Goal: Task Accomplishment & Management: Manage account settings

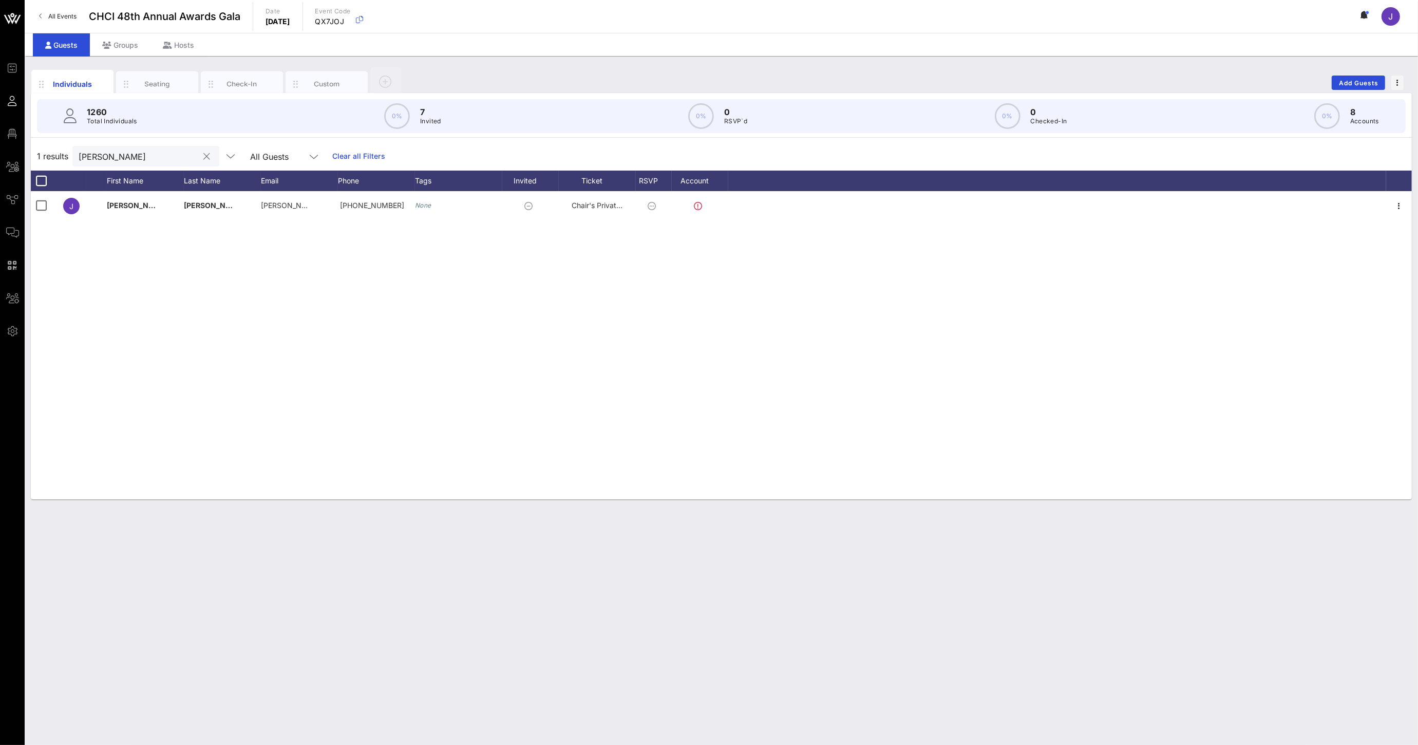
click at [90, 159] on input "[PERSON_NAME]" at bounding box center [139, 155] width 120 height 13
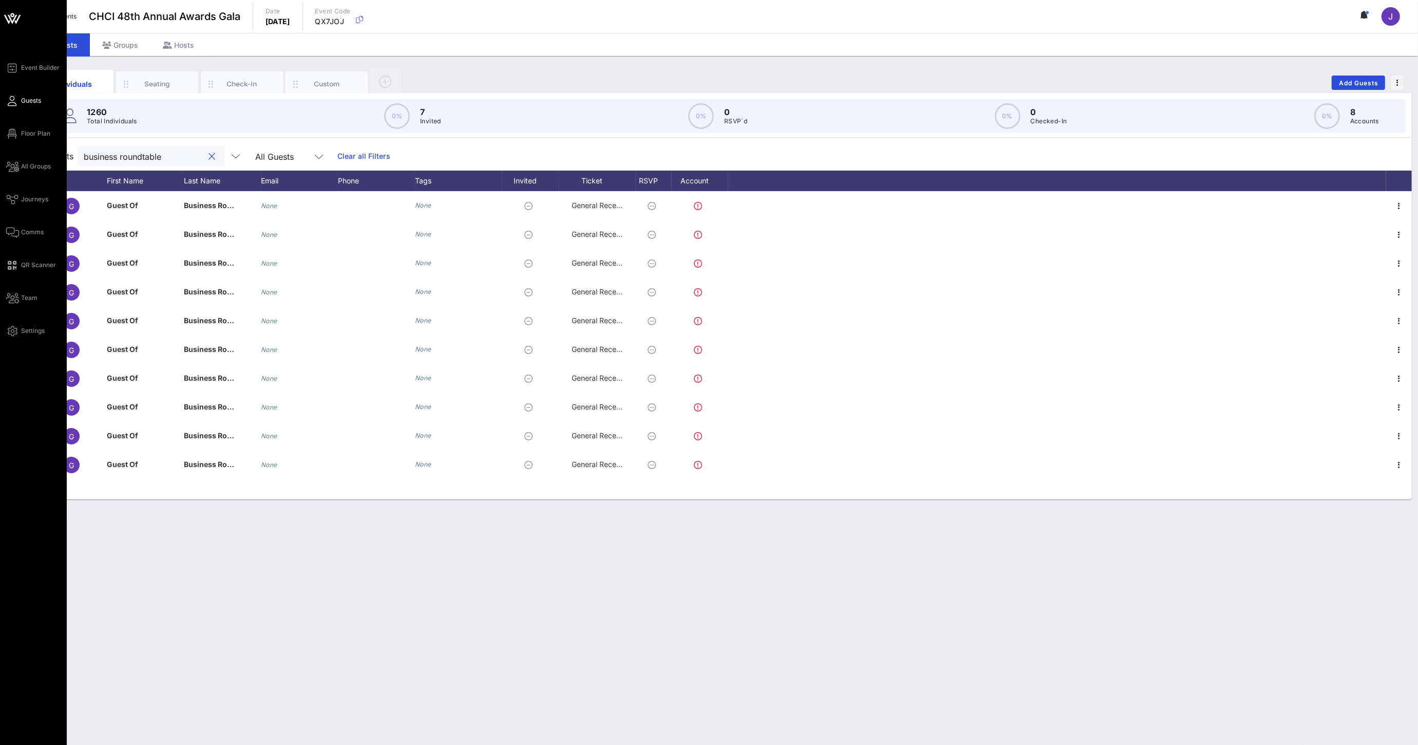
type input "business roundtable"
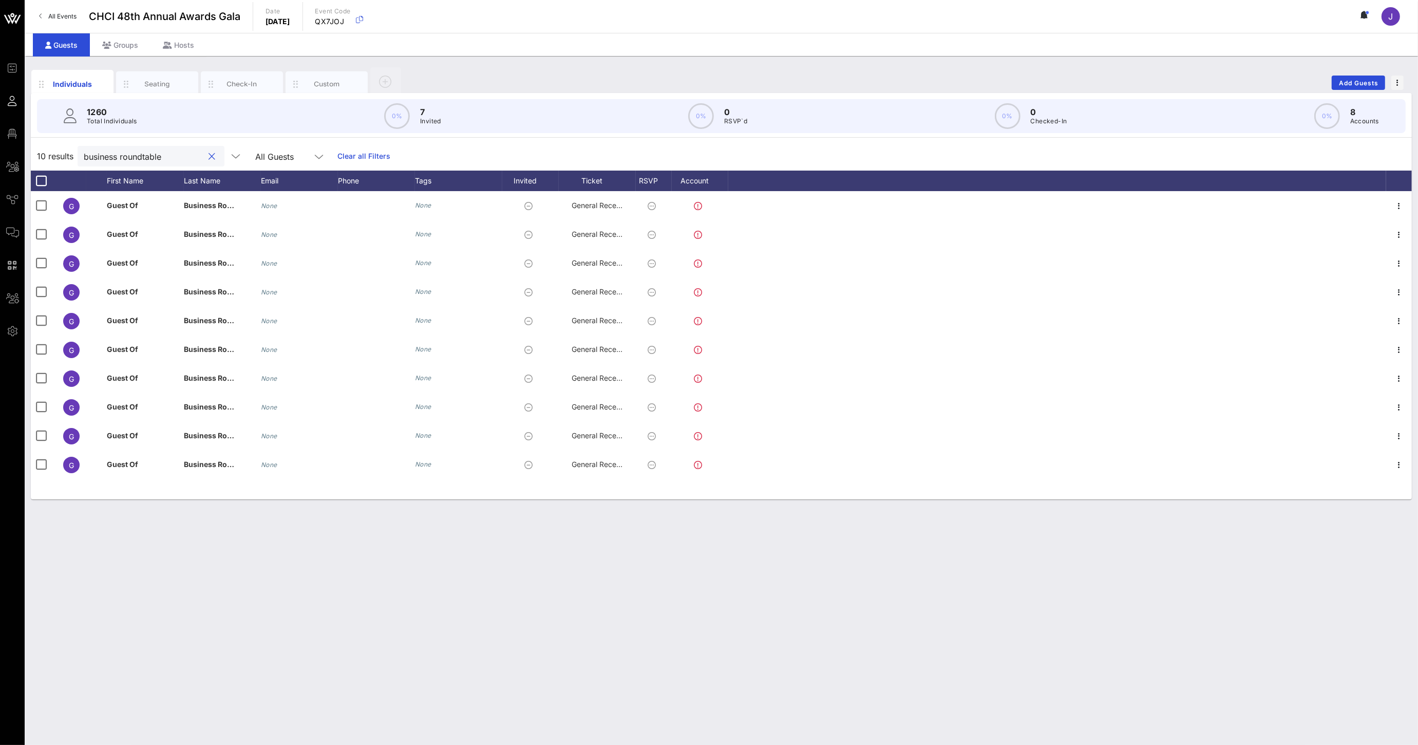
click at [209, 155] on button "clear icon" at bounding box center [212, 156] width 7 height 10
type input "avan"
click at [130, 48] on div "Groups" at bounding box center [120, 44] width 61 height 23
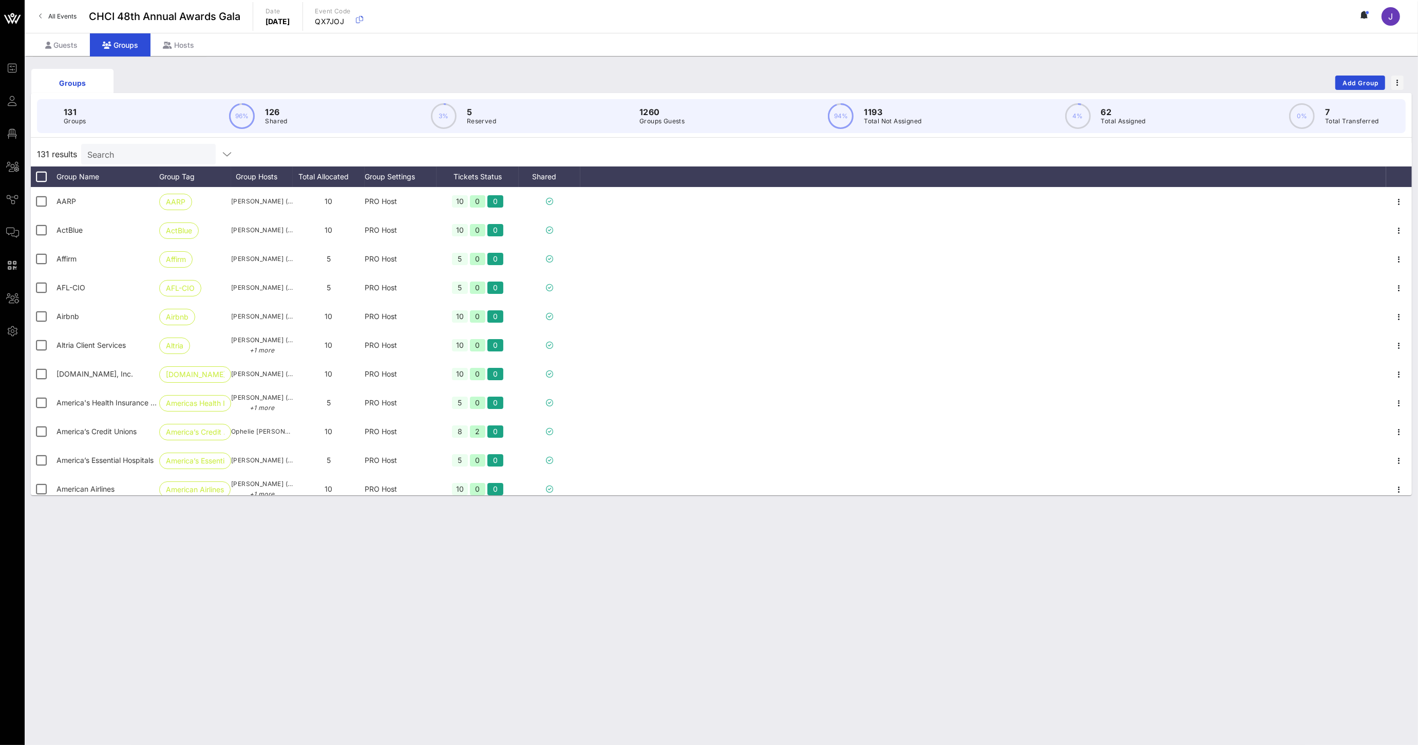
click at [135, 155] on input "Search" at bounding box center [147, 153] width 120 height 13
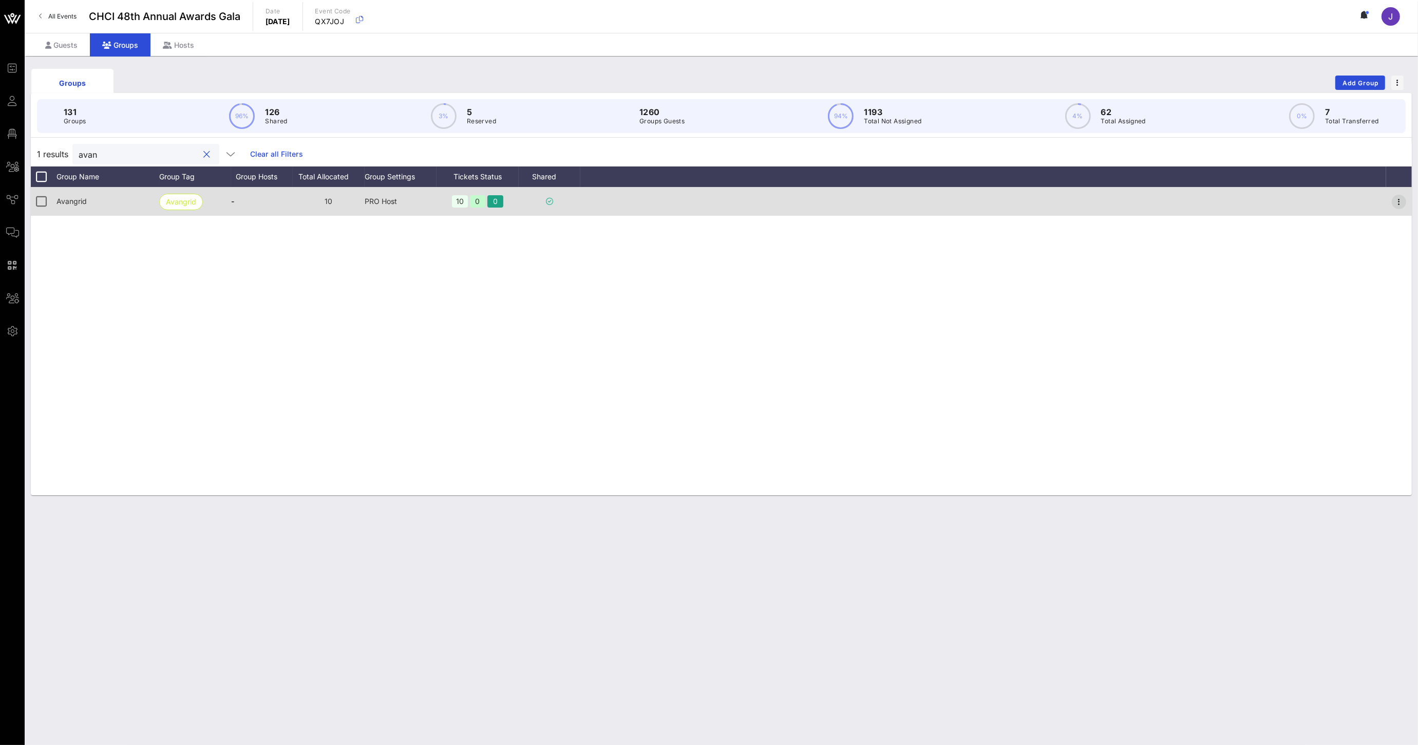
type input "avan"
click at [1400, 202] on icon "button" at bounding box center [1399, 202] width 12 height 12
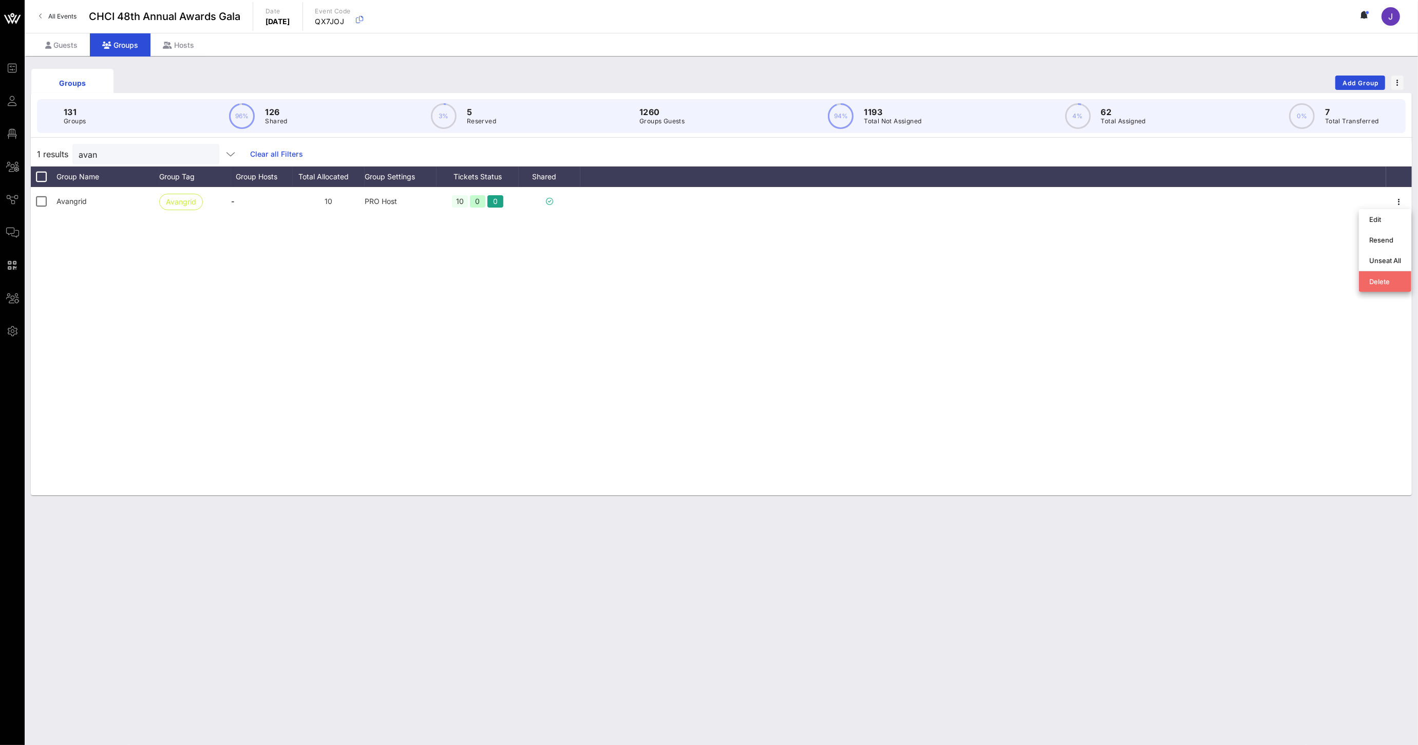
click at [1378, 281] on div "Delete" at bounding box center [1385, 281] width 32 height 8
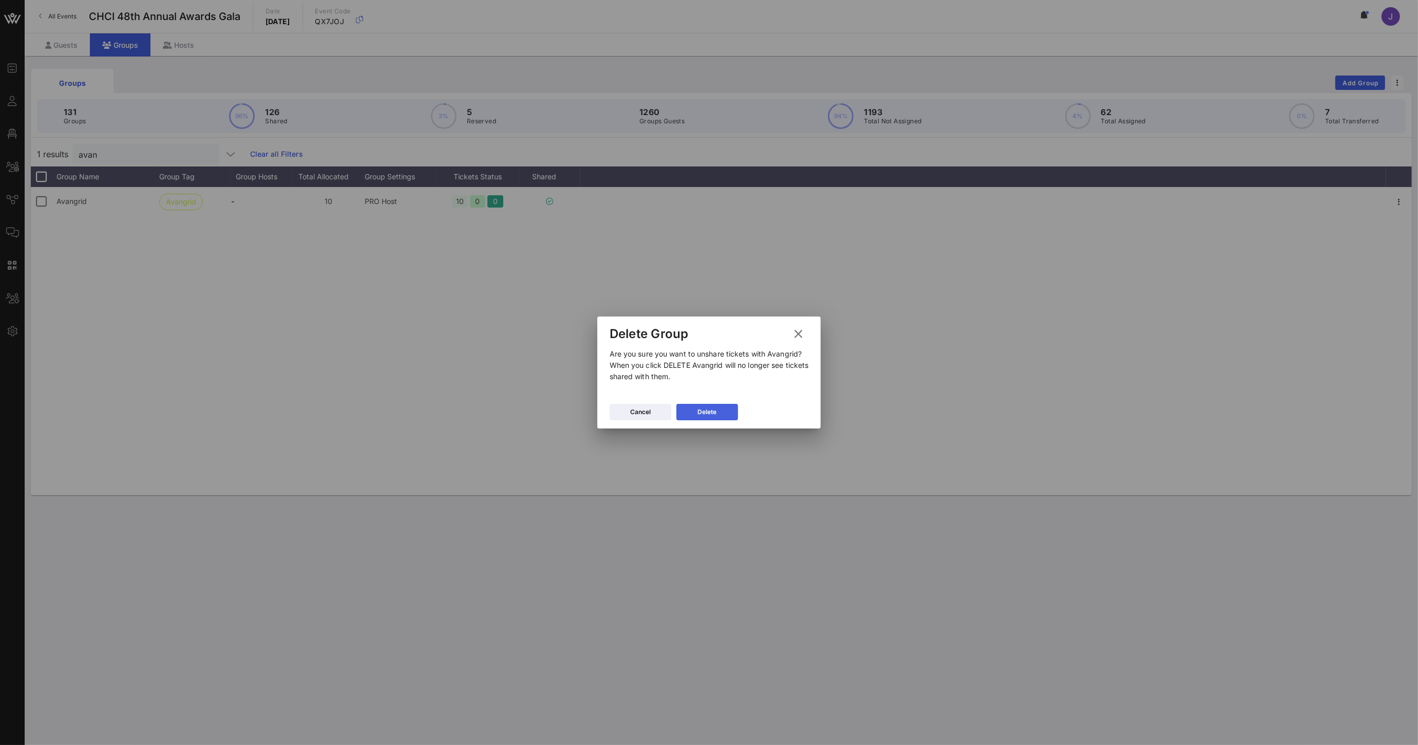
click at [690, 413] on button "Delete" at bounding box center [707, 412] width 62 height 16
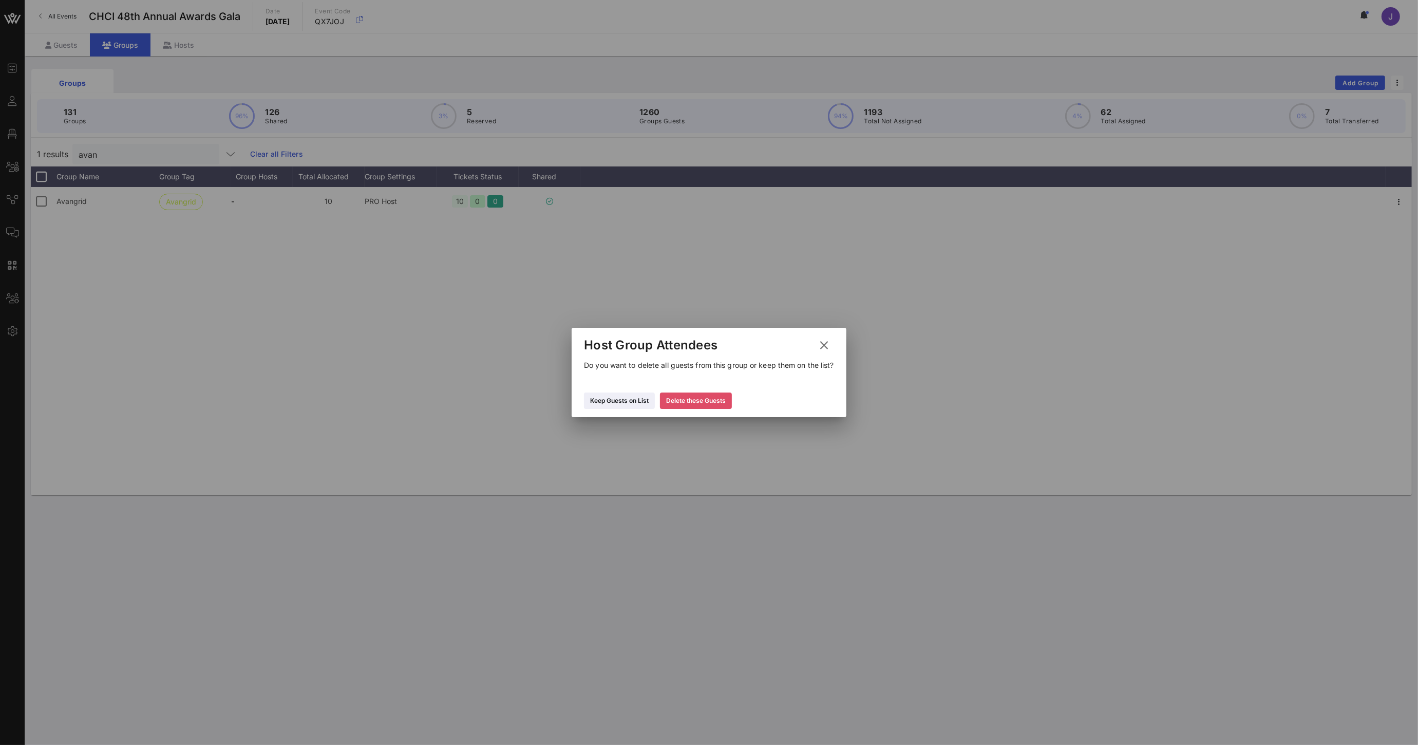
click at [694, 405] on div "Delete these Guests" at bounding box center [696, 400] width 60 height 10
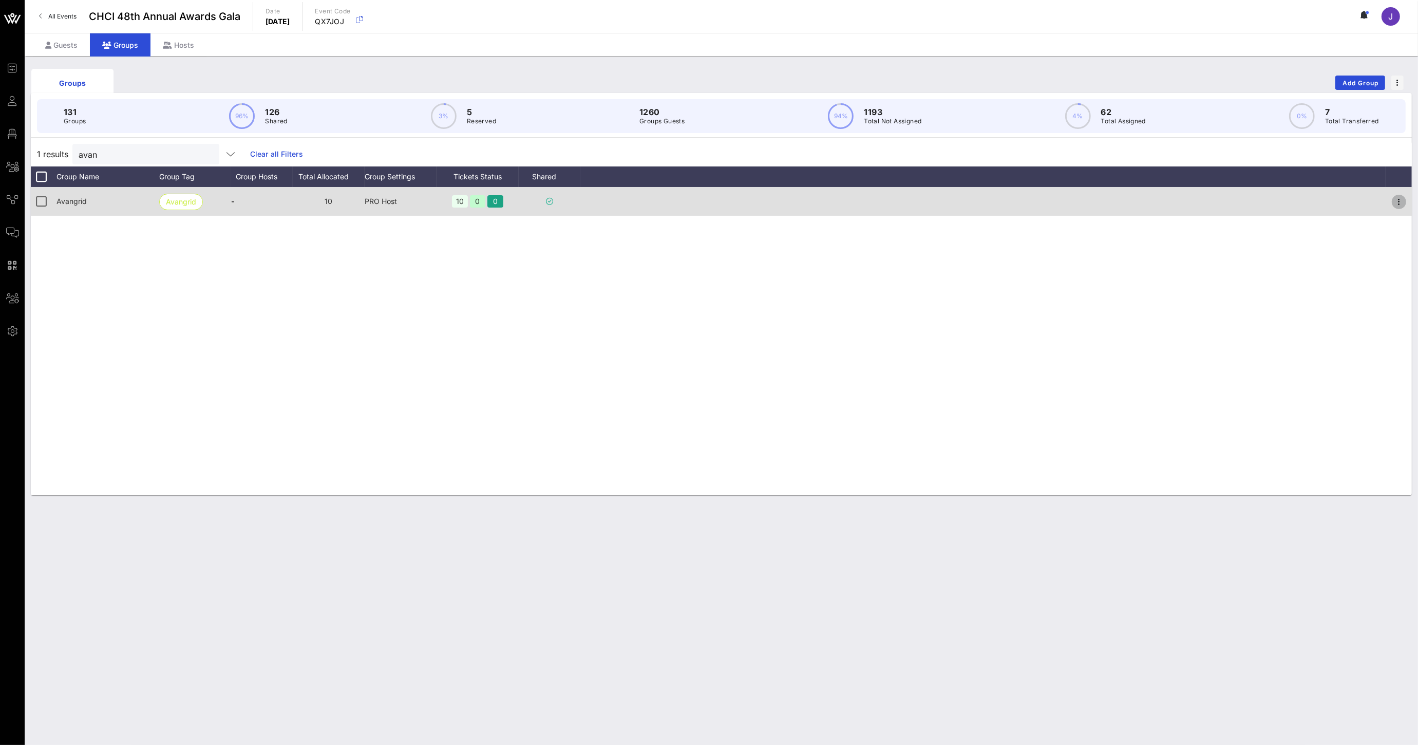
click at [1399, 200] on icon "button" at bounding box center [1399, 202] width 12 height 12
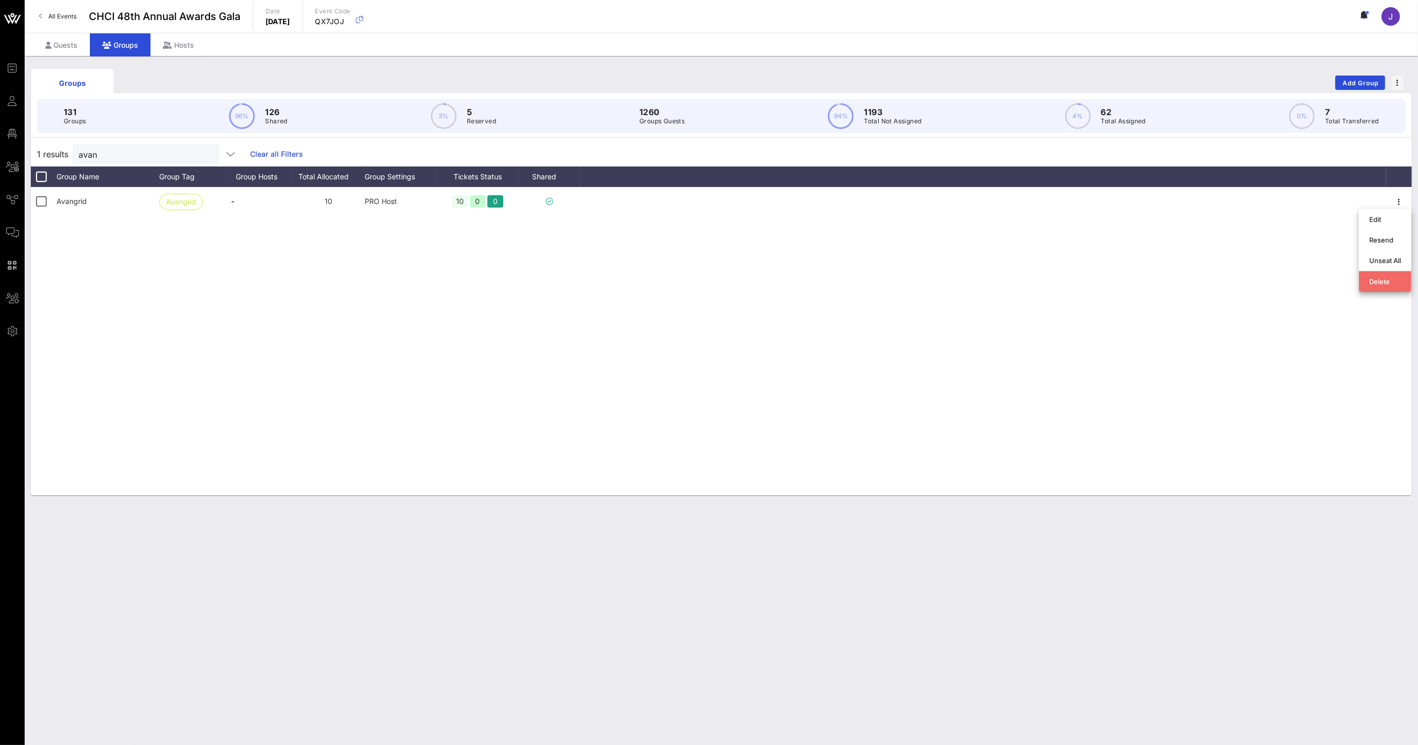
click at [1382, 281] on div "Delete" at bounding box center [1385, 281] width 32 height 8
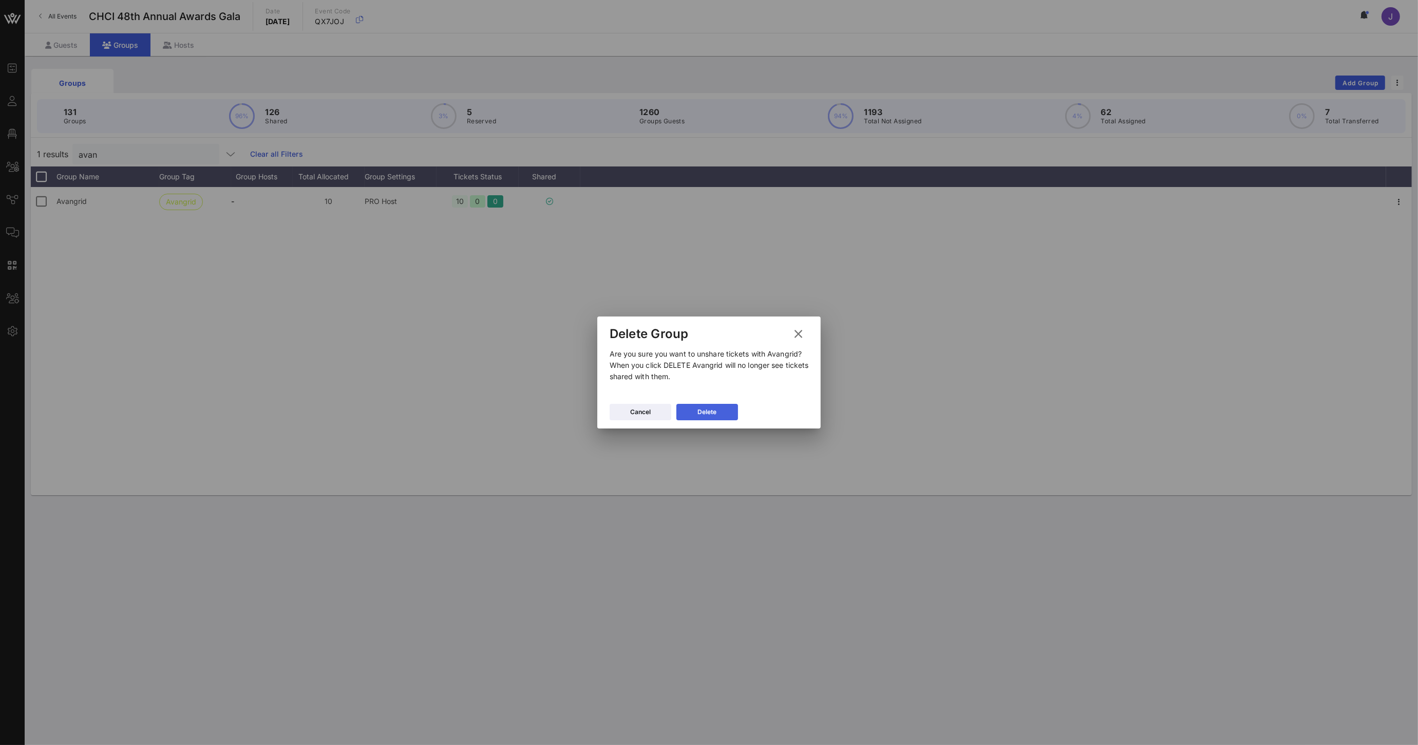
click at [717, 411] on button "Delete" at bounding box center [707, 412] width 62 height 16
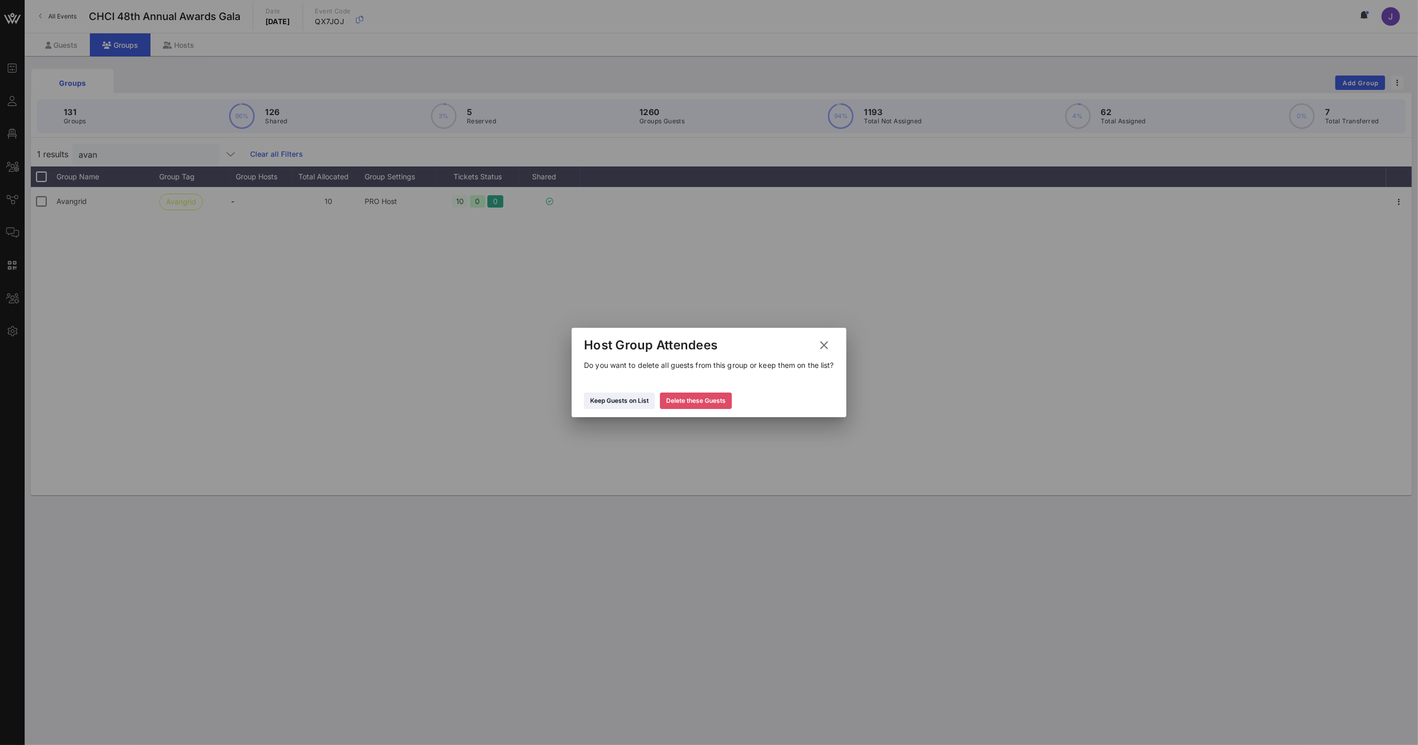
click at [694, 404] on icon at bounding box center [696, 400] width 8 height 7
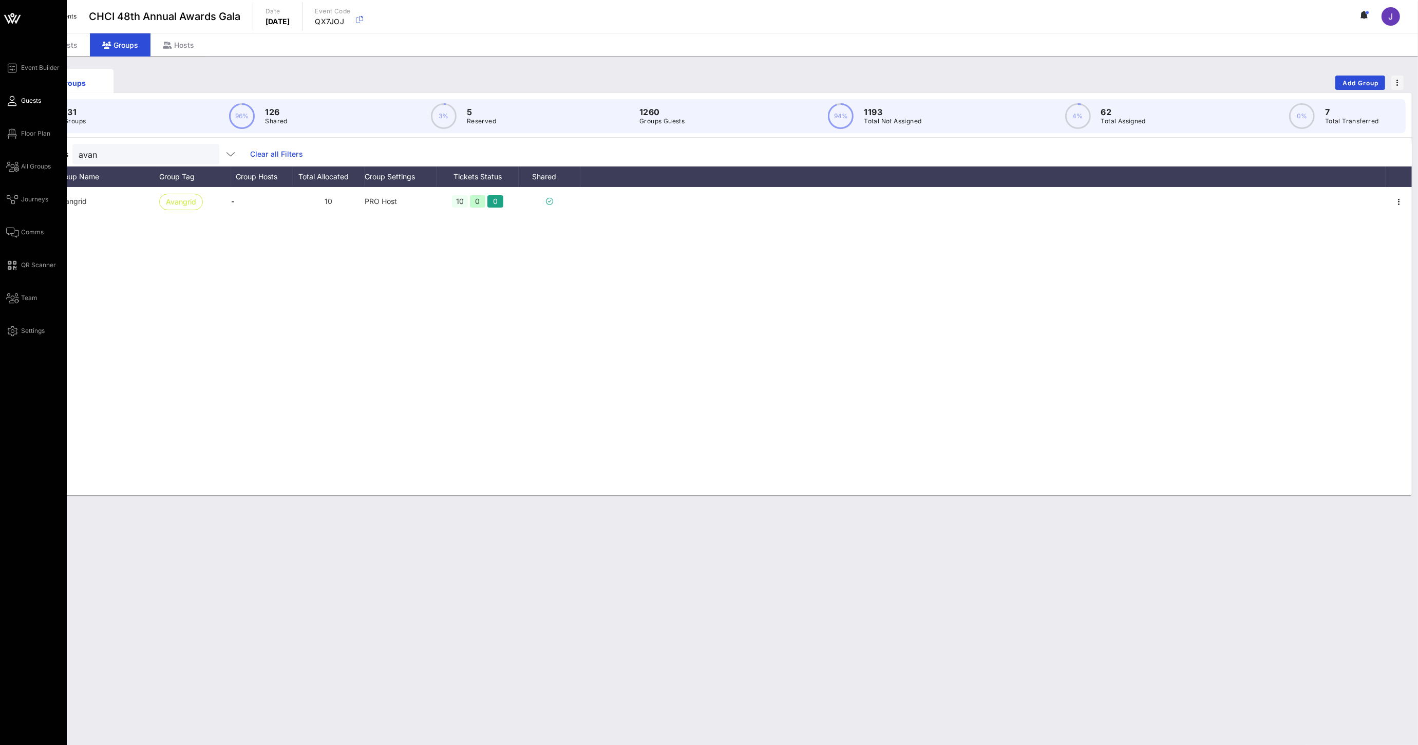
click at [13, 100] on icon at bounding box center [12, 101] width 13 height 2
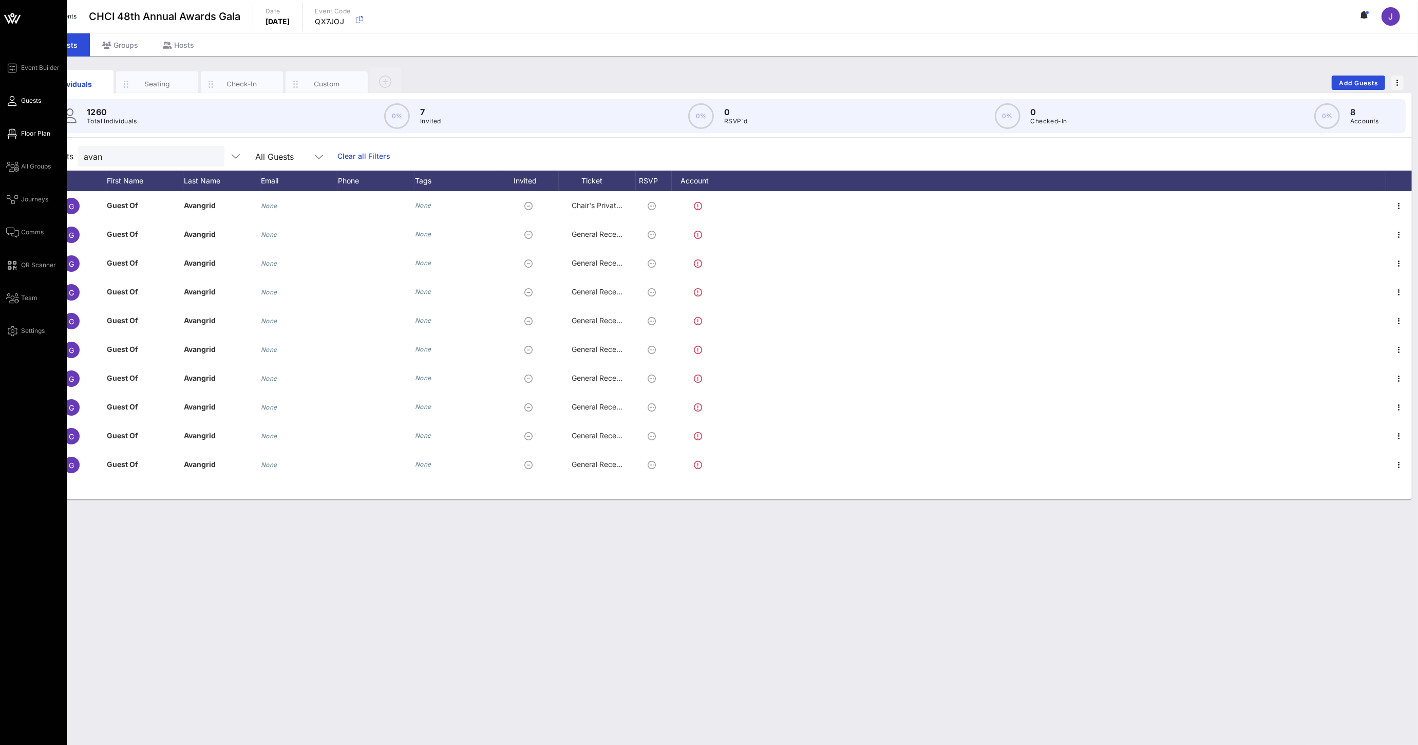
click at [17, 136] on link "Floor Plan" at bounding box center [28, 133] width 44 height 12
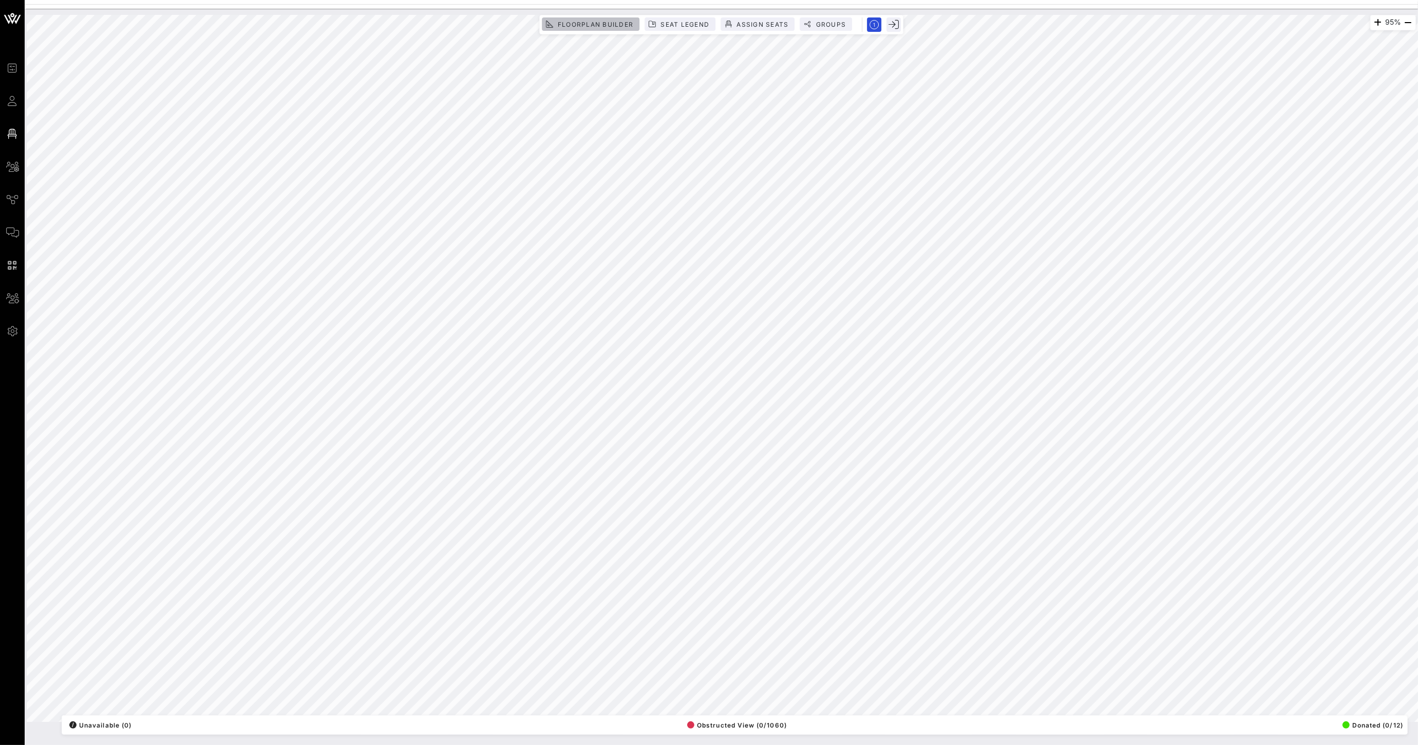
click at [599, 21] on span "Floorplan Builder" at bounding box center [595, 25] width 76 height 8
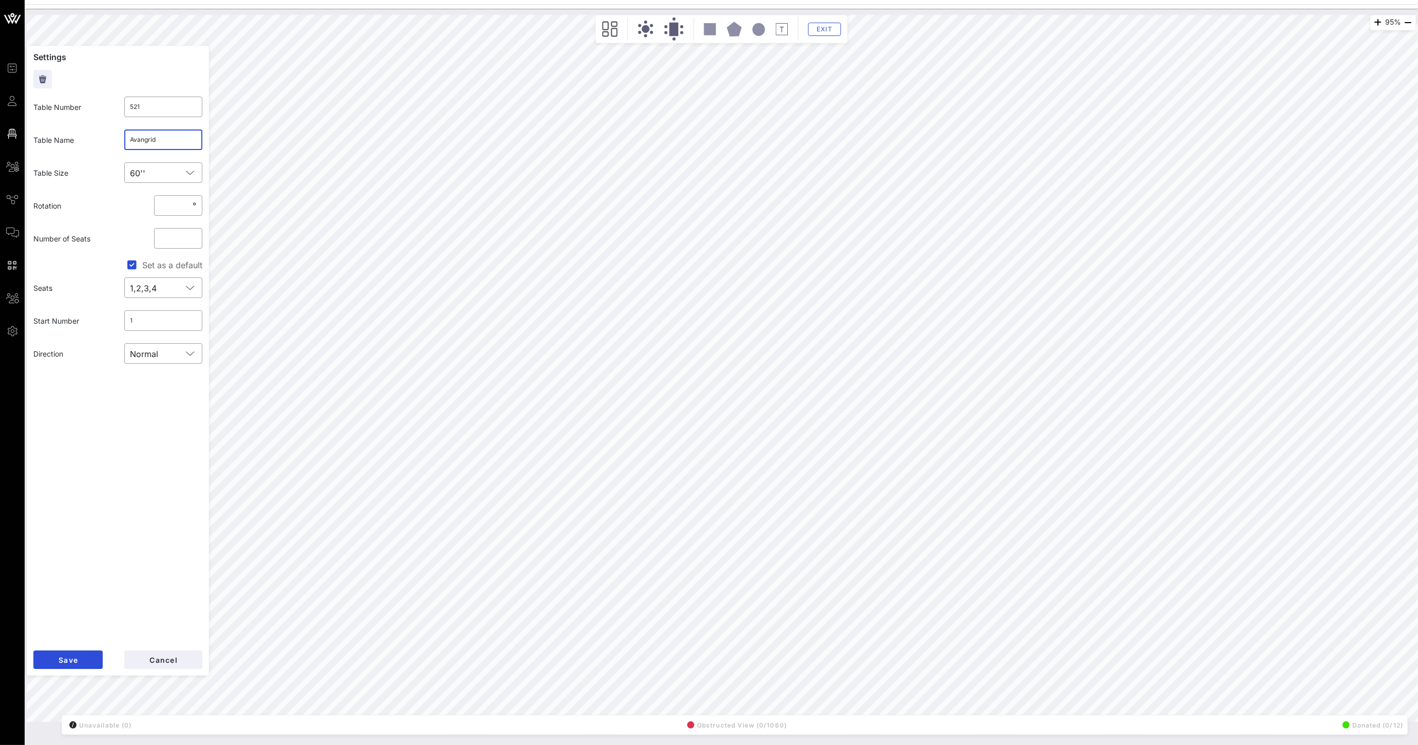
click at [149, 136] on input "Avangrid" at bounding box center [163, 139] width 66 height 16
click at [66, 656] on span "Save" at bounding box center [68, 659] width 20 height 9
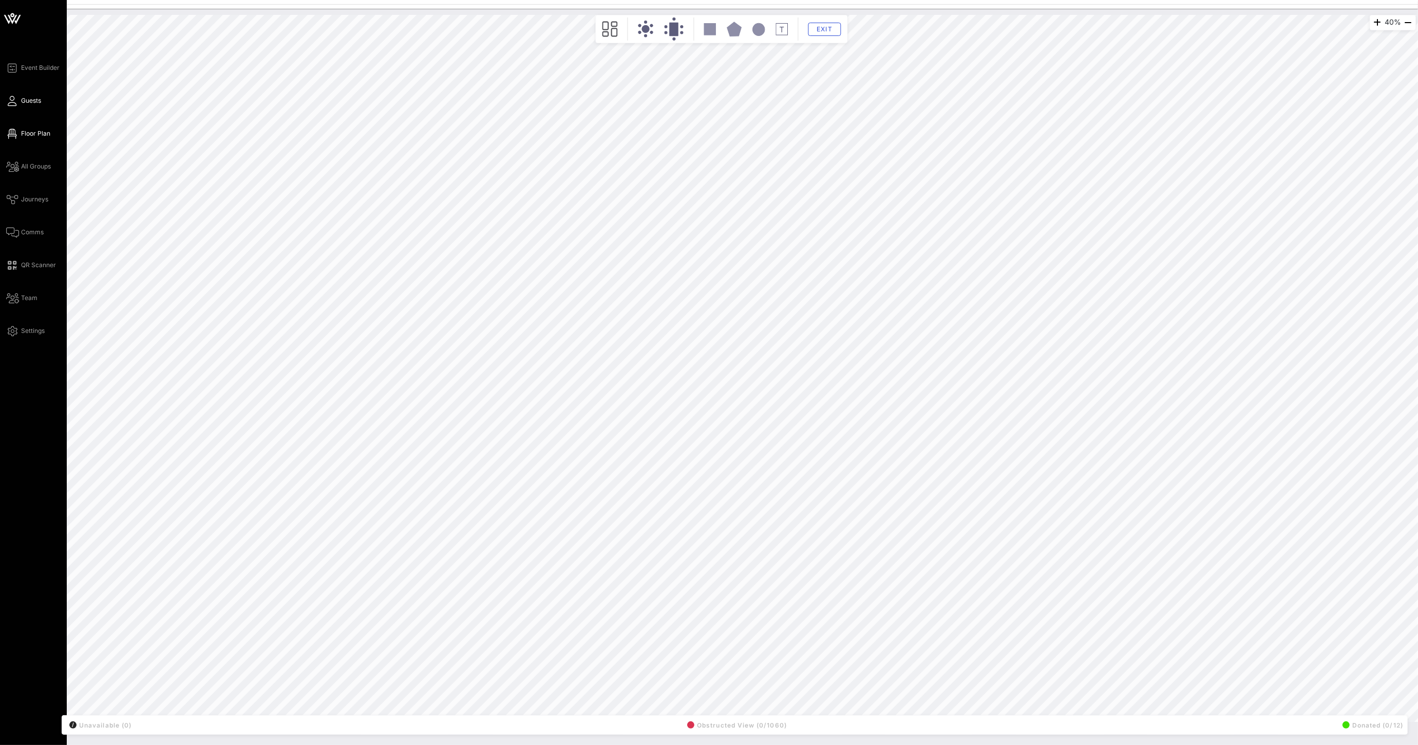
click at [22, 103] on span "Guests" at bounding box center [31, 100] width 20 height 9
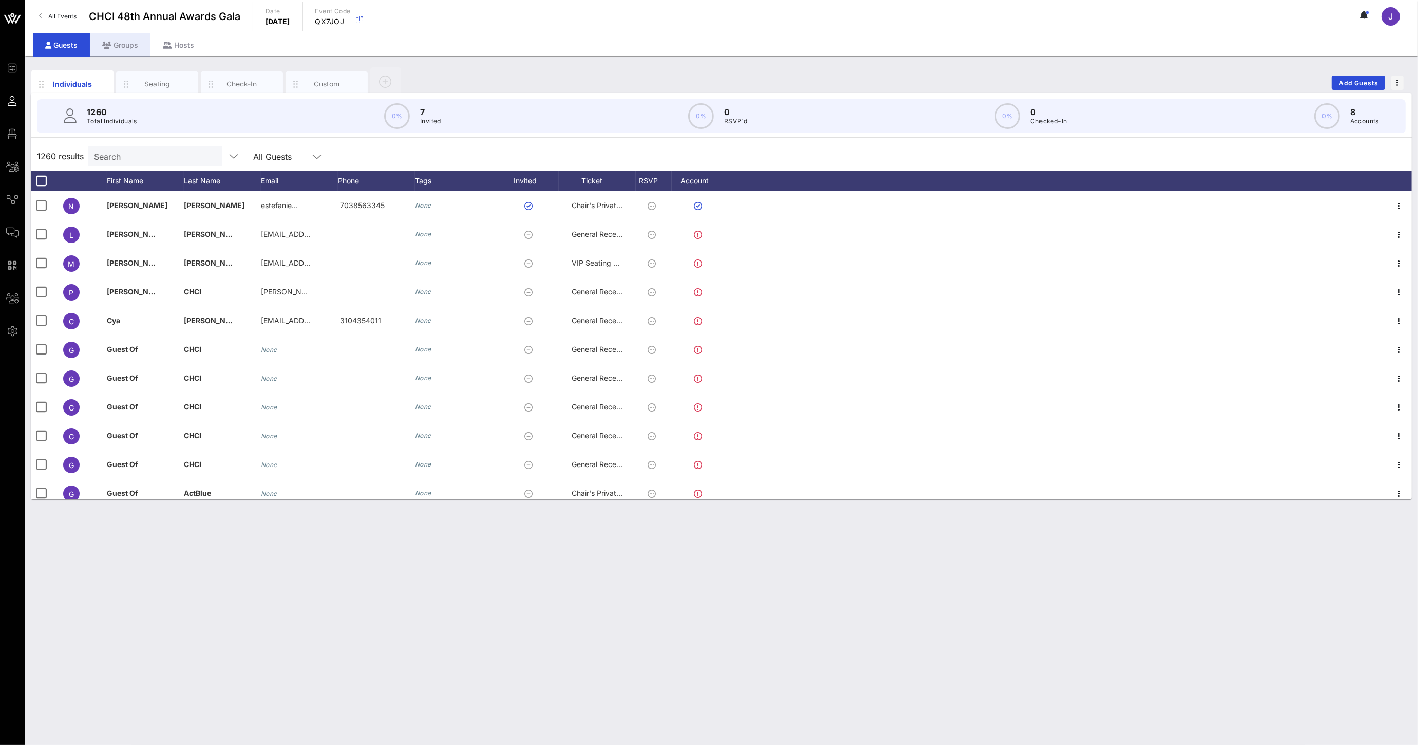
click at [131, 47] on div "Groups" at bounding box center [120, 44] width 61 height 23
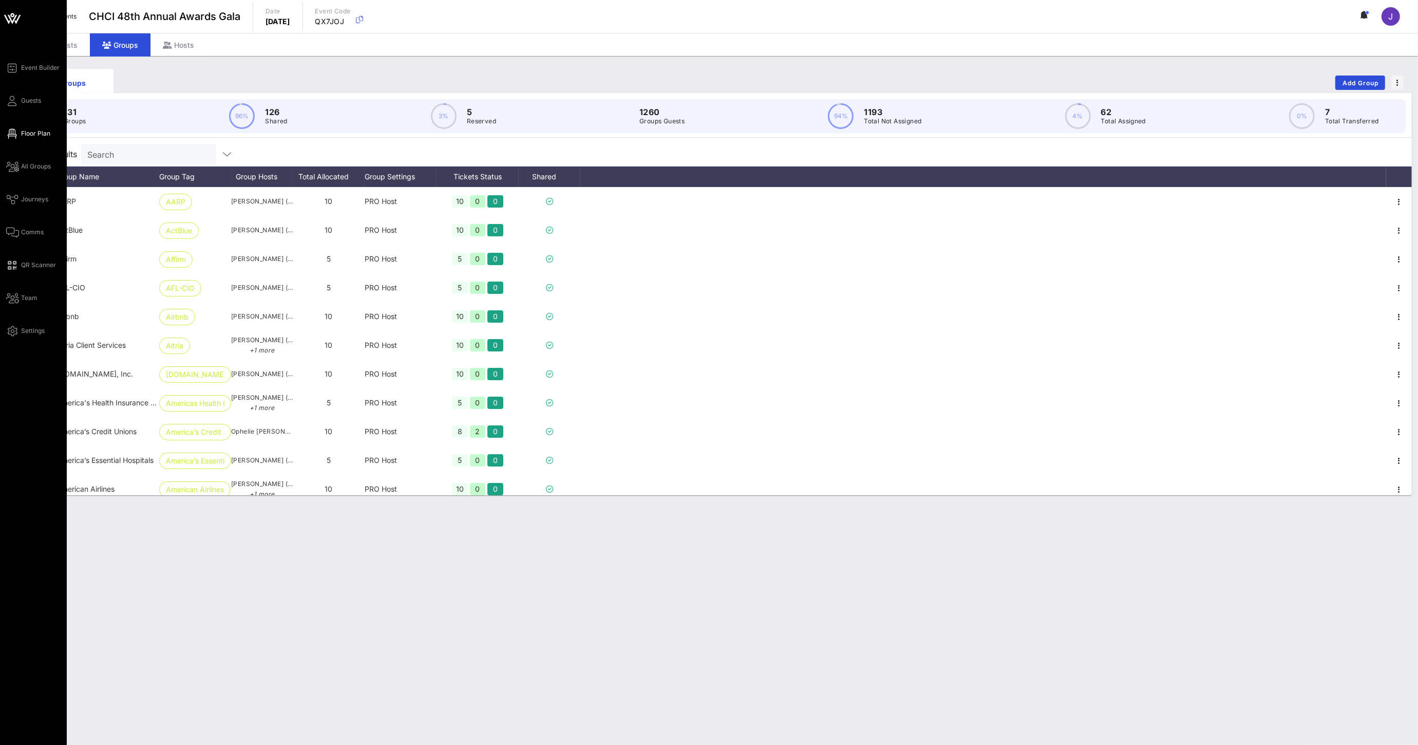
click at [17, 133] on icon at bounding box center [12, 134] width 13 height 2
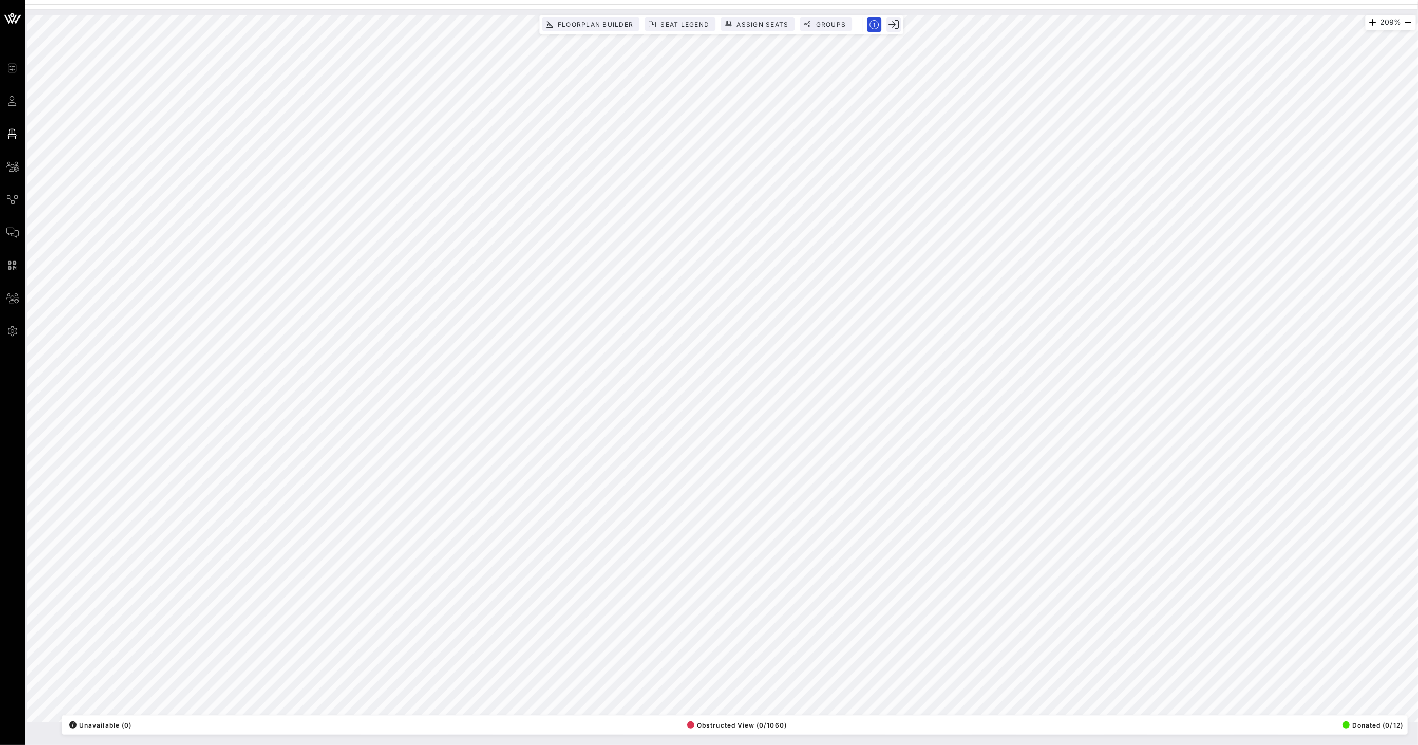
click at [812, 0] on html "Event Builder Guests Floor Plan All Groups Journeys Comms QR Scanner Team Setti…" at bounding box center [709, 372] width 1418 height 745
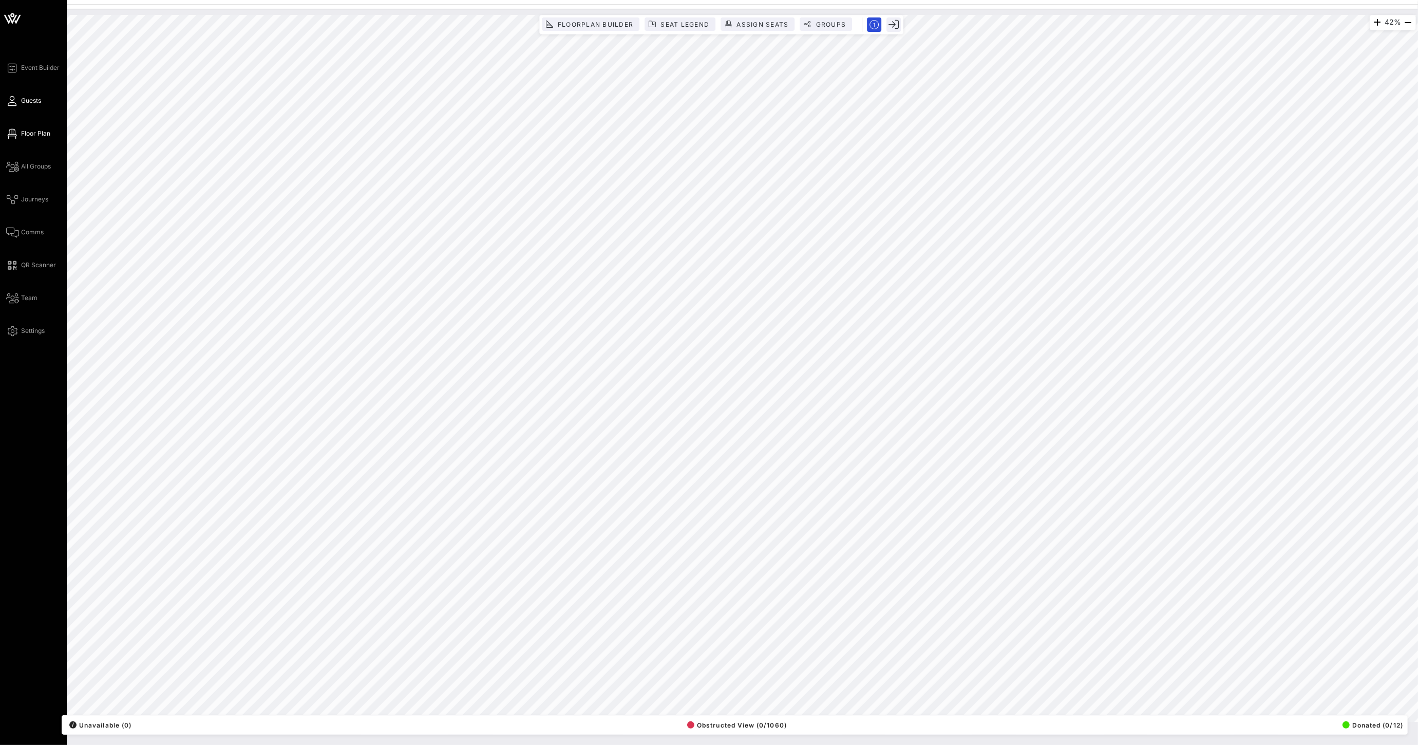
click at [13, 101] on icon at bounding box center [12, 101] width 13 height 2
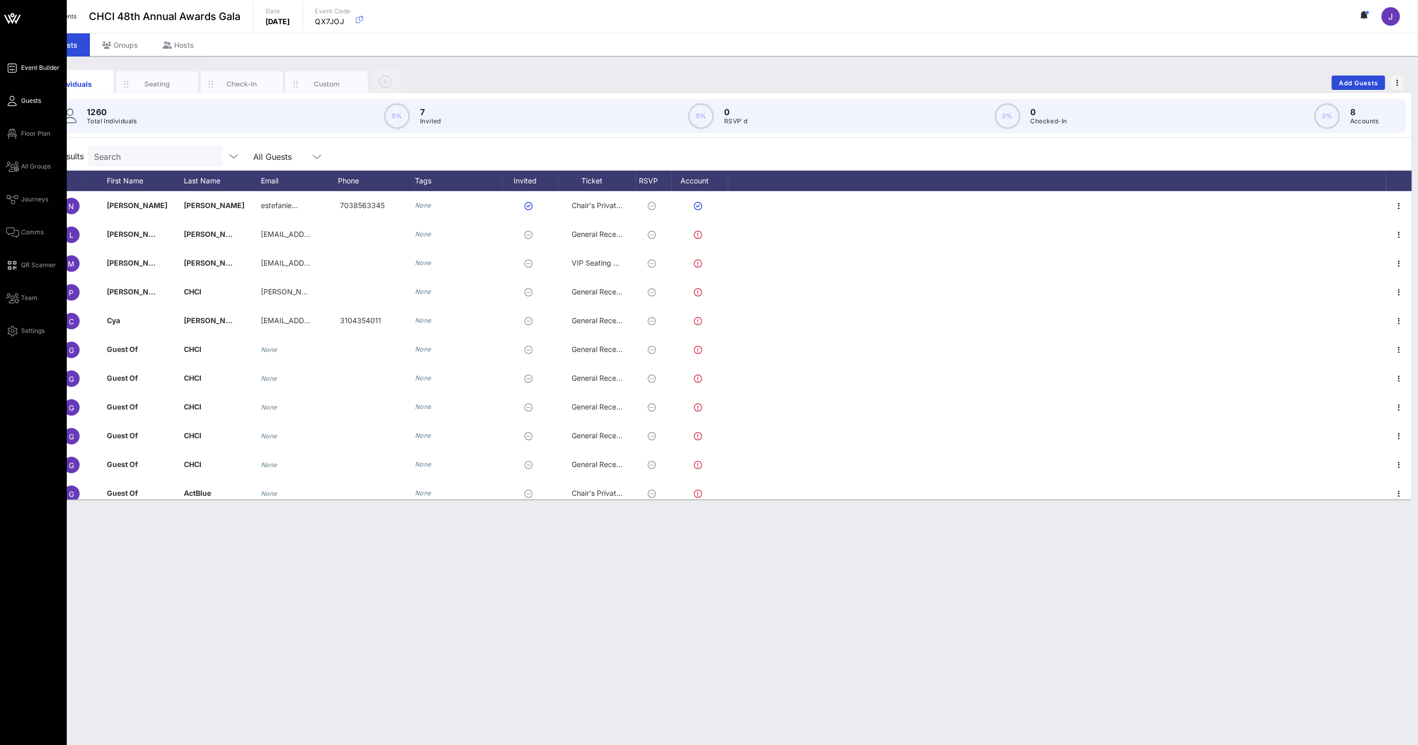
click at [39, 68] on span "Event Builder" at bounding box center [40, 67] width 39 height 9
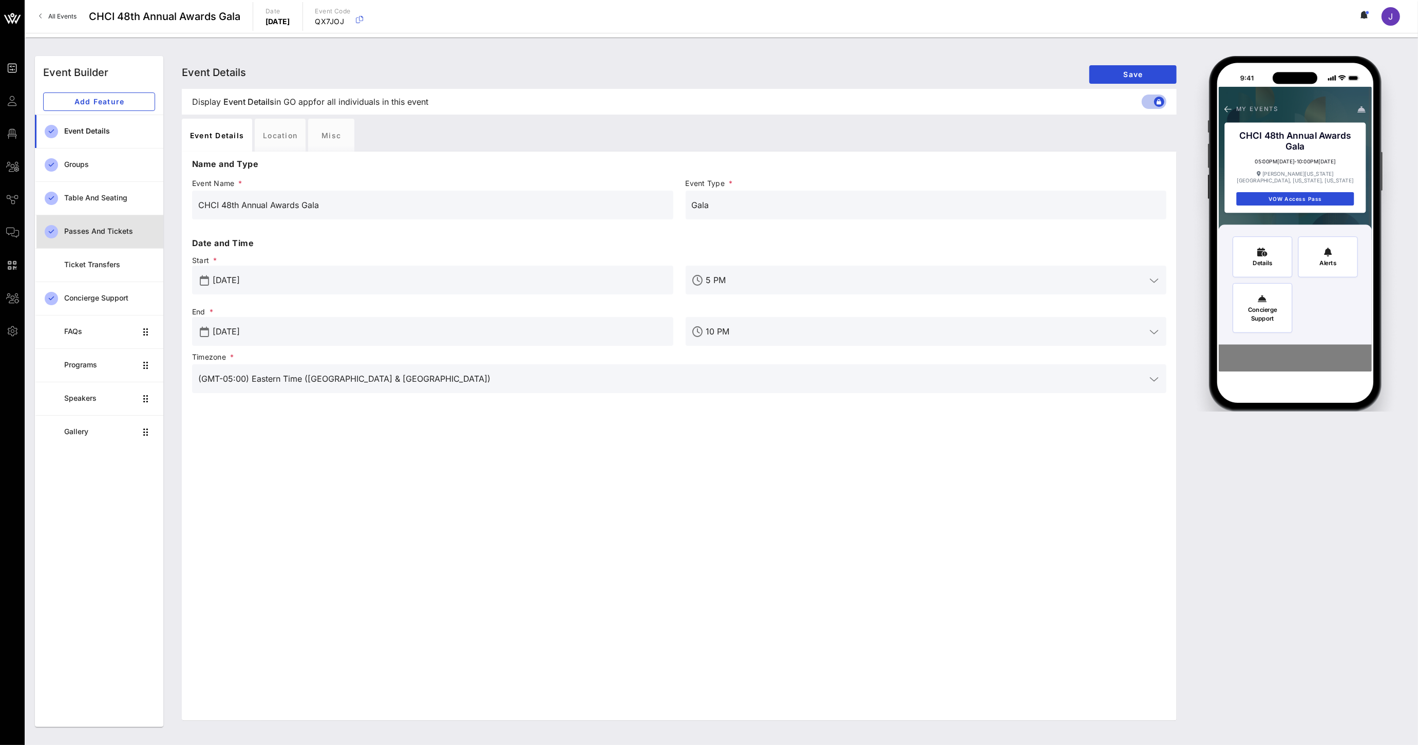
click at [105, 238] on div "Passes and Tickets" at bounding box center [109, 231] width 91 height 21
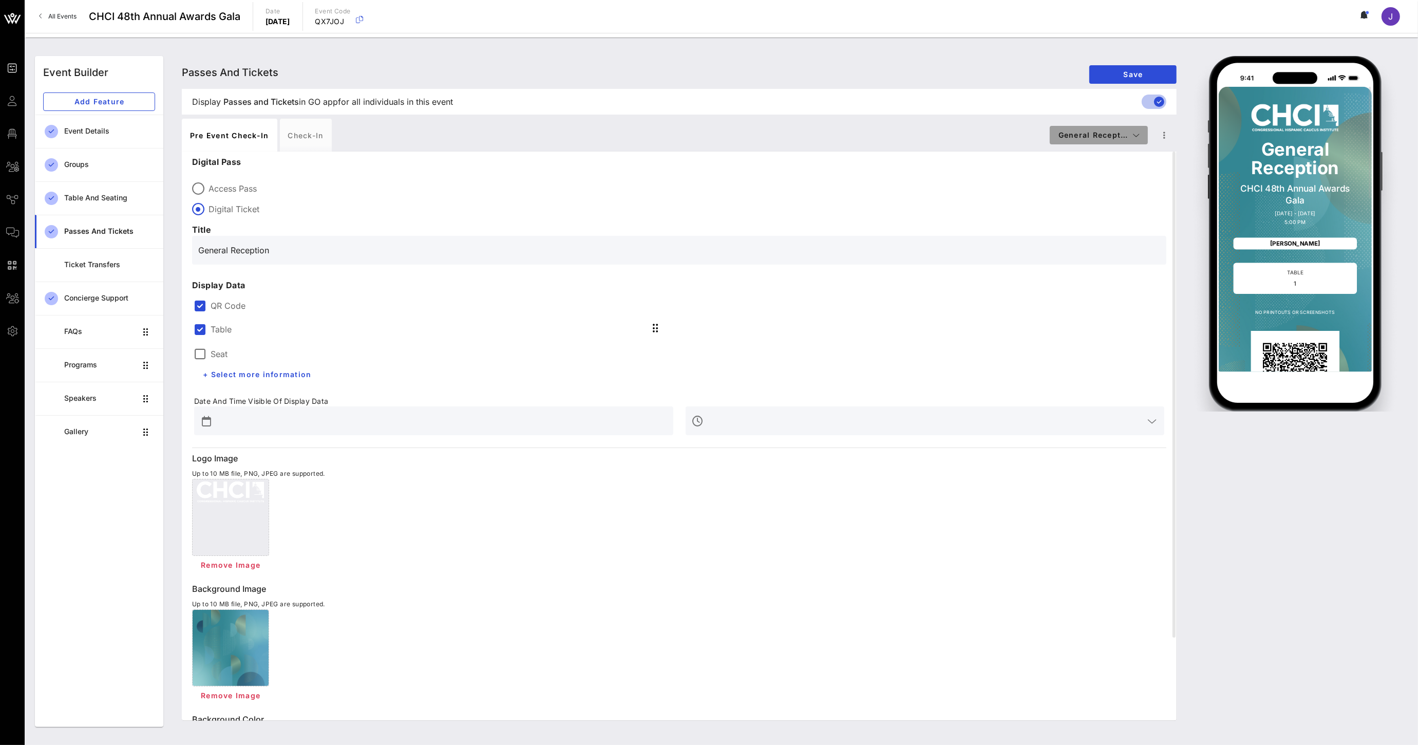
click at [1129, 142] on button "General Recept…" at bounding box center [1099, 135] width 98 height 18
click at [1120, 174] on div "Chair's Private Reception" at bounding box center [1119, 175] width 123 height 8
type input "Digital Ticket"
type input "#ffffff"
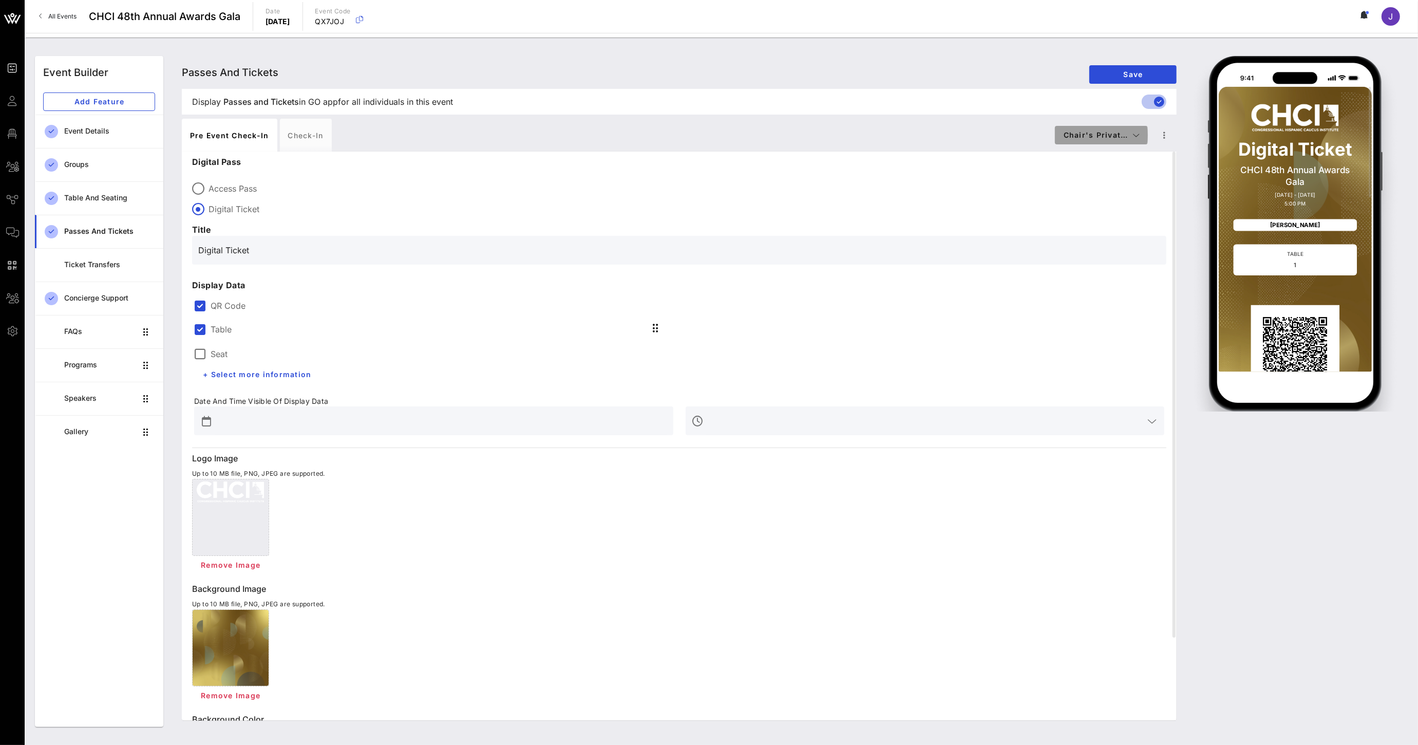
click at [1118, 137] on span "Chair's Privat…" at bounding box center [1101, 134] width 77 height 9
click at [1116, 194] on div "VIP Seating & Chair's Private Reception" at bounding box center [1125, 196] width 123 height 8
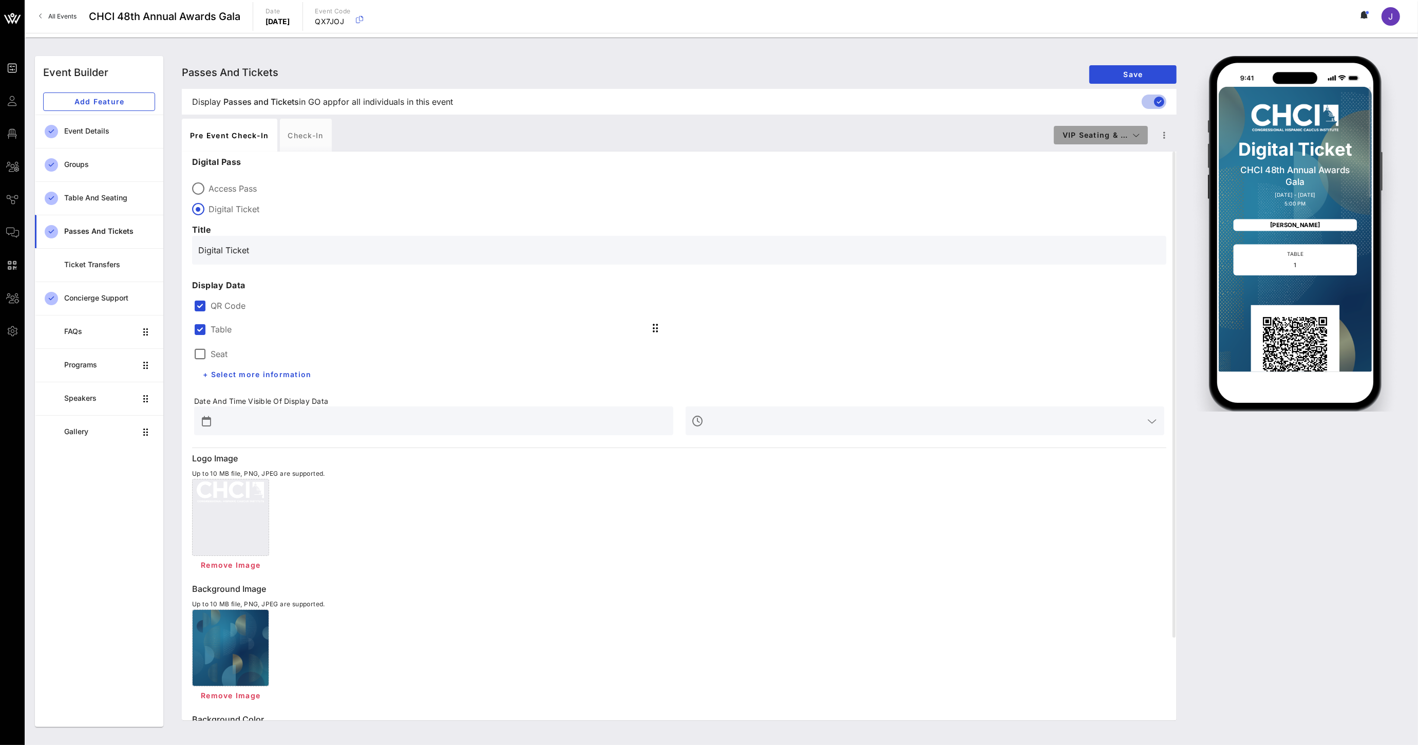
click at [1117, 131] on span "VIP Seating & …" at bounding box center [1101, 134] width 78 height 9
click at [1100, 156] on div "General Reception" at bounding box center [1123, 154] width 123 height 8
type input "General Reception"
type input "#FFFFFF"
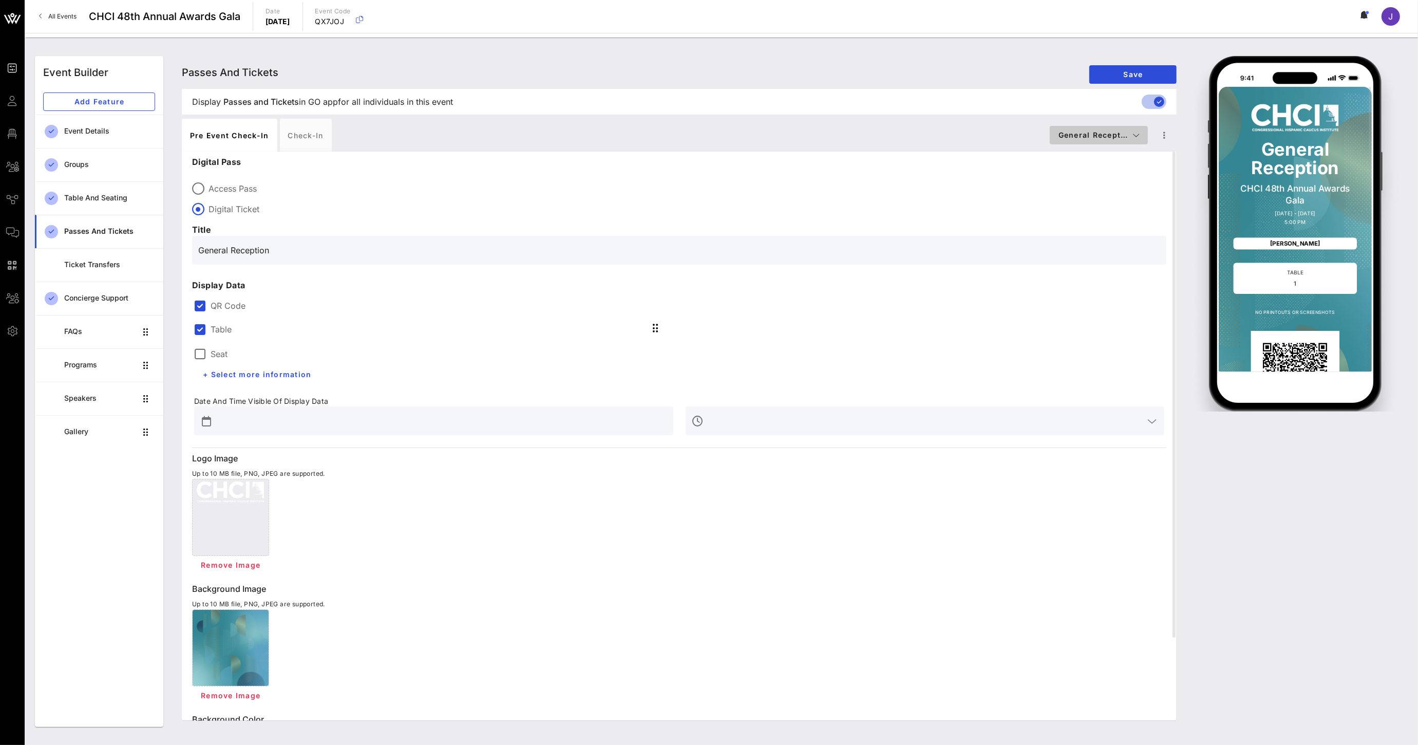
click at [1102, 139] on span "General Recept…" at bounding box center [1099, 134] width 82 height 9
click at [1103, 171] on div "Chair's Private Reception" at bounding box center [1119, 175] width 123 height 8
type input "Digital Ticket"
type input "#ffffff"
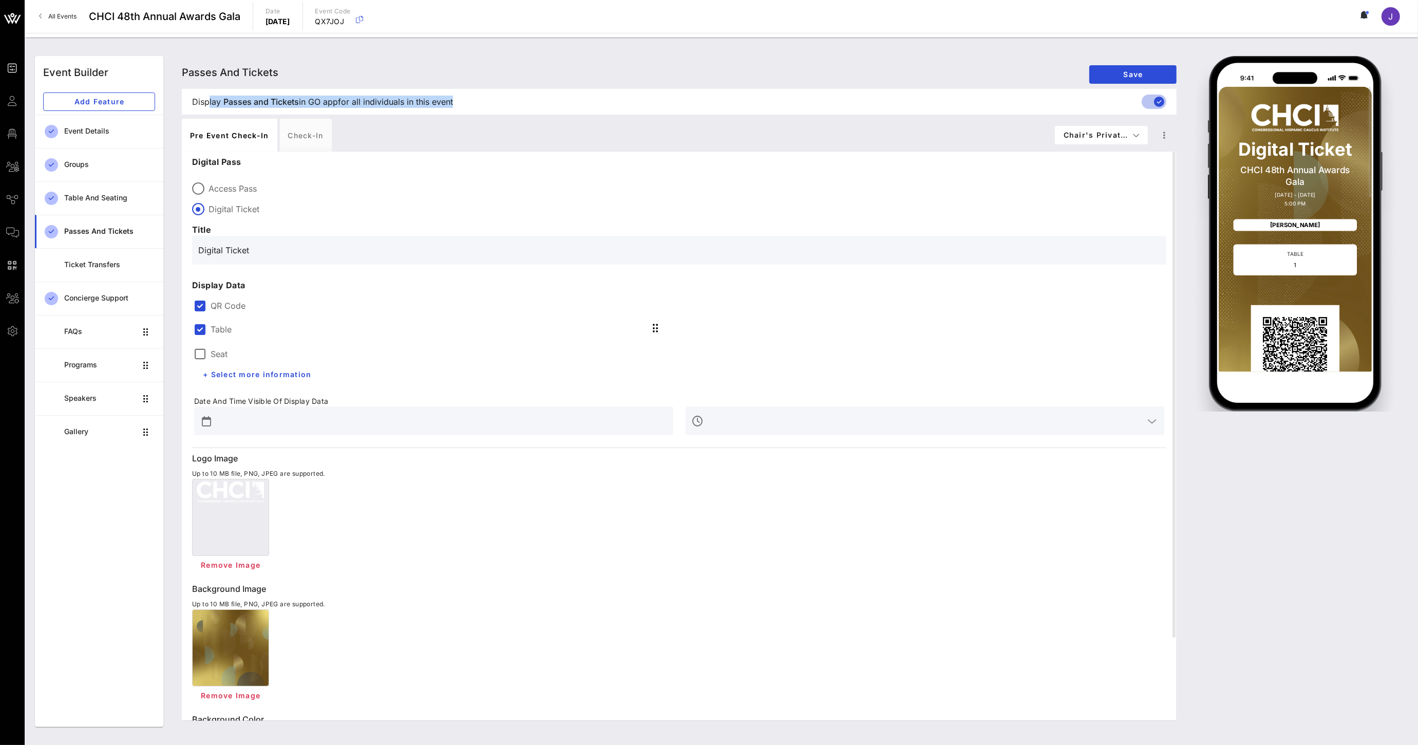
drag, startPoint x: 188, startPoint y: 98, endPoint x: 467, endPoint y: 105, distance: 279.4
click at [467, 105] on div "Display Passes and Tickets Passes and Tickets in GO app for all individuals in …" at bounding box center [679, 102] width 991 height 26
click at [1152, 103] on div at bounding box center [1158, 101] width 17 height 17
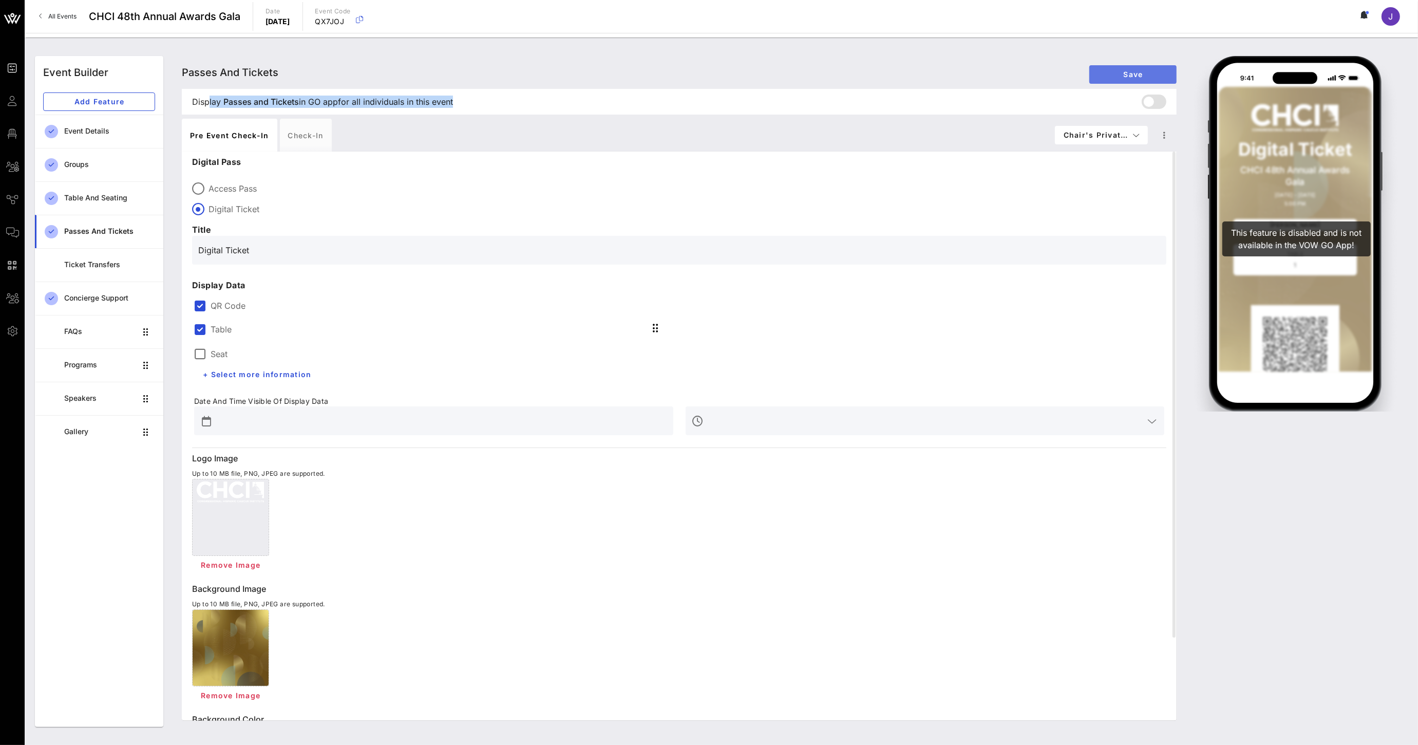
click at [1134, 80] on button "Save" at bounding box center [1132, 74] width 87 height 18
click at [1121, 72] on span "Save" at bounding box center [1132, 74] width 71 height 9
click at [1111, 136] on span "Chair's Privat…" at bounding box center [1101, 134] width 77 height 9
click at [1105, 149] on div "General Reception" at bounding box center [1126, 154] width 140 height 21
type input "General Reception"
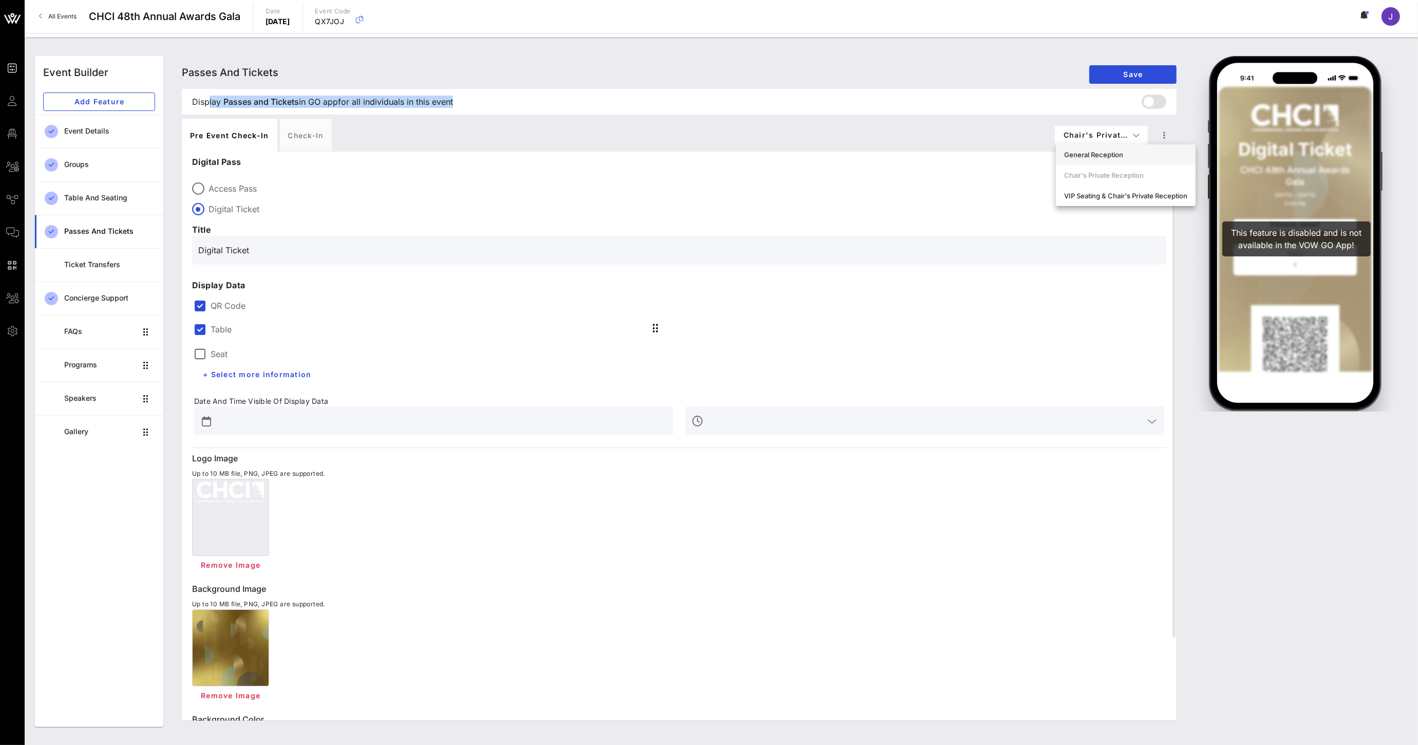
type input "#FFFFFF"
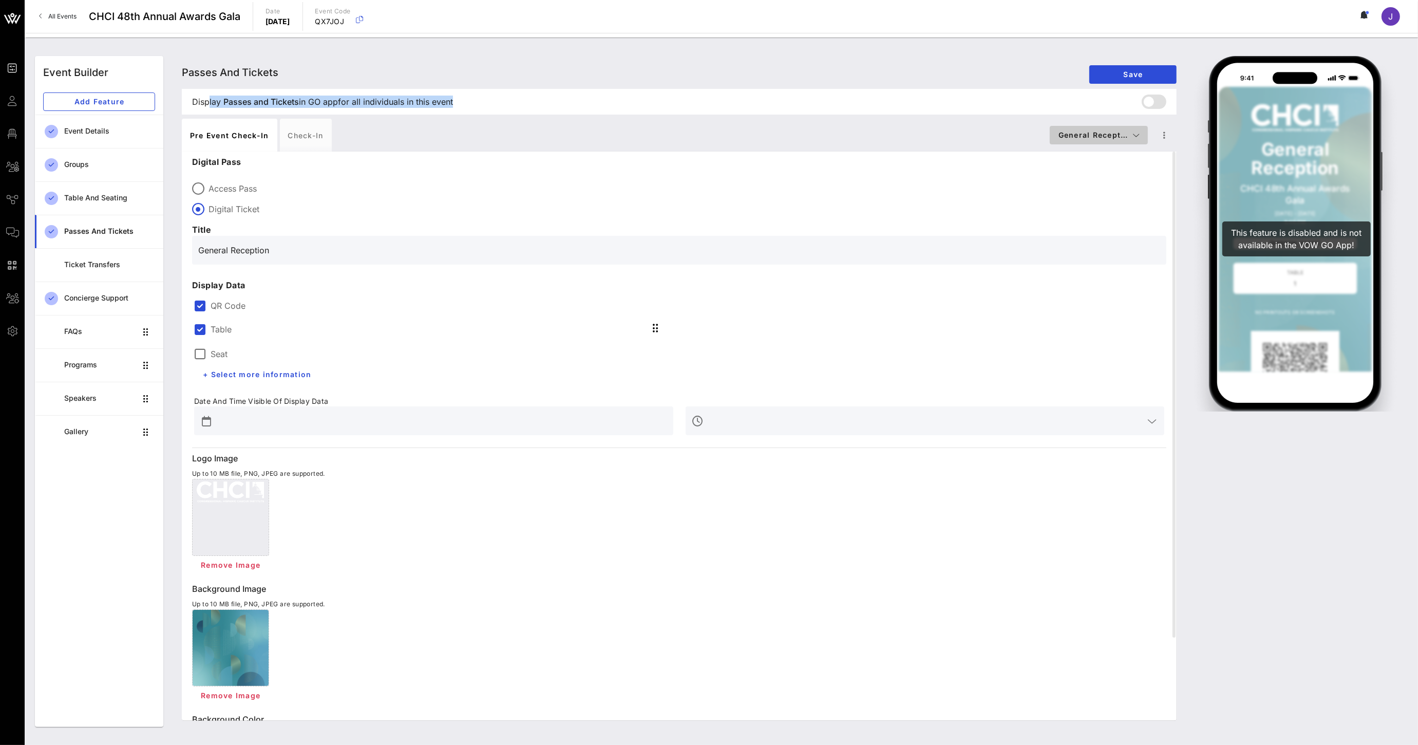
click at [1122, 137] on span "General Recept…" at bounding box center [1099, 134] width 82 height 9
click at [1113, 192] on div "VIP Seating & Chair's Private Reception" at bounding box center [1119, 196] width 123 height 8
type input "Digital Ticket"
type input "#ffffff"
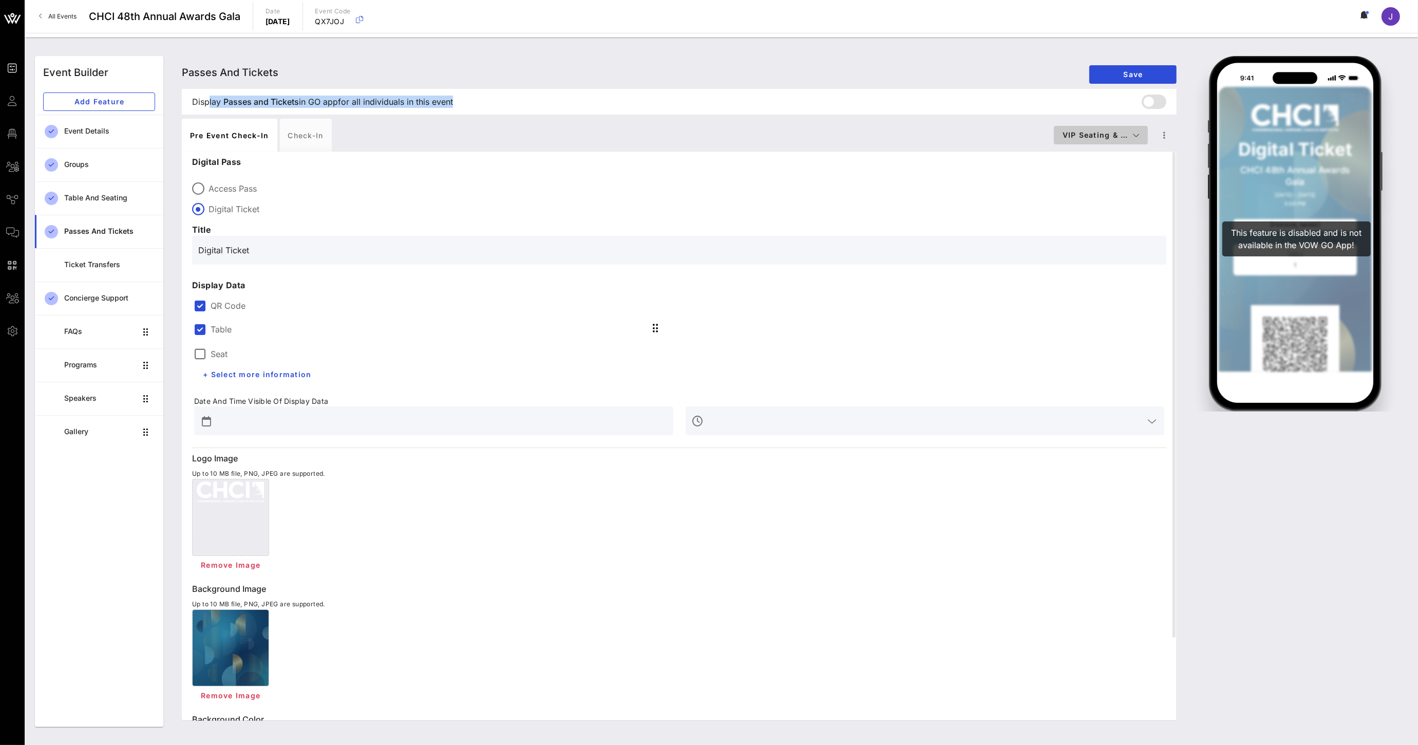
click at [1110, 137] on span "VIP Seating & …" at bounding box center [1101, 134] width 78 height 9
click at [1112, 168] on div "Chair's Private Reception" at bounding box center [1124, 175] width 140 height 21
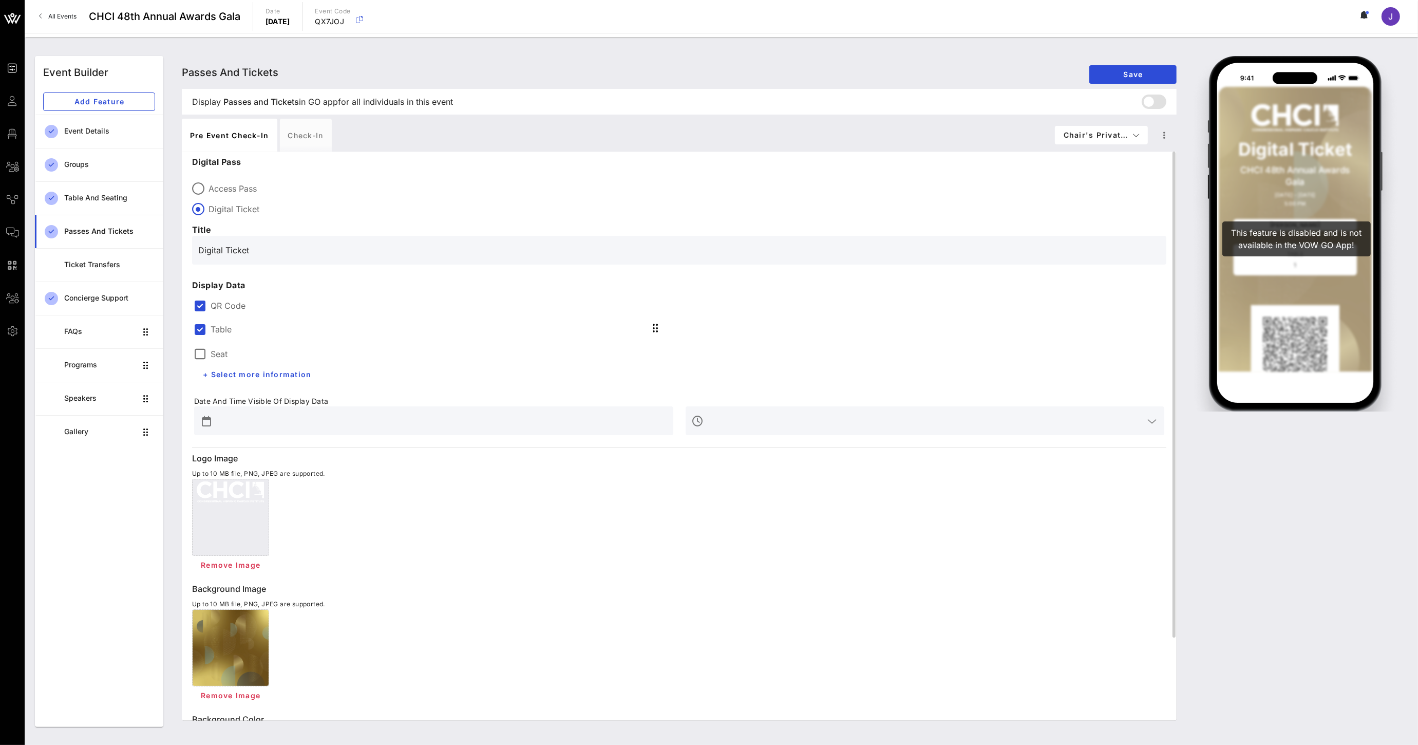
click at [262, 252] on input "Digital Ticket" at bounding box center [679, 250] width 962 height 16
drag, startPoint x: 259, startPoint y: 250, endPoint x: 122, endPoint y: 249, distance: 137.1
click at [134, 249] on div "Event Builder Add Feature Event Details Groups Table and Seating Passes and Tic…" at bounding box center [721, 391] width 1385 height 683
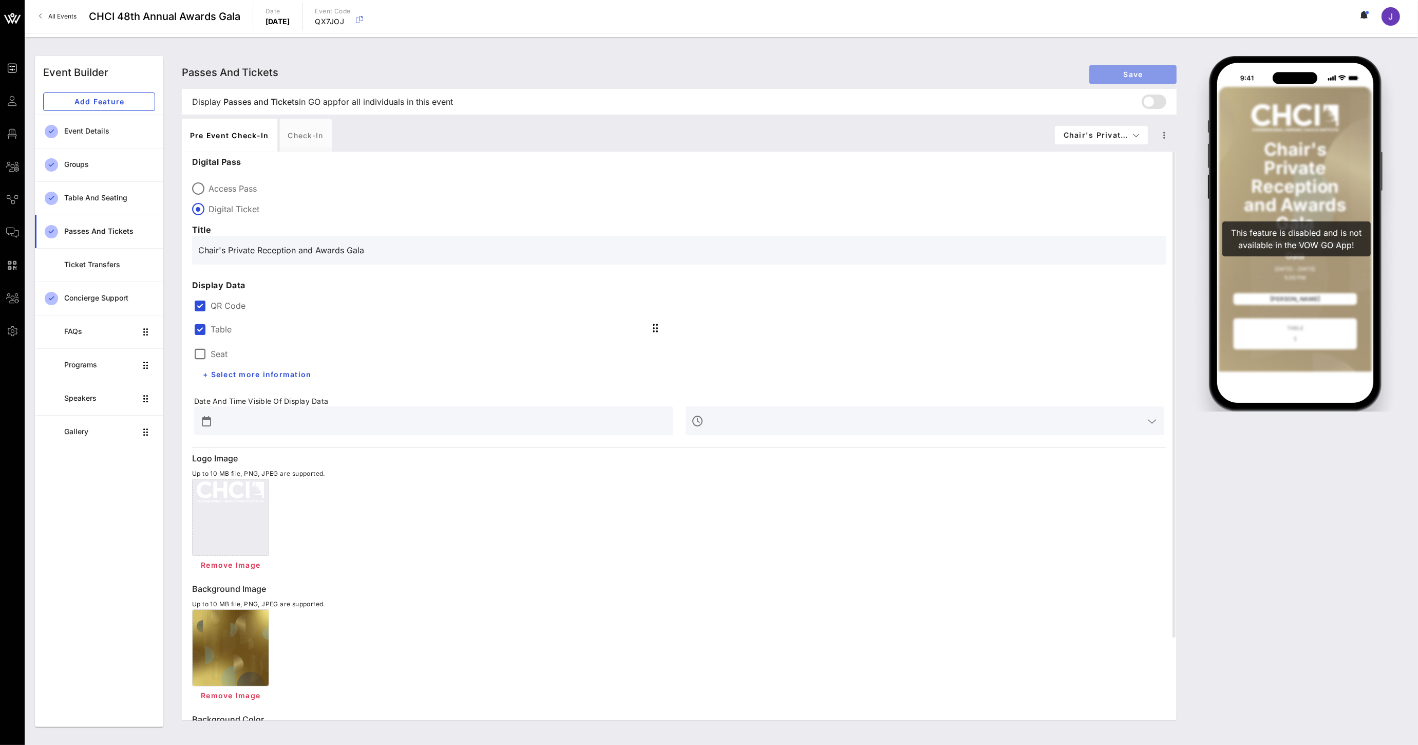
click at [1124, 75] on span "Save" at bounding box center [1132, 74] width 71 height 9
drag, startPoint x: 373, startPoint y: 250, endPoint x: 154, endPoint y: 245, distance: 219.8
click at [154, 245] on div "Event Builder Add Feature Event Details Groups Table and Seating Passes and Tic…" at bounding box center [721, 391] width 1385 height 683
click at [1101, 130] on span "Chair's Privat…" at bounding box center [1101, 134] width 77 height 9
click at [1085, 199] on div "VIP Seating & Chair's Private Reception" at bounding box center [1125, 196] width 123 height 8
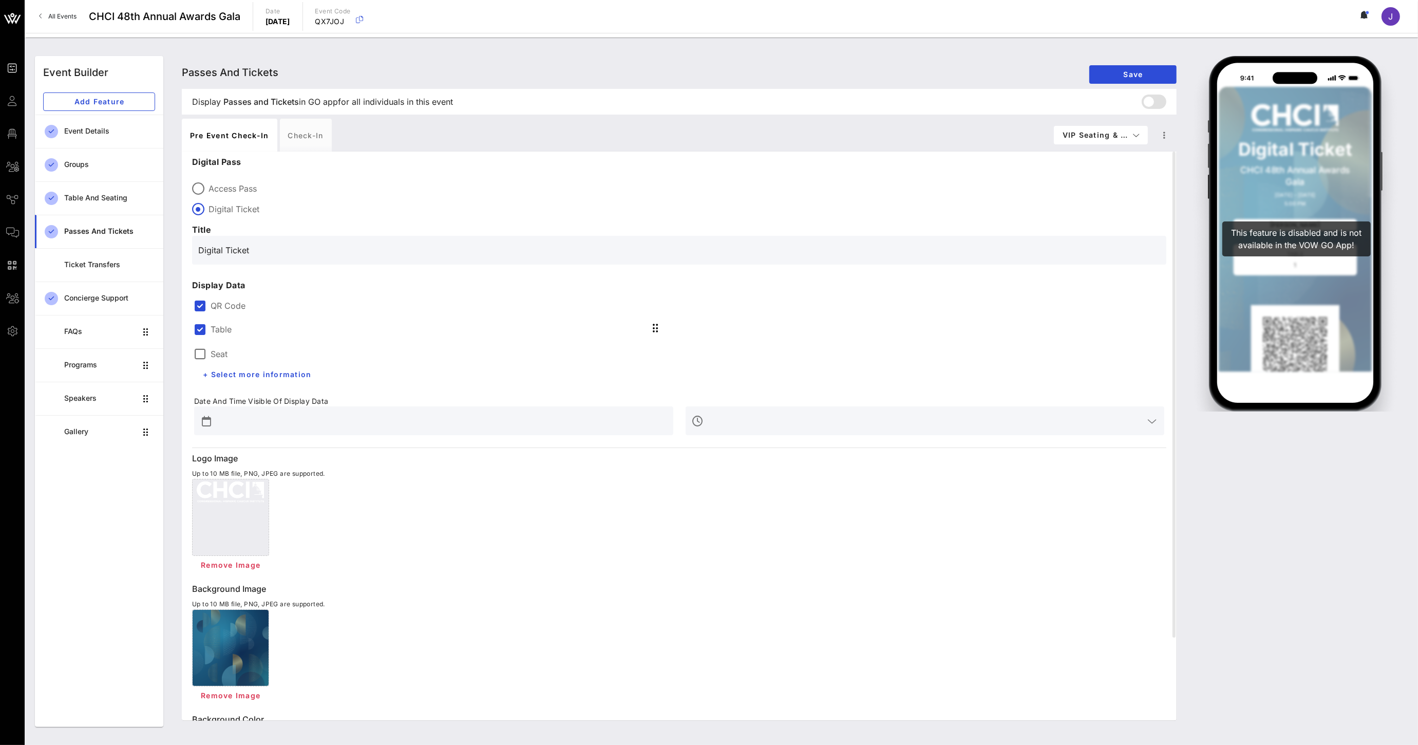
drag, startPoint x: 175, startPoint y: 243, endPoint x: 138, endPoint y: 243, distance: 37.0
click at [140, 243] on div "Event Builder Add Feature Event Details Groups Table and Seating Passes and Tic…" at bounding box center [721, 391] width 1385 height 683
paste input "Chair's Private Reception and Awards Gala"
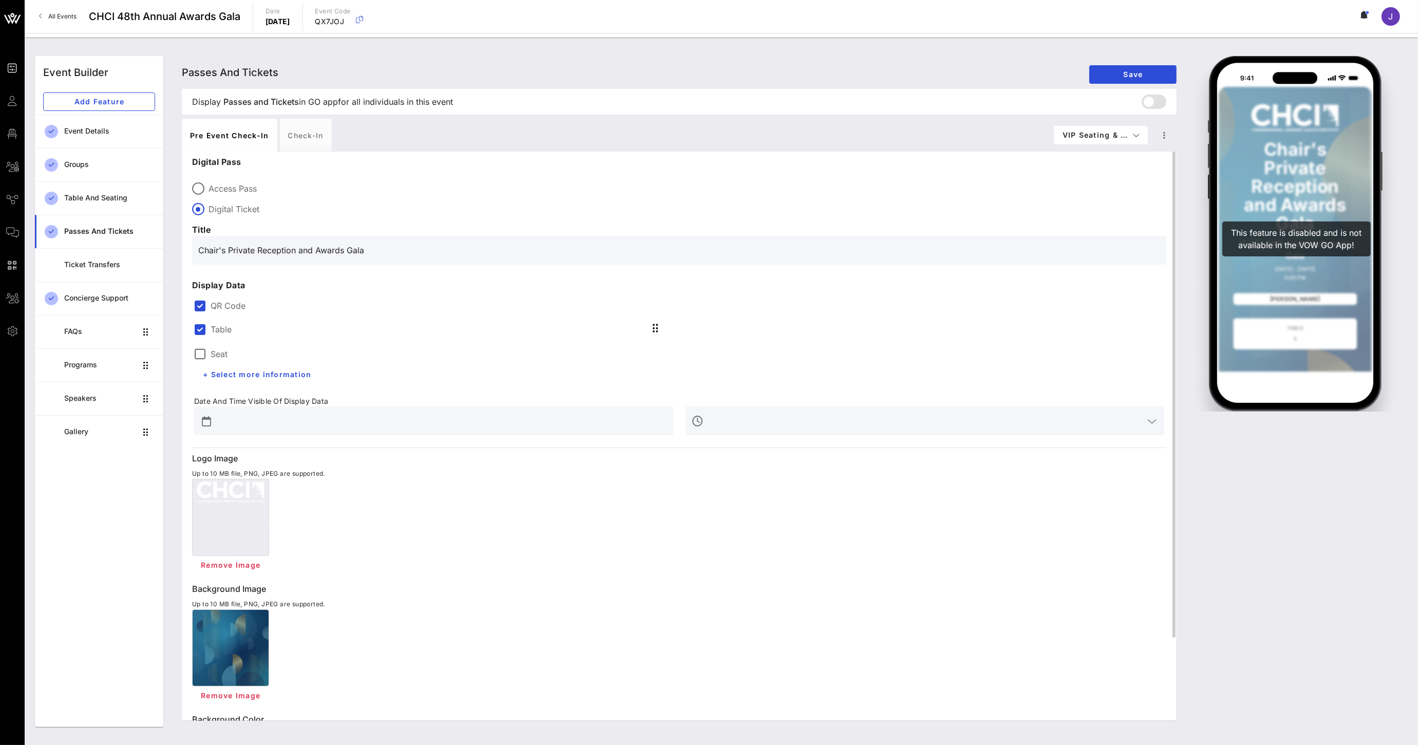
click at [196, 252] on div "Chair's Private Reception and Awards Gala" at bounding box center [679, 250] width 974 height 29
click at [316, 251] on input "Chair's Private Reception and Awards Gala" at bounding box center [679, 250] width 962 height 16
click at [1141, 77] on span "Save" at bounding box center [1132, 74] width 71 height 9
click at [1189, 273] on div "Chair's Private Reception and VIP Awards Gala CHCI 48th Annual Awards Gala [DAT…" at bounding box center [1295, 231] width 213 height 359
click at [1094, 134] on span "VIP Seating & …" at bounding box center [1101, 134] width 78 height 9
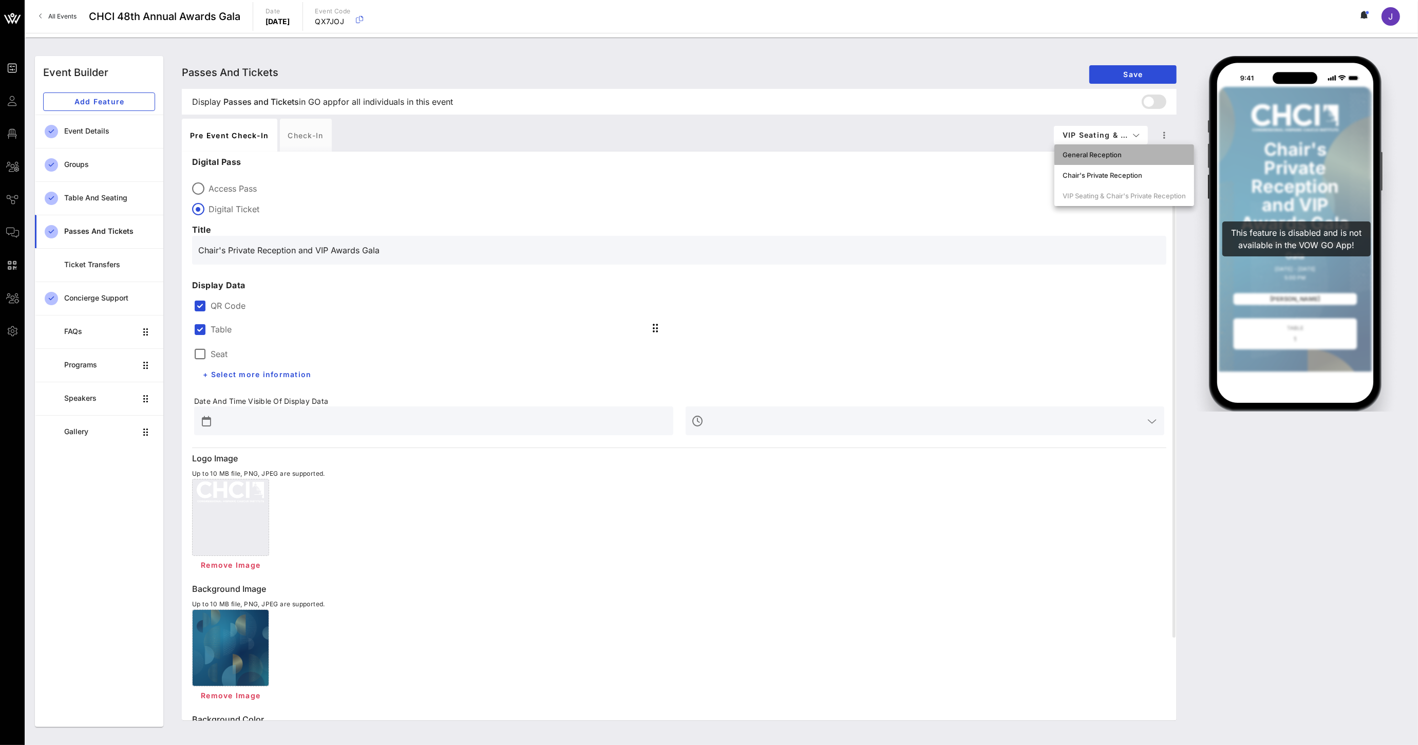
click at [1089, 158] on div "General Reception" at bounding box center [1123, 154] width 123 height 8
type input "General Reception"
type input "#FFFFFF"
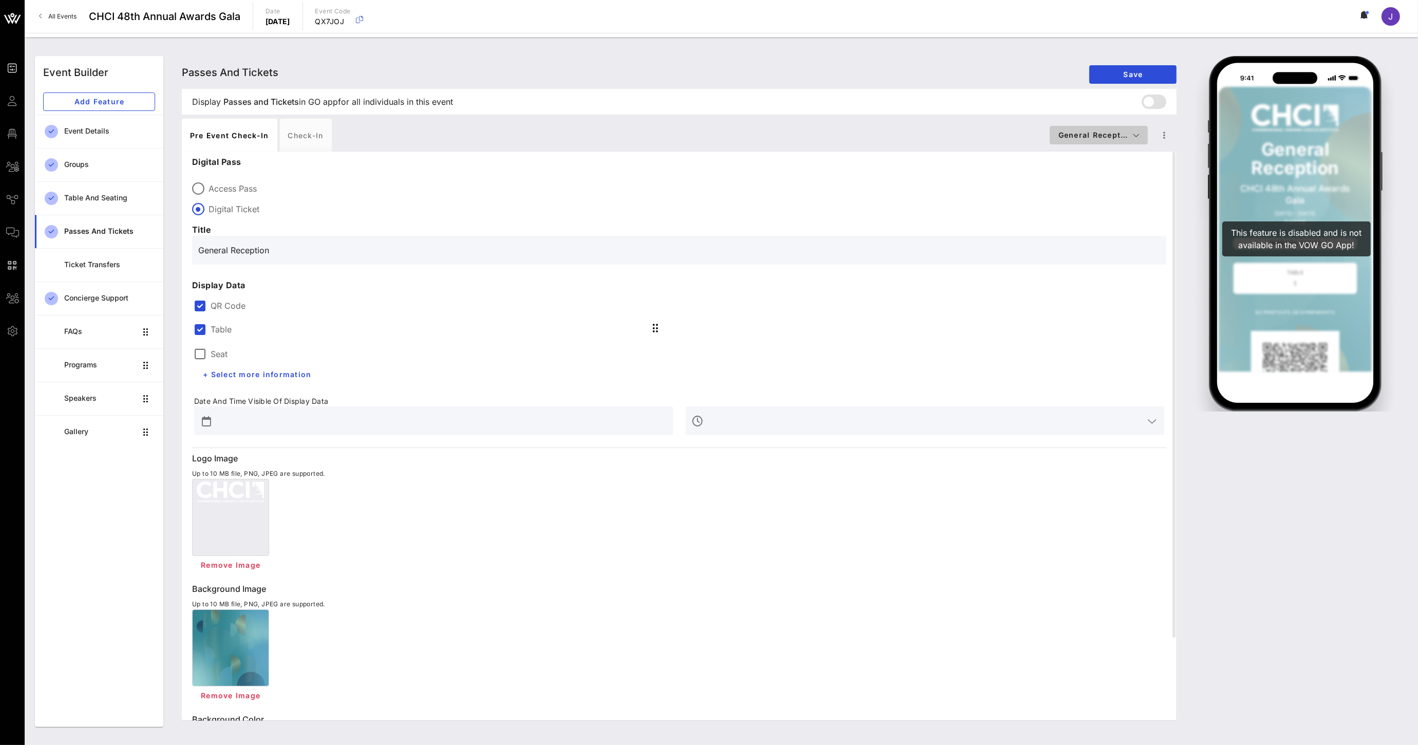
click at [1100, 139] on span "General Recept…" at bounding box center [1099, 134] width 82 height 9
click at [248, 186] on label "Access Pass" at bounding box center [687, 188] width 958 height 10
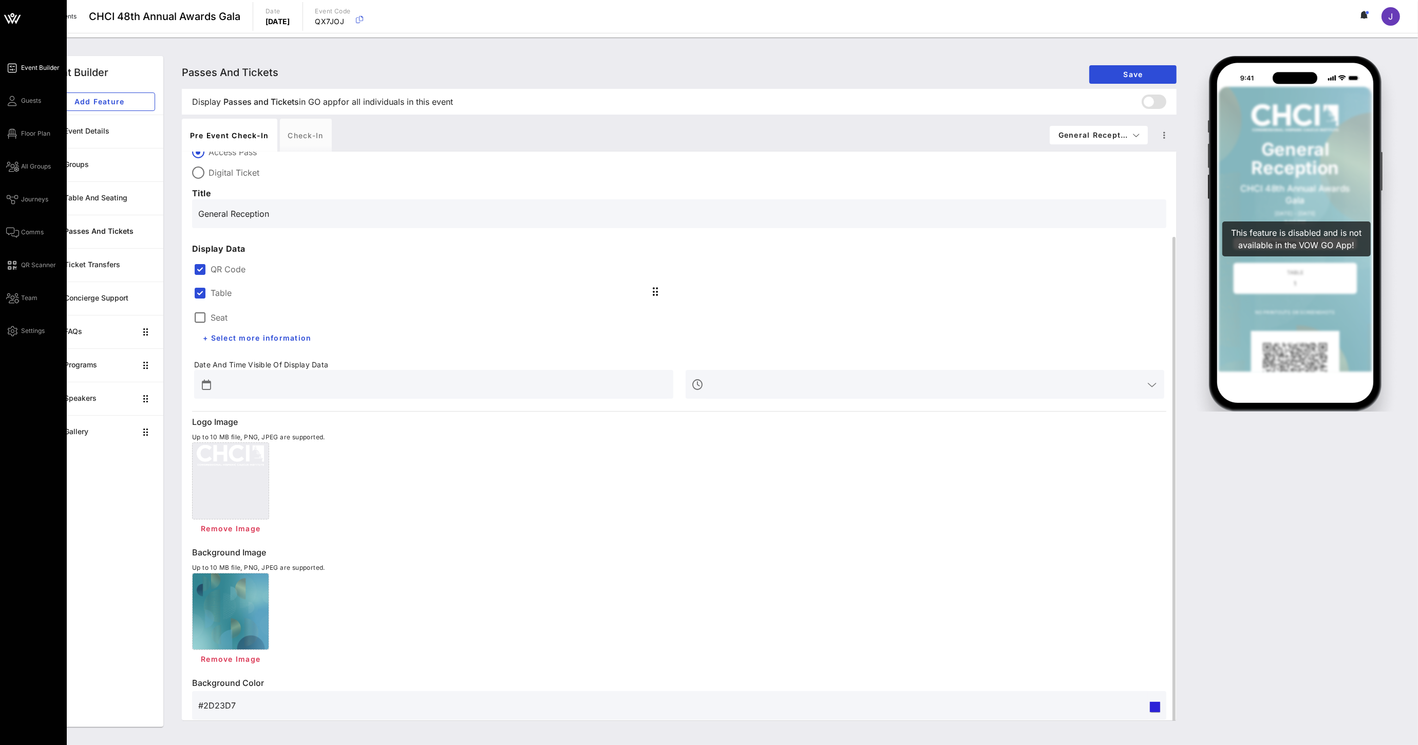
scroll to position [97, 0]
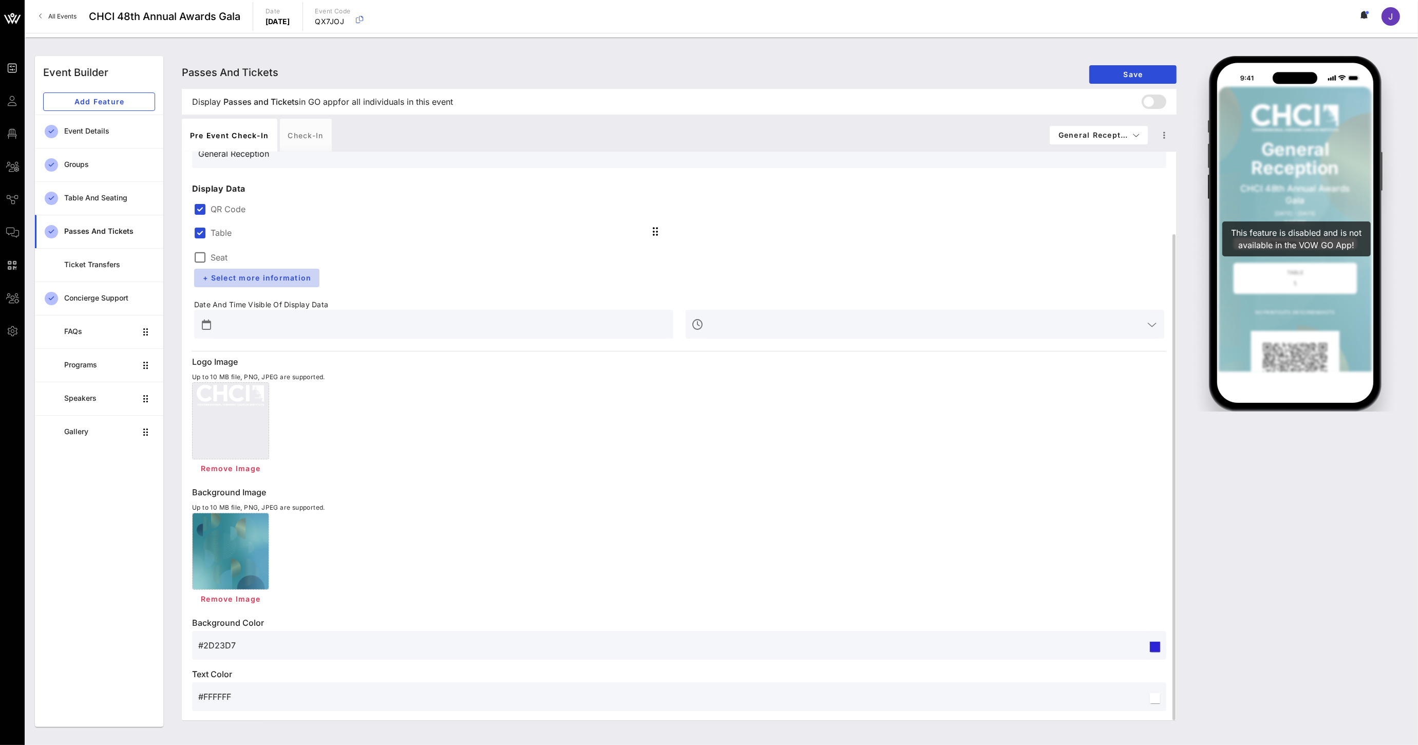
click at [256, 276] on span "+ Select more information" at bounding box center [256, 277] width 109 height 9
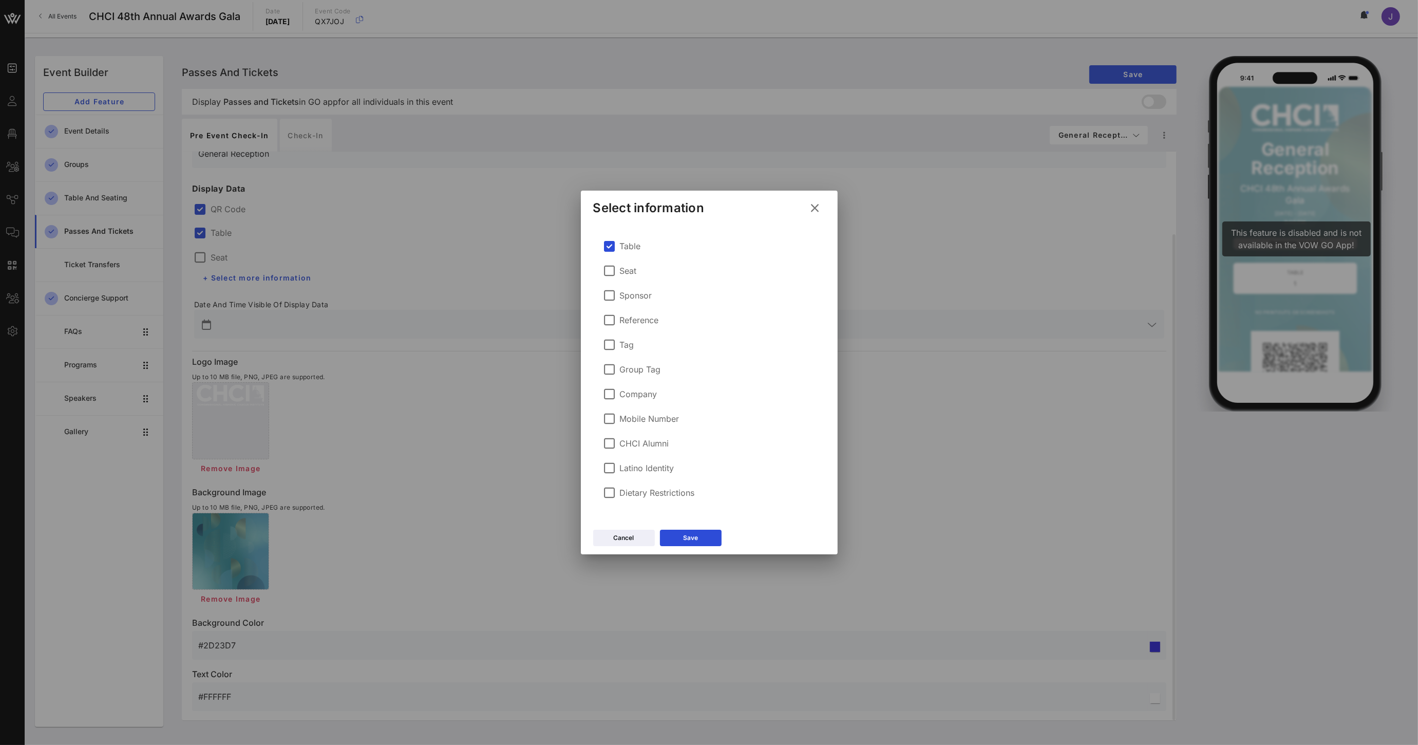
click at [814, 204] on icon at bounding box center [815, 207] width 14 height 13
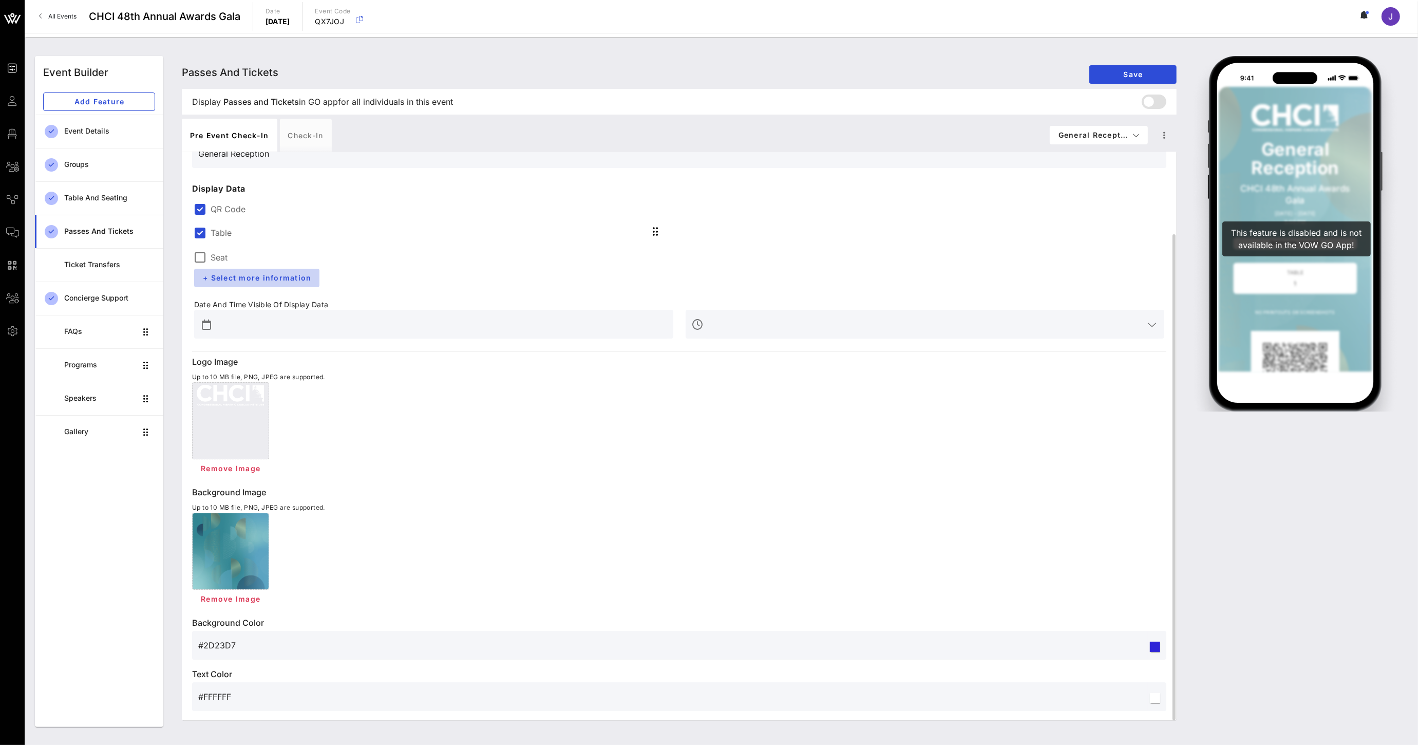
click at [256, 274] on span "+ Select more information" at bounding box center [256, 277] width 109 height 9
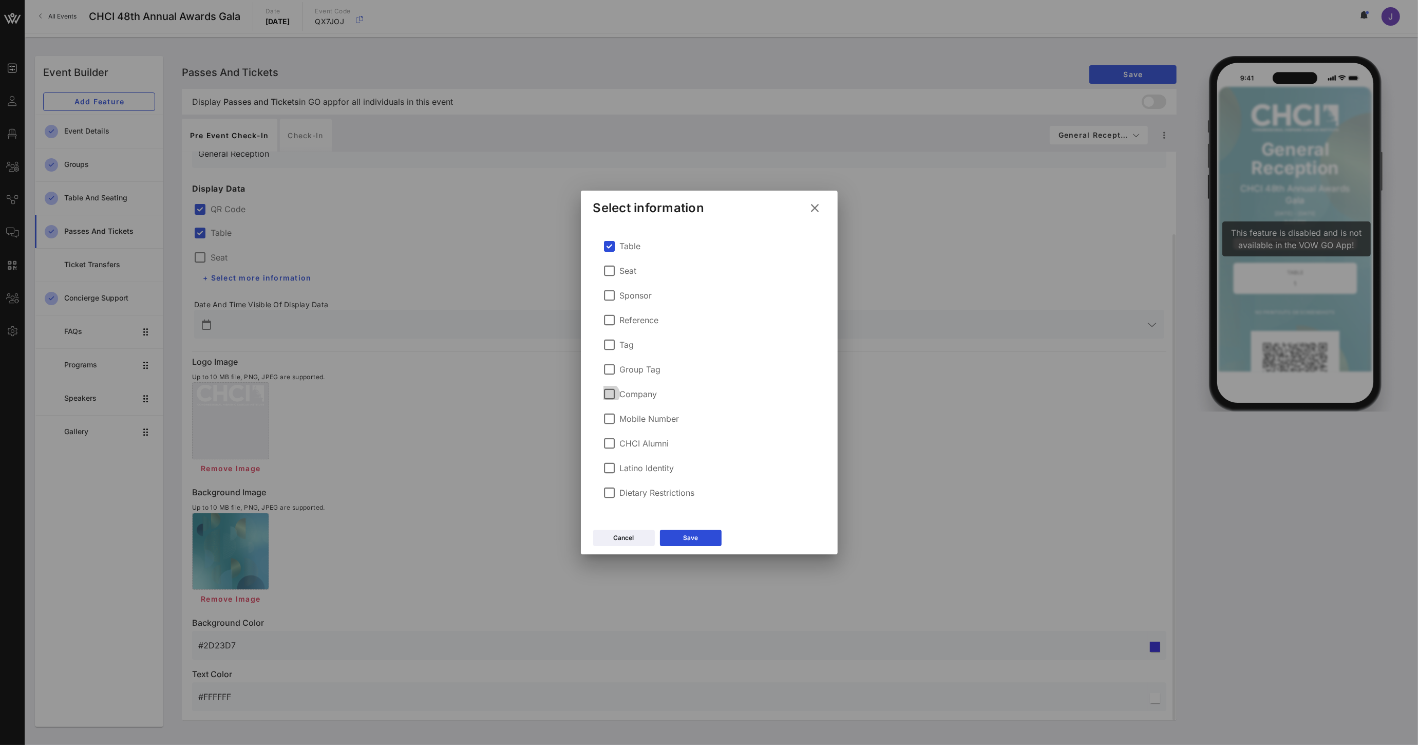
click at [608, 396] on div at bounding box center [609, 393] width 17 height 17
click at [610, 294] on div at bounding box center [609, 295] width 17 height 17
click at [814, 212] on icon at bounding box center [815, 208] width 14 height 12
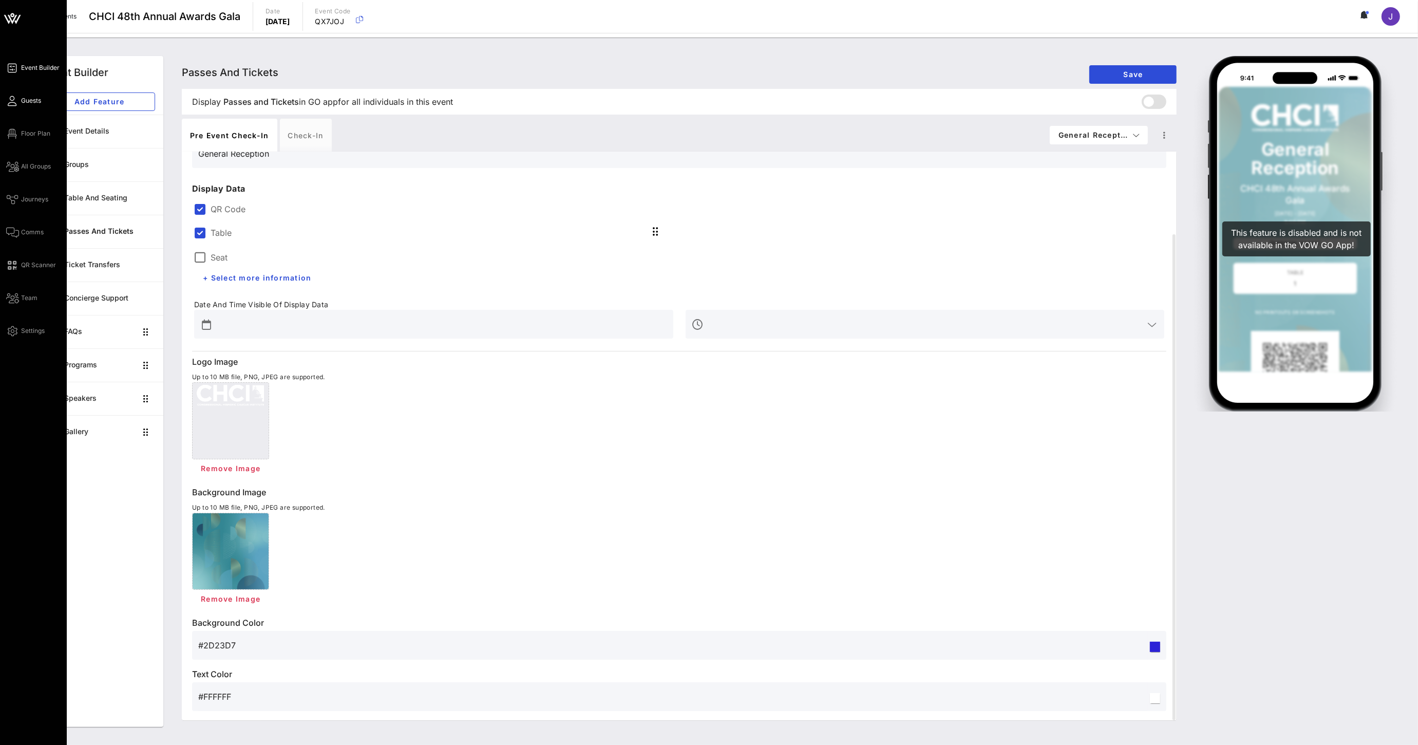
click at [17, 104] on link "Guests" at bounding box center [23, 100] width 35 height 12
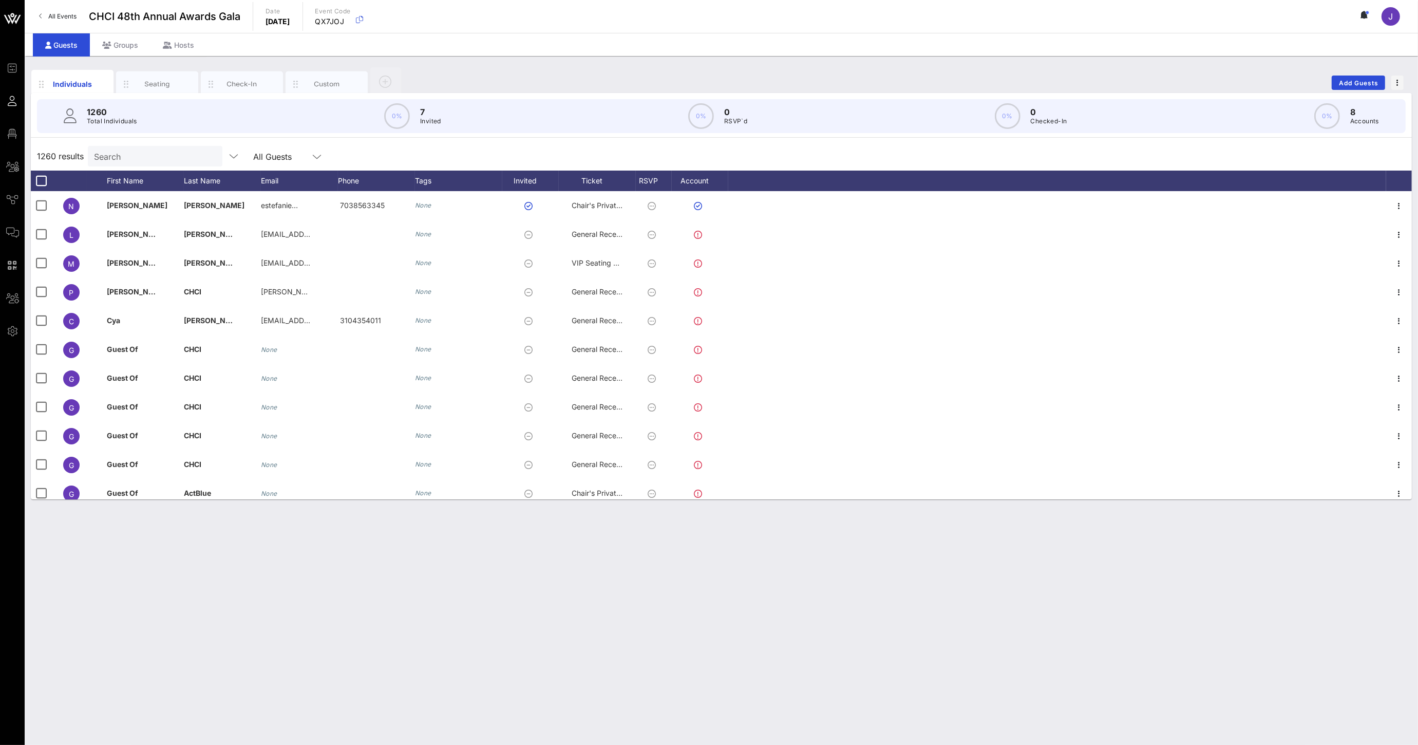
click at [153, 159] on input "Search" at bounding box center [154, 155] width 120 height 13
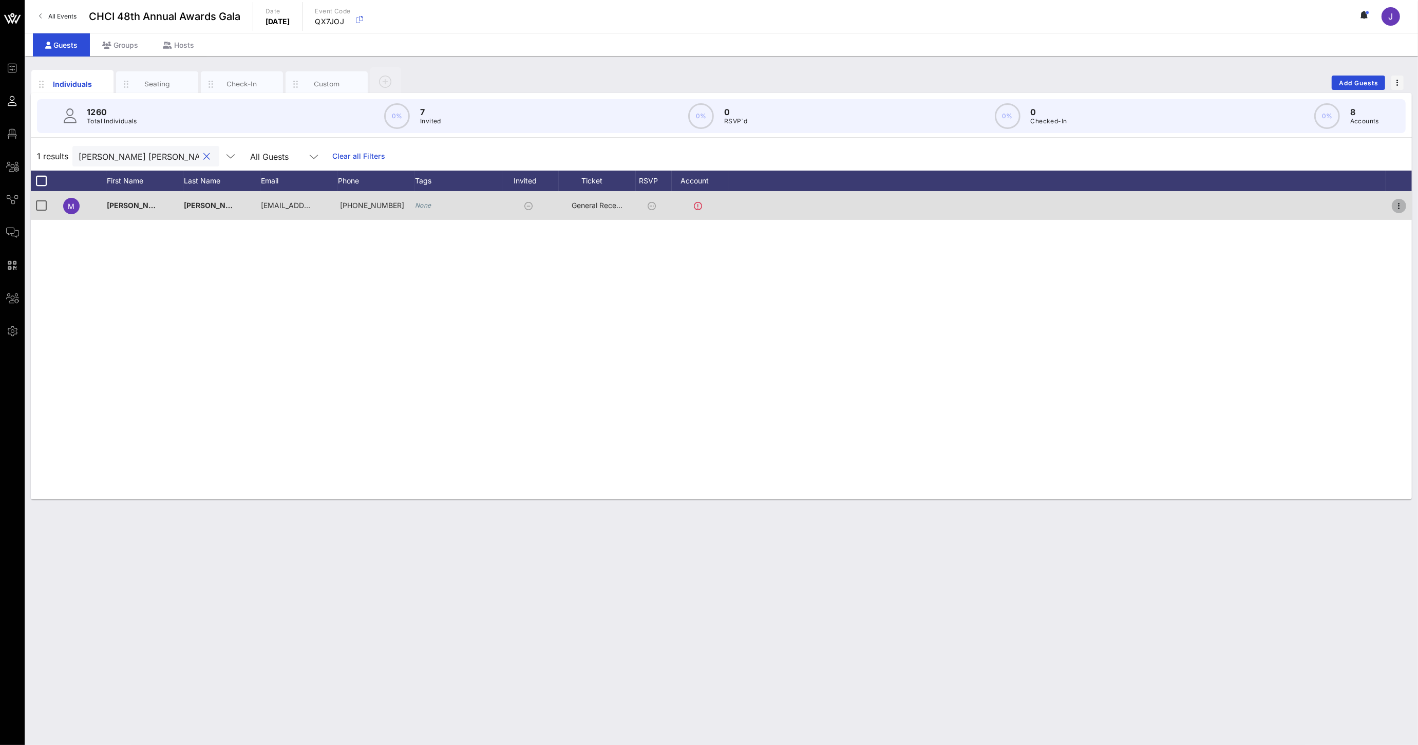
click at [1404, 203] on icon "button" at bounding box center [1399, 206] width 12 height 12
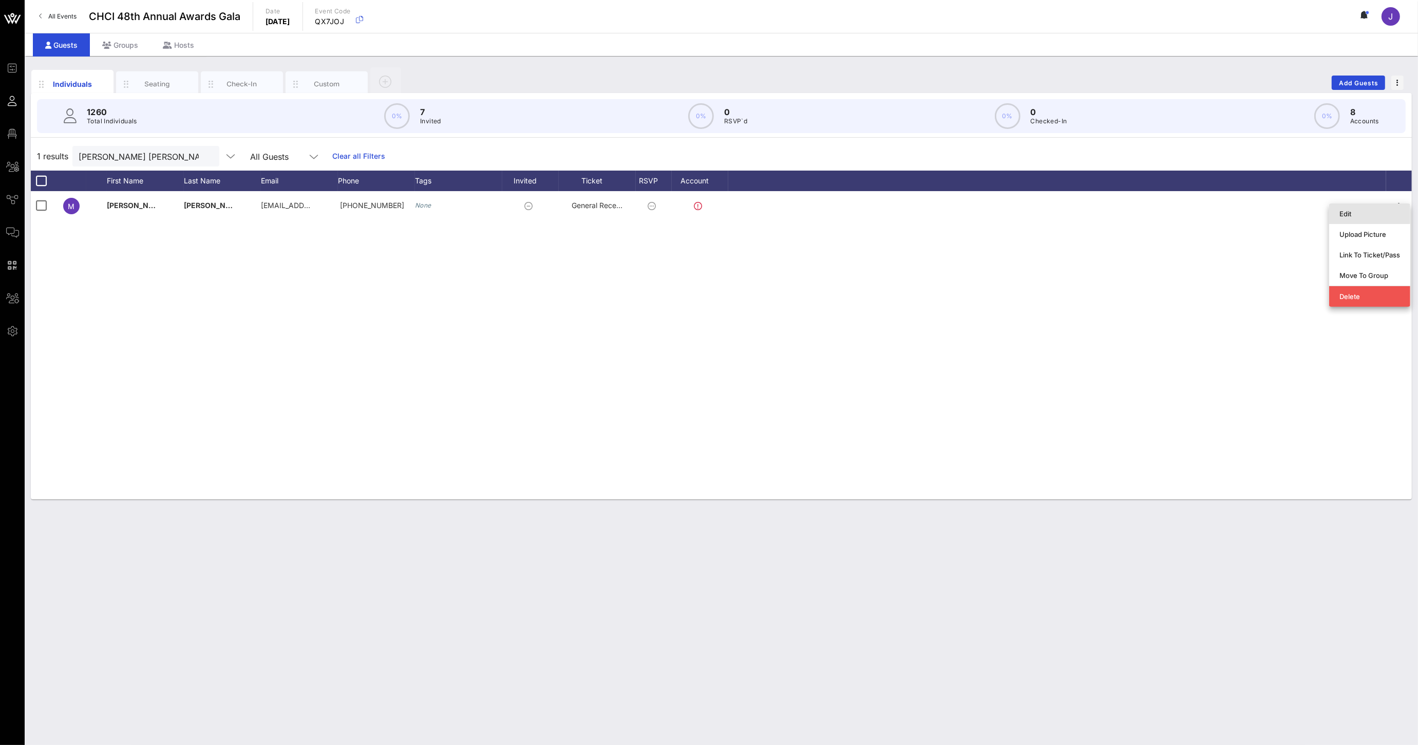
click at [1374, 214] on div "Edit" at bounding box center [1369, 214] width 61 height 8
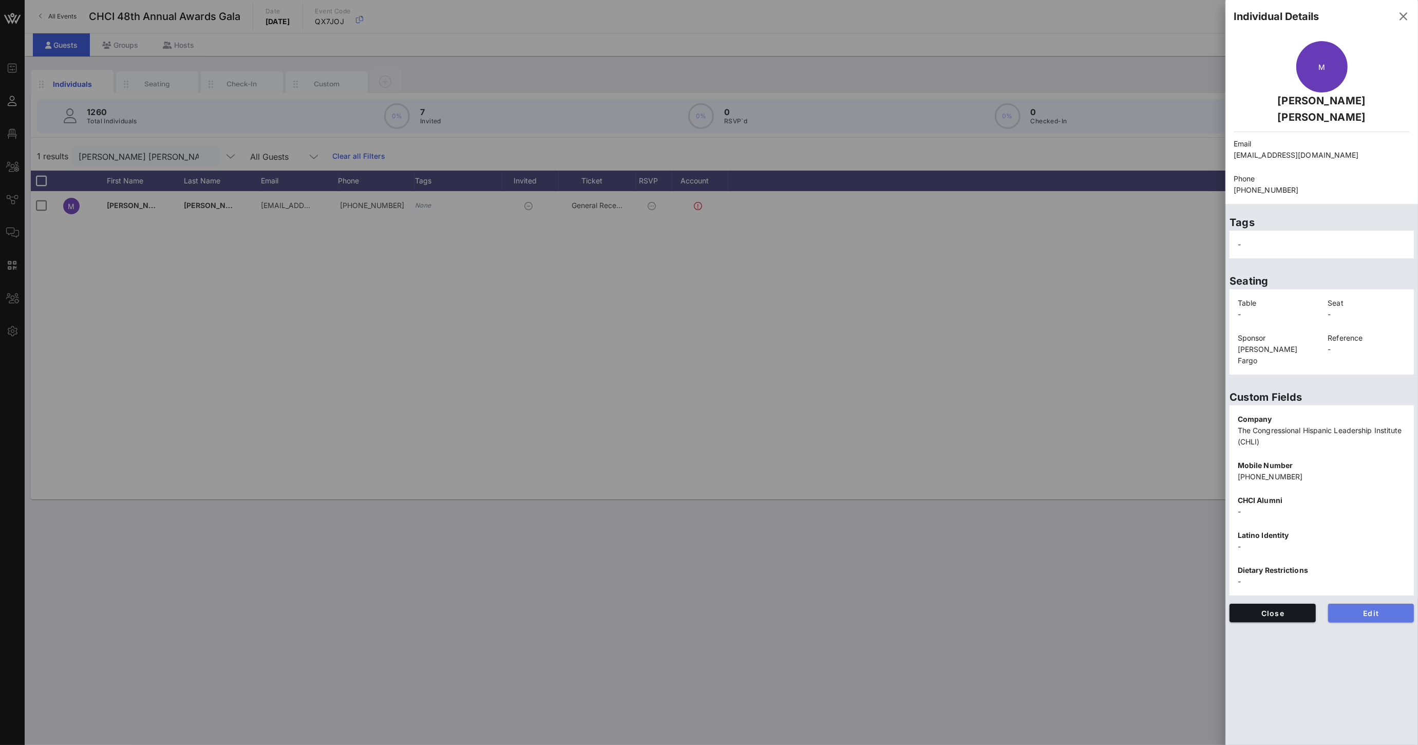
click at [1352, 609] on span "Edit" at bounding box center [1371, 613] width 70 height 9
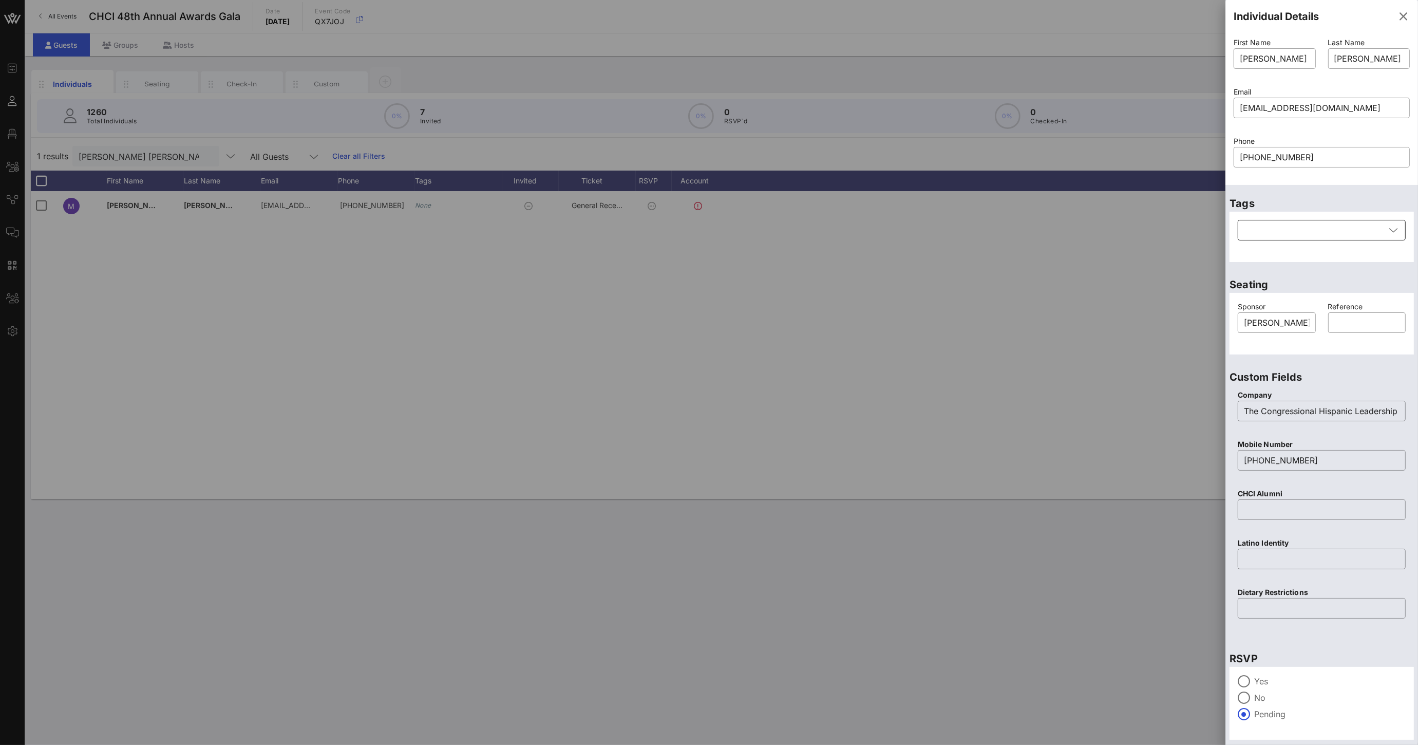
click at [1291, 227] on div at bounding box center [1314, 230] width 141 height 21
click at [1343, 226] on input "text" at bounding box center [1314, 230] width 141 height 16
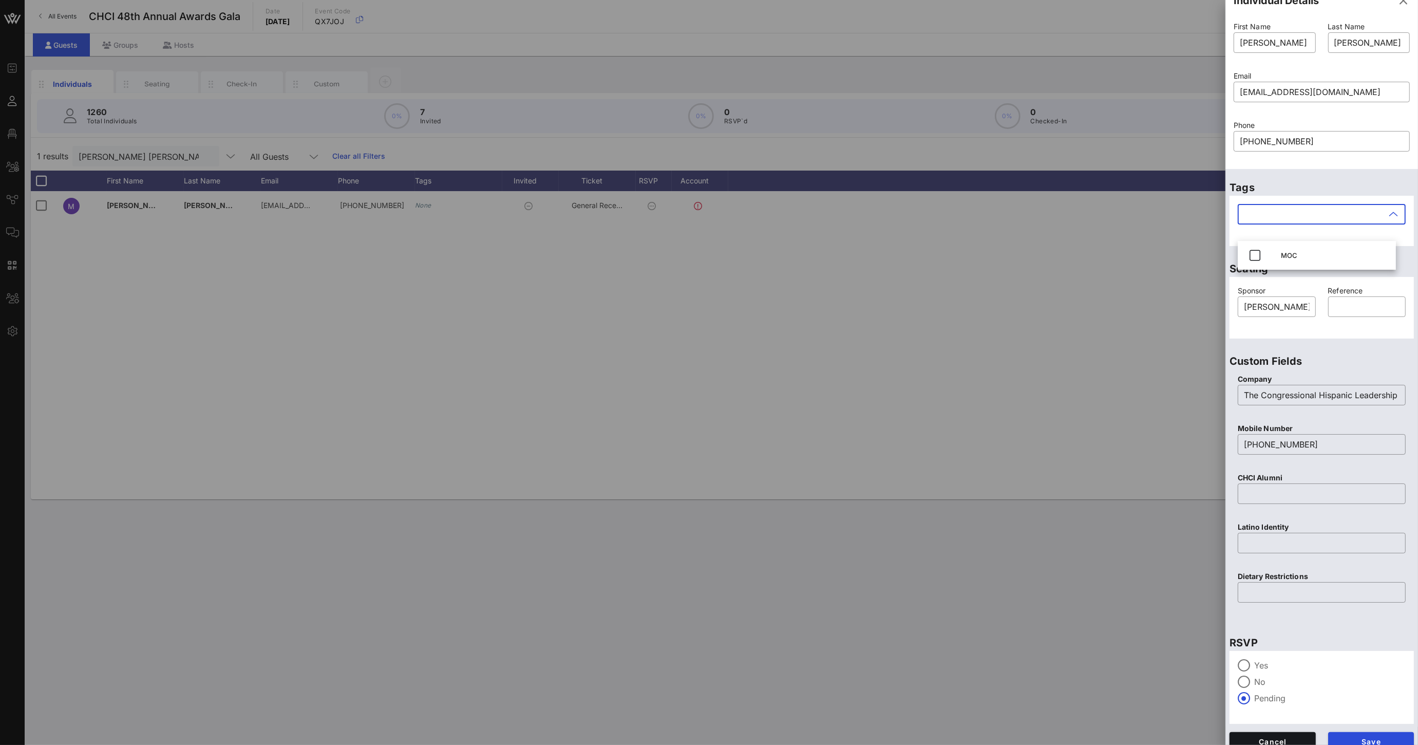
scroll to position [27, 0]
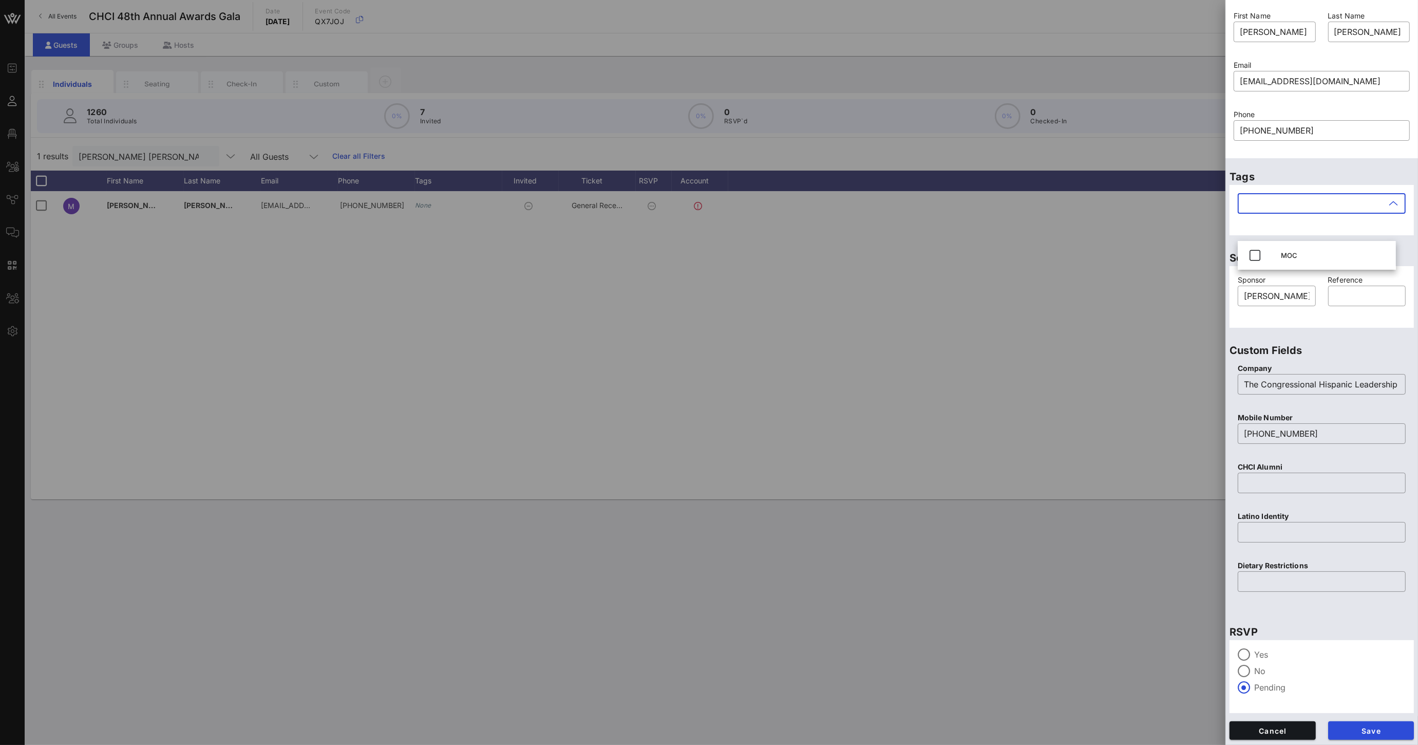
click at [1170, 336] on div at bounding box center [709, 372] width 1418 height 745
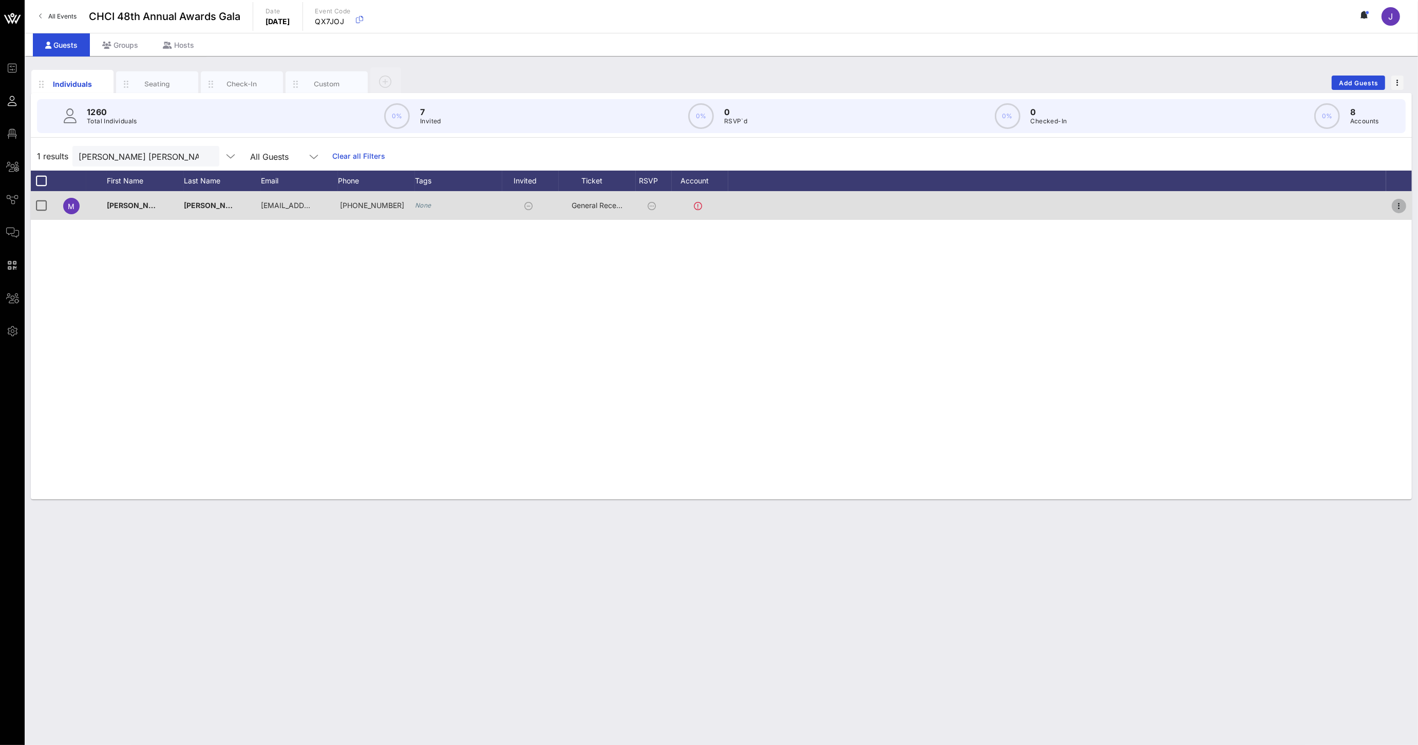
click at [1396, 206] on icon "button" at bounding box center [1399, 206] width 12 height 12
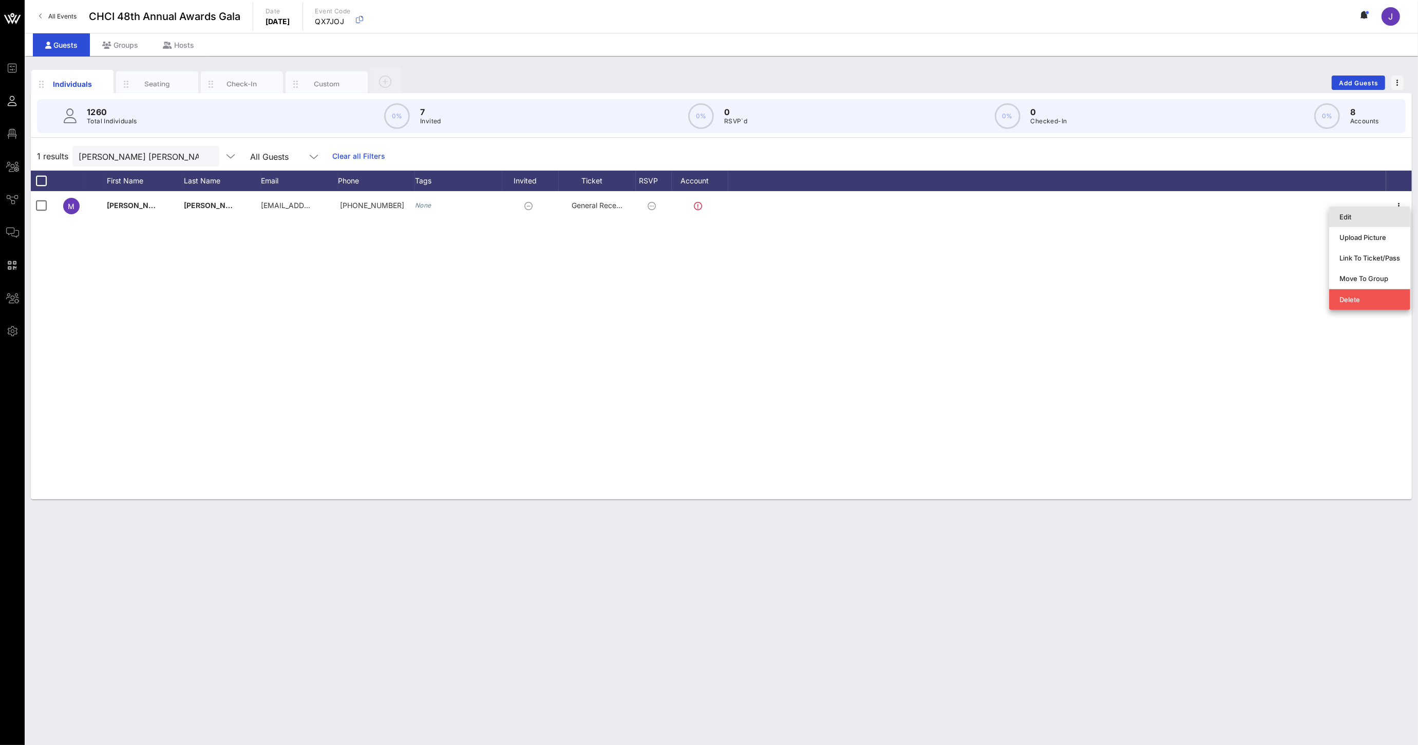
click at [1352, 215] on div "Edit" at bounding box center [1369, 217] width 61 height 8
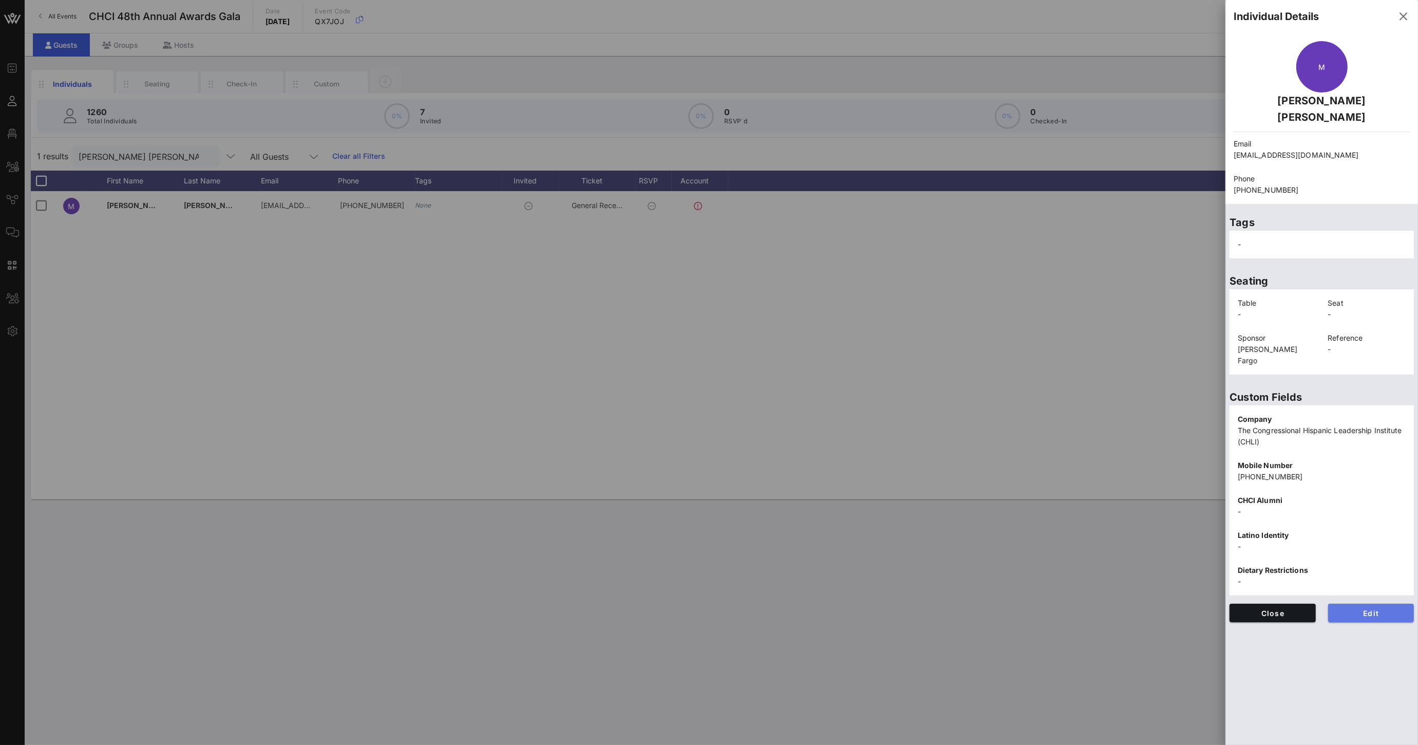
click at [1369, 609] on span "Edit" at bounding box center [1371, 613] width 70 height 9
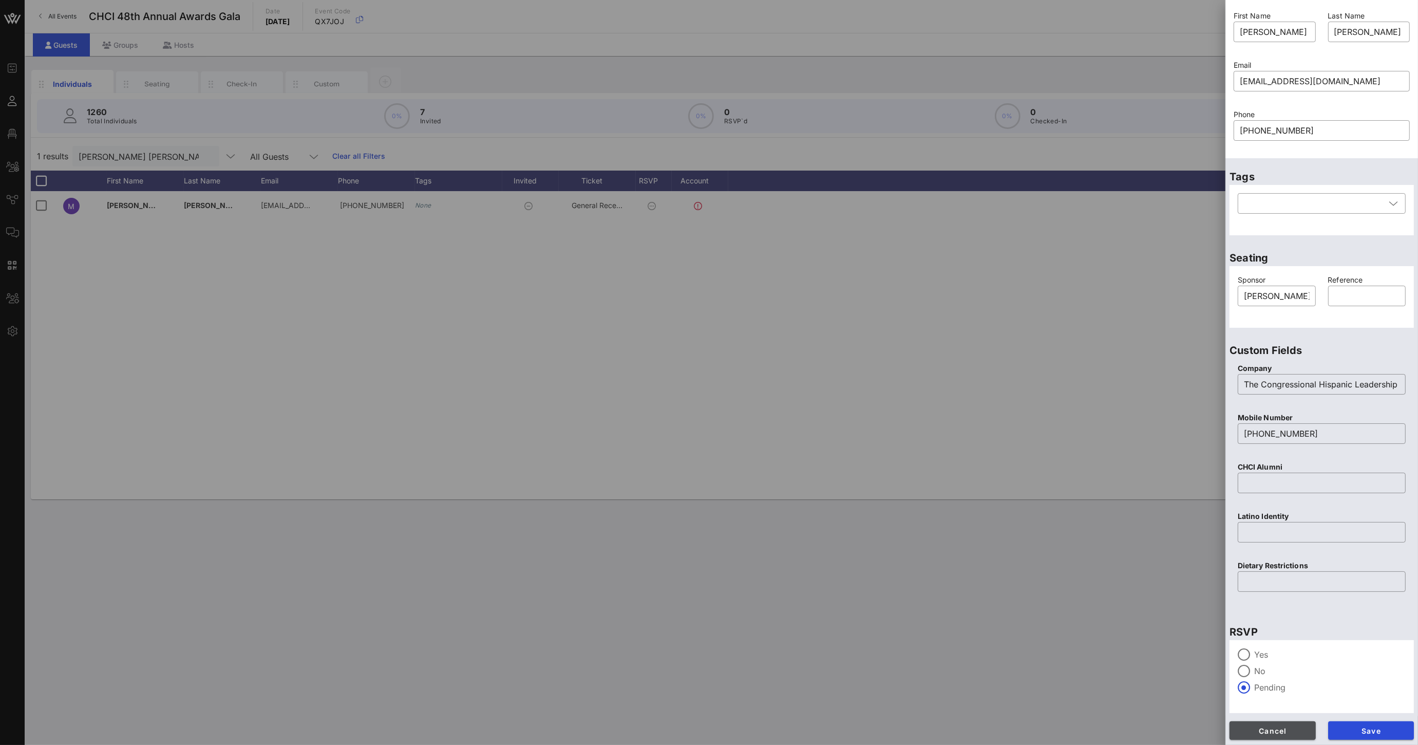
click at [1289, 735] on button "Cancel" at bounding box center [1272, 730] width 86 height 18
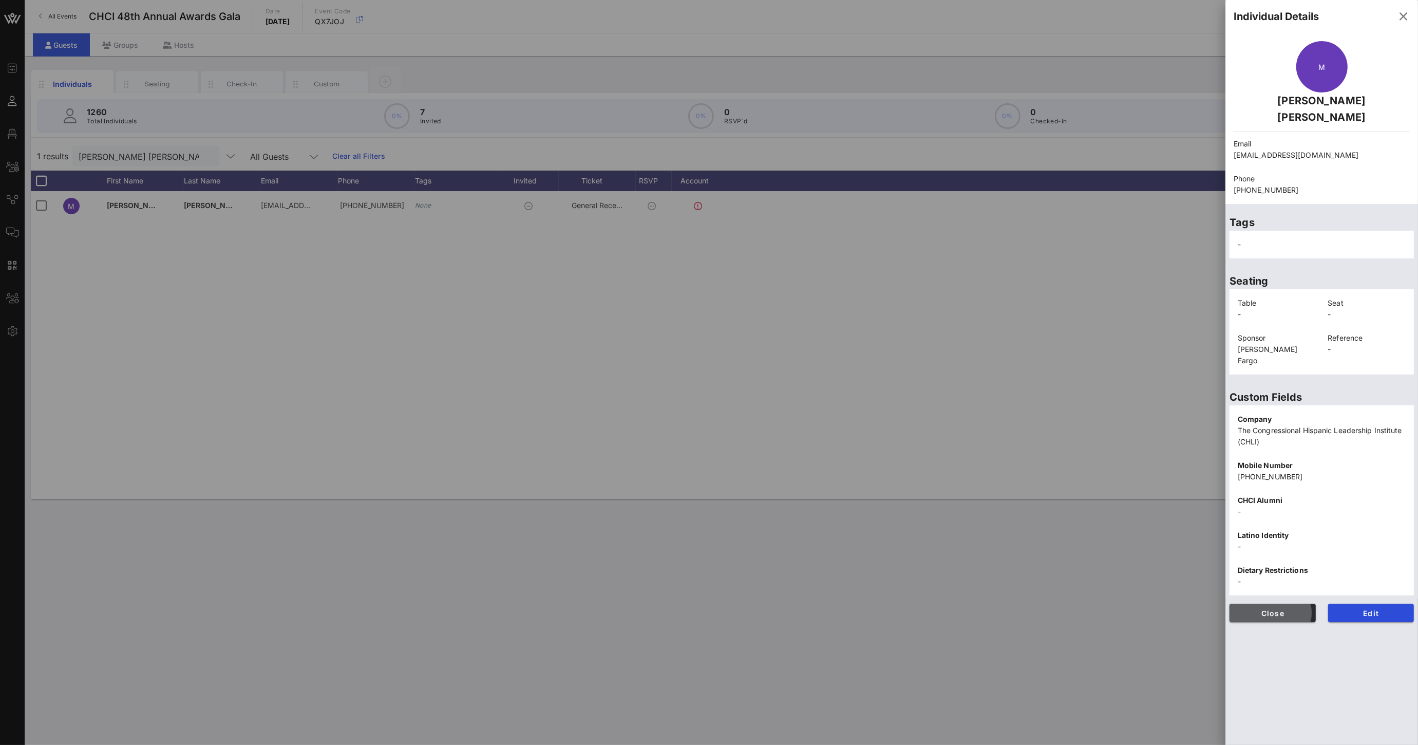
scroll to position [0, 0]
drag, startPoint x: 1407, startPoint y: 14, endPoint x: 1222, endPoint y: 21, distance: 185.0
click at [1407, 14] on icon "button" at bounding box center [1403, 16] width 12 height 12
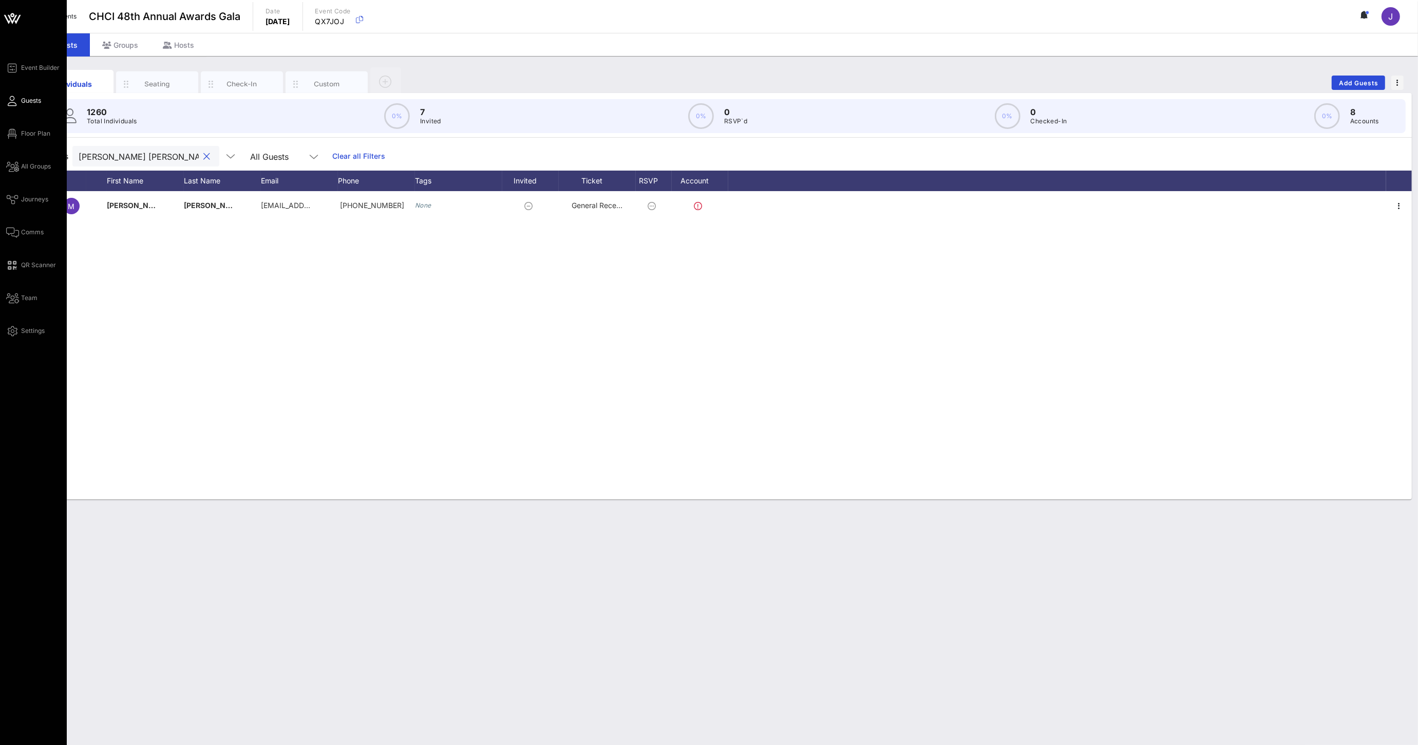
drag, startPoint x: 135, startPoint y: 159, endPoint x: 18, endPoint y: 148, distance: 117.1
click at [49, 148] on div "1 results [PERSON_NAME] [PERSON_NAME] All Guests Clear all Filters" at bounding box center [721, 156] width 1381 height 29
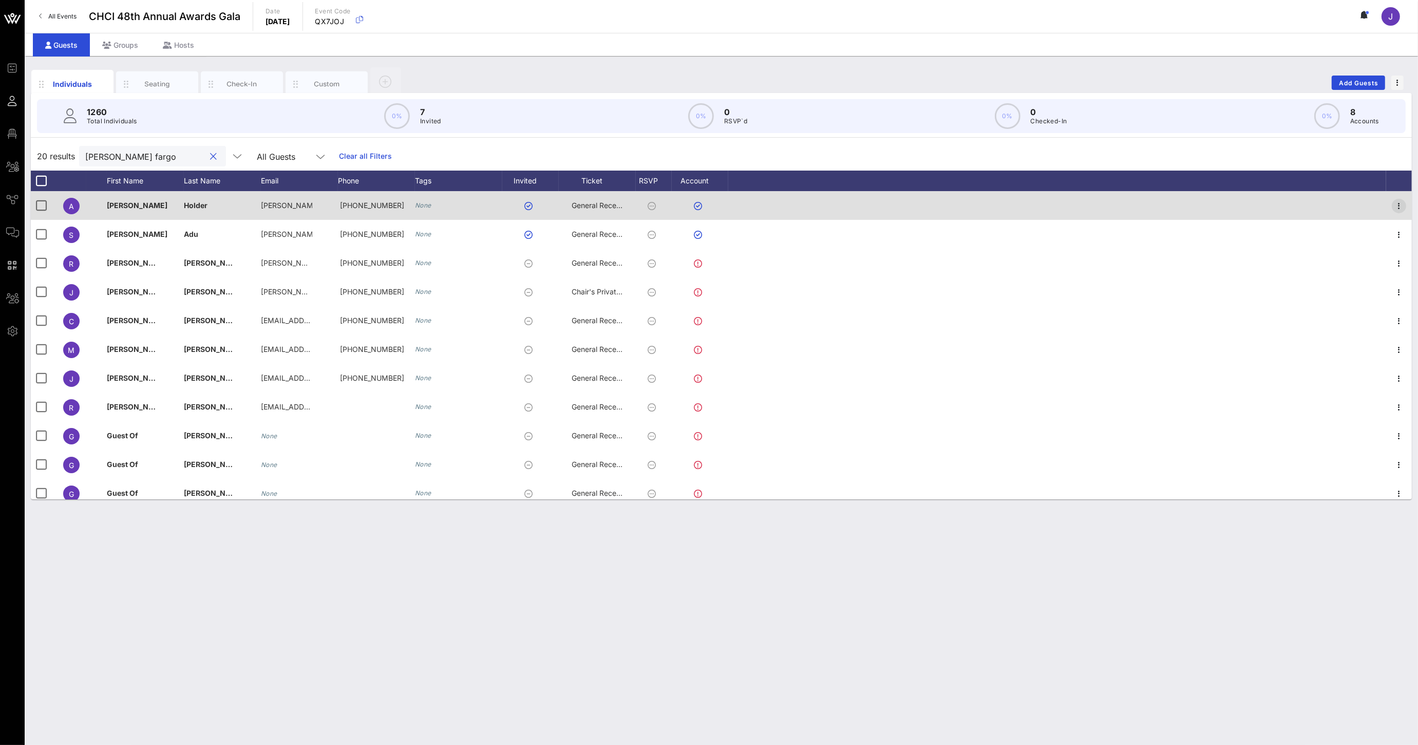
type input "[PERSON_NAME] fargo"
click at [1393, 205] on icon "button" at bounding box center [1399, 206] width 12 height 12
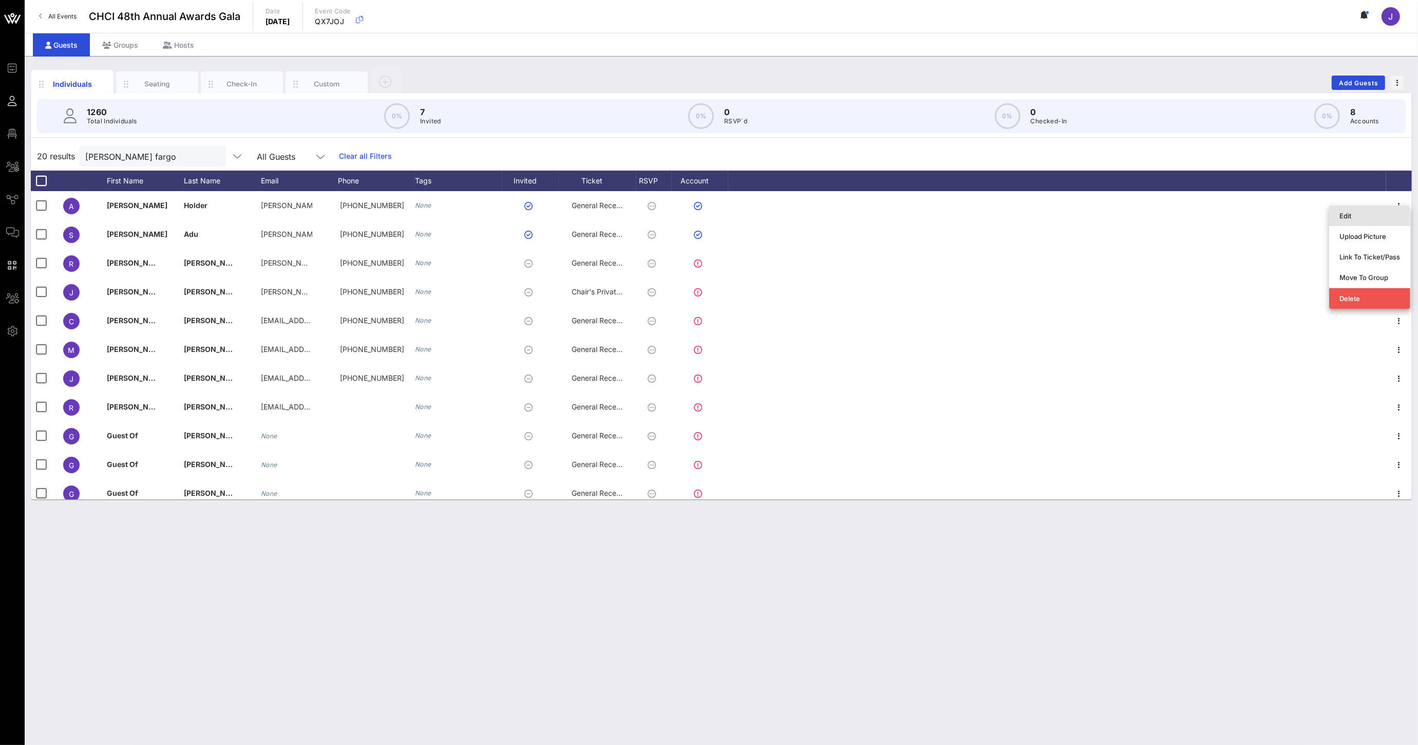
click at [1365, 220] on div "Edit" at bounding box center [1369, 215] width 61 height 16
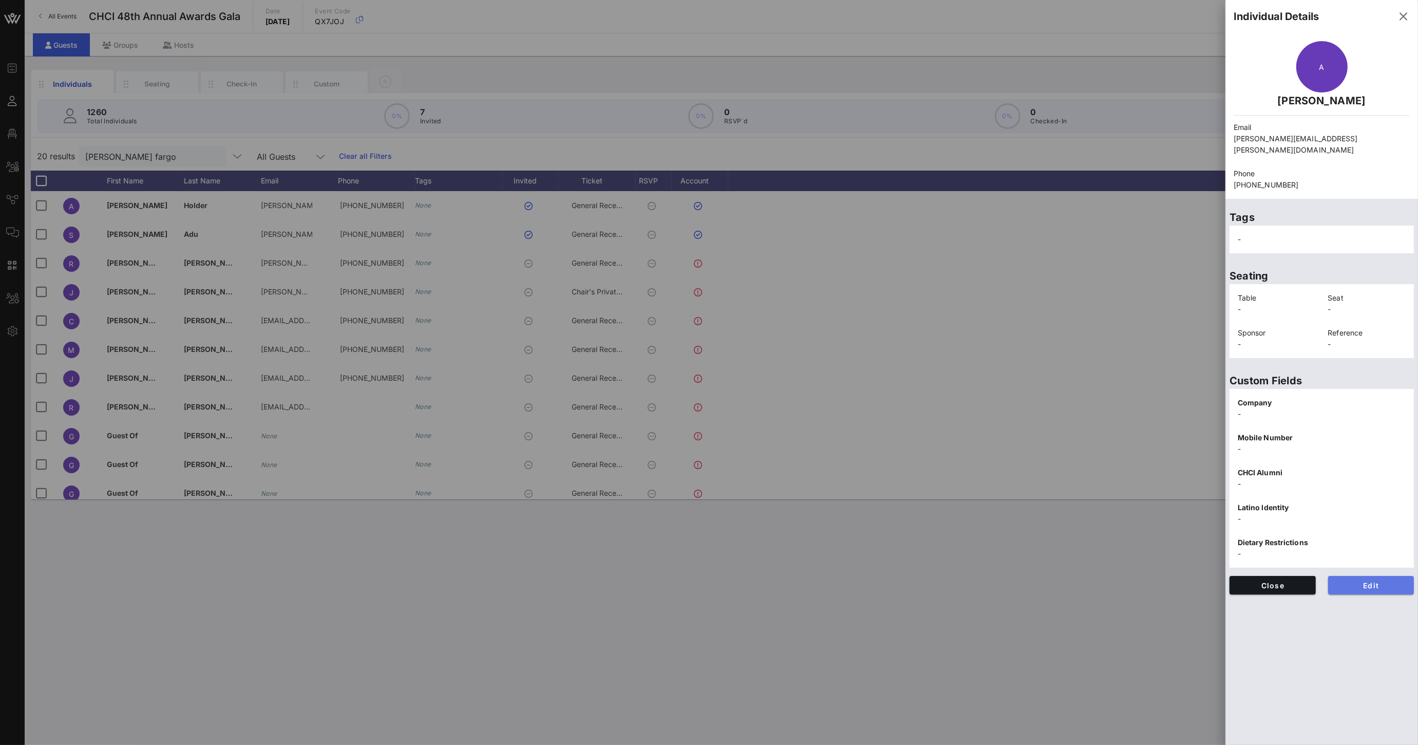
click at [1369, 579] on button "Edit" at bounding box center [1371, 585] width 86 height 18
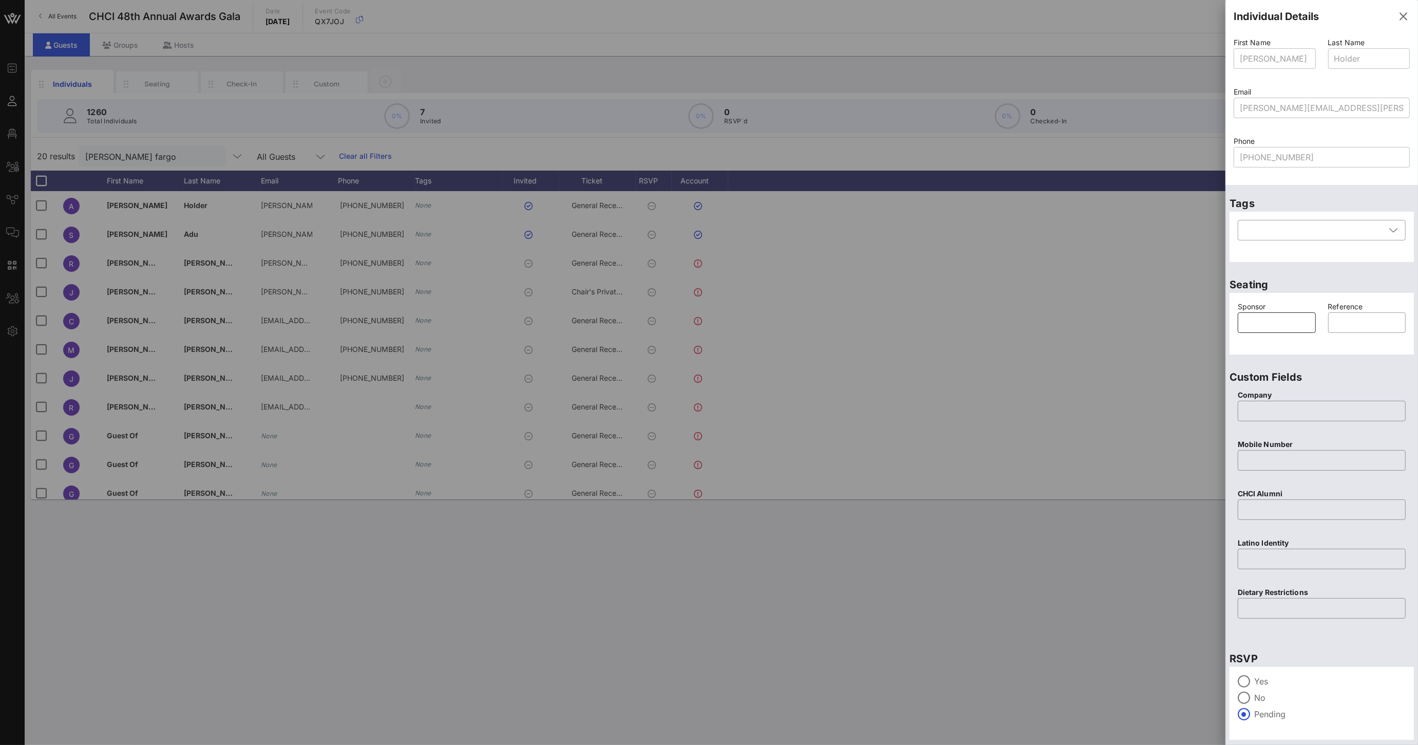
click at [1262, 320] on input "text" at bounding box center [1277, 322] width 66 height 16
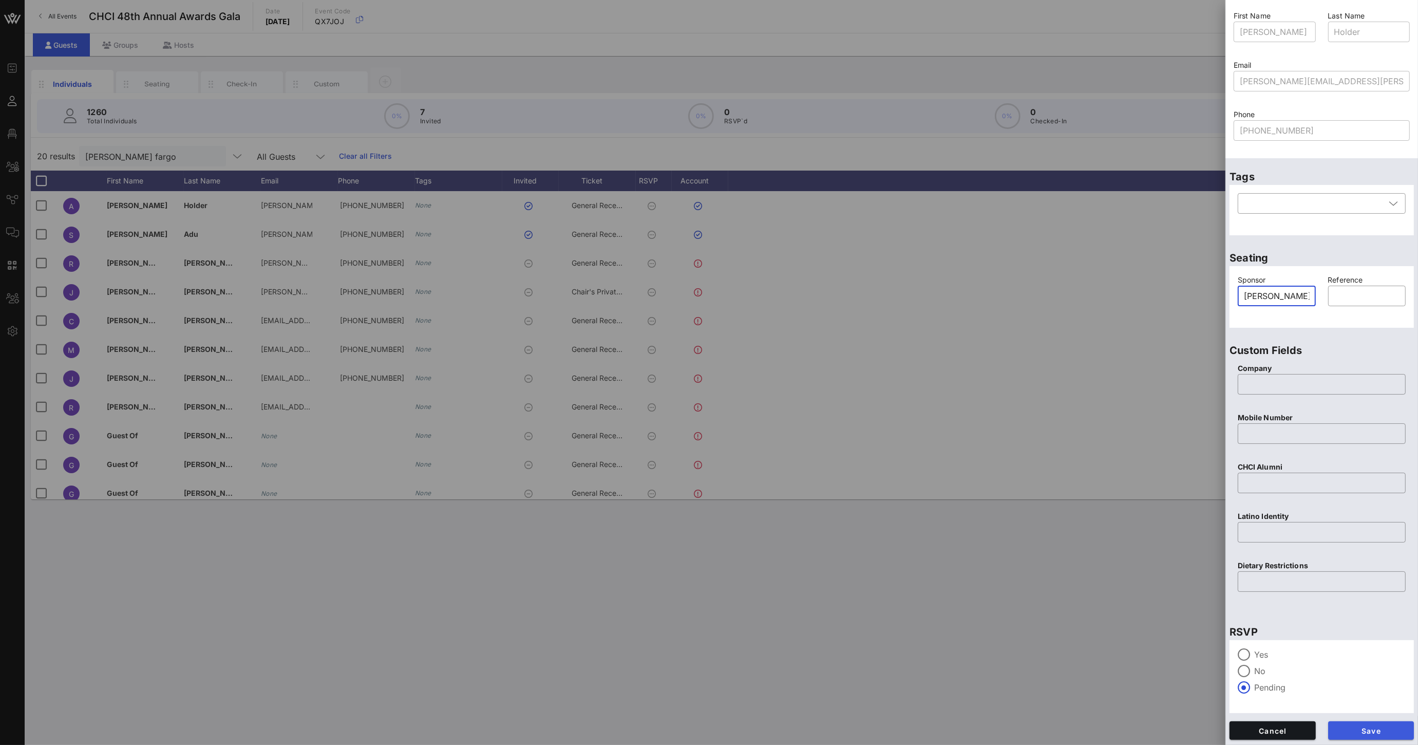
type input "[PERSON_NAME] Fargo"
click at [1381, 726] on span "Save" at bounding box center [1371, 730] width 70 height 9
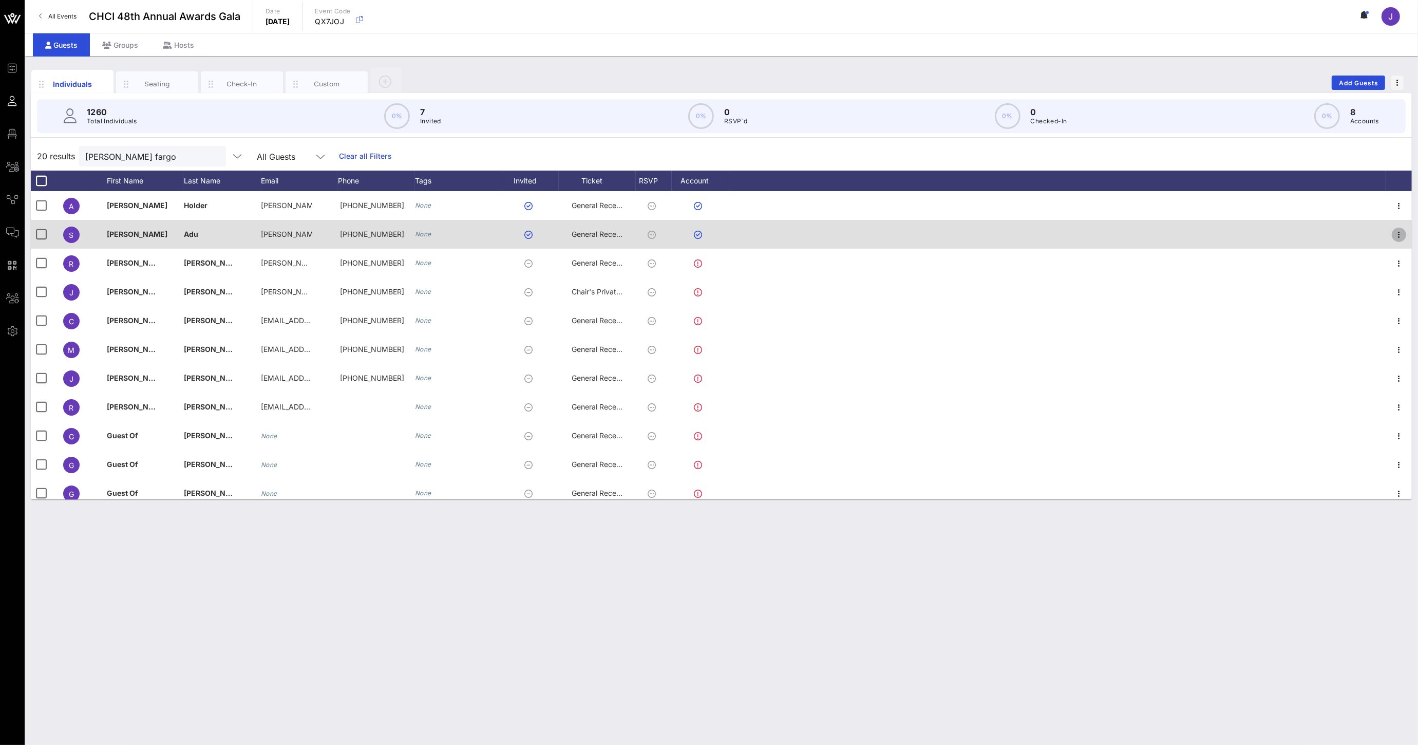
click at [1393, 239] on icon "button" at bounding box center [1399, 235] width 12 height 12
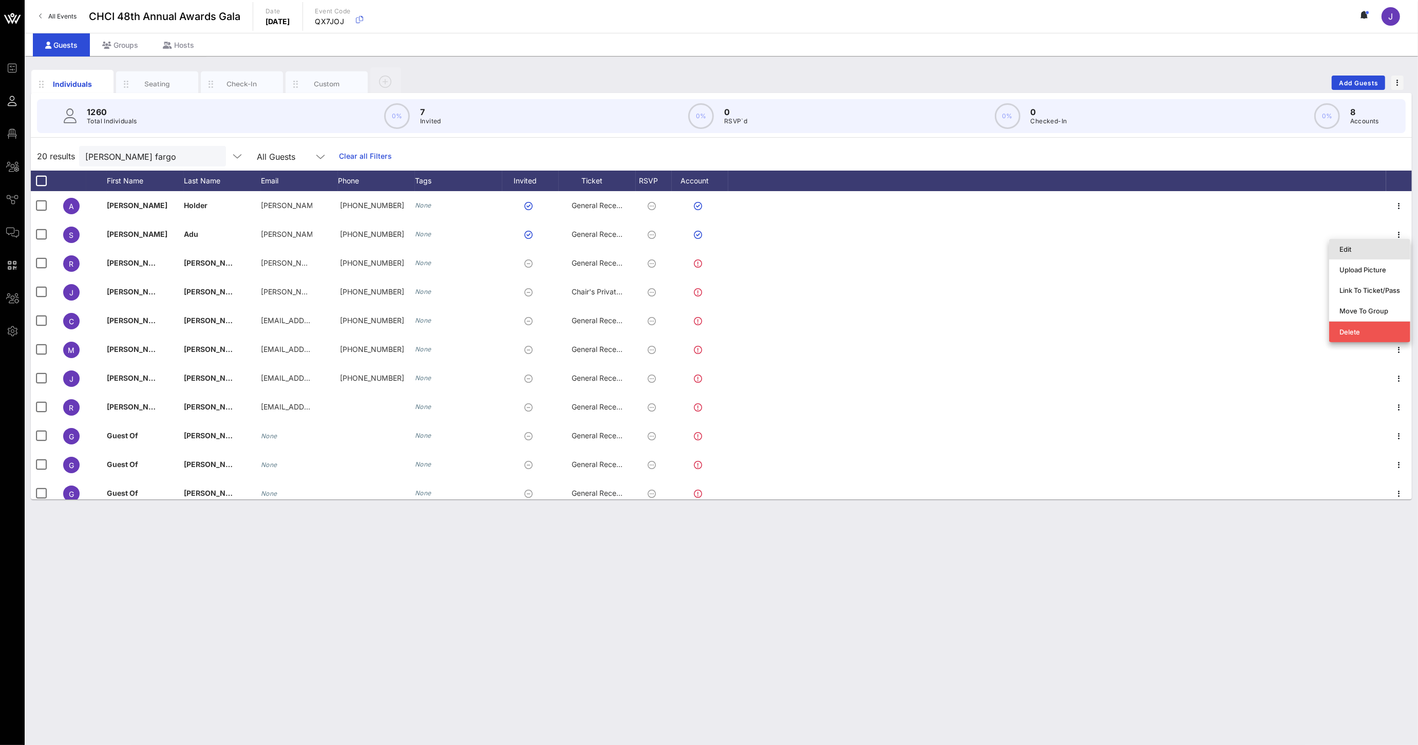
click at [1367, 250] on div "Edit" at bounding box center [1369, 249] width 61 height 8
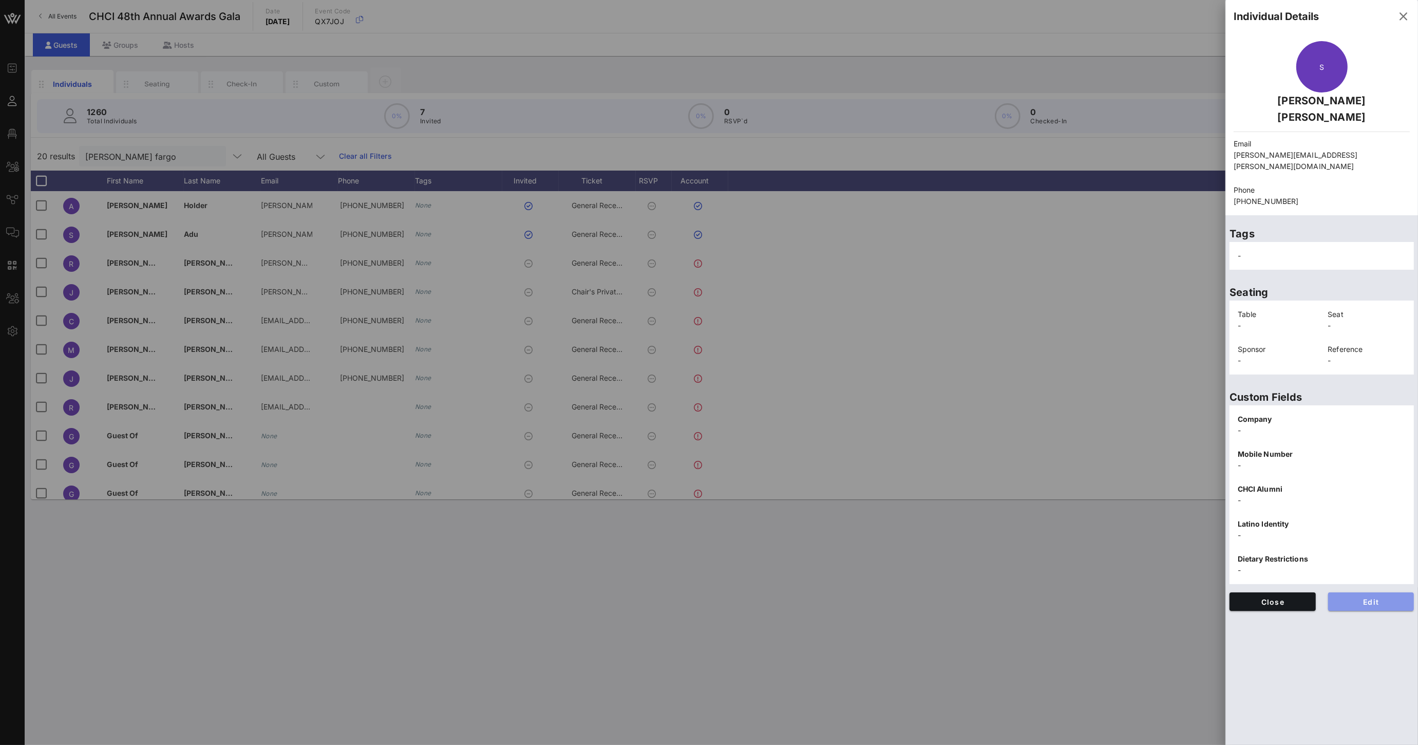
click at [1357, 592] on button "Edit" at bounding box center [1371, 601] width 86 height 18
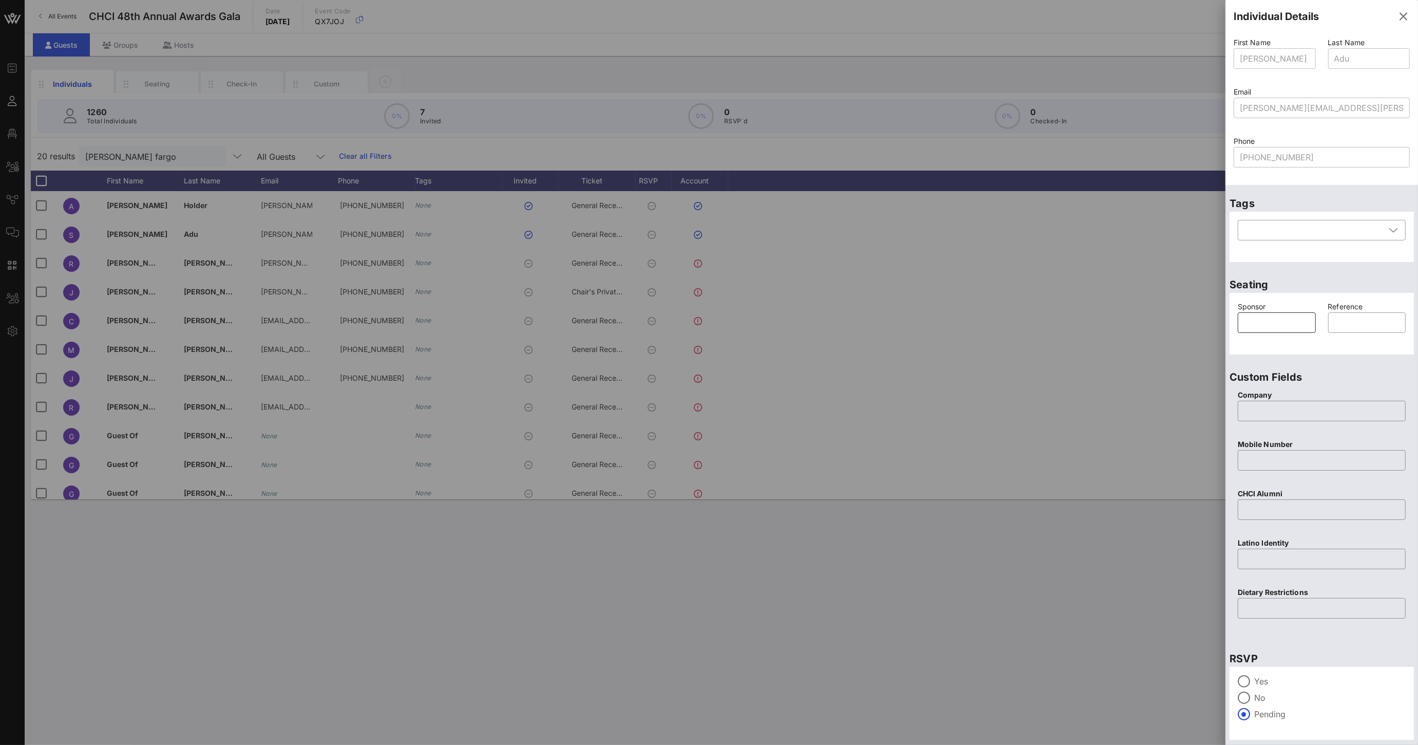
click at [1251, 328] on input "text" at bounding box center [1277, 322] width 66 height 16
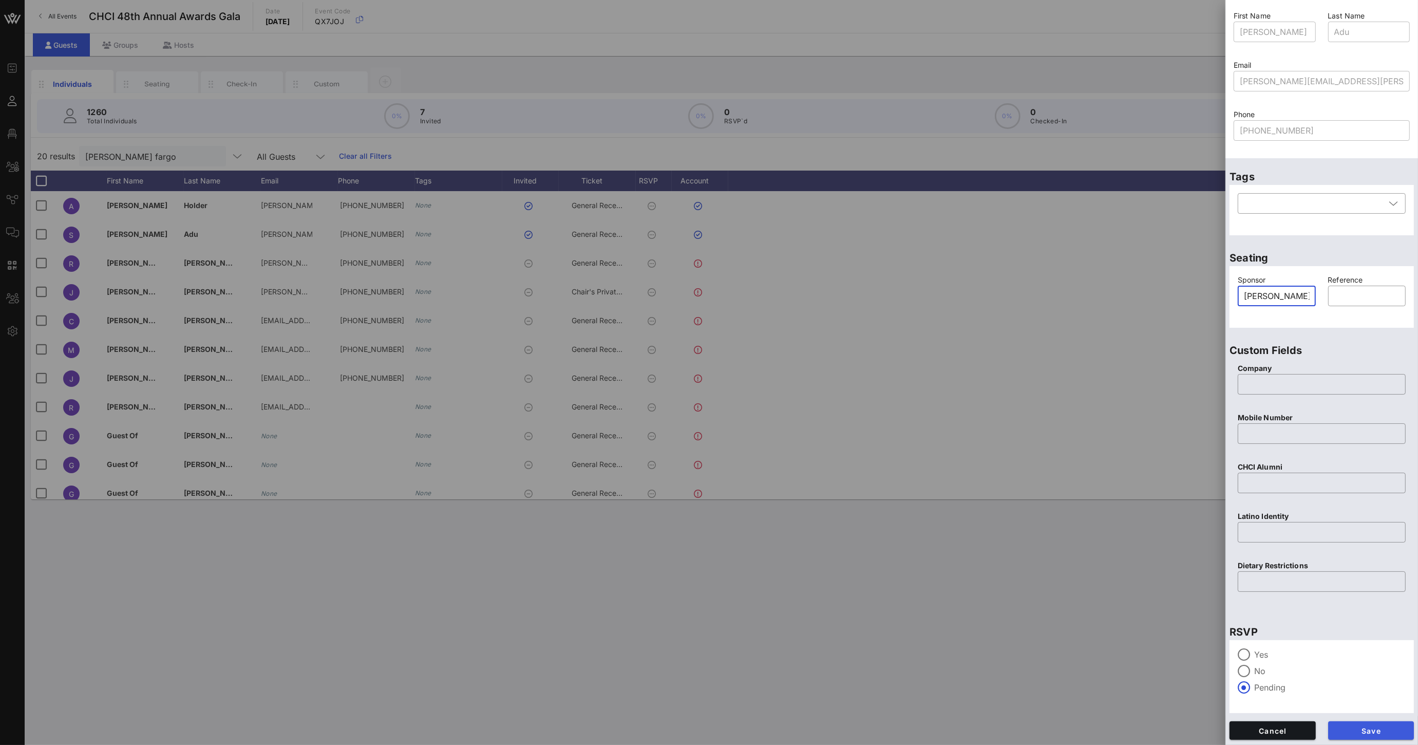
type input "[PERSON_NAME] Fargo"
click at [1356, 721] on button "Save" at bounding box center [1371, 730] width 86 height 18
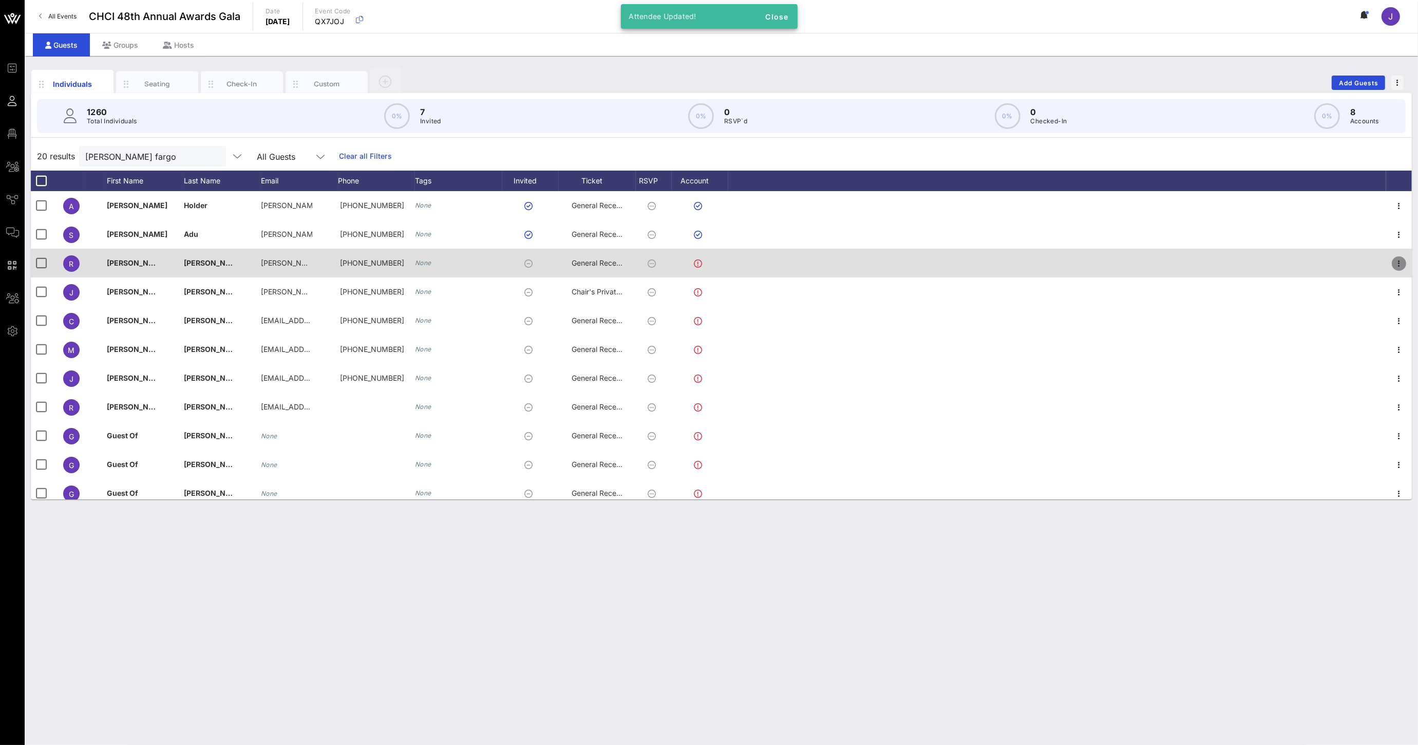
click at [1393, 265] on icon "button" at bounding box center [1399, 263] width 12 height 12
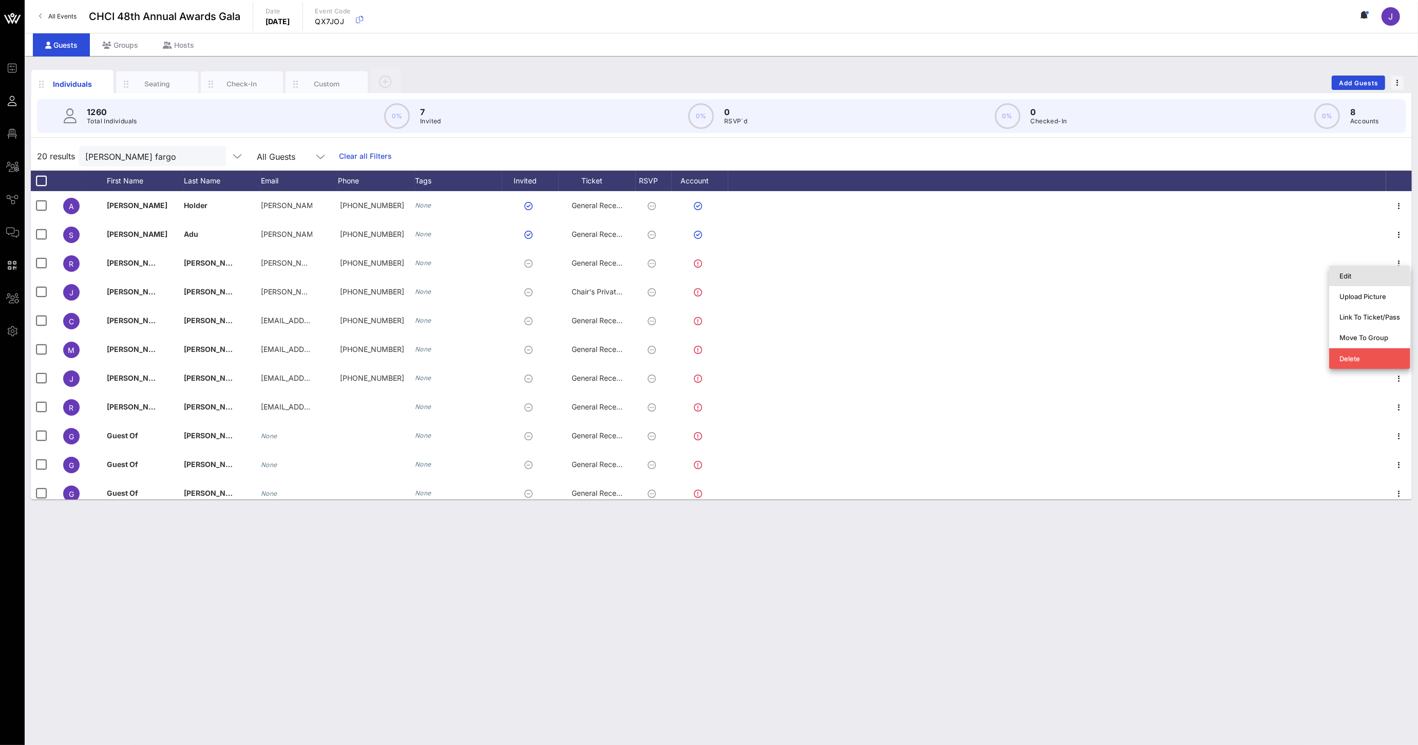
click at [1343, 278] on div "Edit" at bounding box center [1369, 276] width 61 height 8
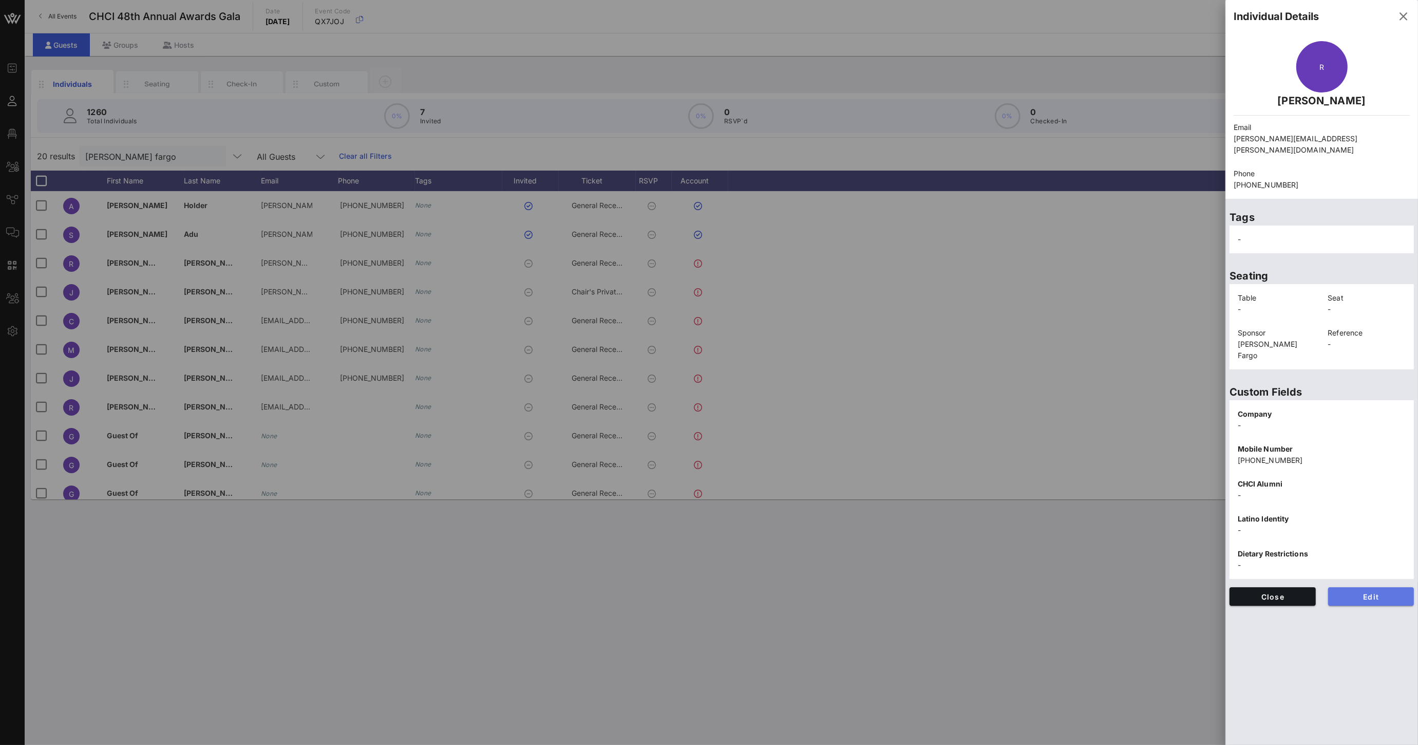
click at [1367, 592] on span "Edit" at bounding box center [1371, 596] width 70 height 9
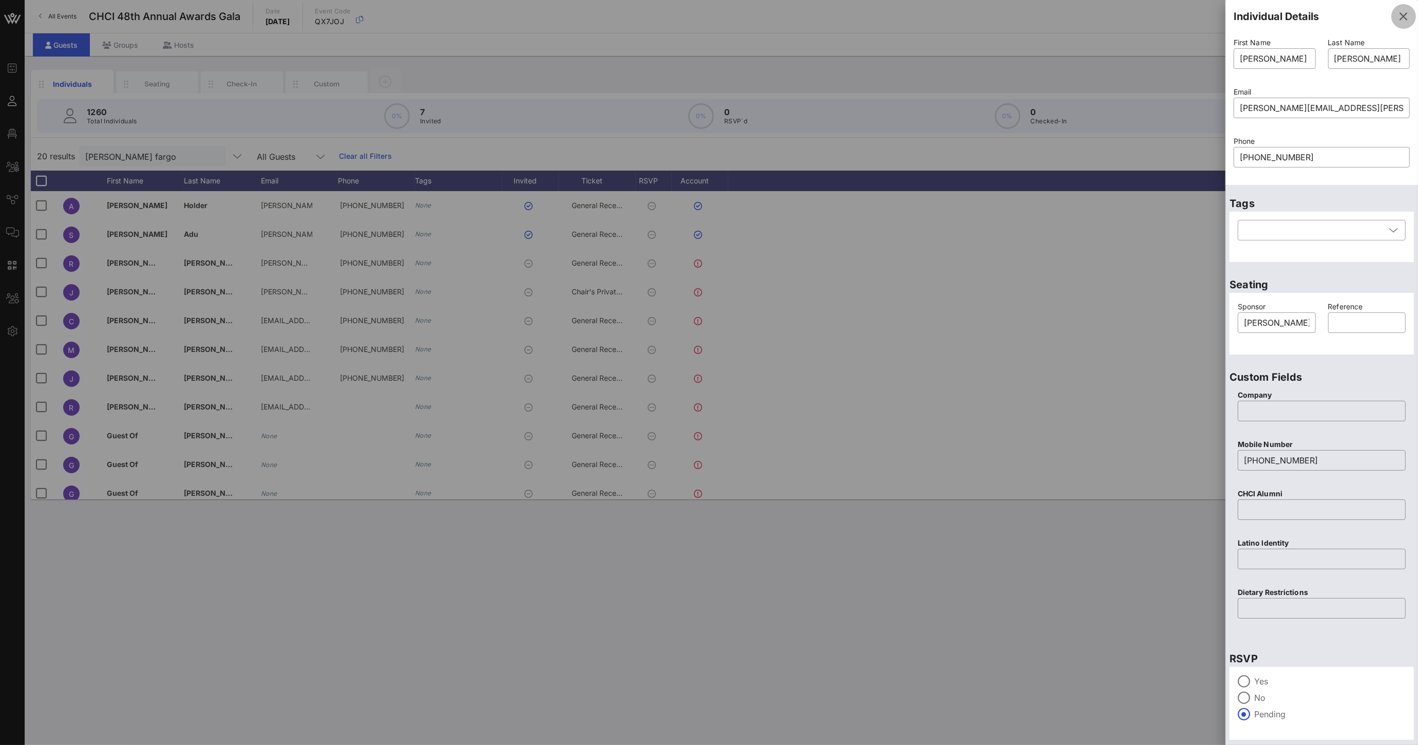
click at [1397, 12] on icon "button" at bounding box center [1403, 16] width 12 height 12
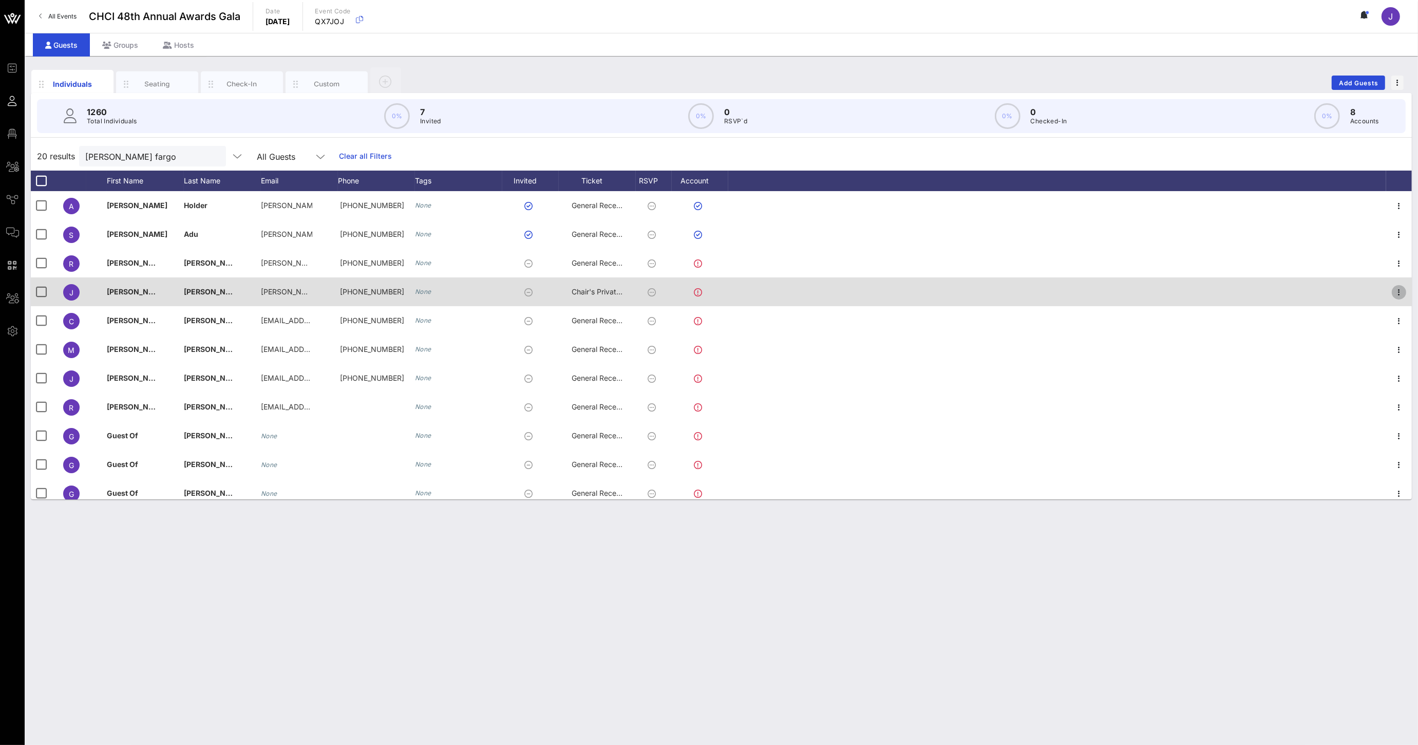
click at [1393, 290] on icon "button" at bounding box center [1399, 292] width 12 height 12
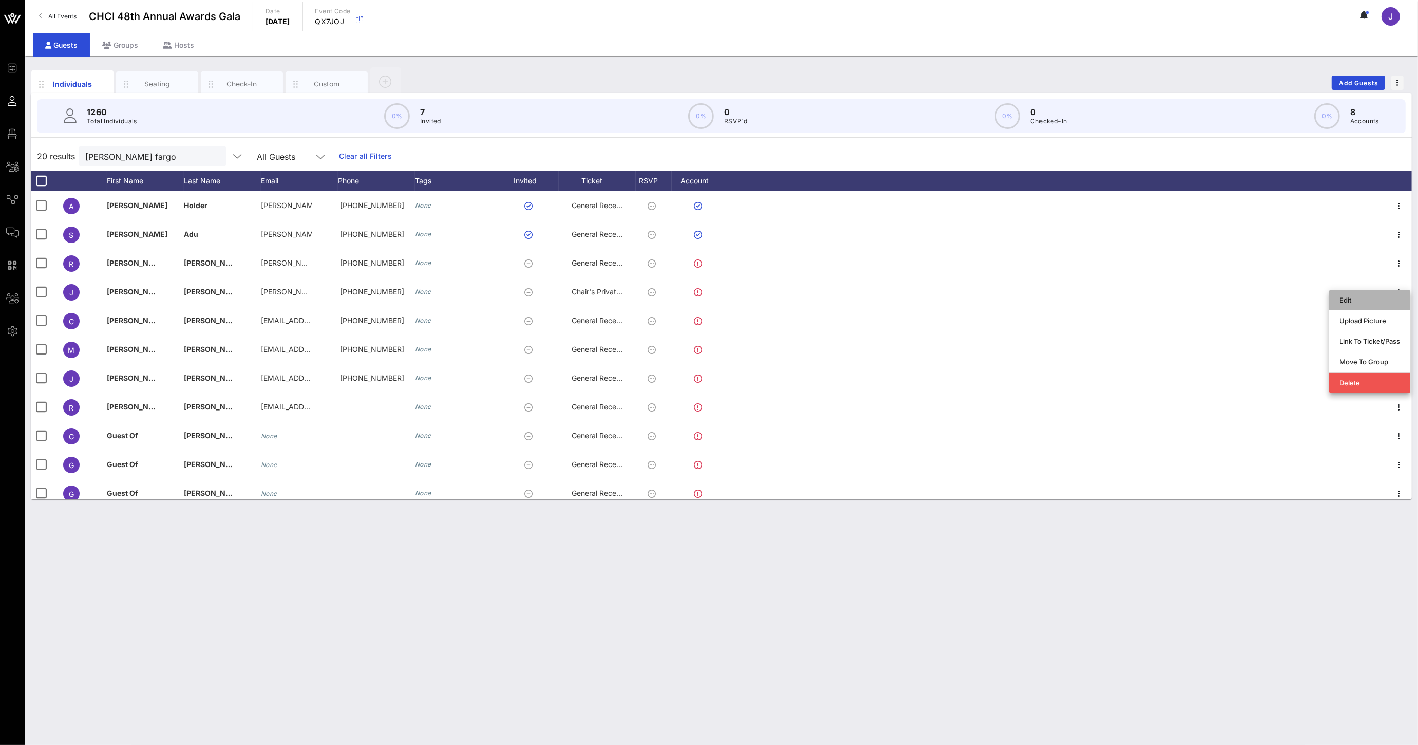
click at [1362, 303] on div "Edit" at bounding box center [1369, 300] width 61 height 8
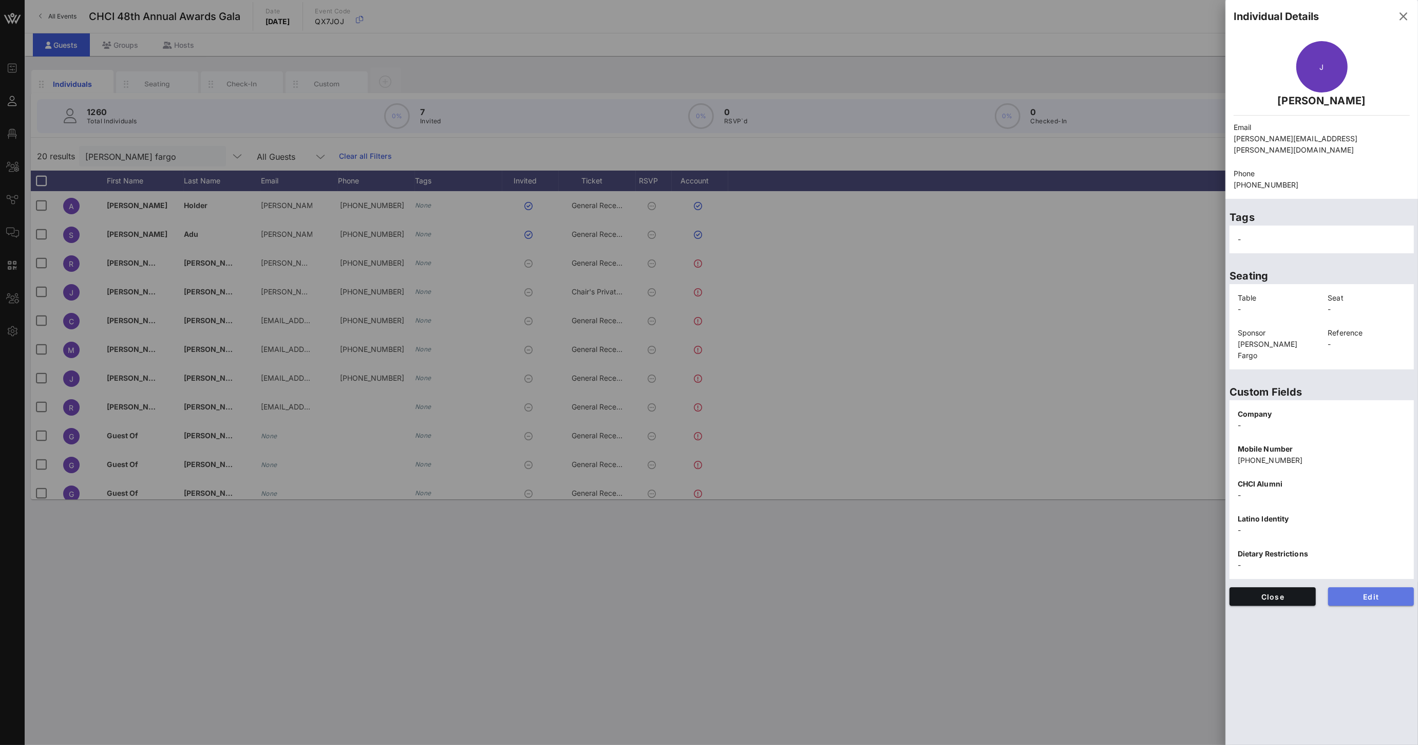
click at [1357, 592] on span "Edit" at bounding box center [1371, 596] width 70 height 9
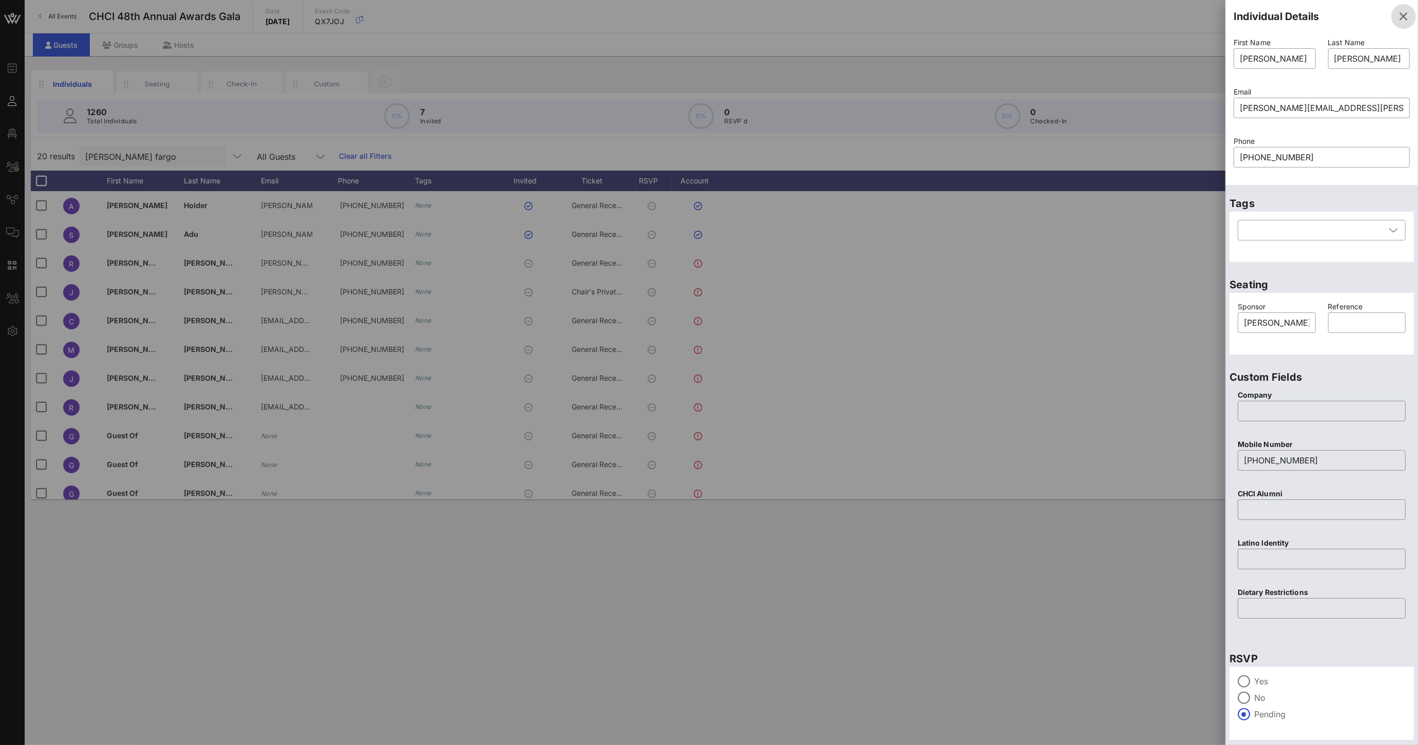
click at [1397, 15] on icon "button" at bounding box center [1403, 16] width 12 height 12
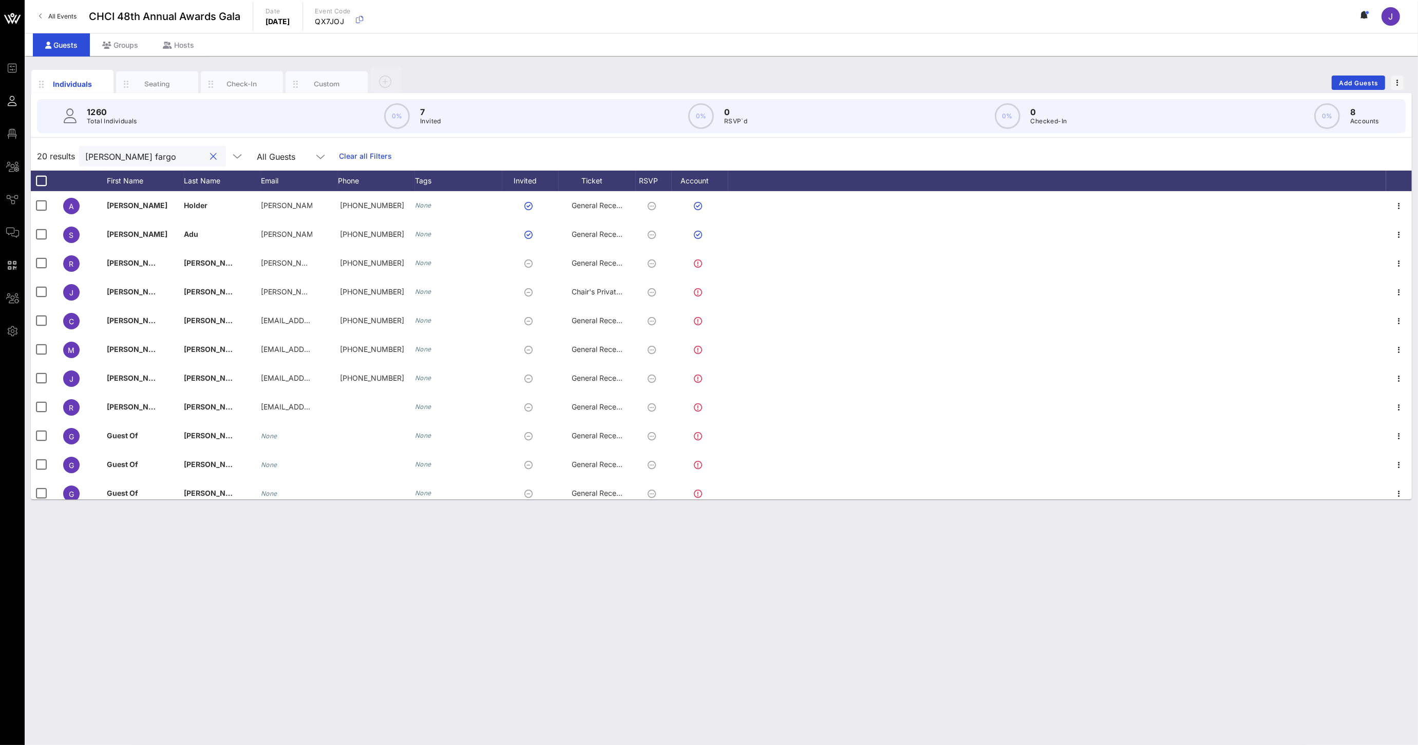
drag, startPoint x: 100, startPoint y: 155, endPoint x: 27, endPoint y: 152, distance: 73.5
click at [74, 154] on div "20 results [PERSON_NAME] fargo All Guests Clear all Filters" at bounding box center [721, 156] width 1381 height 29
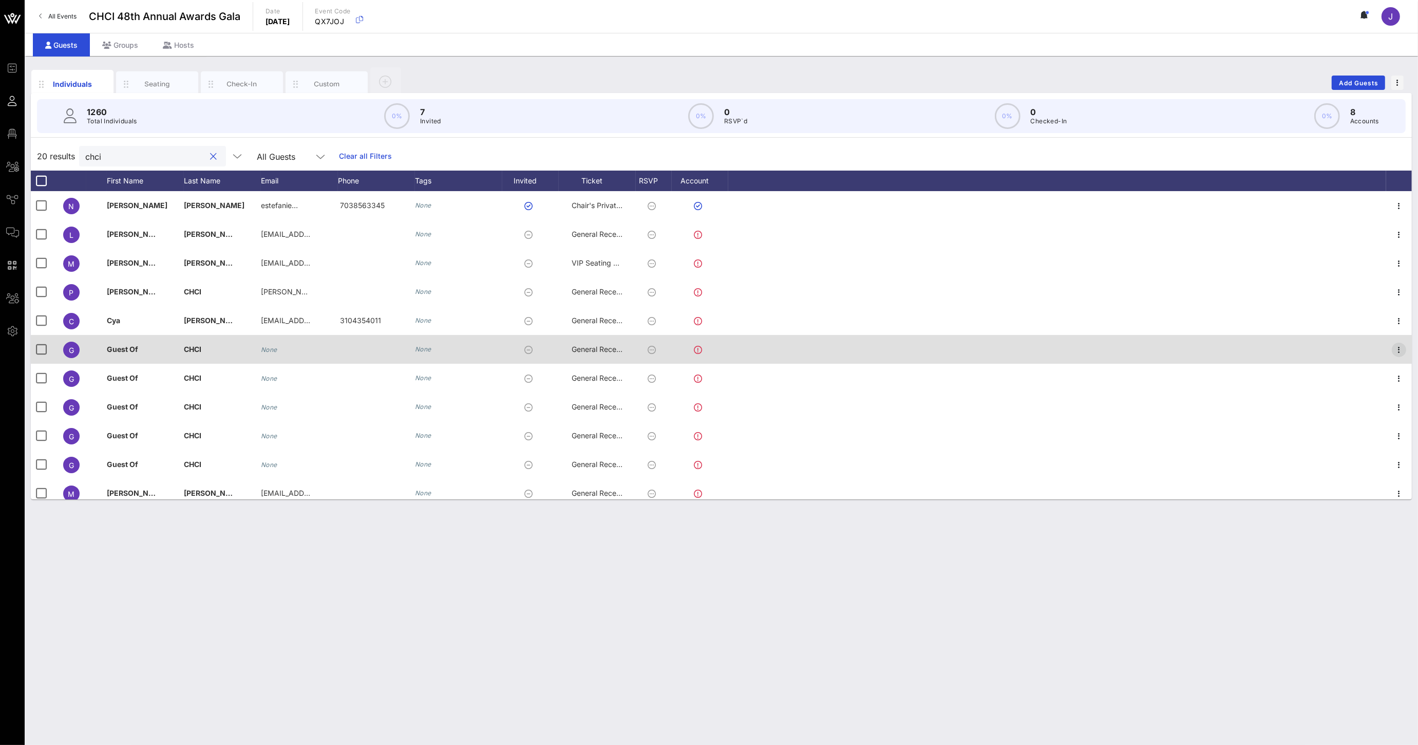
type input "chci"
click at [1393, 353] on icon "button" at bounding box center [1399, 350] width 12 height 12
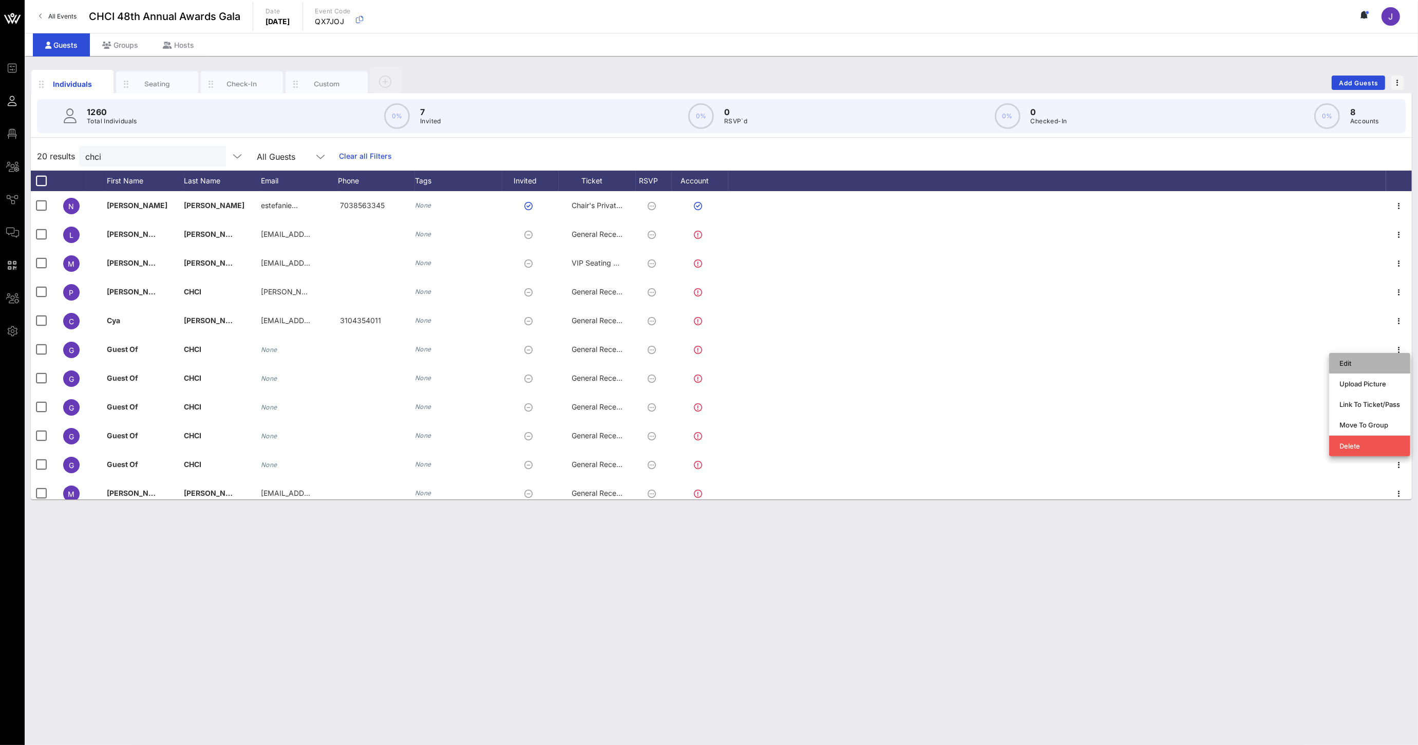
click at [1374, 362] on div "Edit" at bounding box center [1369, 363] width 61 height 8
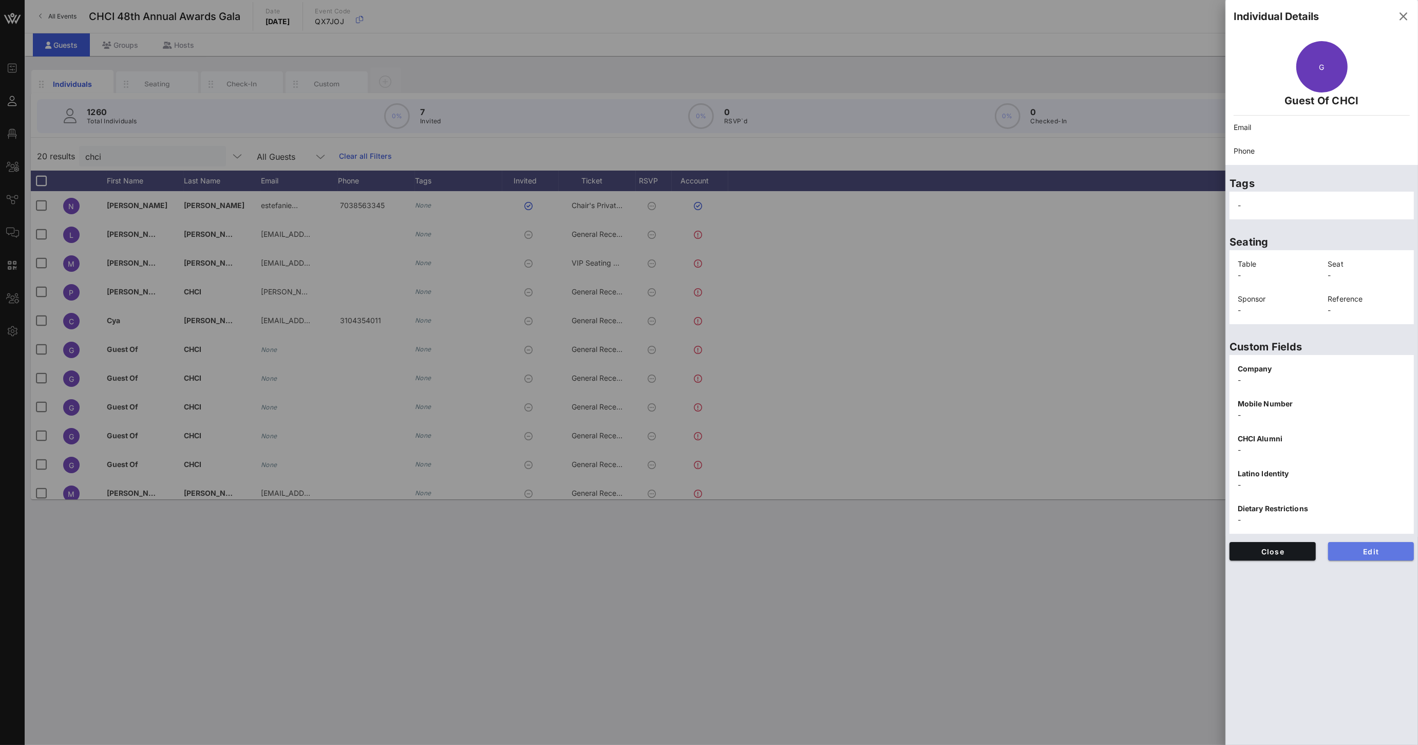
click at [1356, 556] on button "Edit" at bounding box center [1371, 551] width 86 height 18
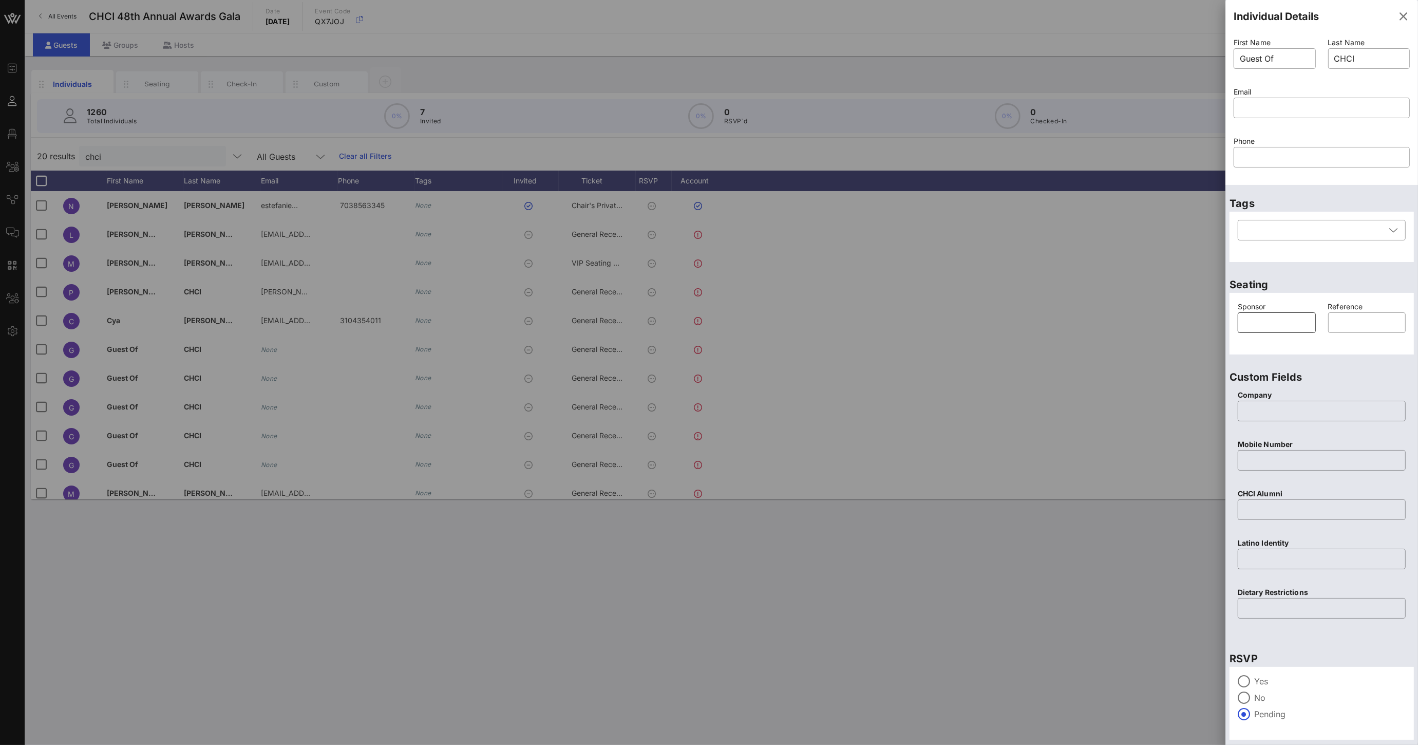
click at [1277, 316] on input "text" at bounding box center [1277, 322] width 66 height 16
click at [1397, 17] on icon "button" at bounding box center [1403, 16] width 12 height 12
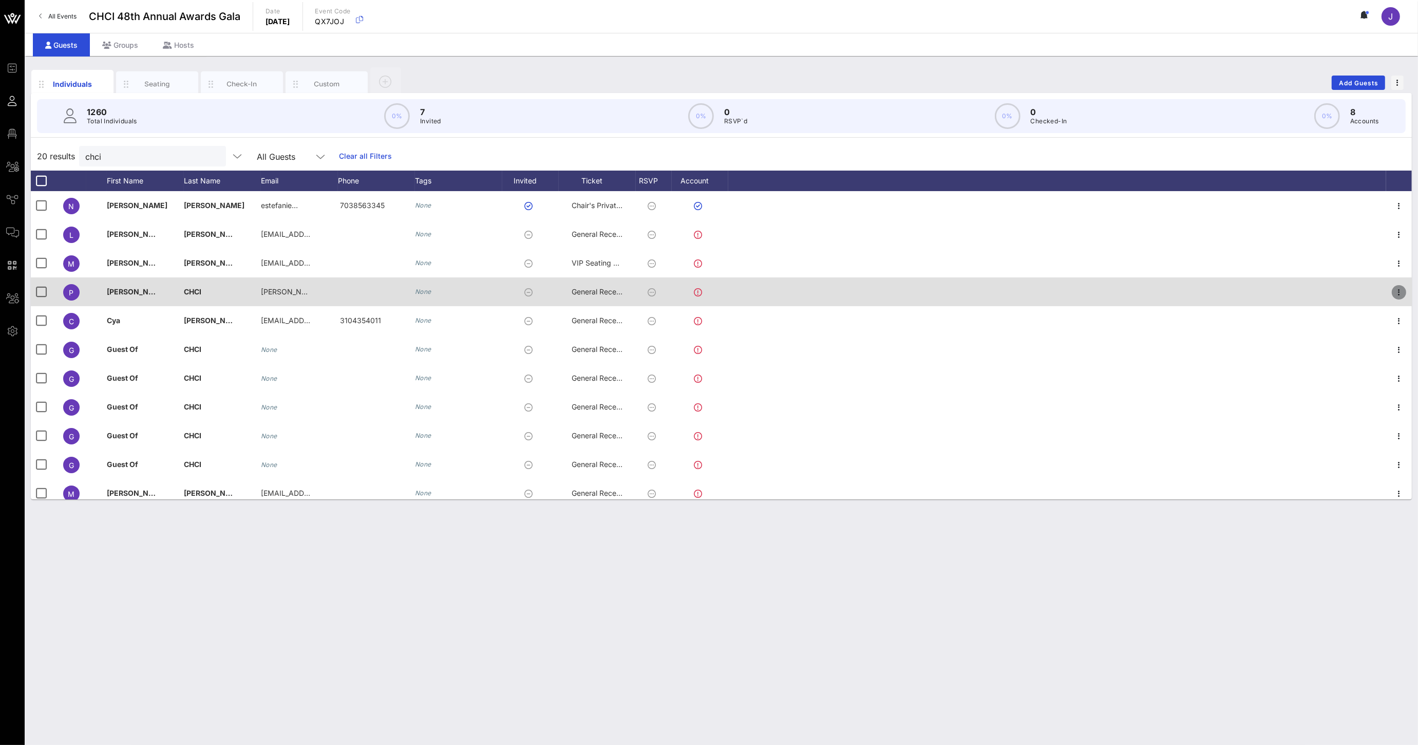
click at [1393, 293] on icon "button" at bounding box center [1399, 292] width 12 height 12
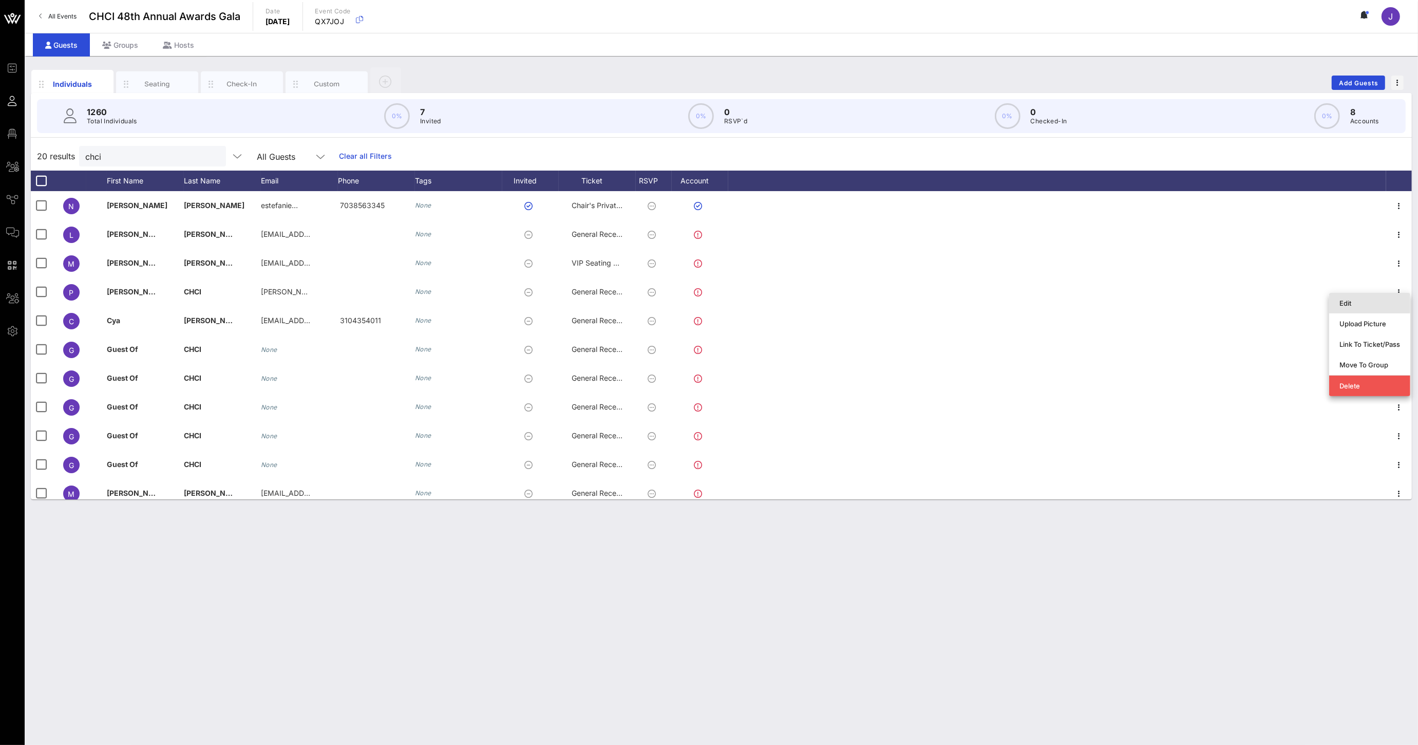
click at [1356, 307] on div "Edit" at bounding box center [1369, 303] width 61 height 8
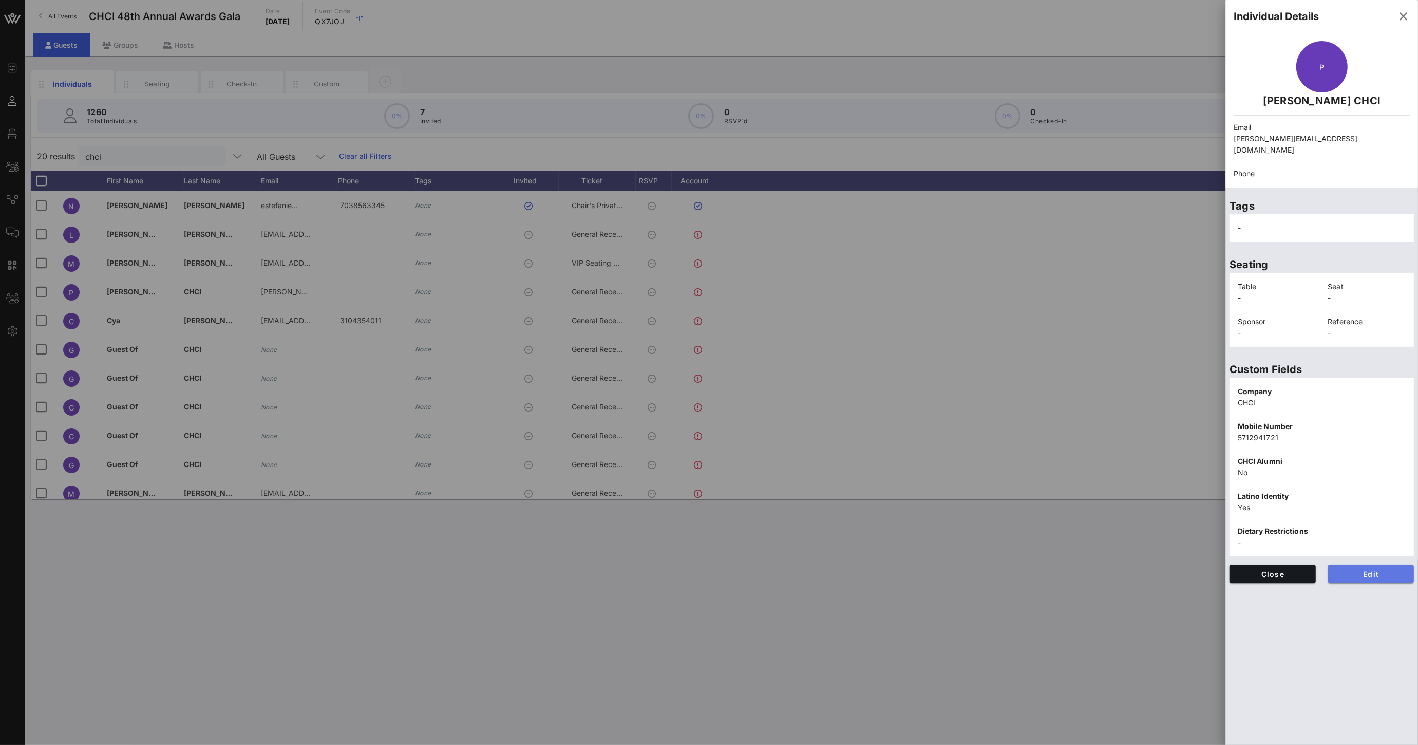
click at [1358, 569] on span "Edit" at bounding box center [1371, 573] width 70 height 9
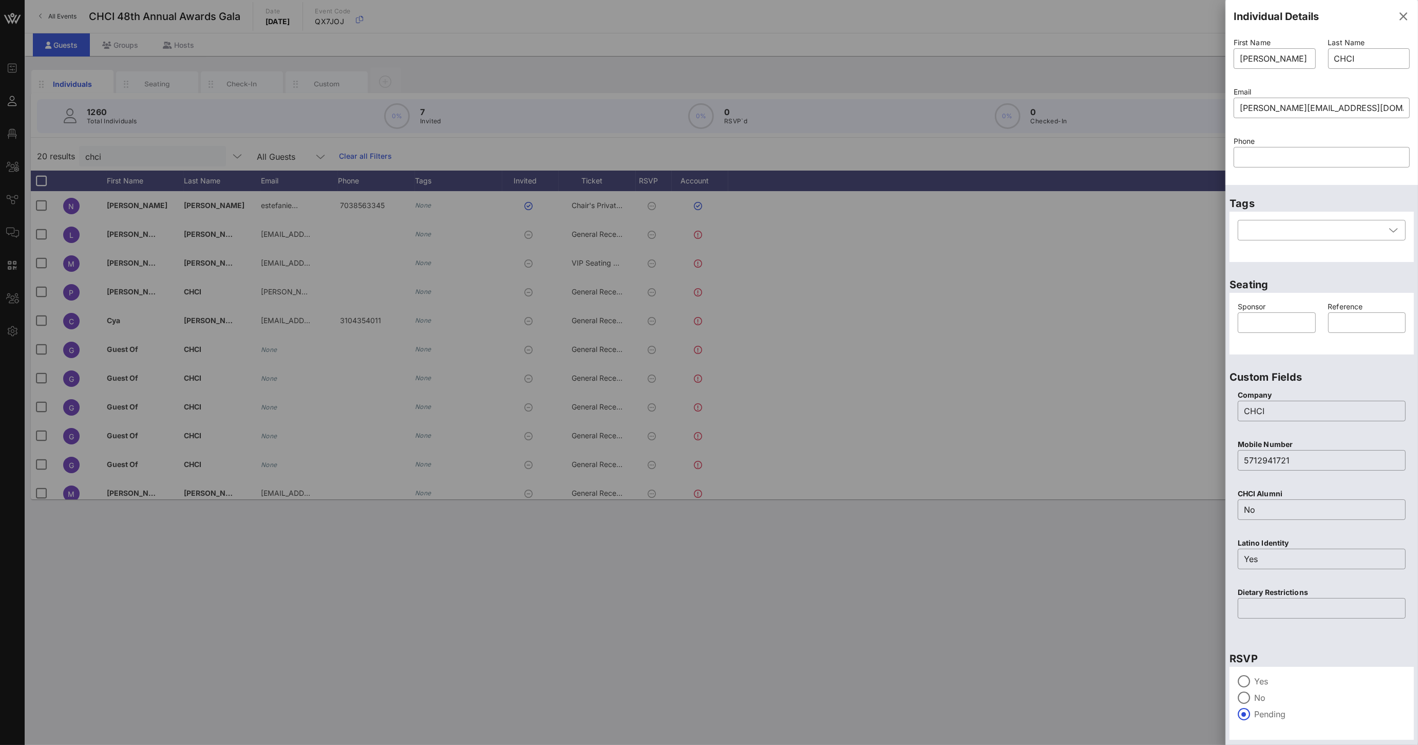
click at [1245, 309] on p "Sponsor" at bounding box center [1277, 306] width 78 height 11
click at [1270, 327] on input "text" at bounding box center [1277, 322] width 66 height 16
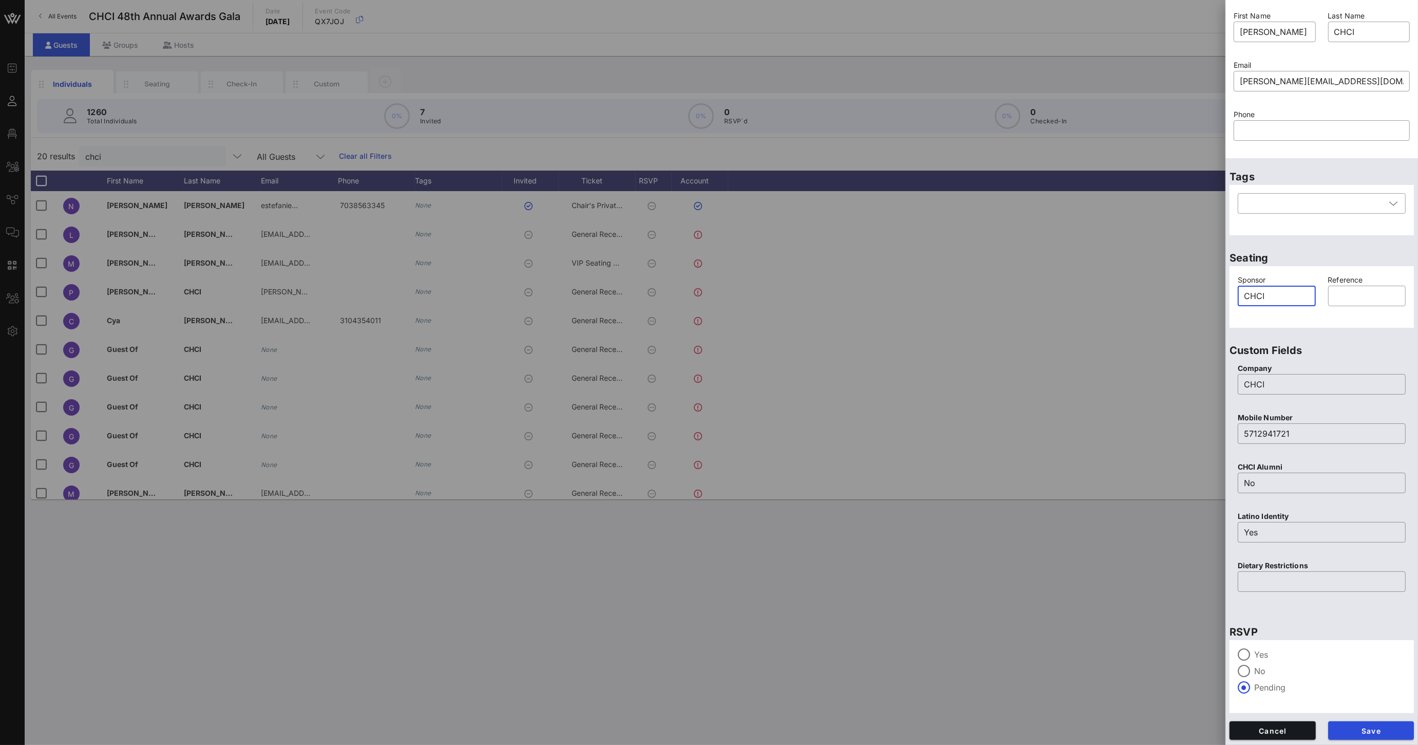
type input "CHCI"
click at [1295, 732] on span "Cancel" at bounding box center [1273, 730] width 70 height 9
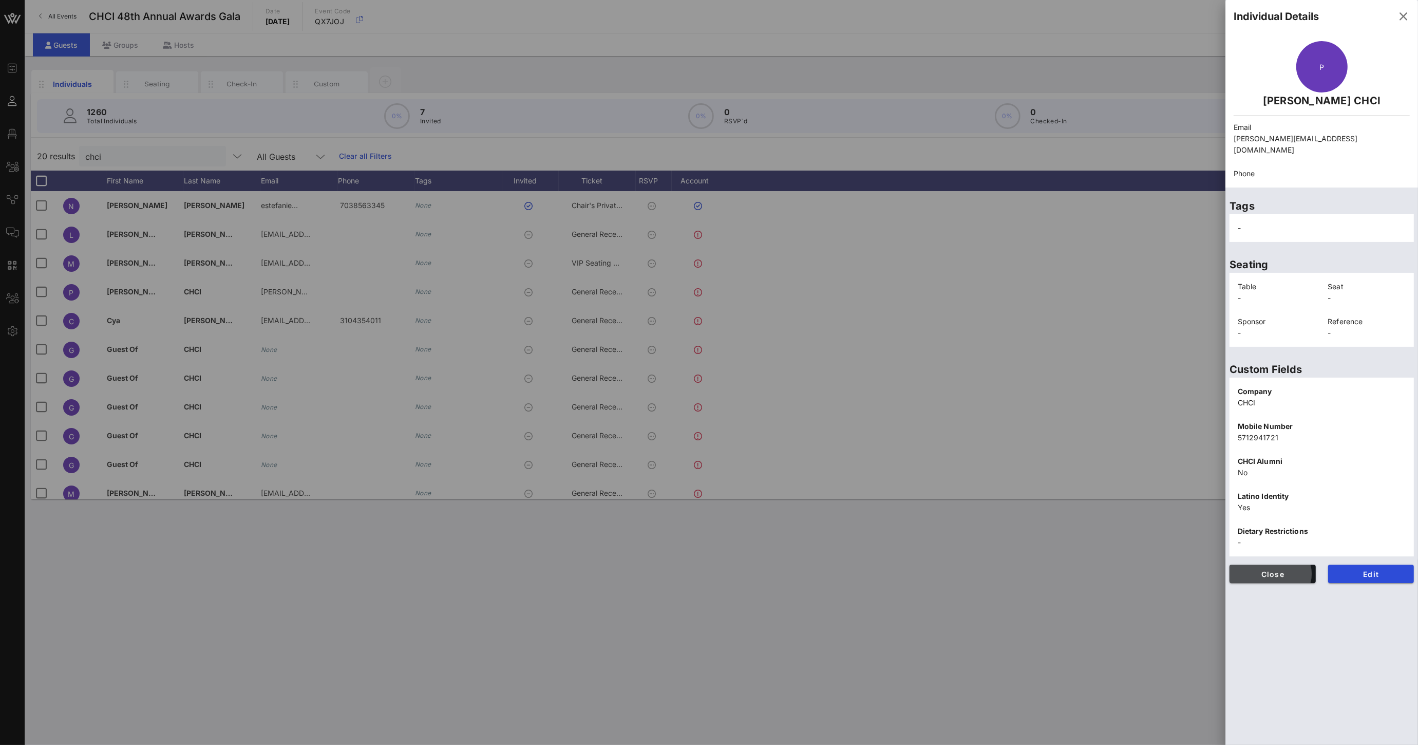
scroll to position [0, 0]
click at [1402, 21] on icon "button" at bounding box center [1403, 16] width 12 height 12
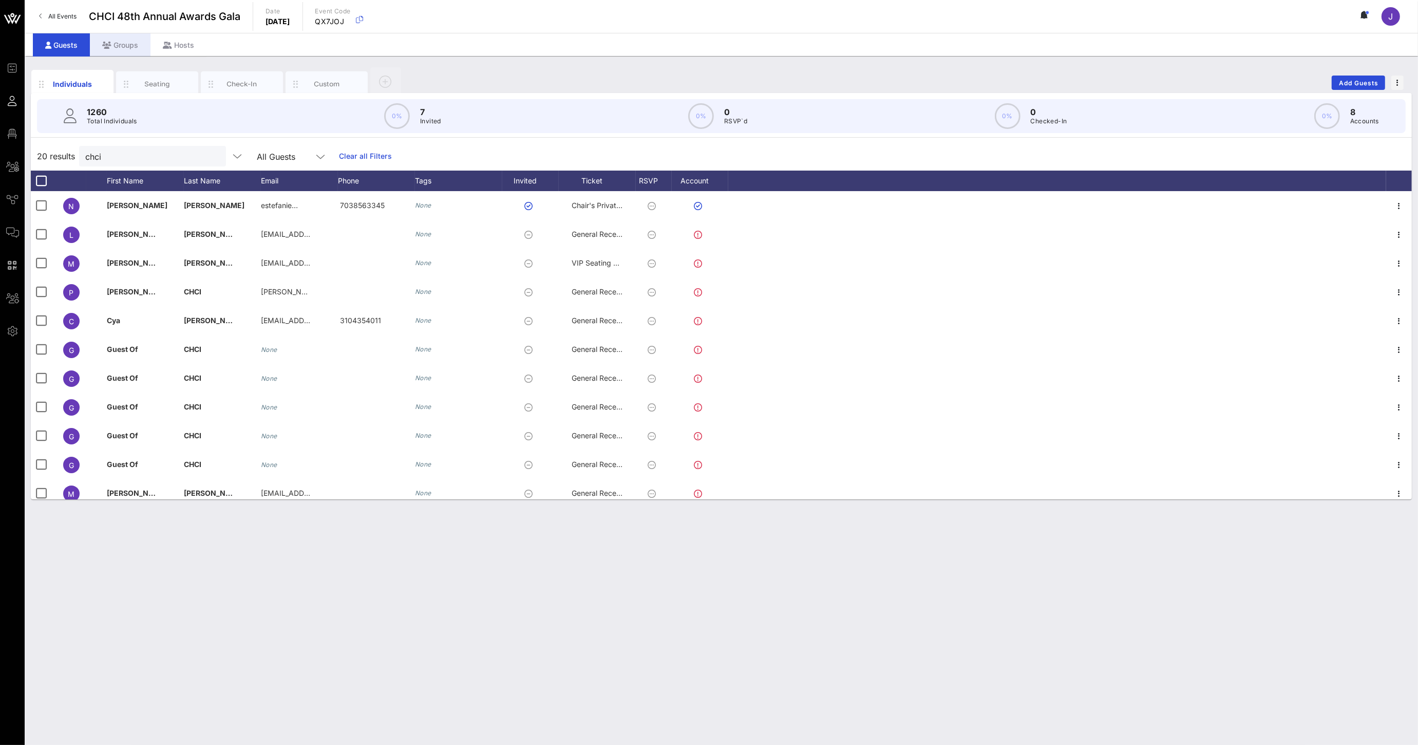
click at [118, 45] on div "Groups" at bounding box center [120, 44] width 61 height 23
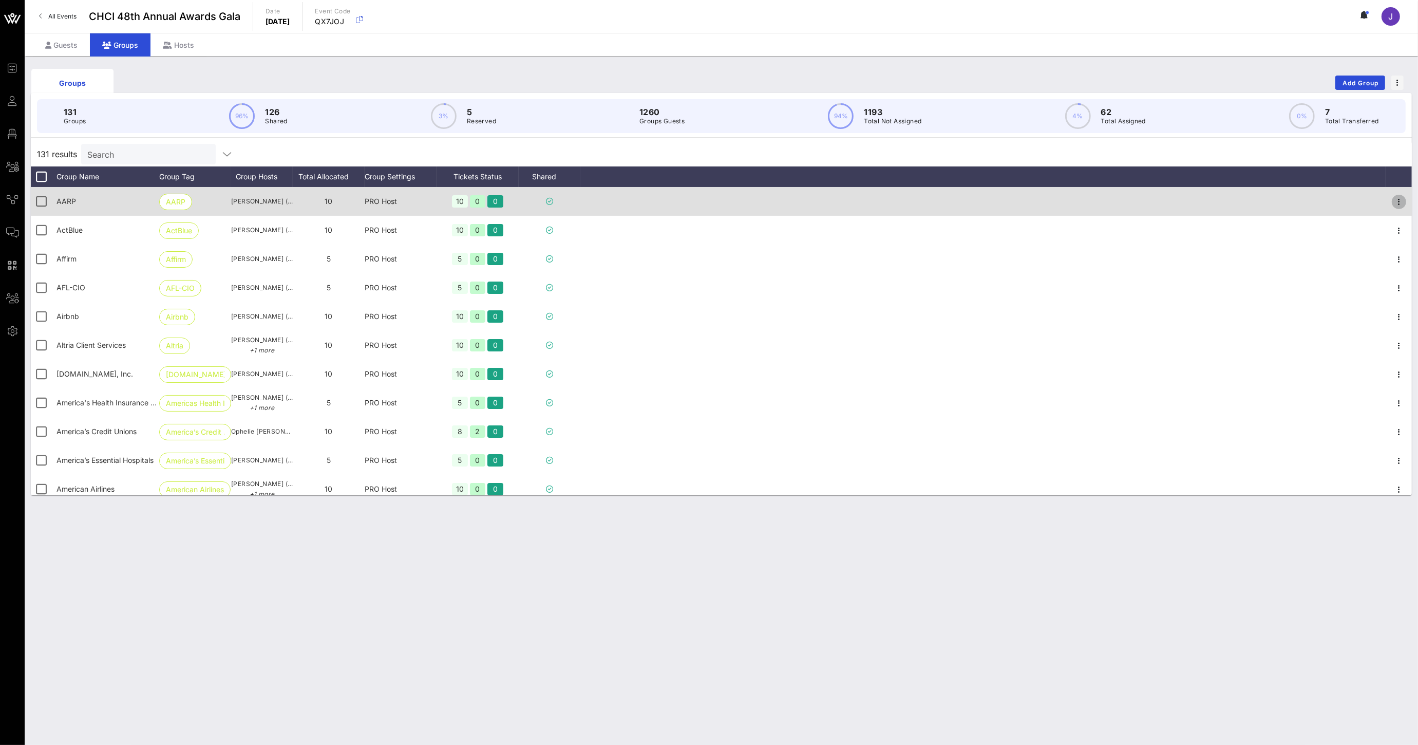
click at [1393, 199] on icon "button" at bounding box center [1399, 202] width 12 height 12
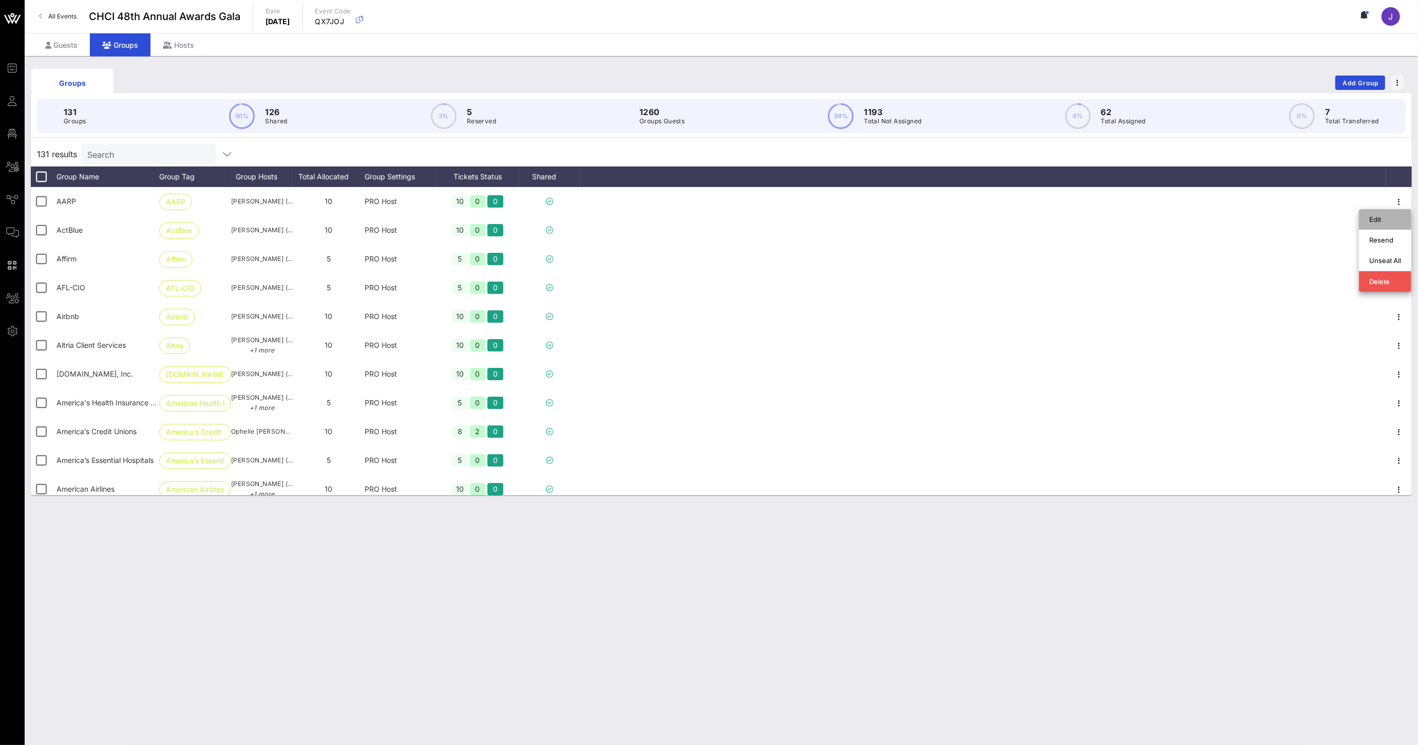
click at [1378, 219] on div "Edit" at bounding box center [1385, 219] width 32 height 8
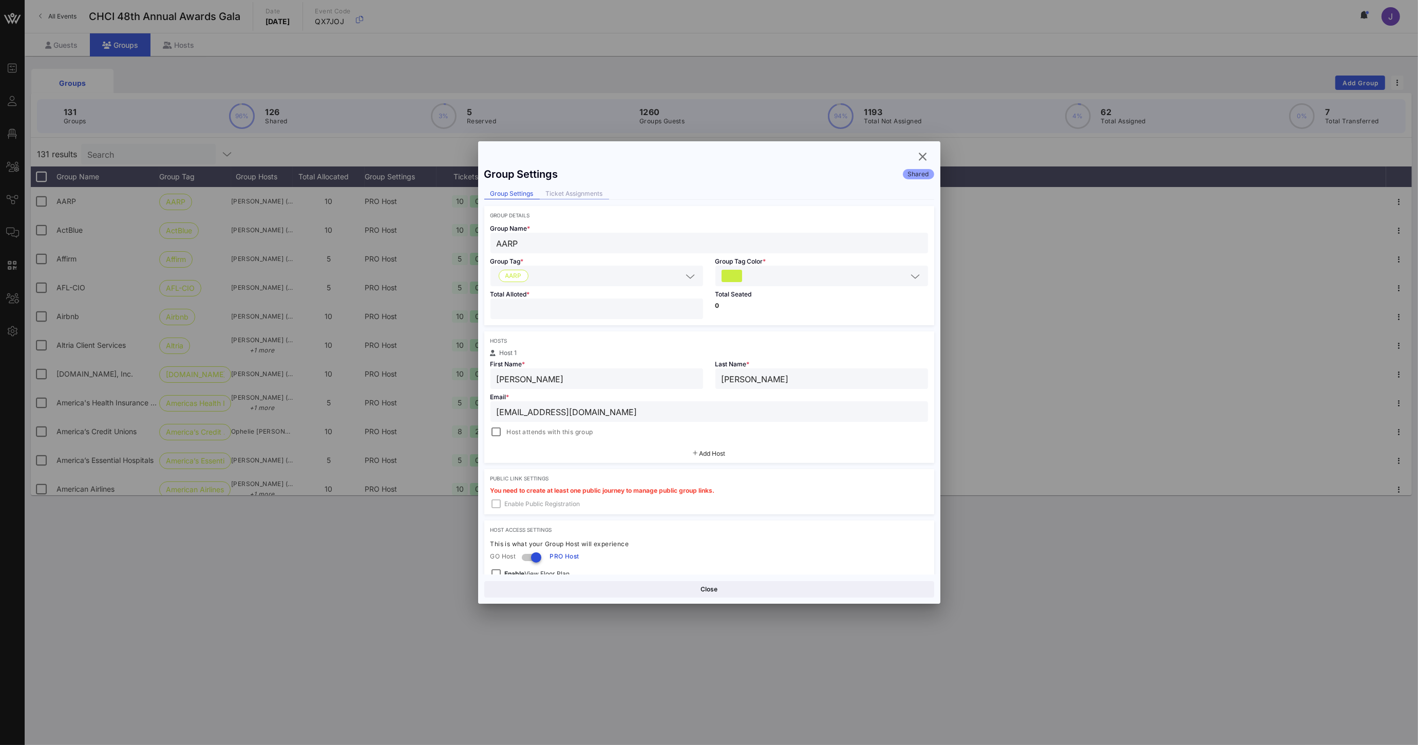
click at [572, 190] on div "Ticket Assignments" at bounding box center [574, 193] width 69 height 11
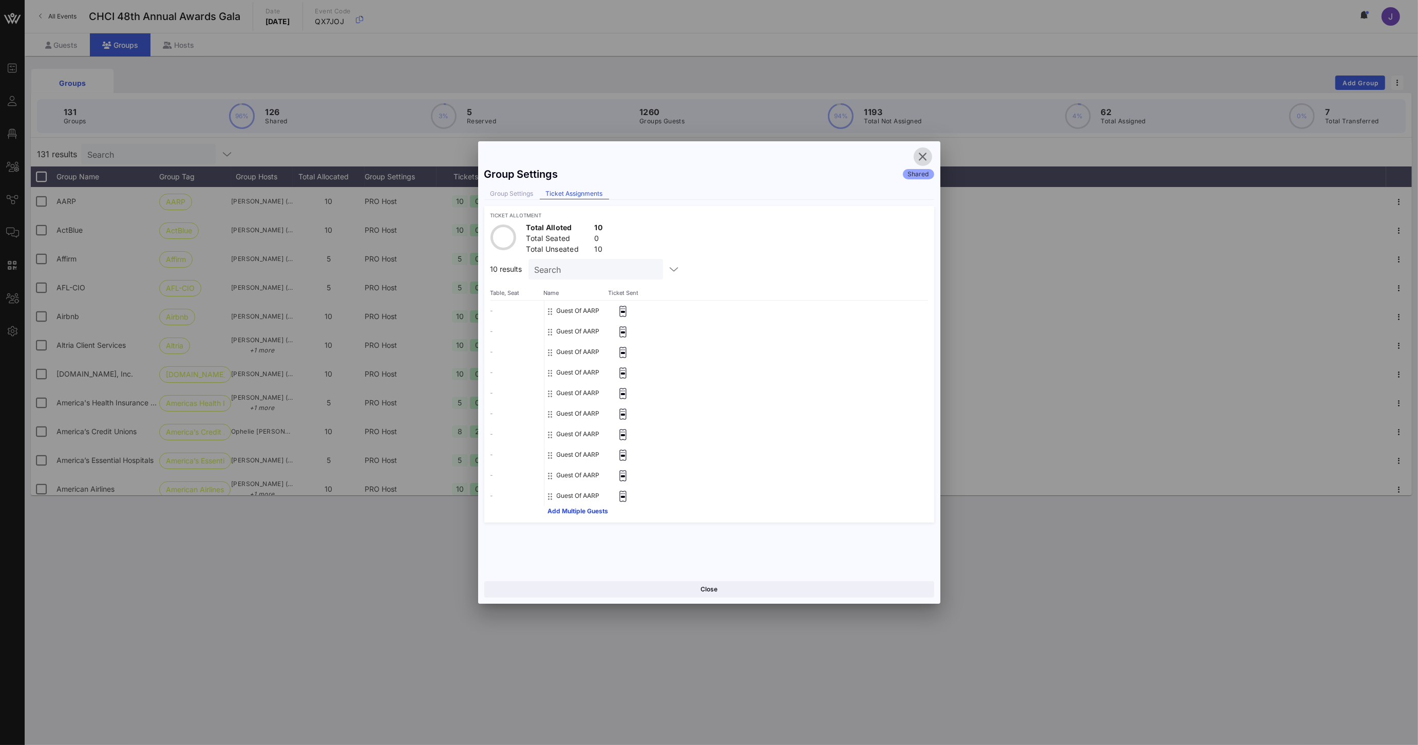
click at [919, 157] on icon "button" at bounding box center [923, 156] width 12 height 12
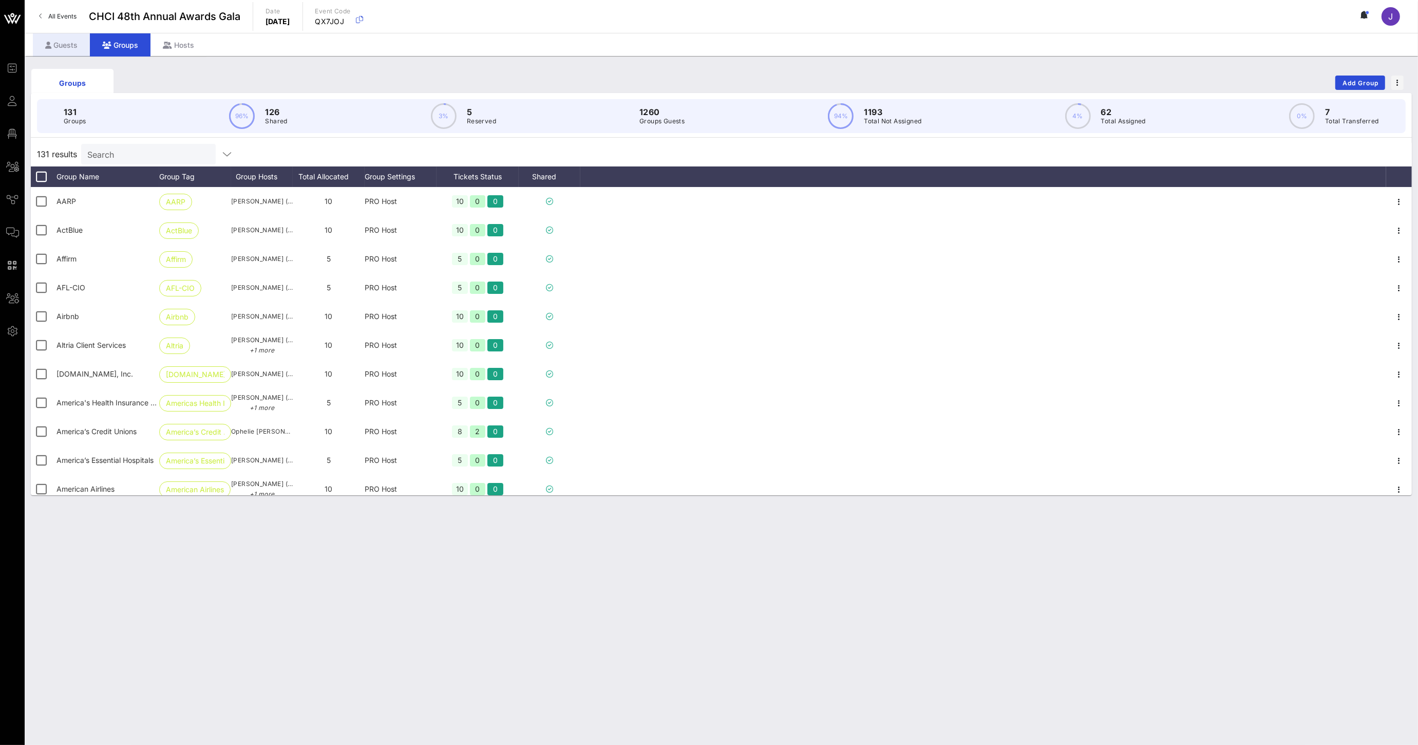
click at [66, 42] on div "Guests" at bounding box center [61, 44] width 57 height 23
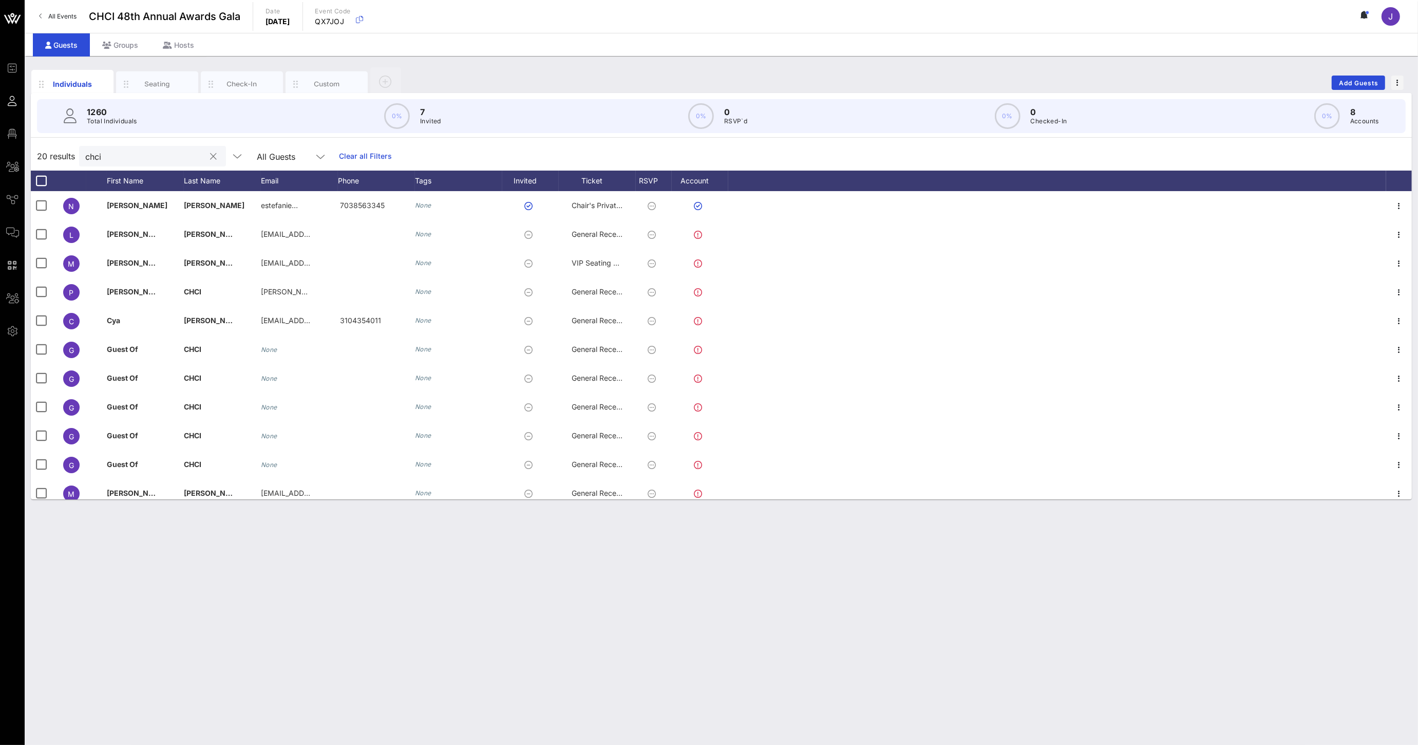
click at [107, 159] on input "chci" at bounding box center [145, 155] width 120 height 13
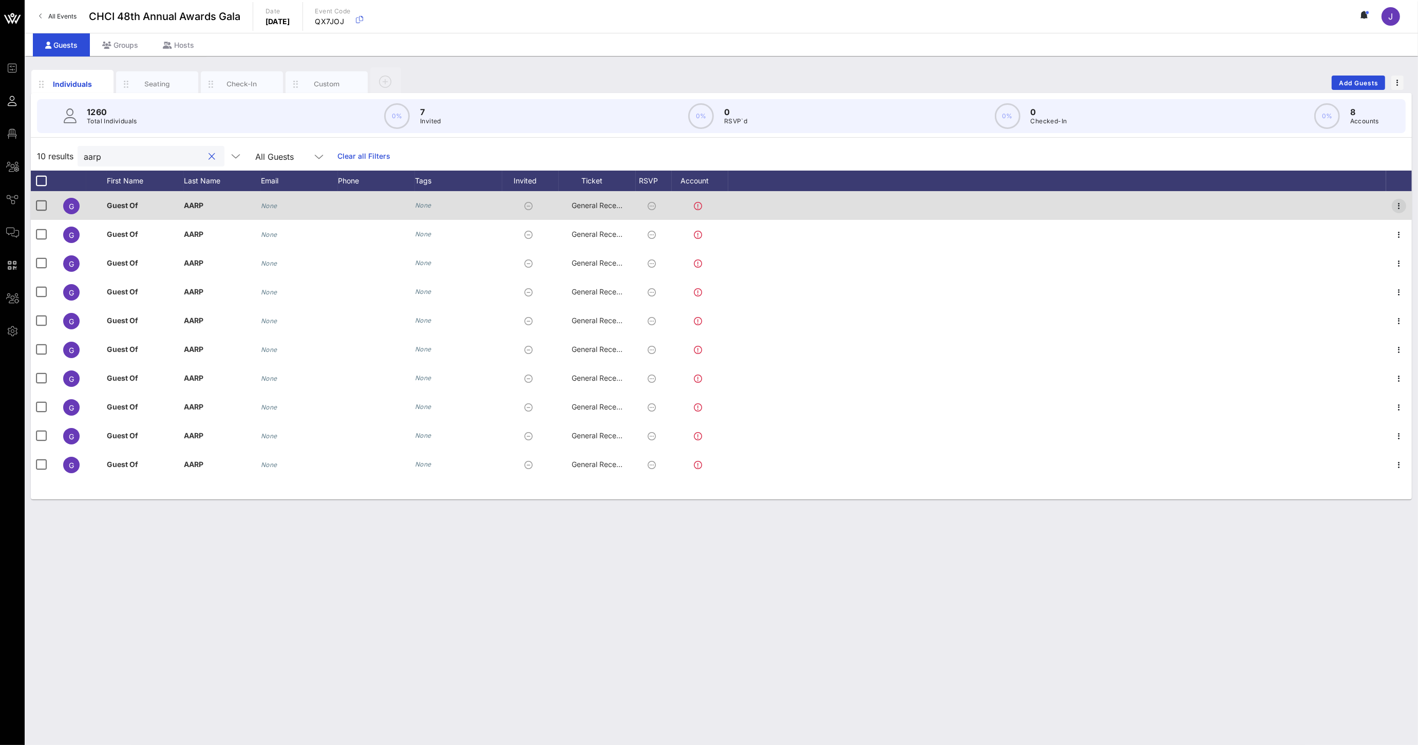
type input "aarp"
click at [1400, 203] on icon "button" at bounding box center [1399, 206] width 12 height 12
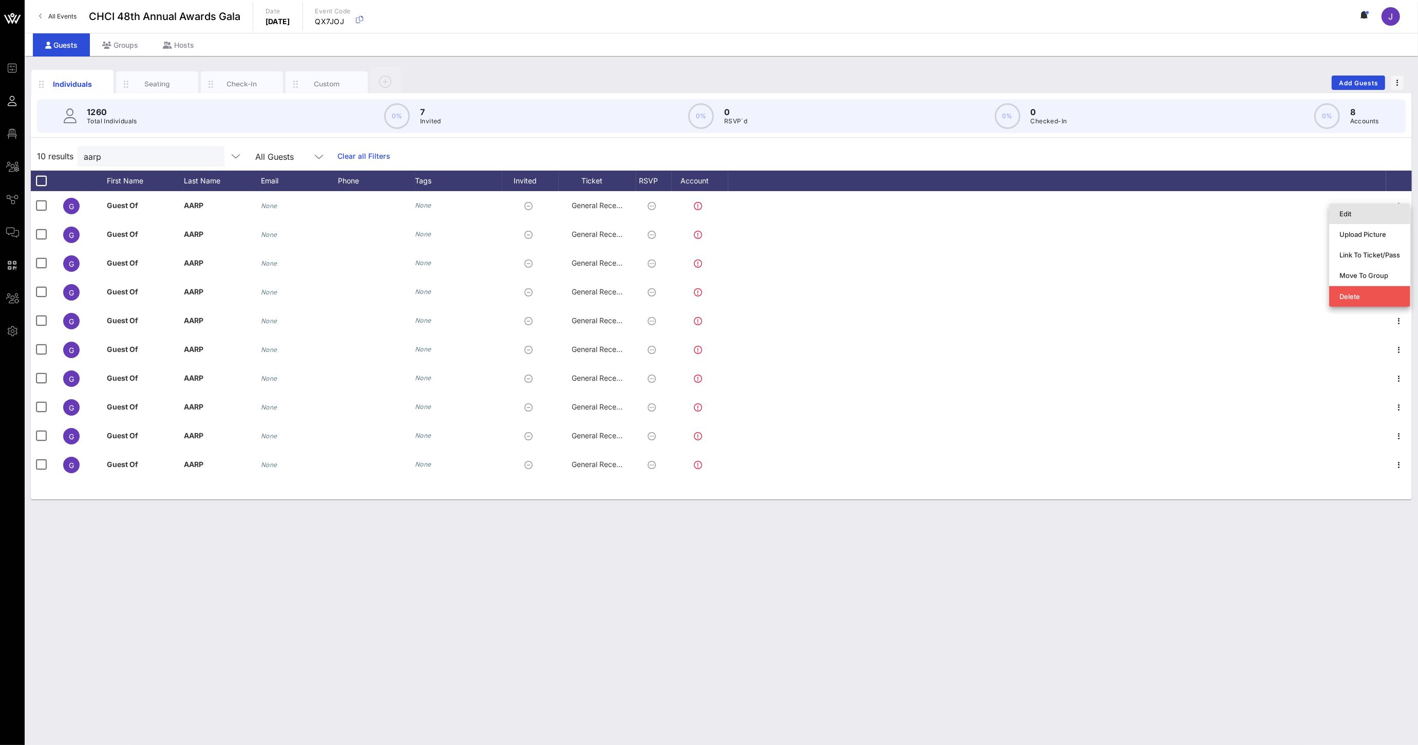
click at [1363, 218] on div "Edit" at bounding box center [1369, 213] width 61 height 16
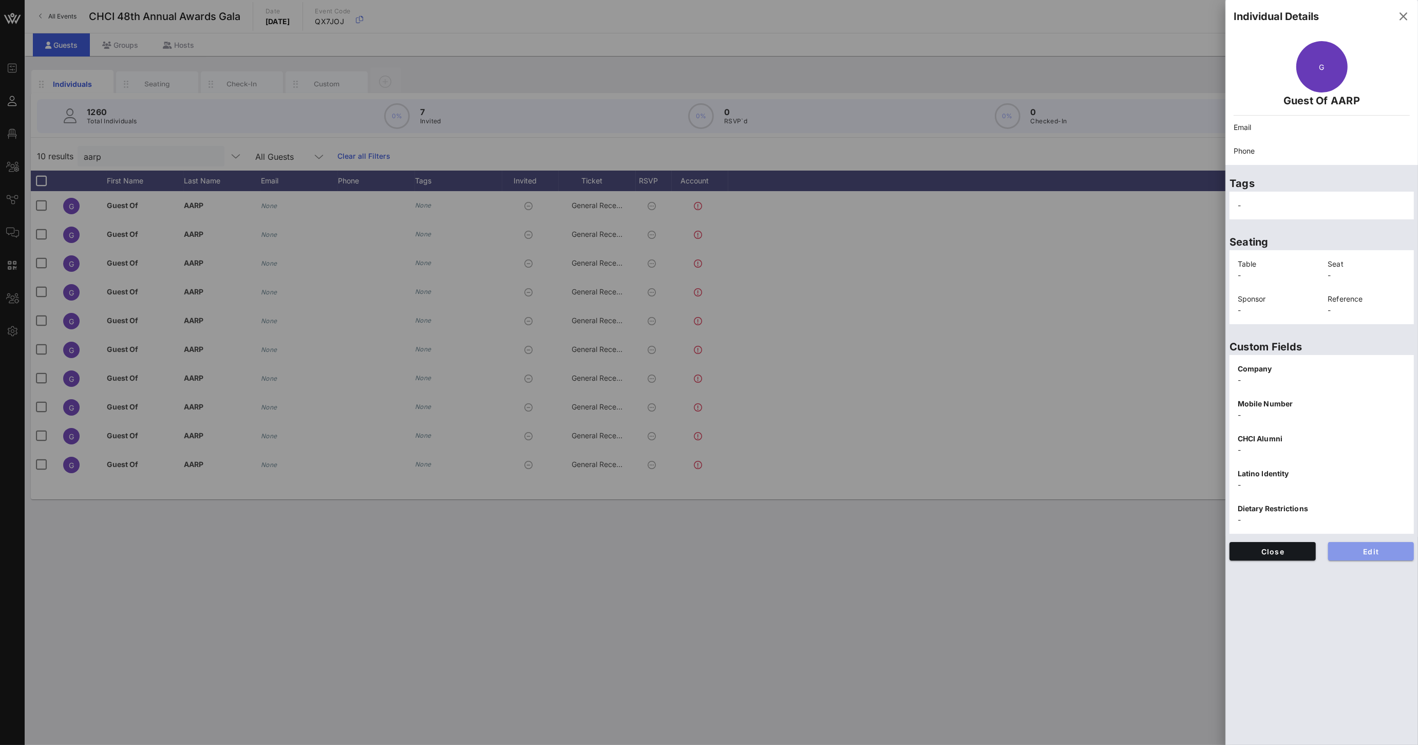
click at [1384, 551] on span "Edit" at bounding box center [1371, 551] width 70 height 9
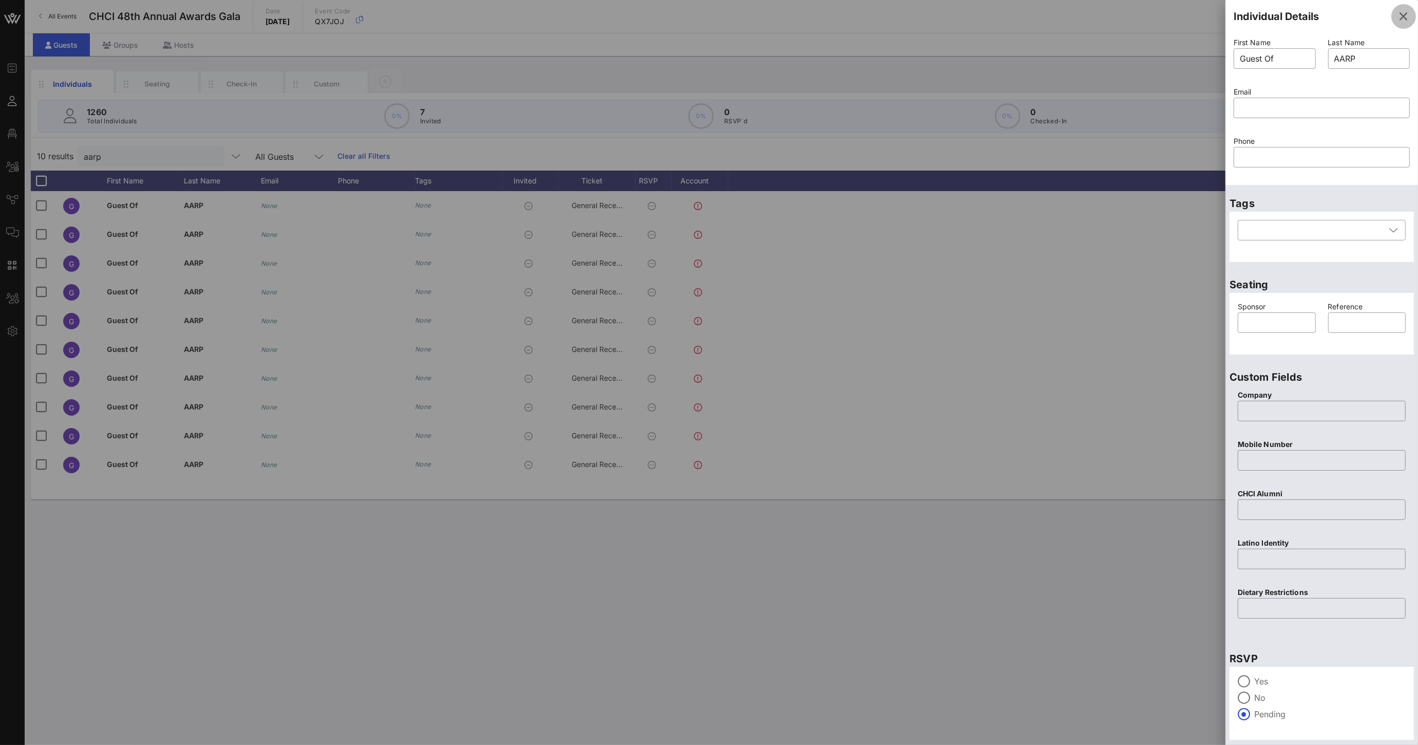
click at [1397, 16] on icon "button" at bounding box center [1403, 16] width 12 height 12
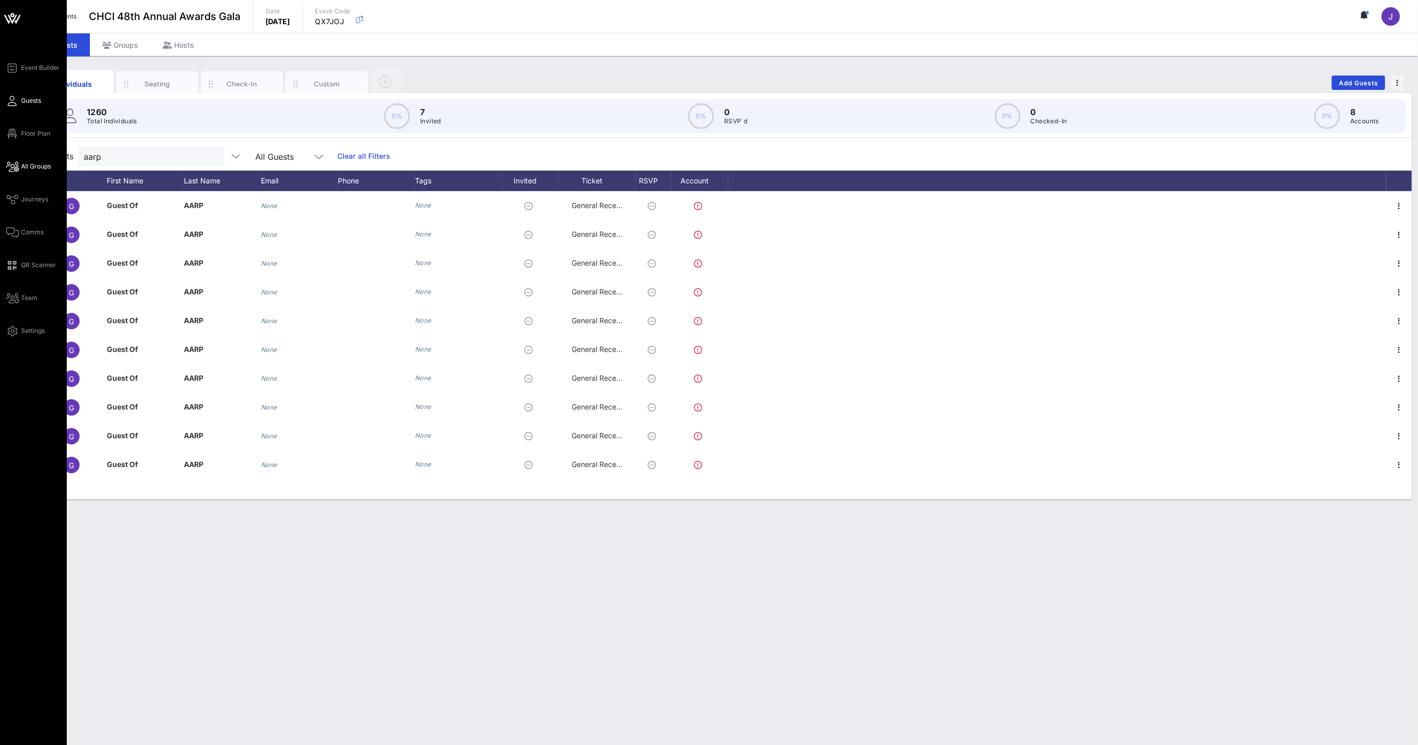
click at [21, 165] on span "All Groups" at bounding box center [36, 166] width 30 height 9
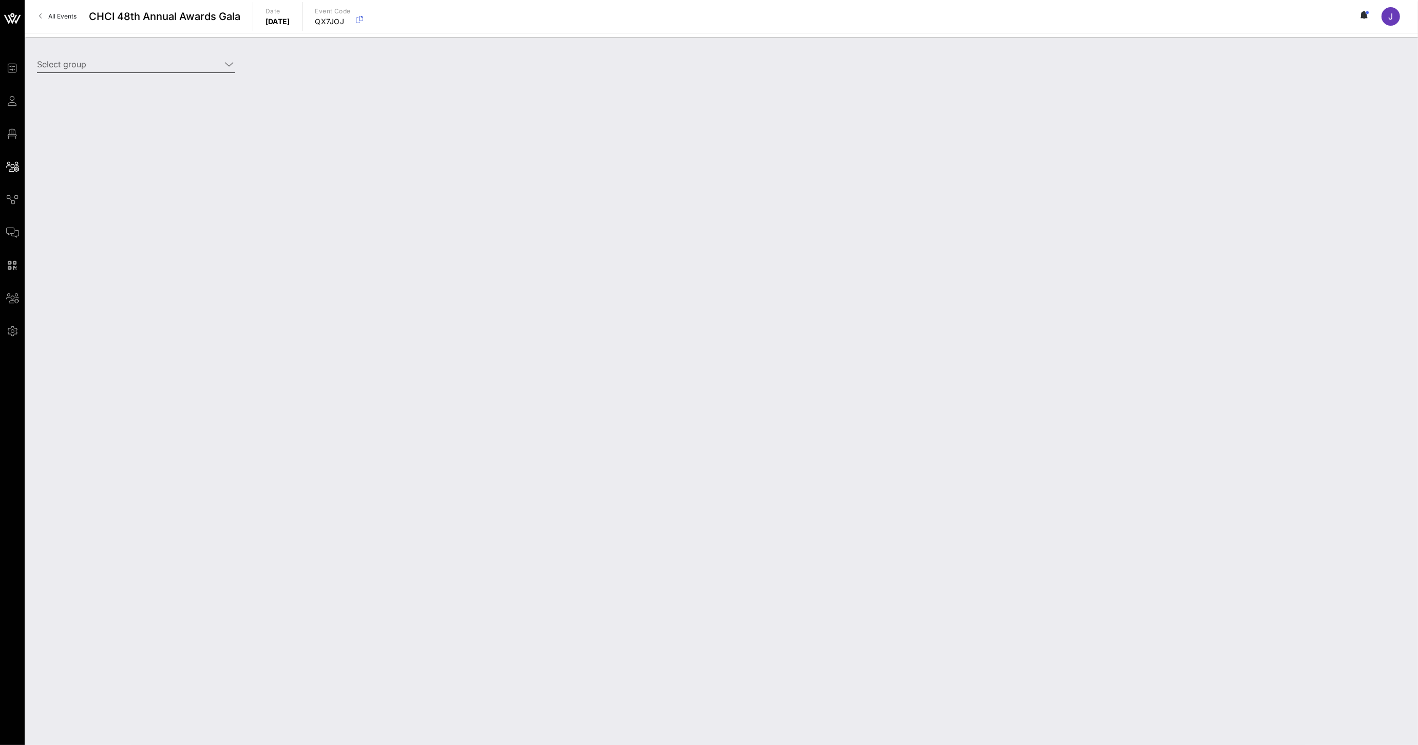
click at [230, 68] on icon at bounding box center [228, 64] width 9 height 12
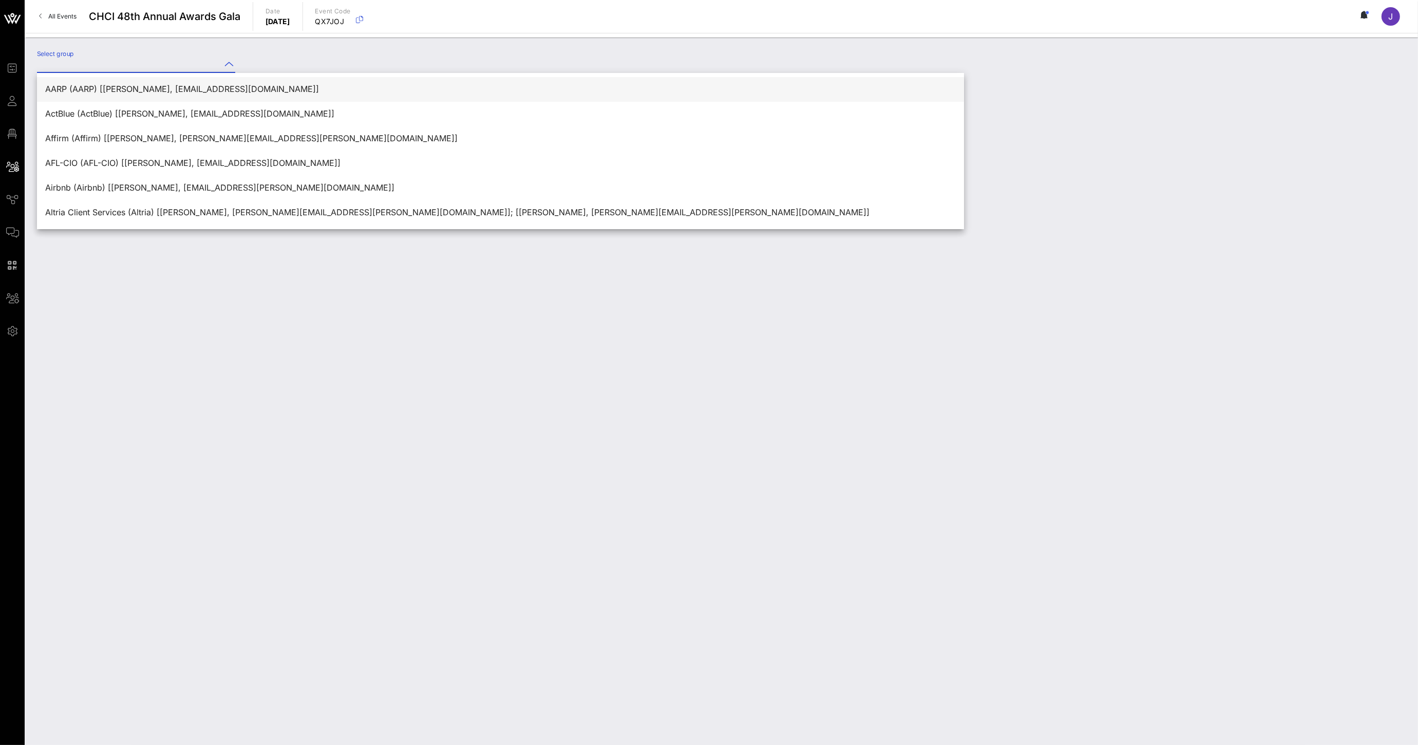
click at [147, 90] on div "AARP (AARP) [[PERSON_NAME], [EMAIL_ADDRESS][DOMAIN_NAME]]" at bounding box center [500, 89] width 910 height 10
type input "AARP (AARP) [[PERSON_NAME], [EMAIL_ADDRESS][DOMAIN_NAME]]"
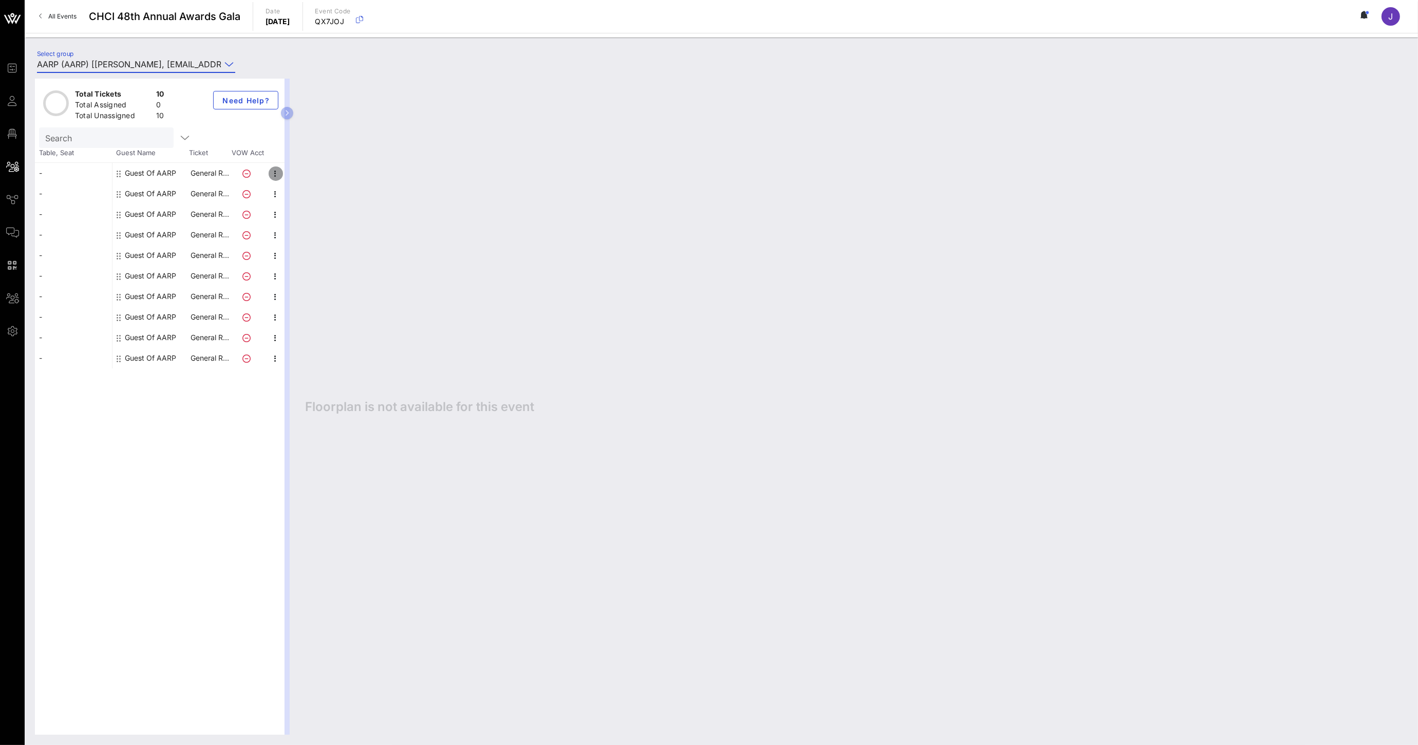
click at [276, 170] on icon "button" at bounding box center [276, 173] width 12 height 12
click at [296, 178] on div "Edit" at bounding box center [330, 177] width 78 height 8
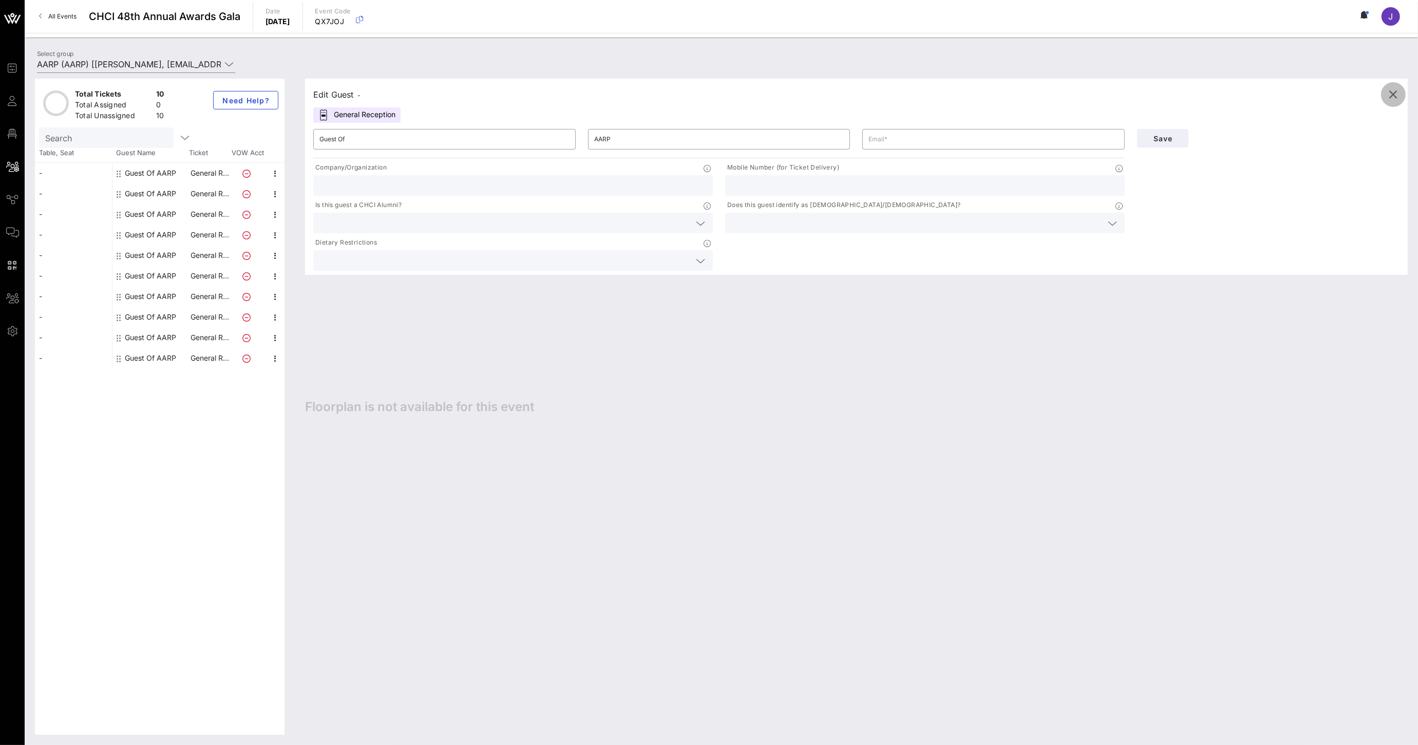
click at [1388, 93] on icon "button" at bounding box center [1393, 94] width 12 height 12
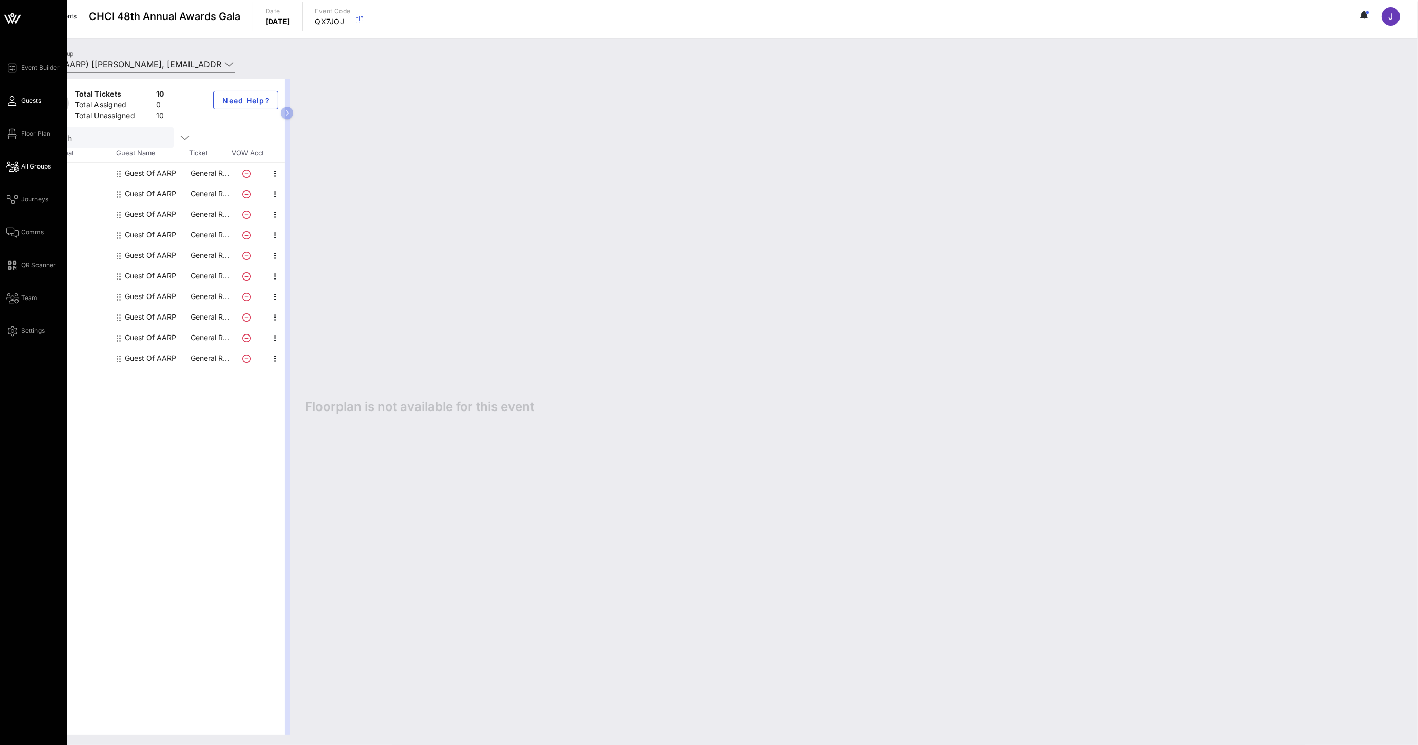
click at [27, 102] on span "Guests" at bounding box center [31, 100] width 20 height 9
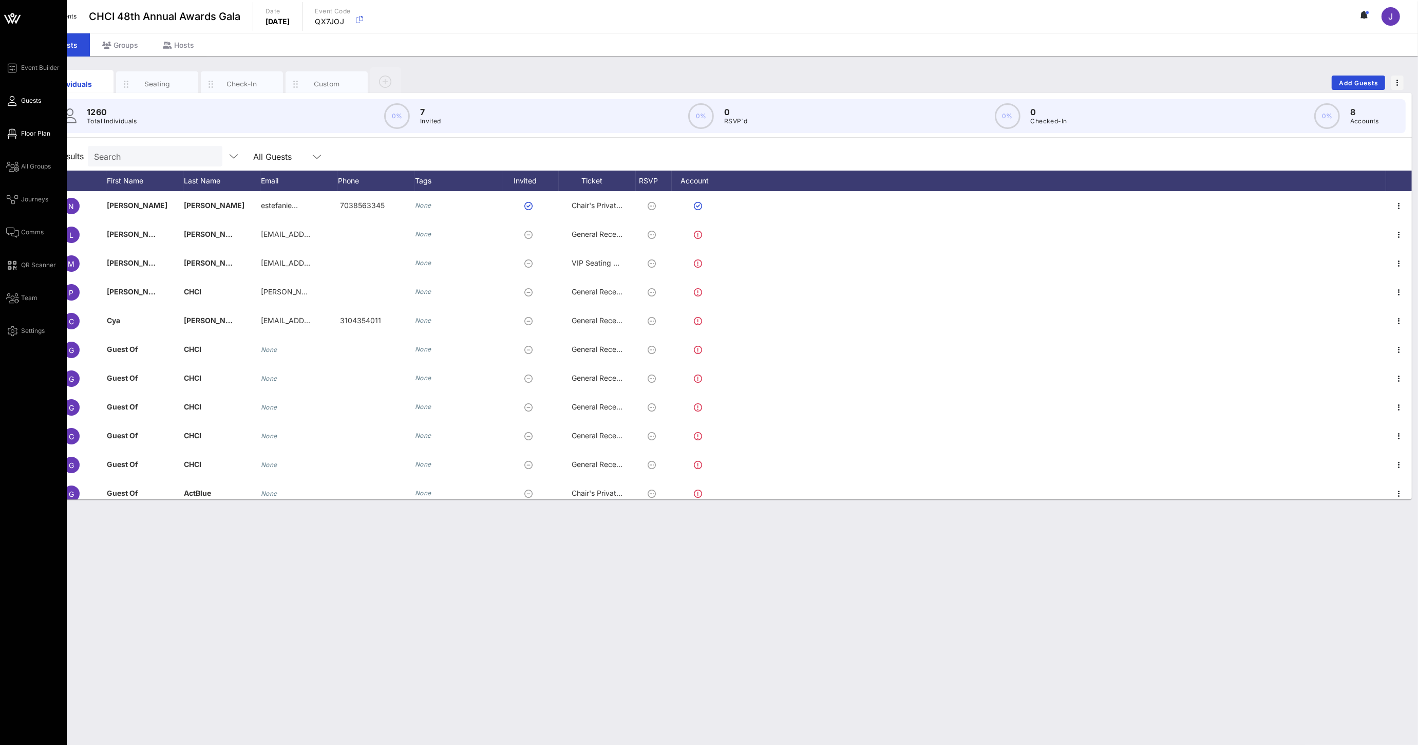
click at [14, 135] on icon at bounding box center [12, 134] width 13 height 2
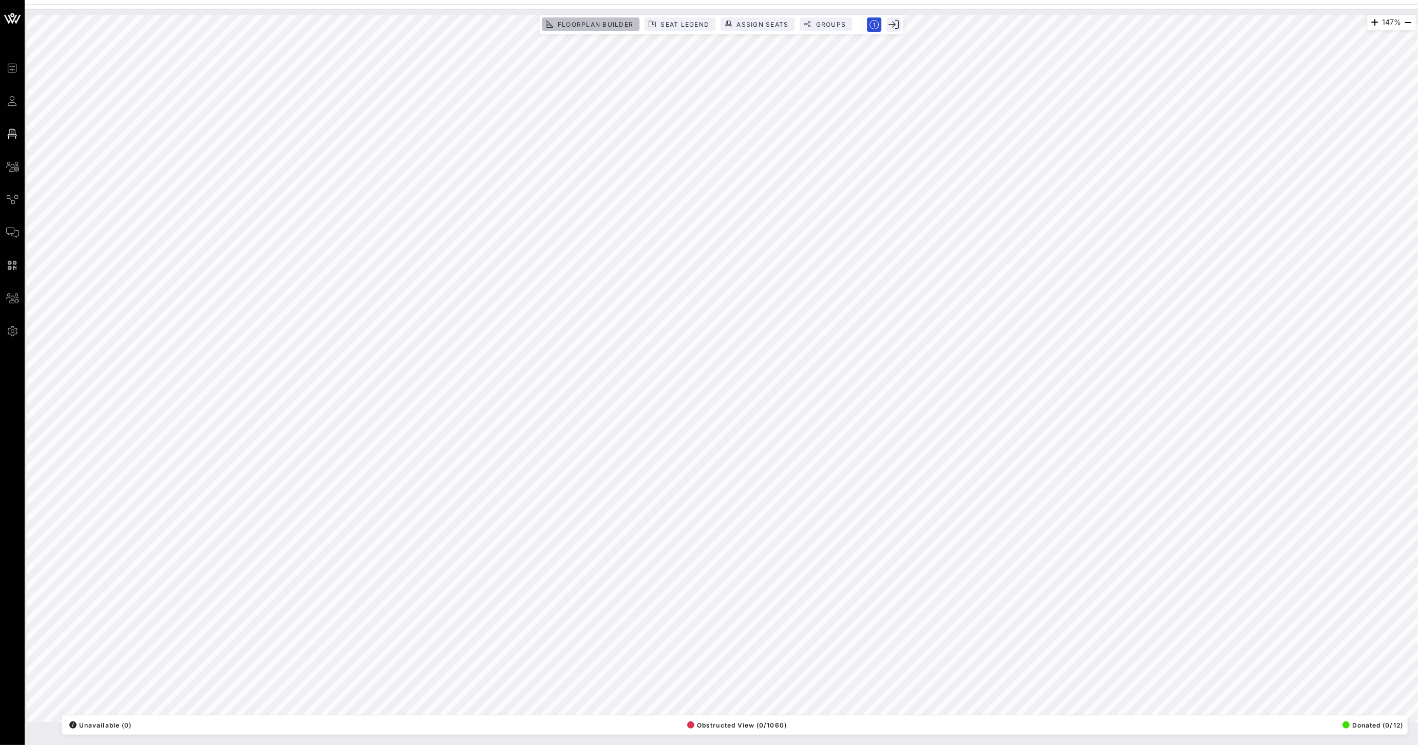
click at [606, 26] on span "Floorplan Builder" at bounding box center [595, 25] width 76 height 8
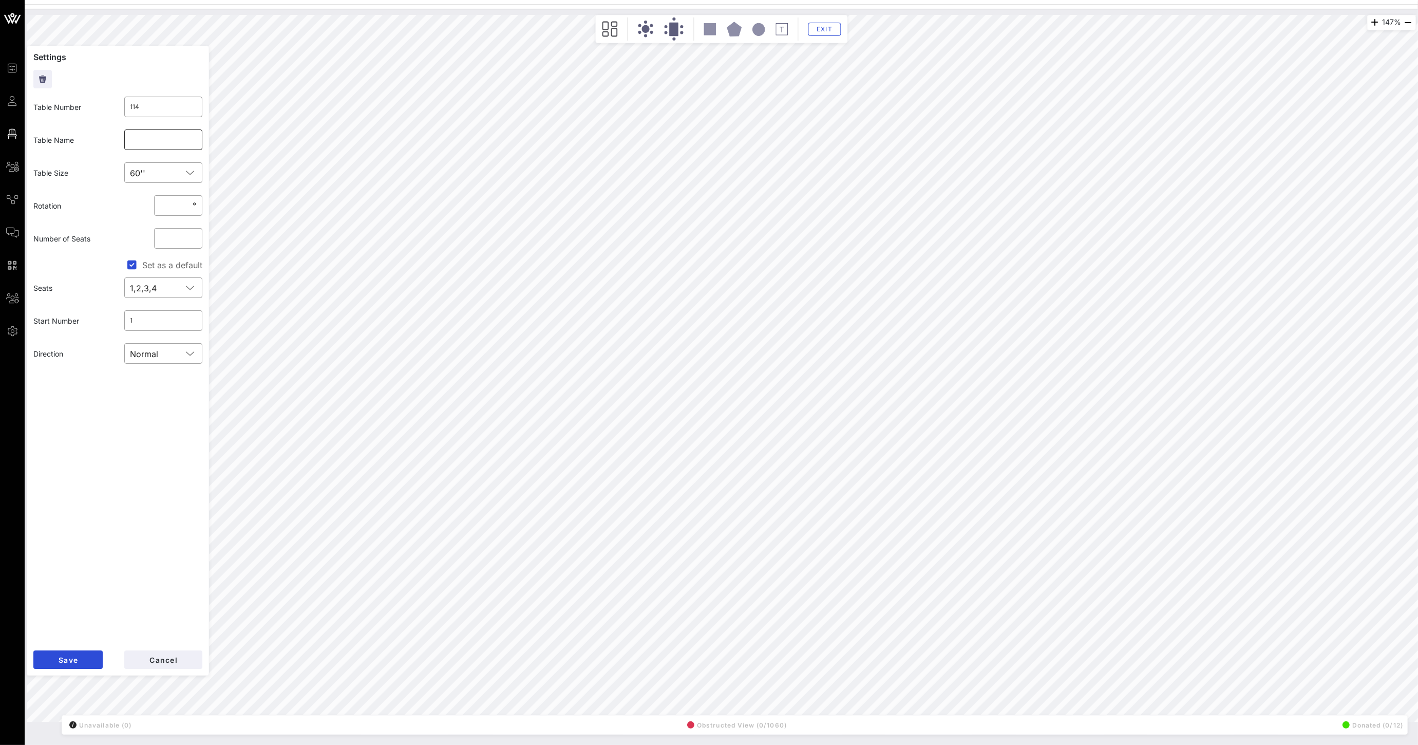
click at [164, 142] on input "text" at bounding box center [163, 139] width 66 height 16
type input "TEST- CHCI"
click at [78, 655] on span "Save" at bounding box center [68, 659] width 20 height 9
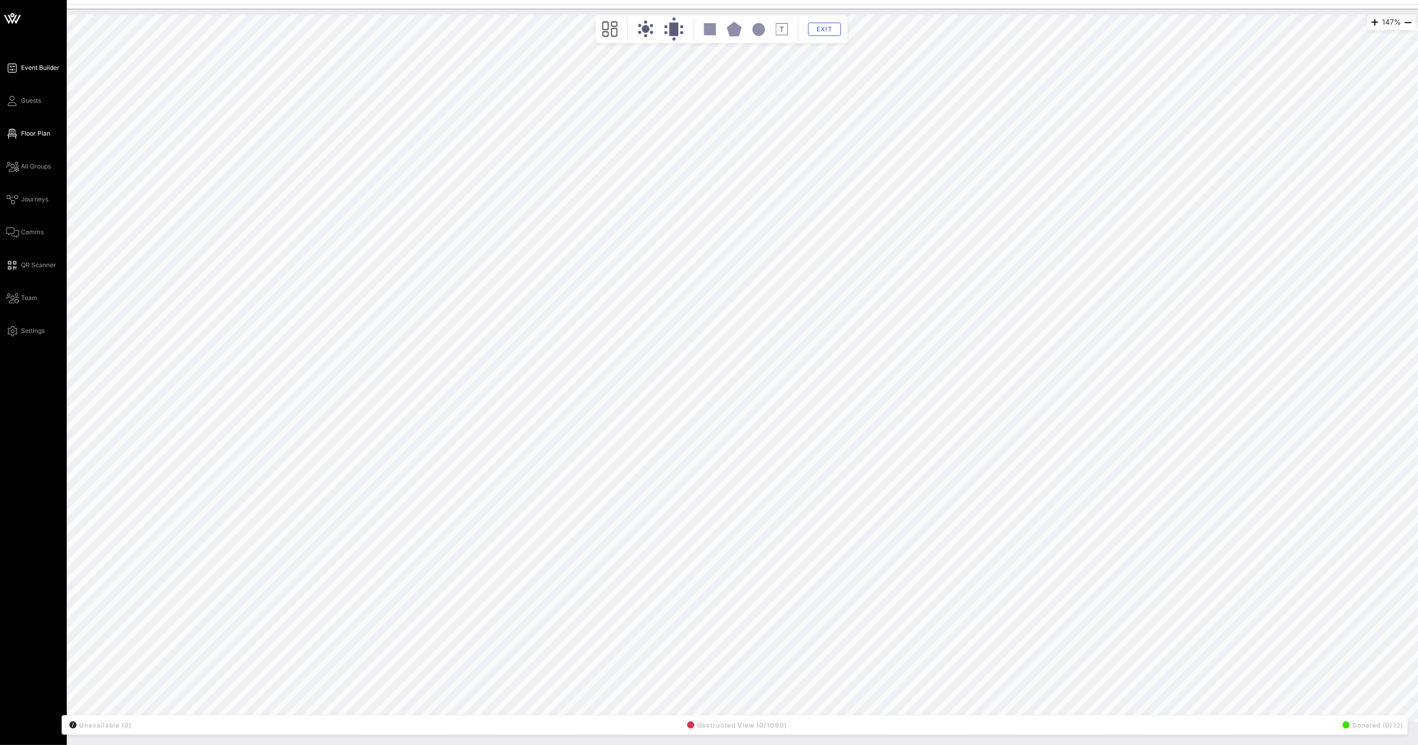
click at [34, 69] on span "Event Builder" at bounding box center [40, 67] width 39 height 9
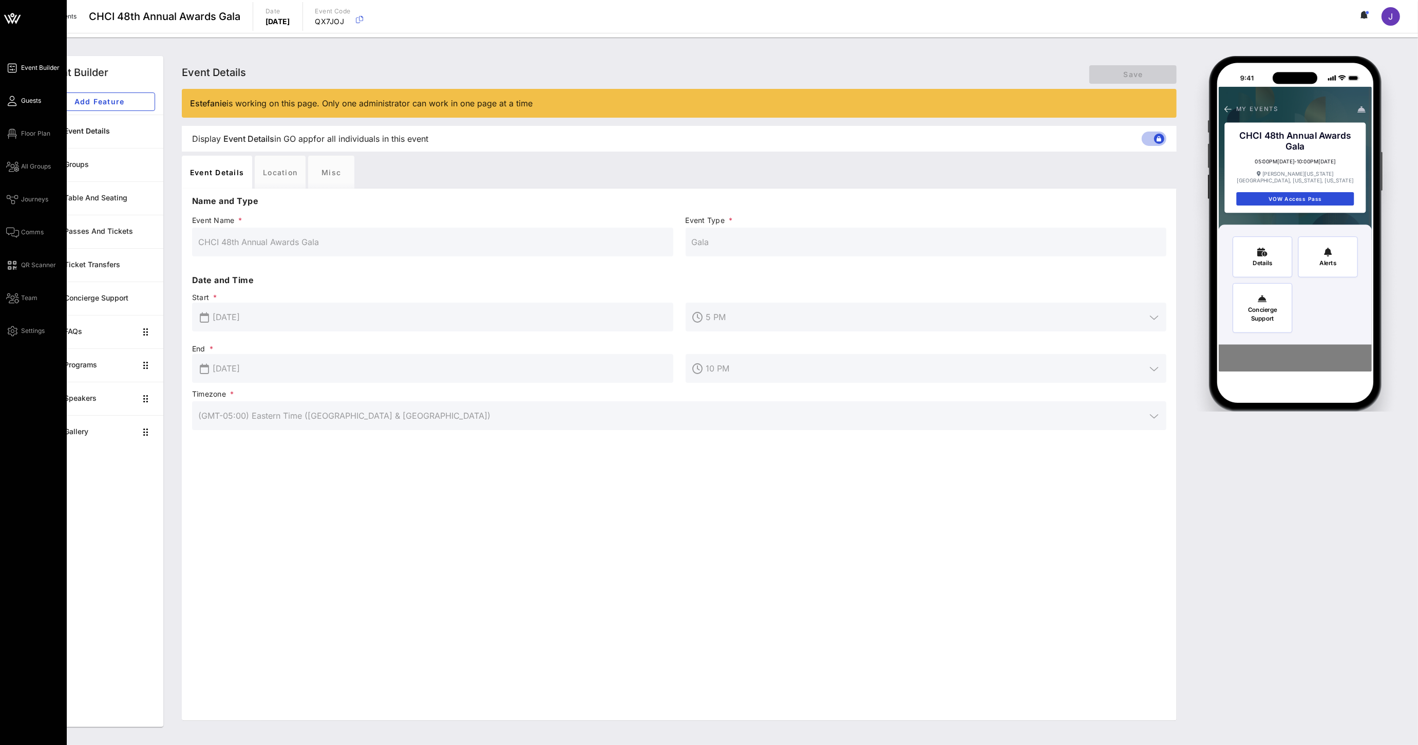
click at [30, 96] on span "Guests" at bounding box center [31, 100] width 20 height 9
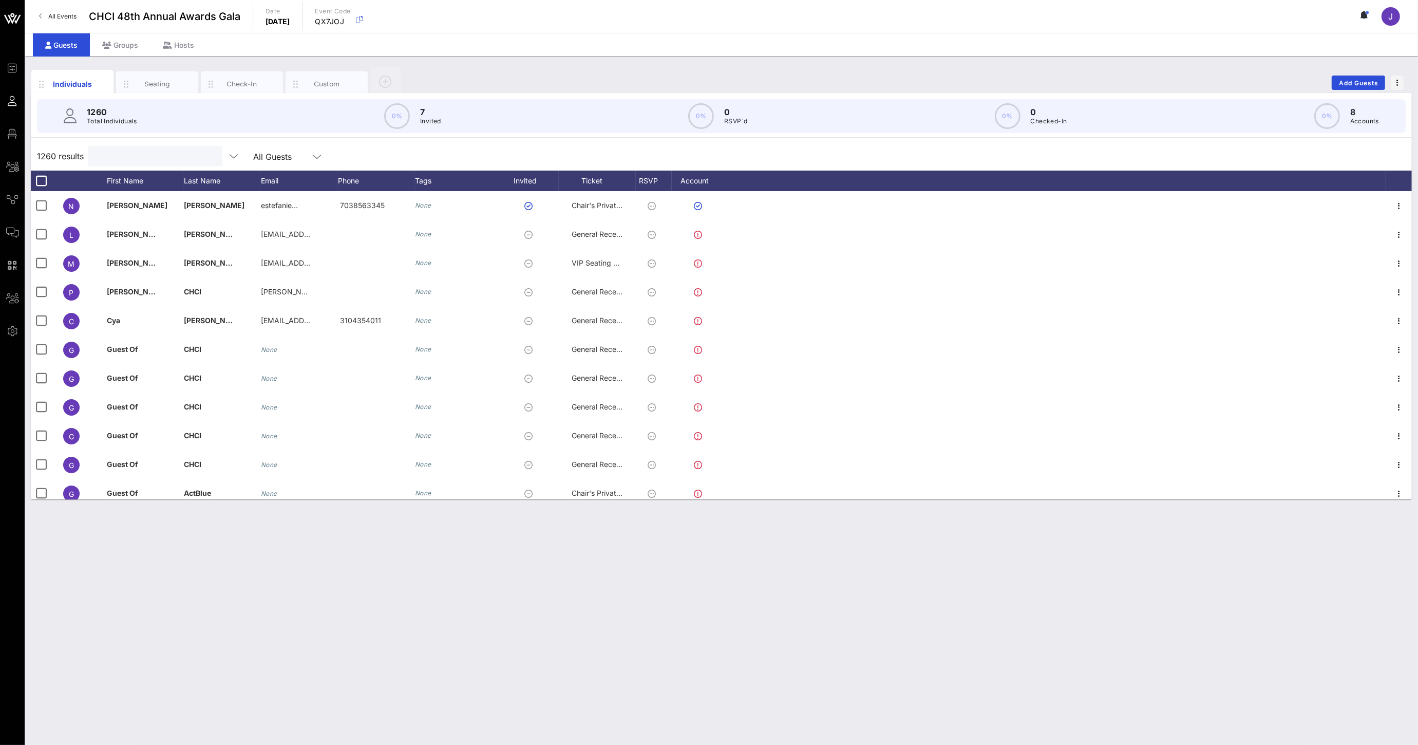
click at [150, 154] on input "text" at bounding box center [154, 155] width 120 height 13
type input "[PERSON_NAME]"
click at [151, 85] on div "Seating" at bounding box center [158, 84] width 46 height 10
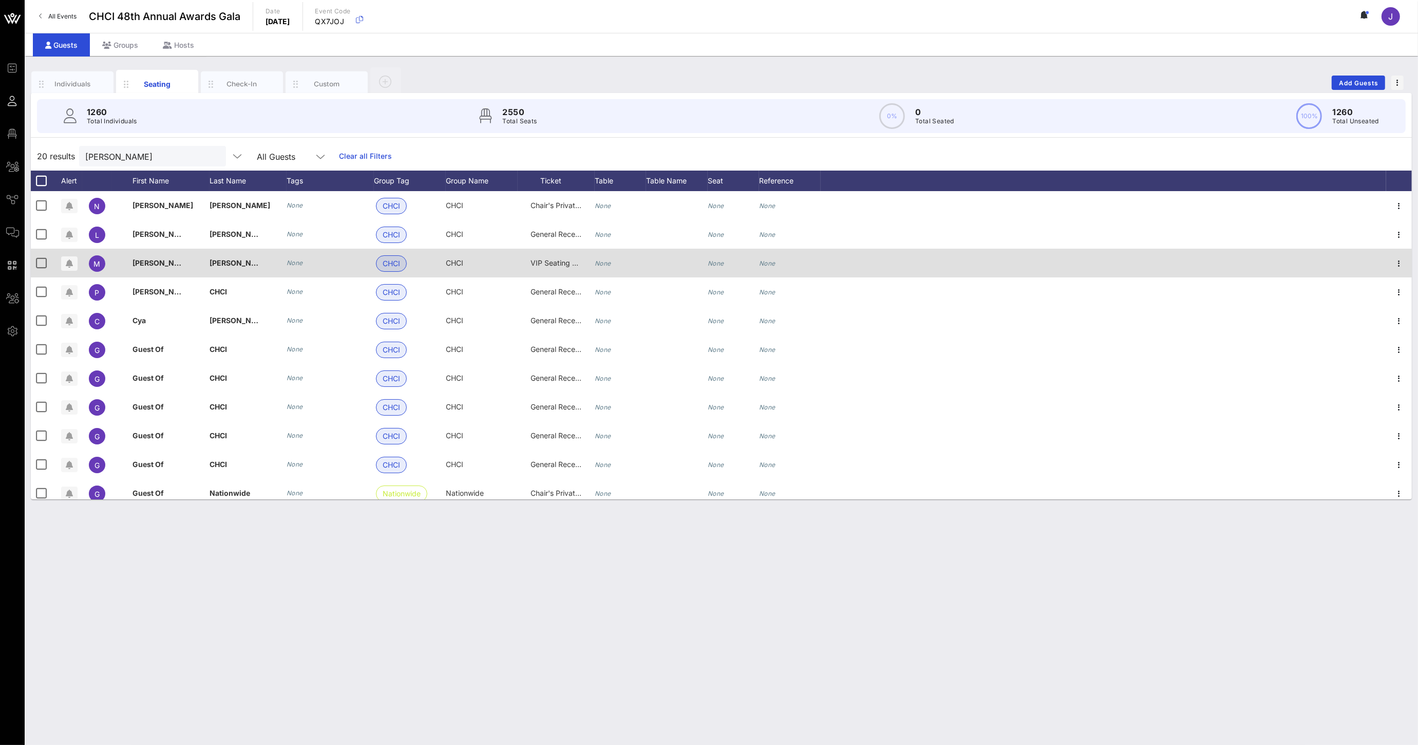
scroll to position [3, 0]
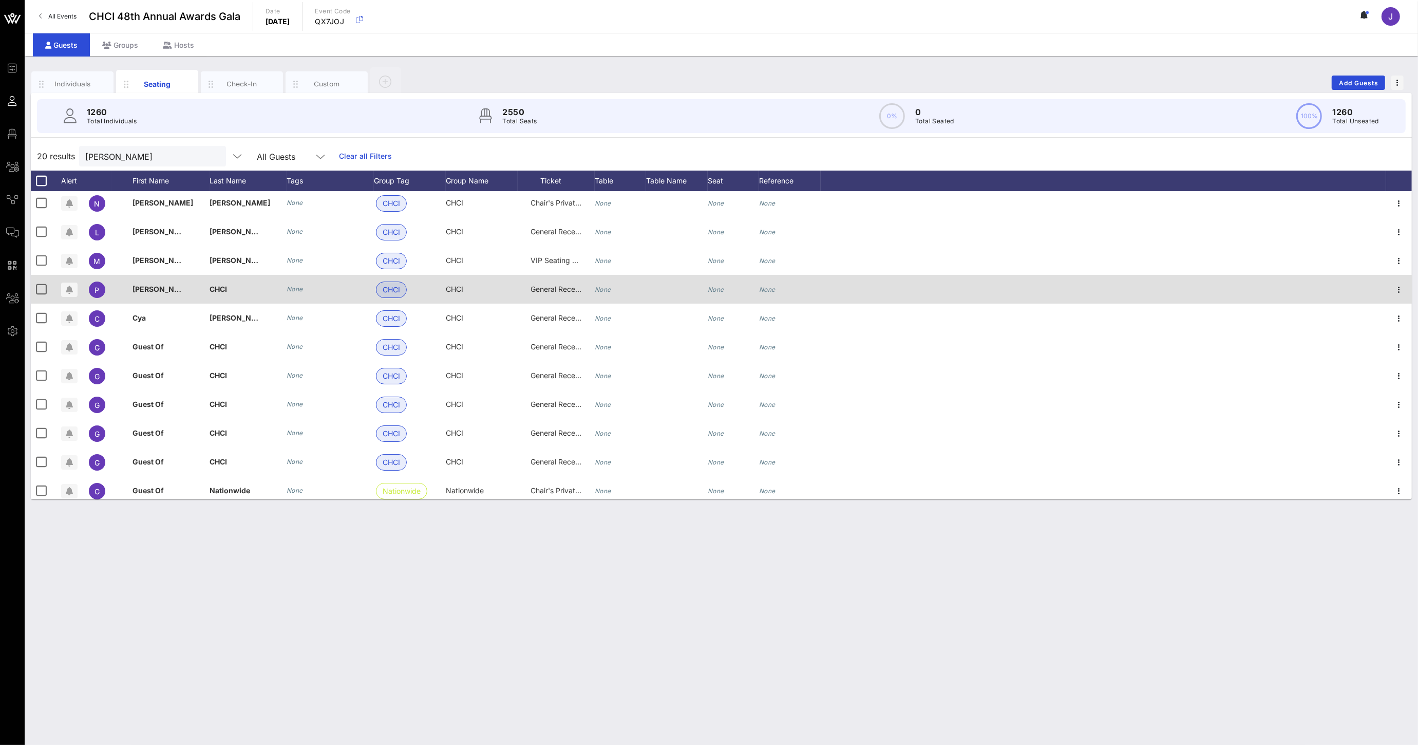
click at [611, 287] on icon "None" at bounding box center [603, 290] width 16 height 8
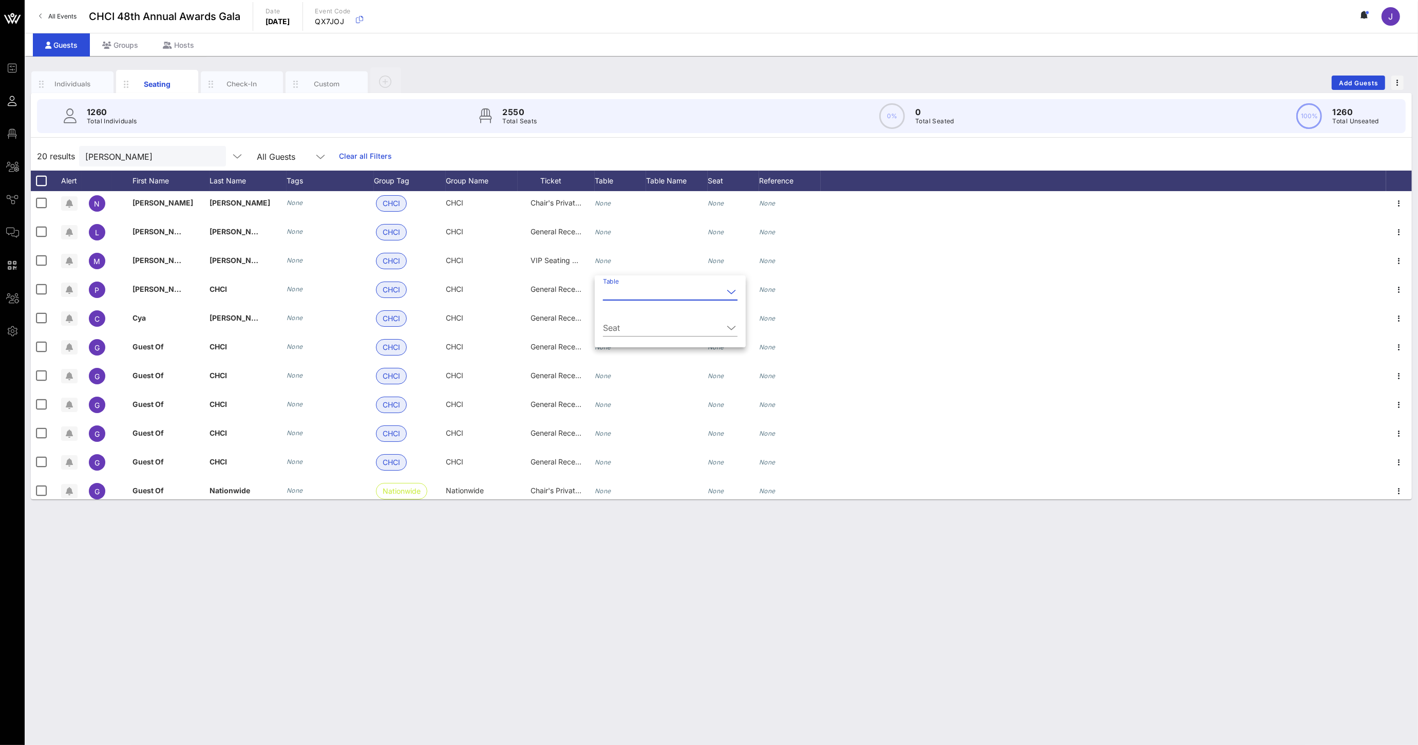
click at [630, 287] on input "Table" at bounding box center [663, 291] width 120 height 16
click at [623, 407] on div "114" at bounding box center [656, 402] width 91 height 22
click at [632, 330] on input "Seat" at bounding box center [671, 327] width 137 height 16
click at [626, 340] on div "1" at bounding box center [665, 336] width 124 height 25
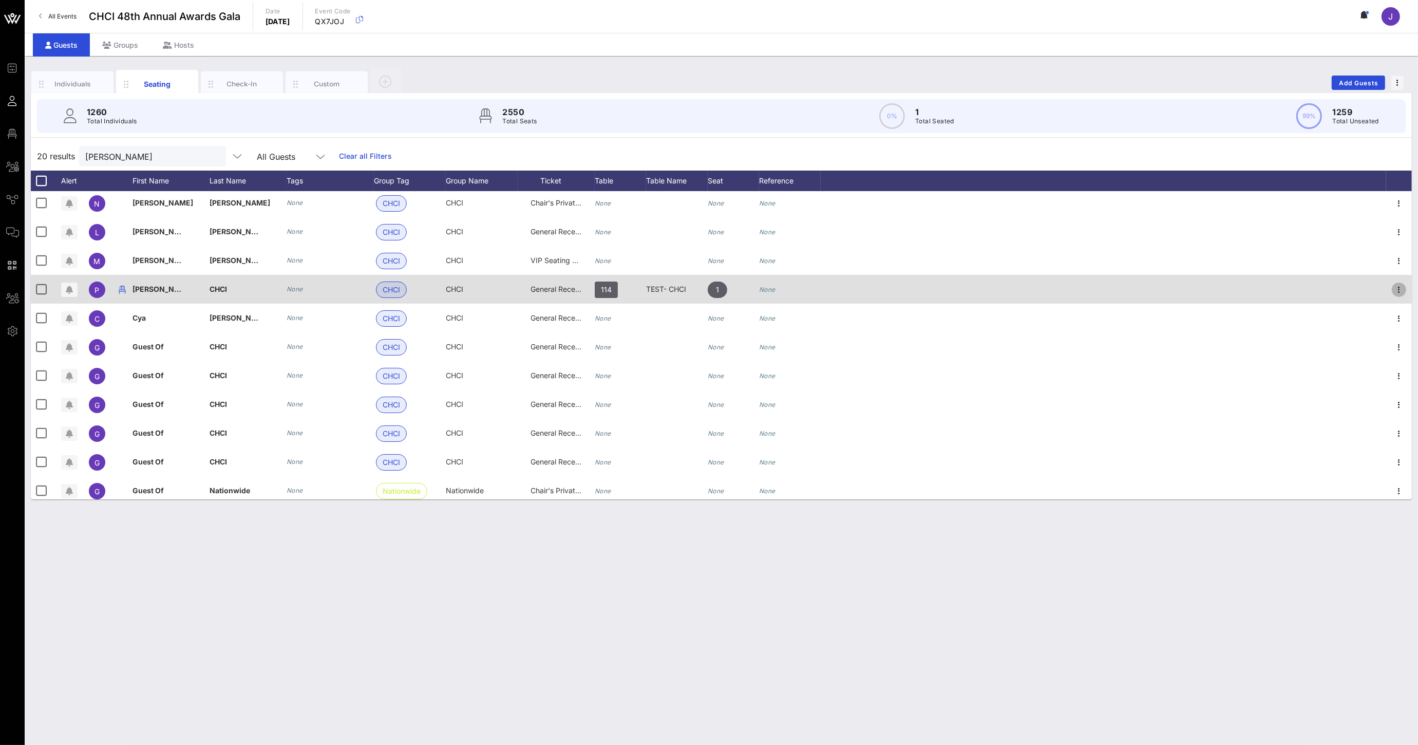
click at [1393, 289] on icon "button" at bounding box center [1399, 289] width 12 height 12
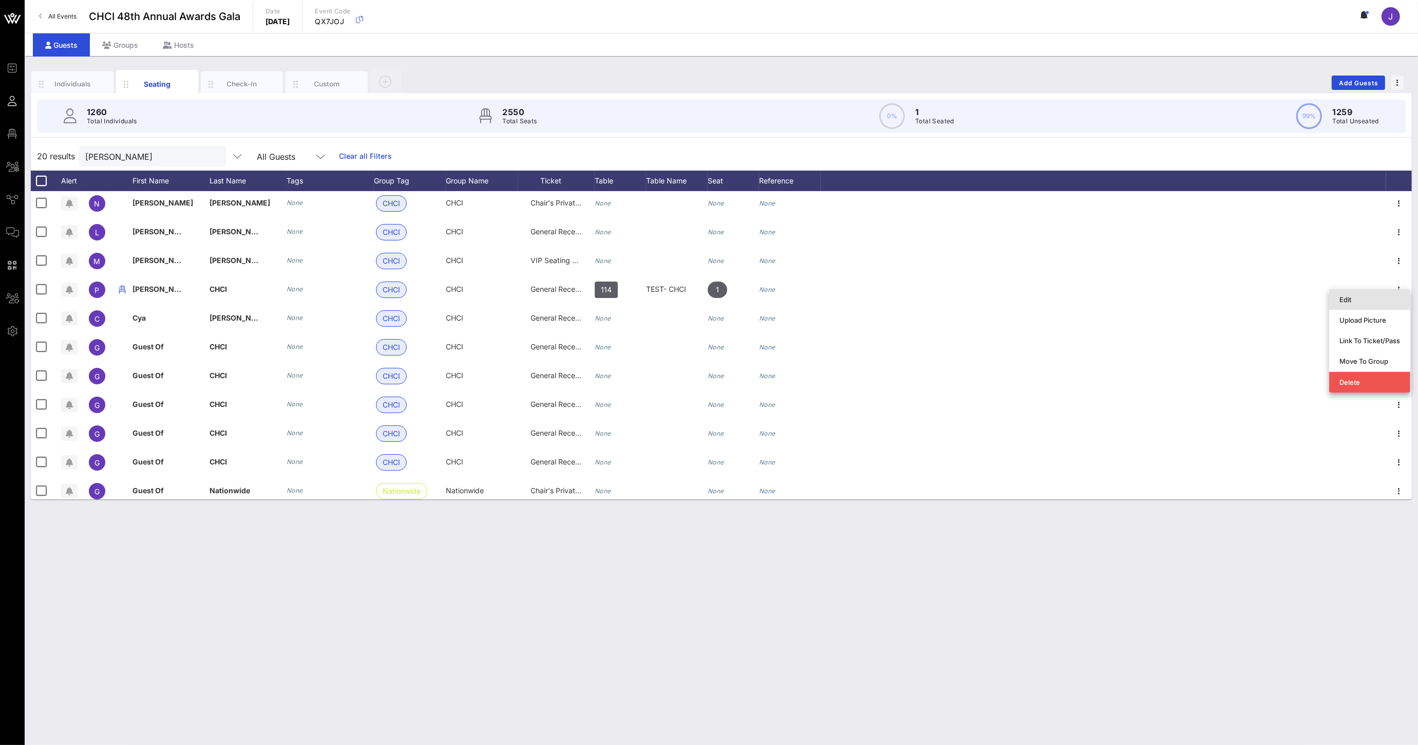
click at [1381, 298] on div "Edit" at bounding box center [1369, 299] width 61 height 8
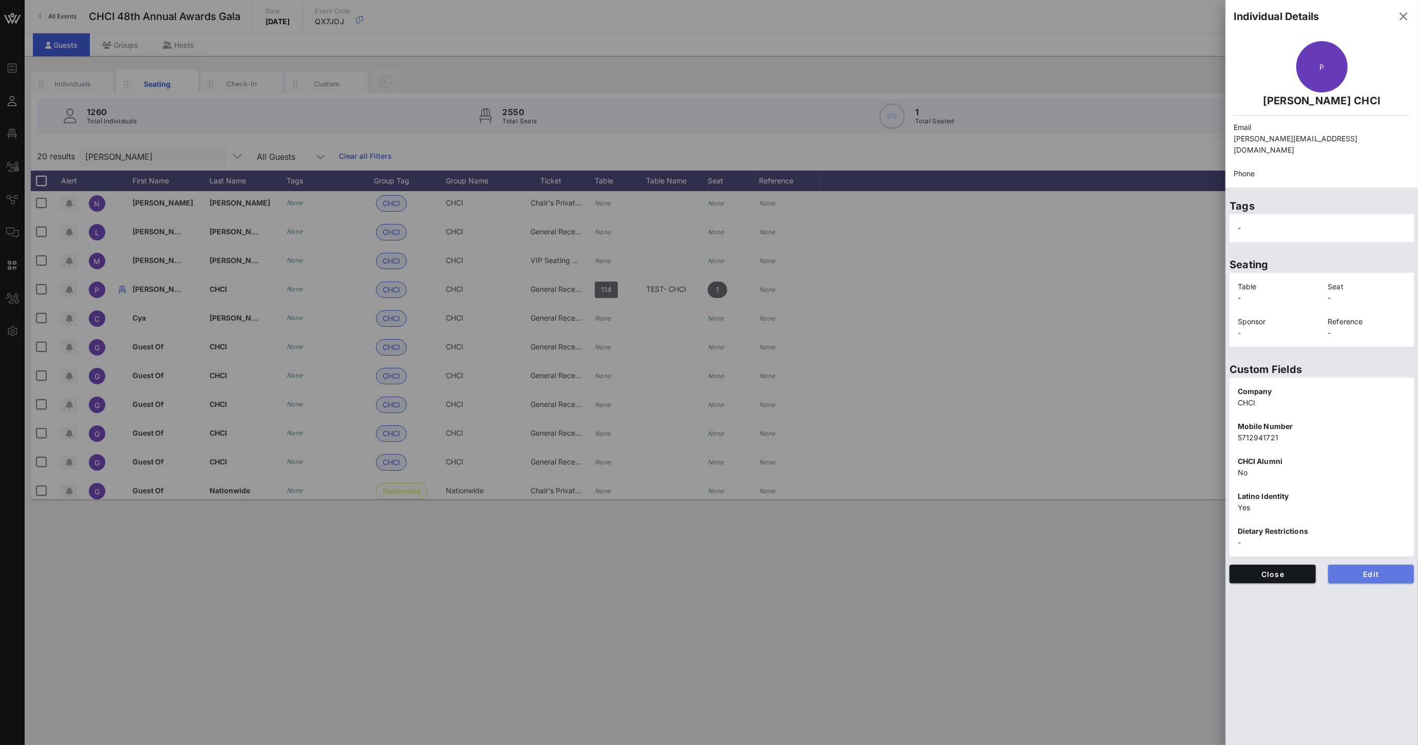
click at [1389, 569] on span "Edit" at bounding box center [1371, 573] width 70 height 9
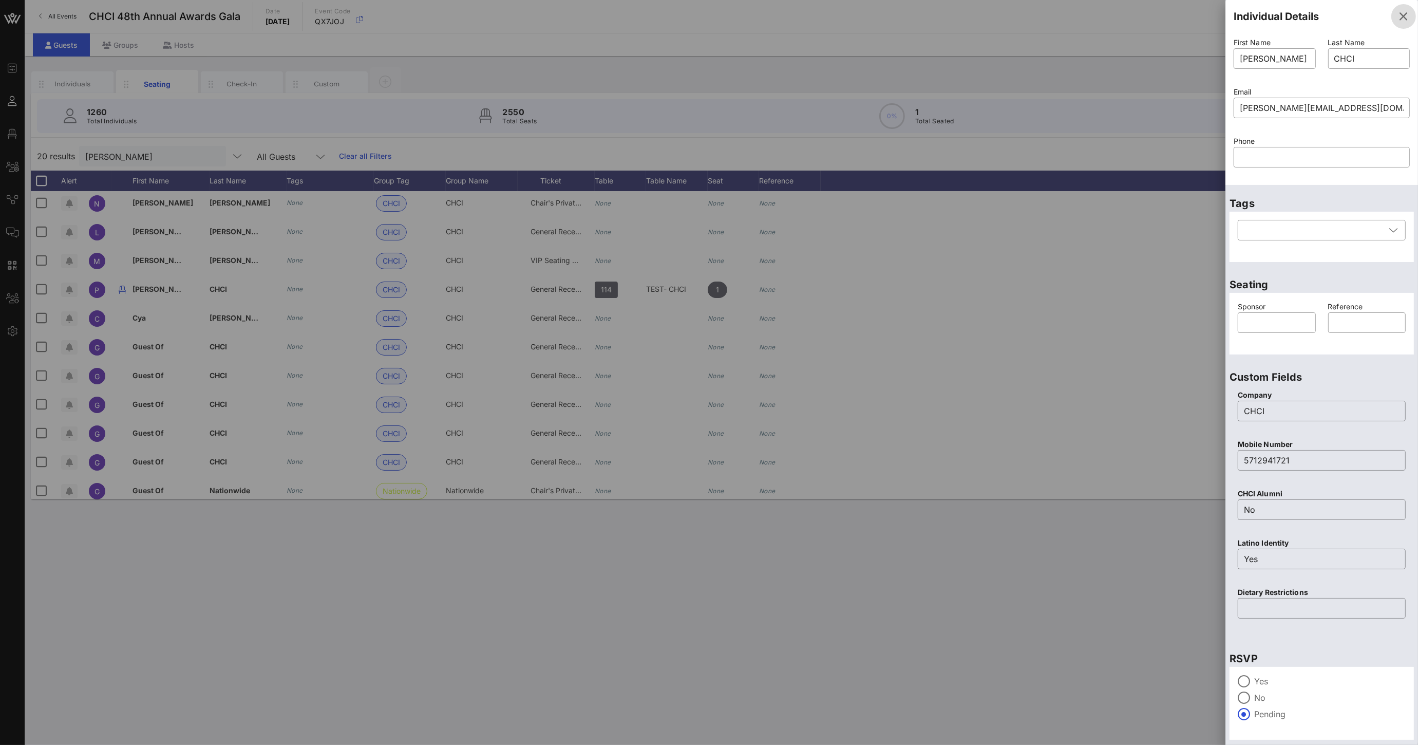
click at [1399, 18] on icon "button" at bounding box center [1403, 16] width 12 height 12
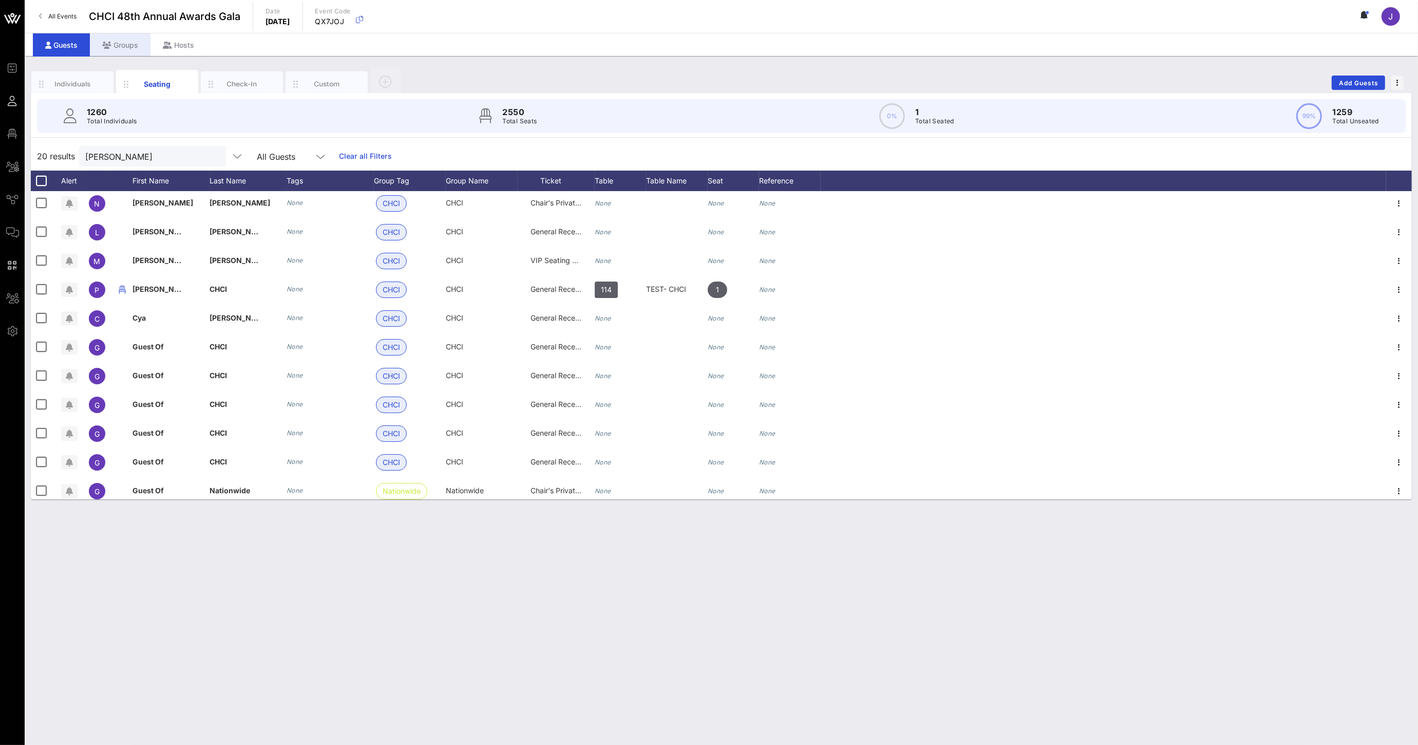
click at [132, 45] on div "Groups" at bounding box center [120, 44] width 61 height 23
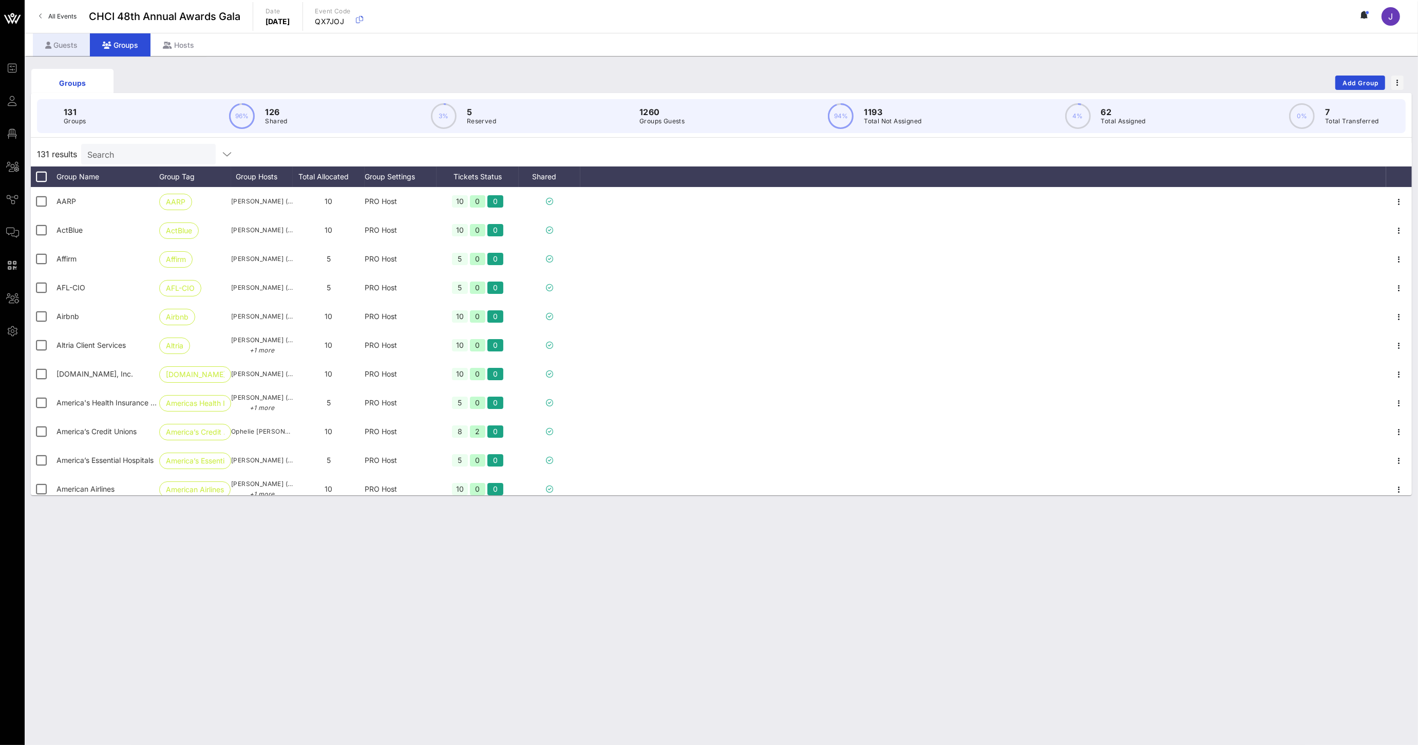
click at [76, 45] on div "Guests" at bounding box center [61, 44] width 57 height 23
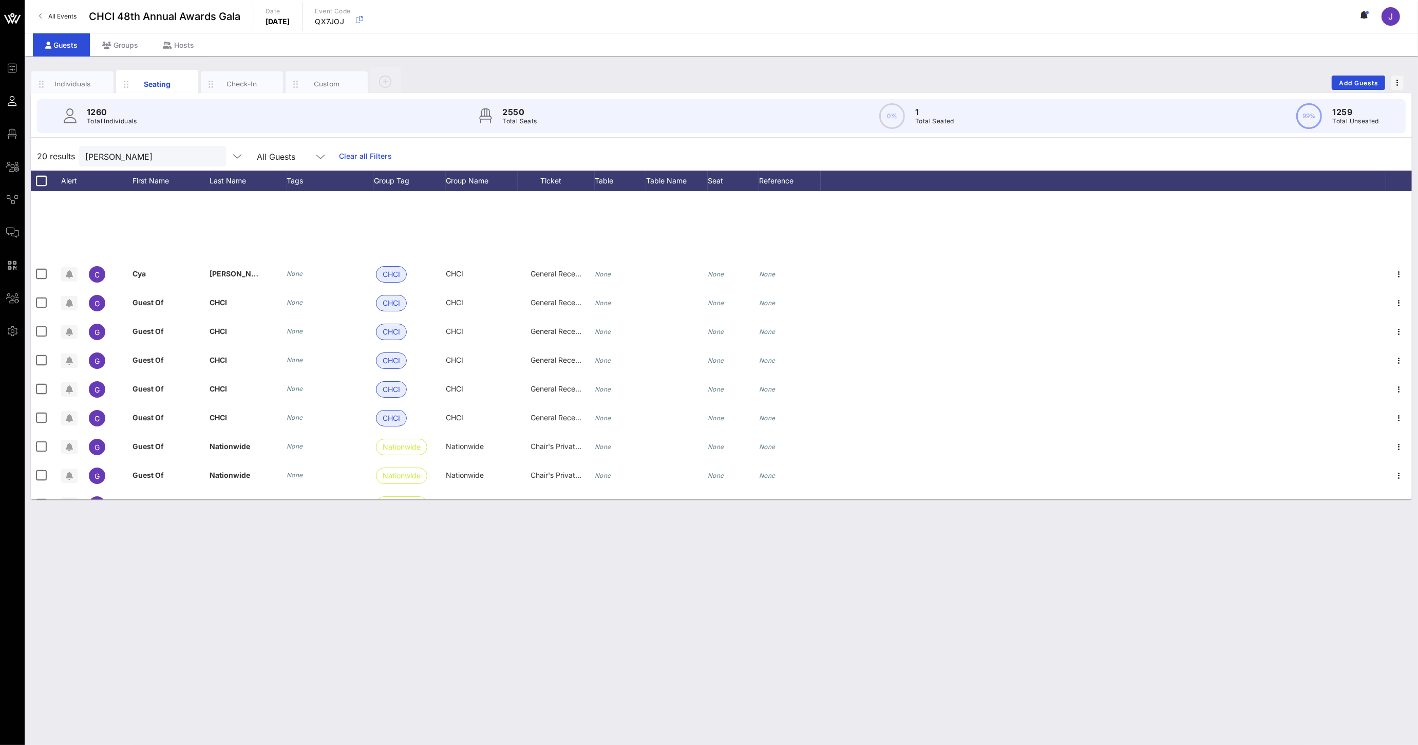
scroll to position [267, 0]
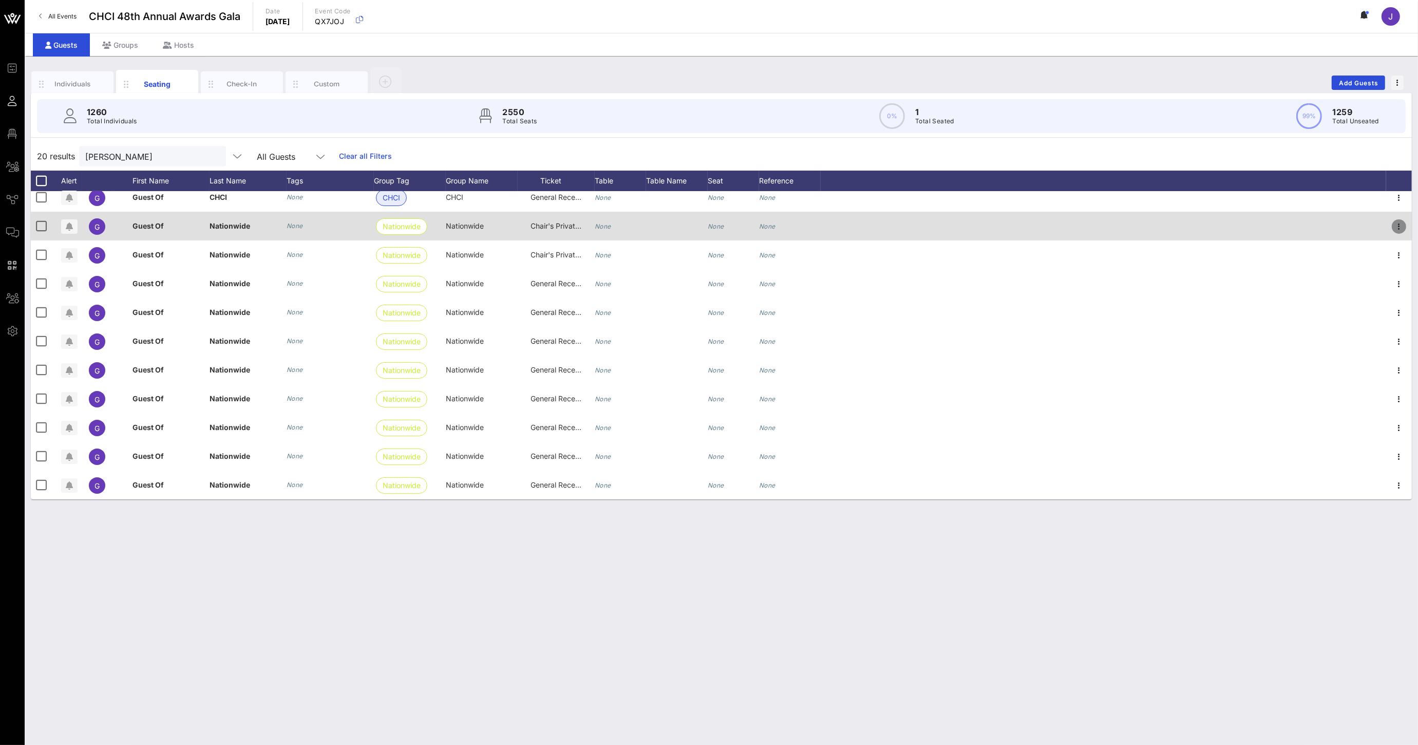
click at [1393, 232] on icon "button" at bounding box center [1399, 226] width 12 height 12
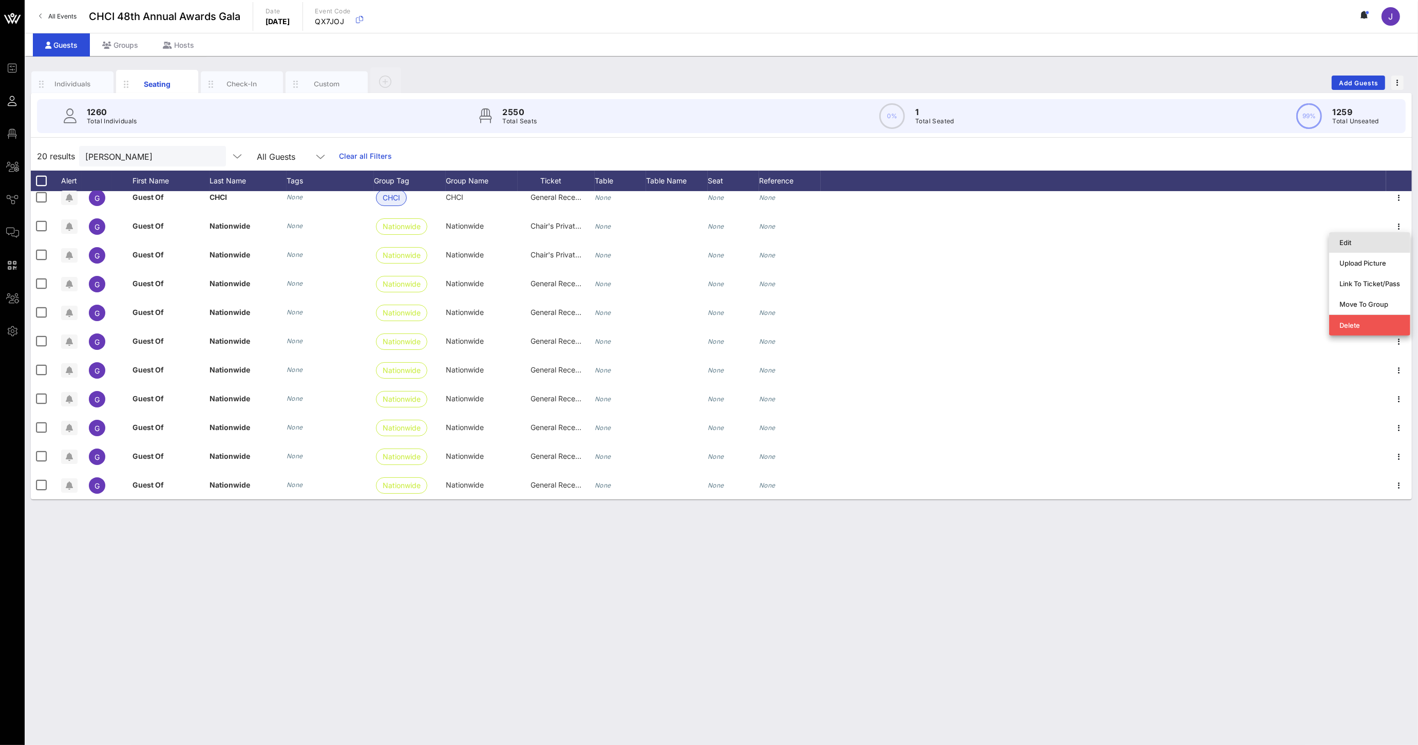
click at [1364, 244] on div "Edit" at bounding box center [1369, 242] width 61 height 8
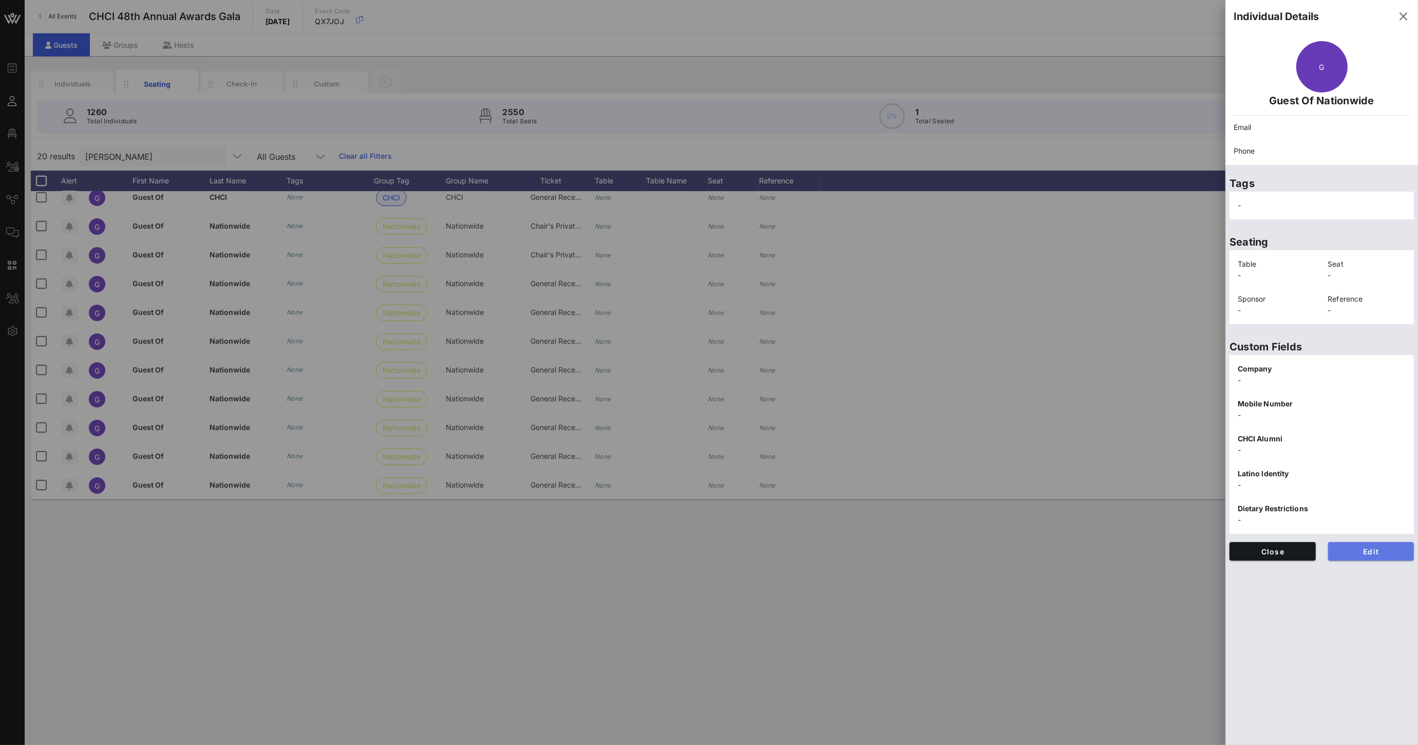
click at [1364, 548] on span "Edit" at bounding box center [1371, 551] width 70 height 9
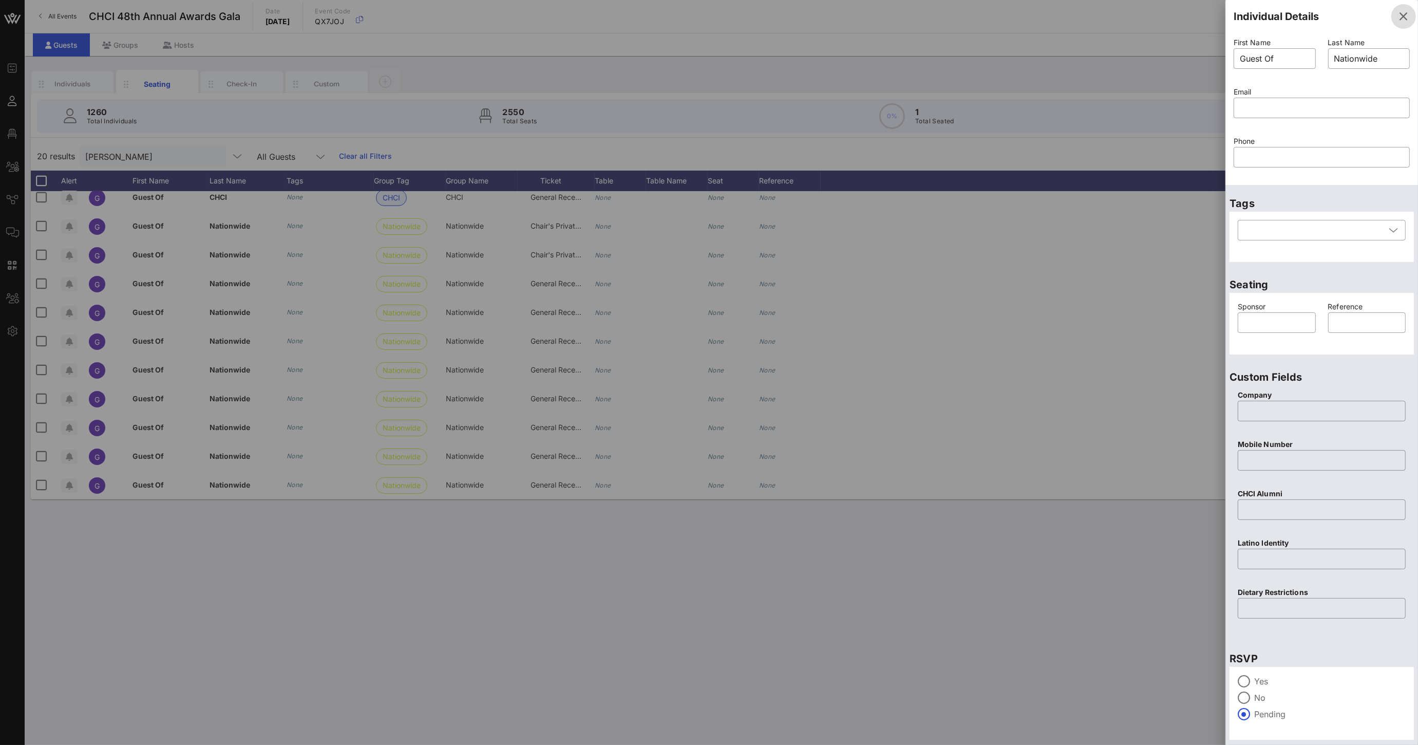
click at [1397, 15] on icon "button" at bounding box center [1403, 16] width 12 height 12
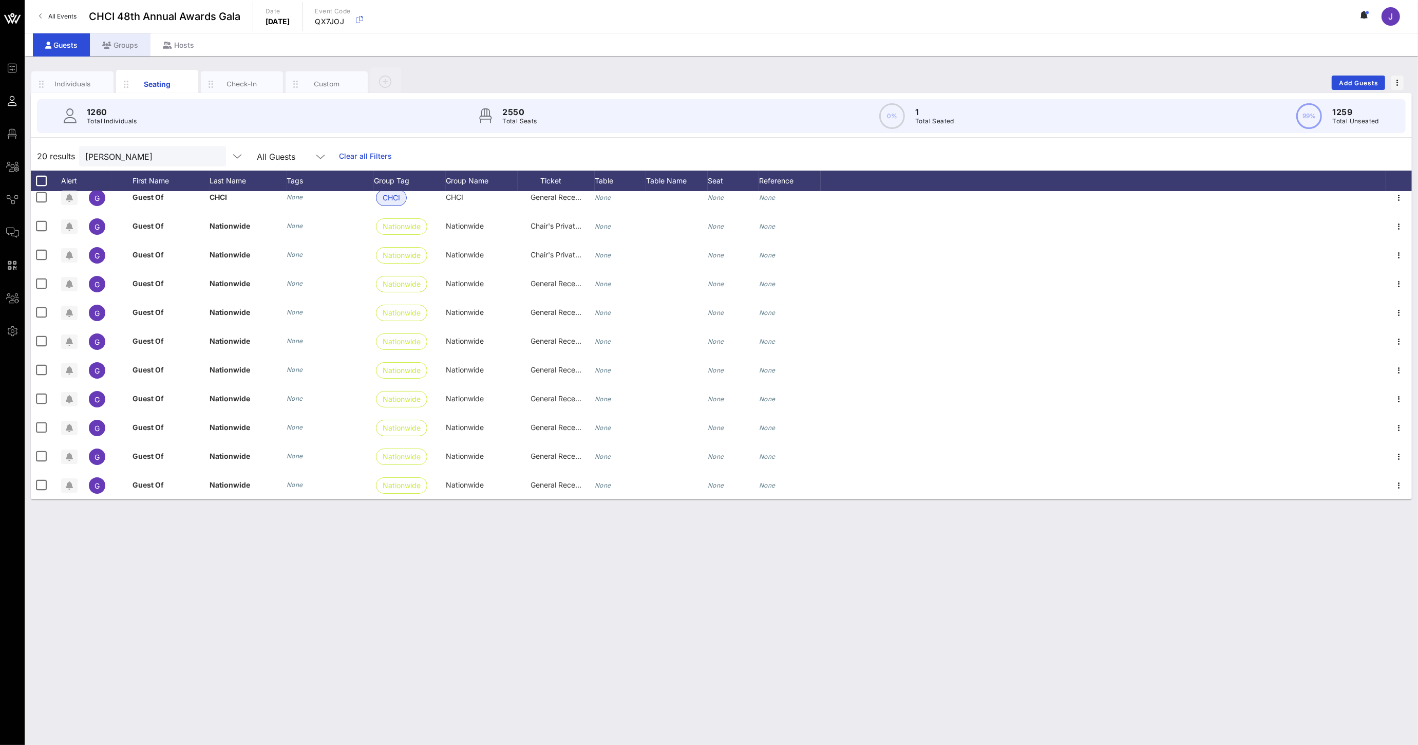
click at [121, 51] on div "Groups" at bounding box center [120, 44] width 61 height 23
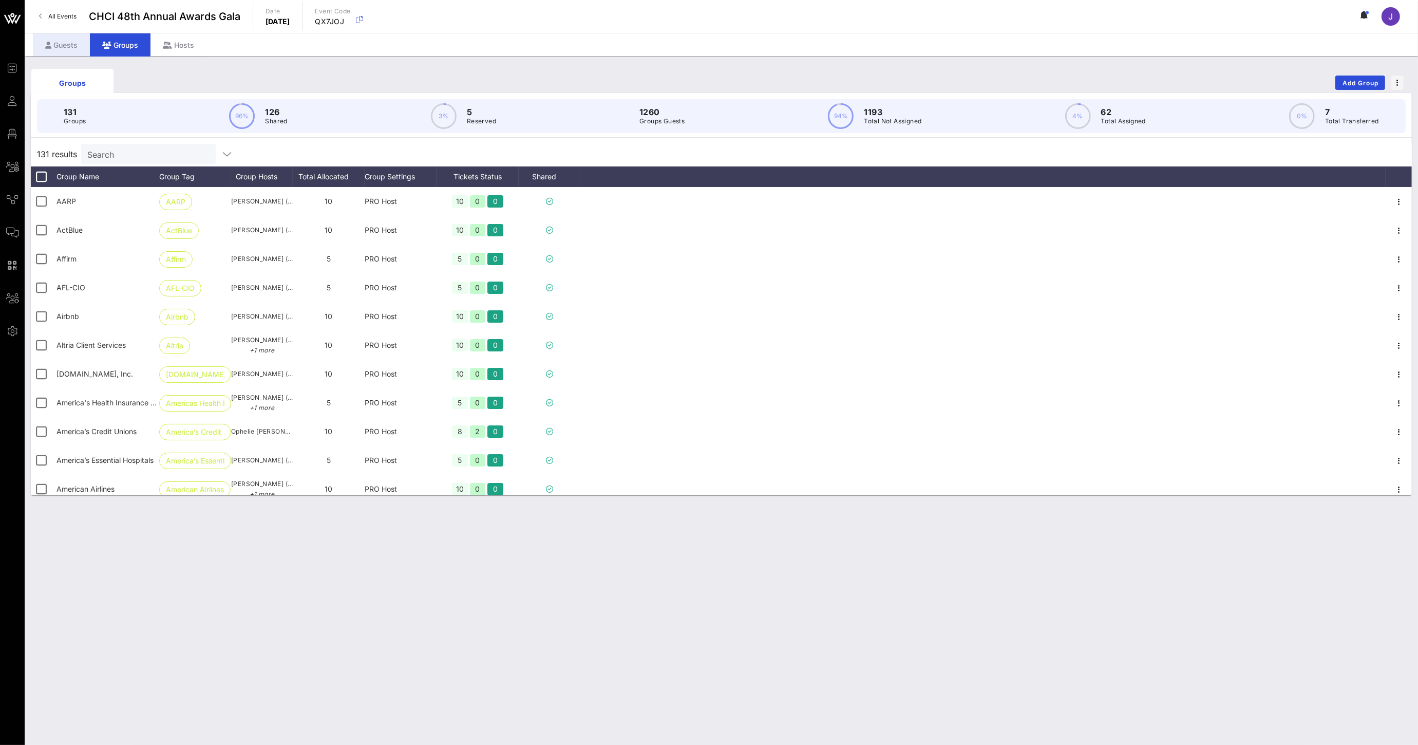
click at [65, 52] on div "Guests" at bounding box center [61, 44] width 57 height 23
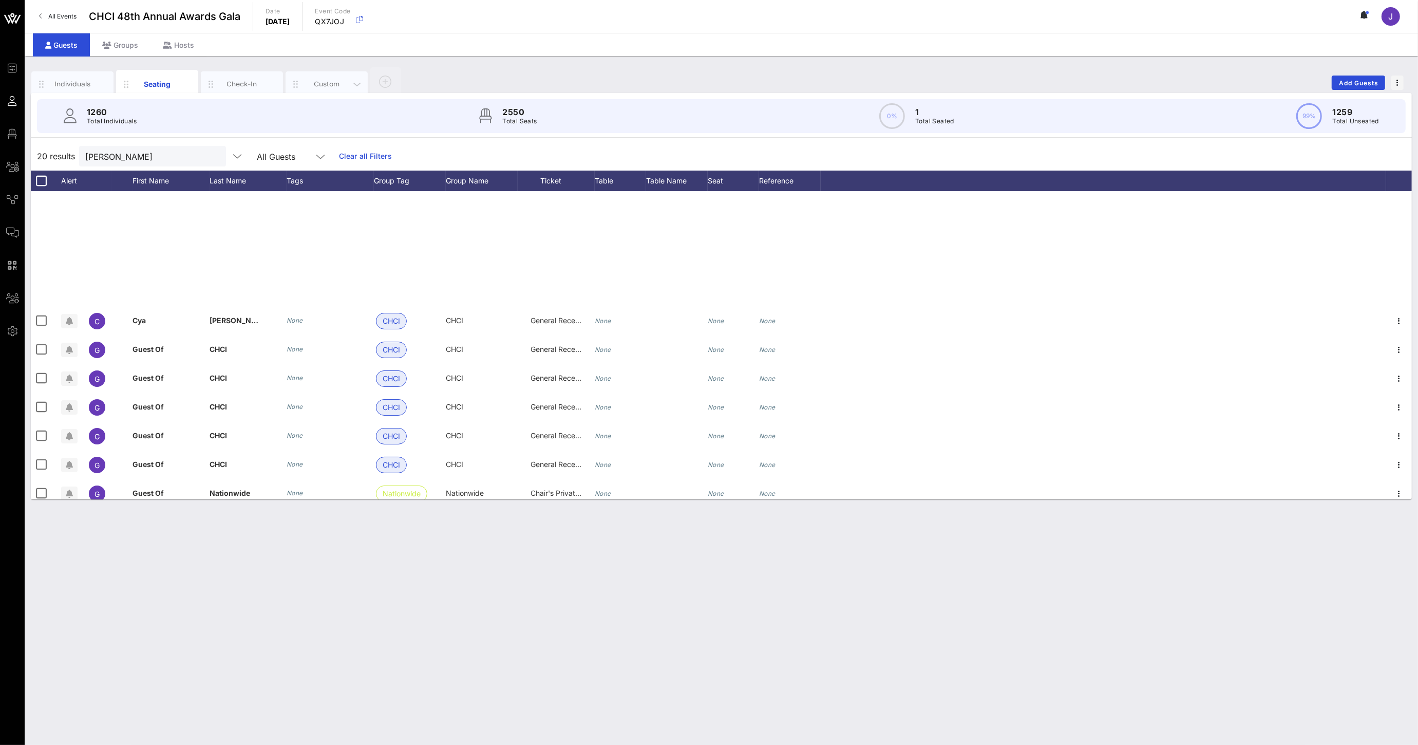
scroll to position [267, 0]
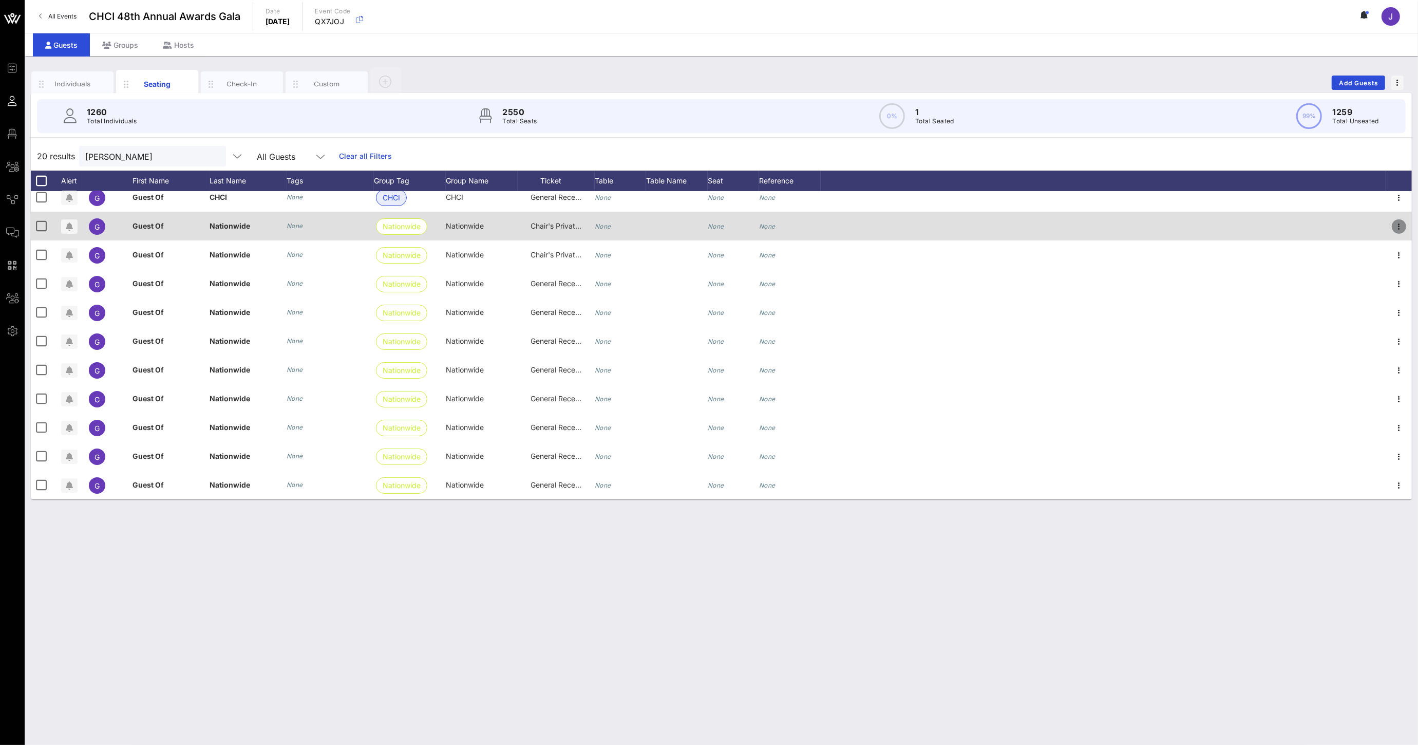
click at [1393, 220] on icon "button" at bounding box center [1399, 226] width 12 height 12
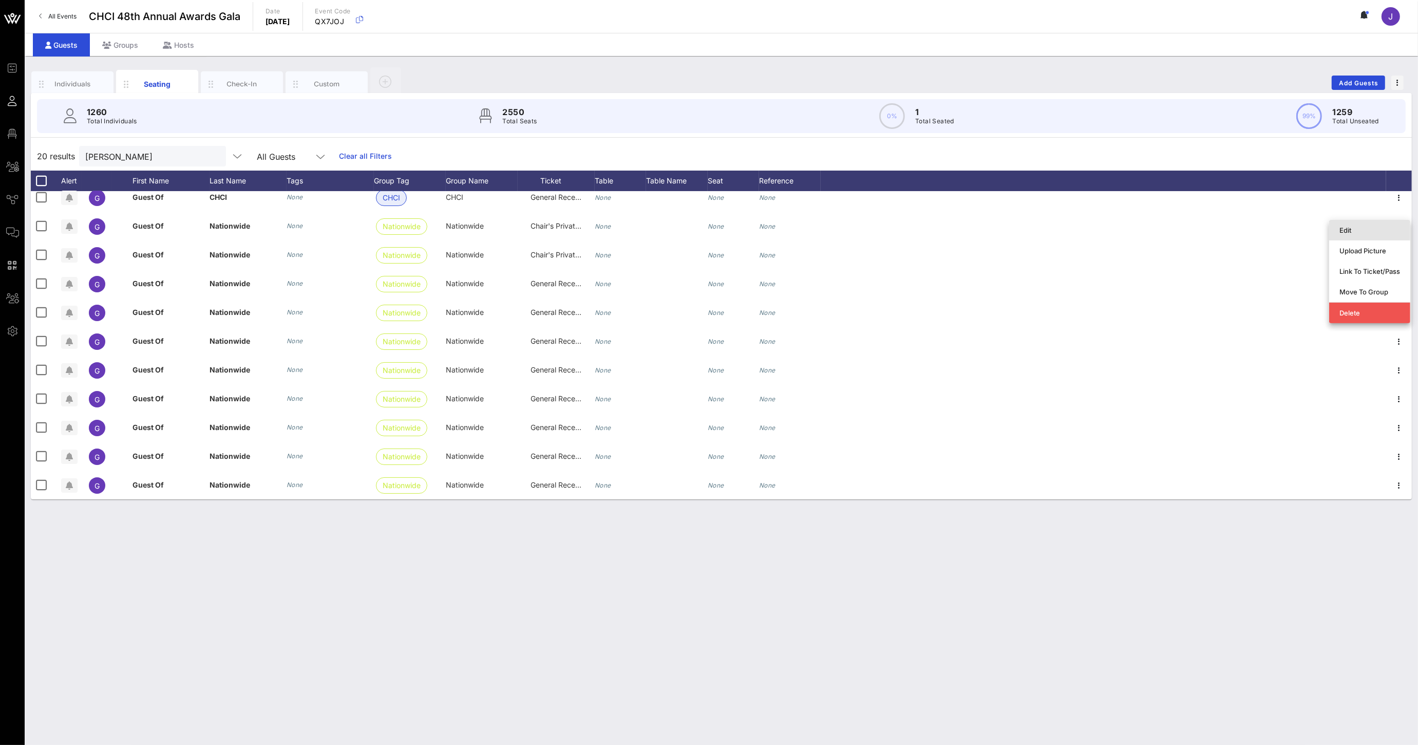
click at [1368, 232] on div "Edit" at bounding box center [1369, 230] width 61 height 8
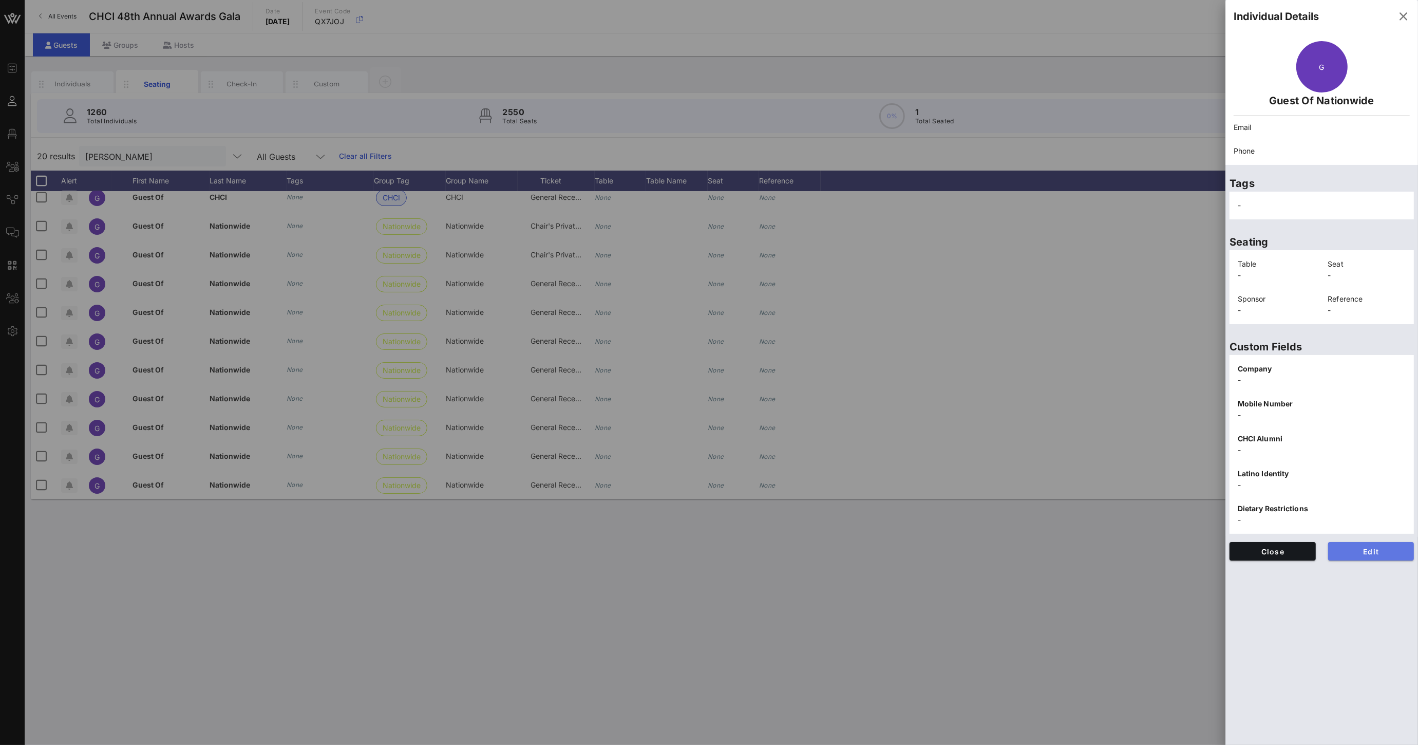
click at [1362, 551] on span "Edit" at bounding box center [1371, 551] width 70 height 9
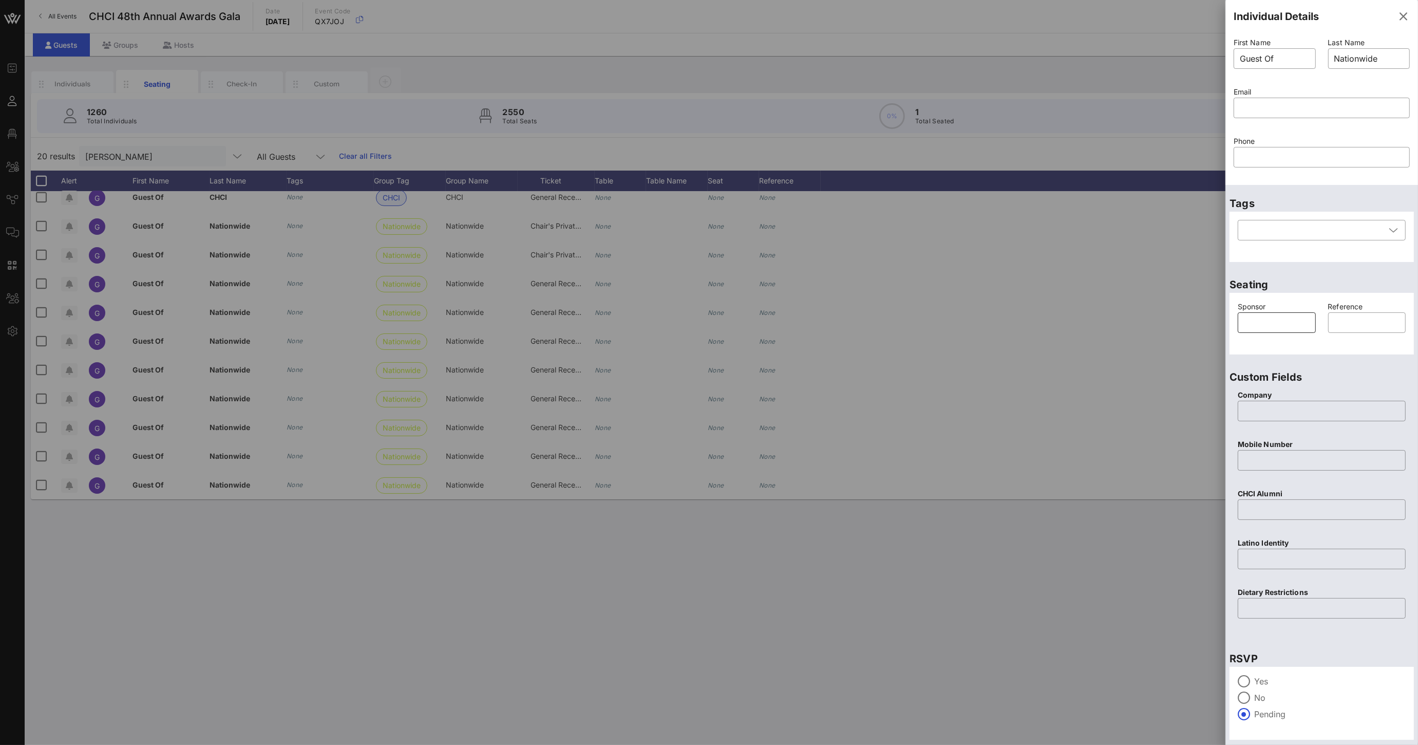
click at [1268, 324] on input "text" at bounding box center [1277, 322] width 66 height 16
drag, startPoint x: 1289, startPoint y: 320, endPoint x: 1234, endPoint y: 321, distance: 55.0
click at [1226, 319] on div "Seating Sponsor ​ Nationwide Reference ​" at bounding box center [1321, 312] width 193 height 92
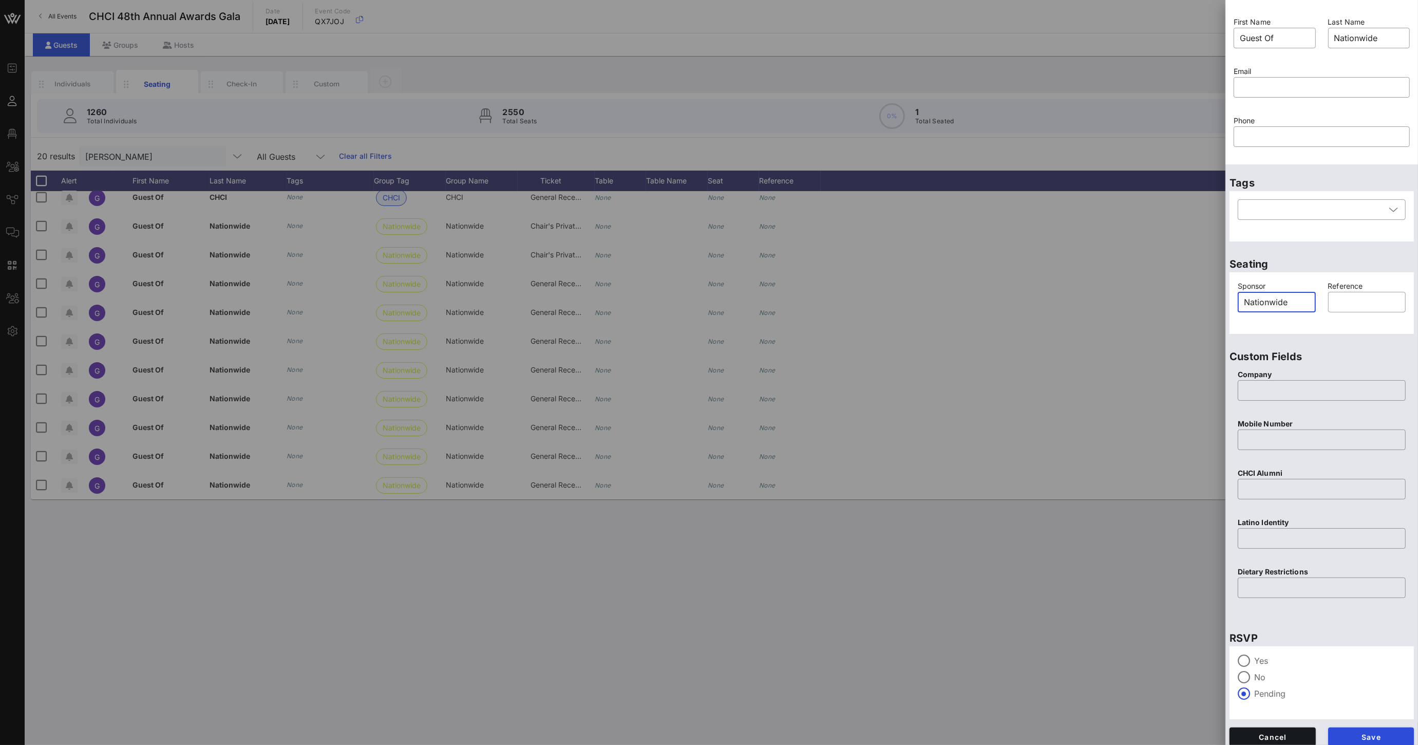
scroll to position [27, 0]
type input "Nationwide"
click at [1355, 726] on span "Save" at bounding box center [1371, 730] width 70 height 9
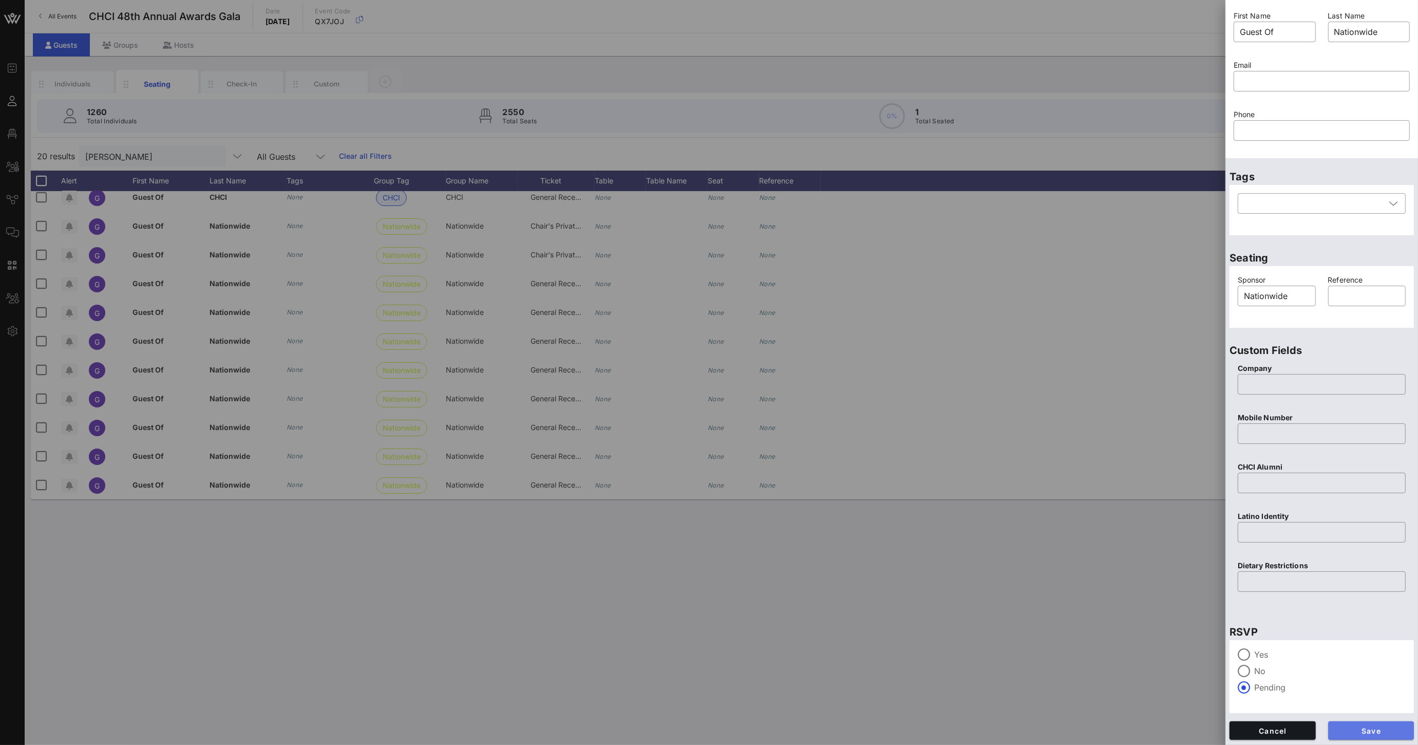
click at [1365, 728] on span "Save" at bounding box center [1371, 730] width 70 height 9
click at [1289, 732] on span "Cancel" at bounding box center [1273, 730] width 70 height 9
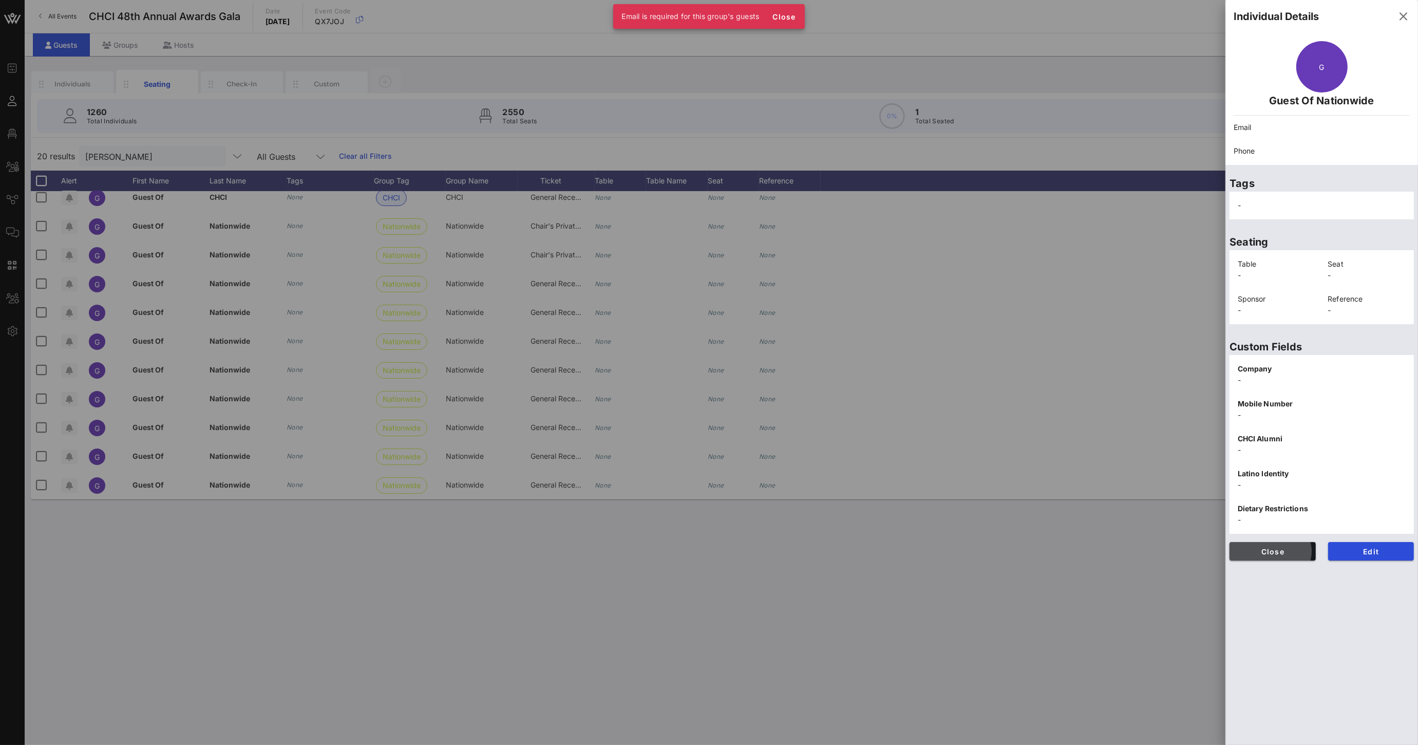
scroll to position [0, 0]
click at [1405, 16] on icon "button" at bounding box center [1403, 16] width 12 height 12
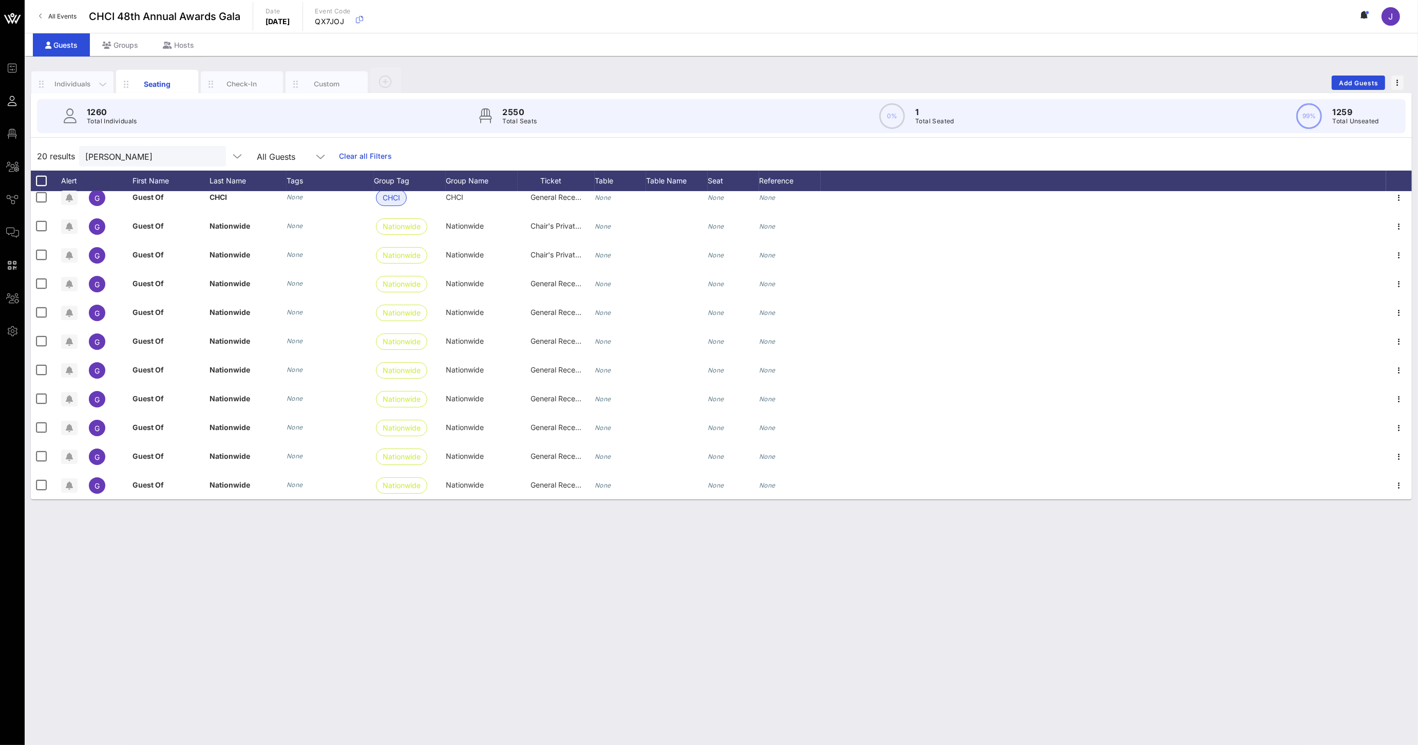
click at [94, 80] on div "Individuals" at bounding box center [73, 84] width 46 height 10
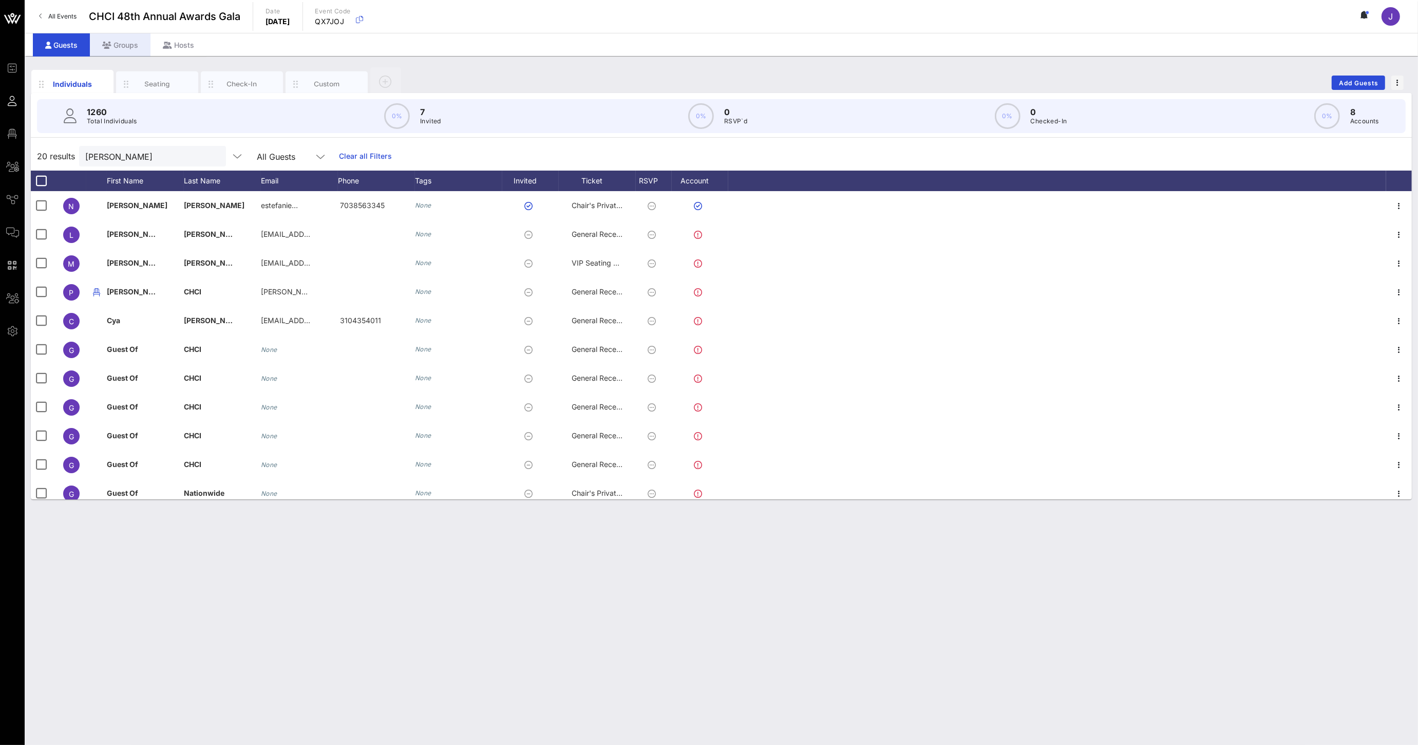
click at [134, 53] on div "Groups" at bounding box center [120, 44] width 61 height 23
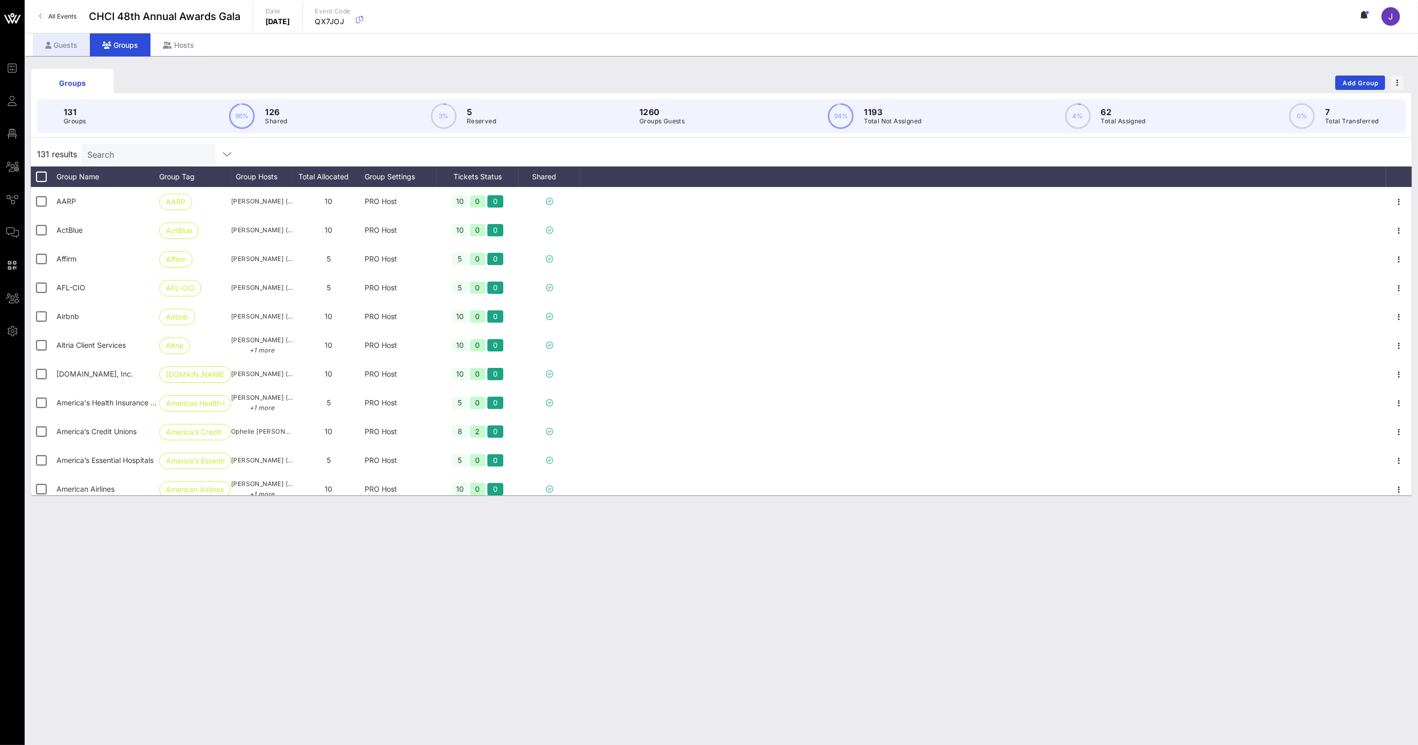
click at [80, 47] on div "Guests" at bounding box center [61, 44] width 57 height 23
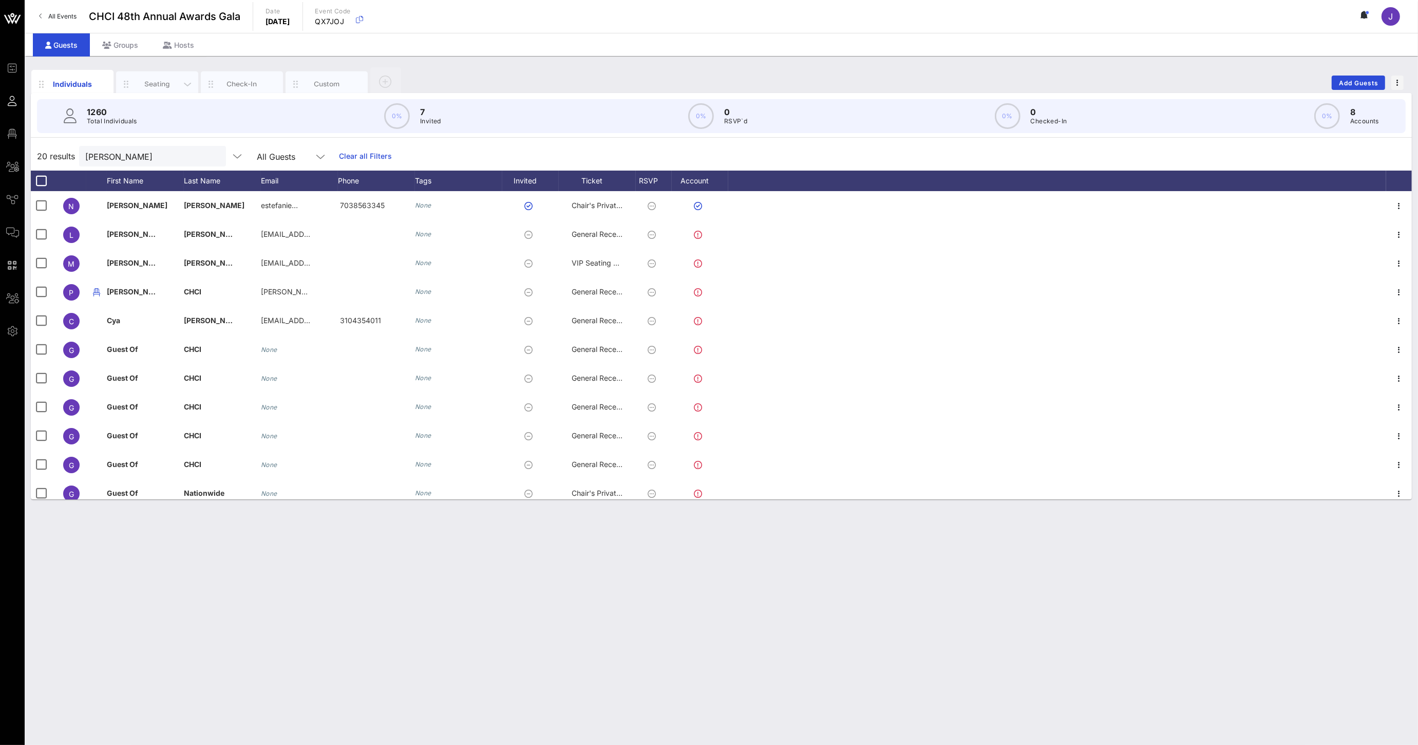
click at [136, 79] on div "Seating" at bounding box center [158, 84] width 46 height 10
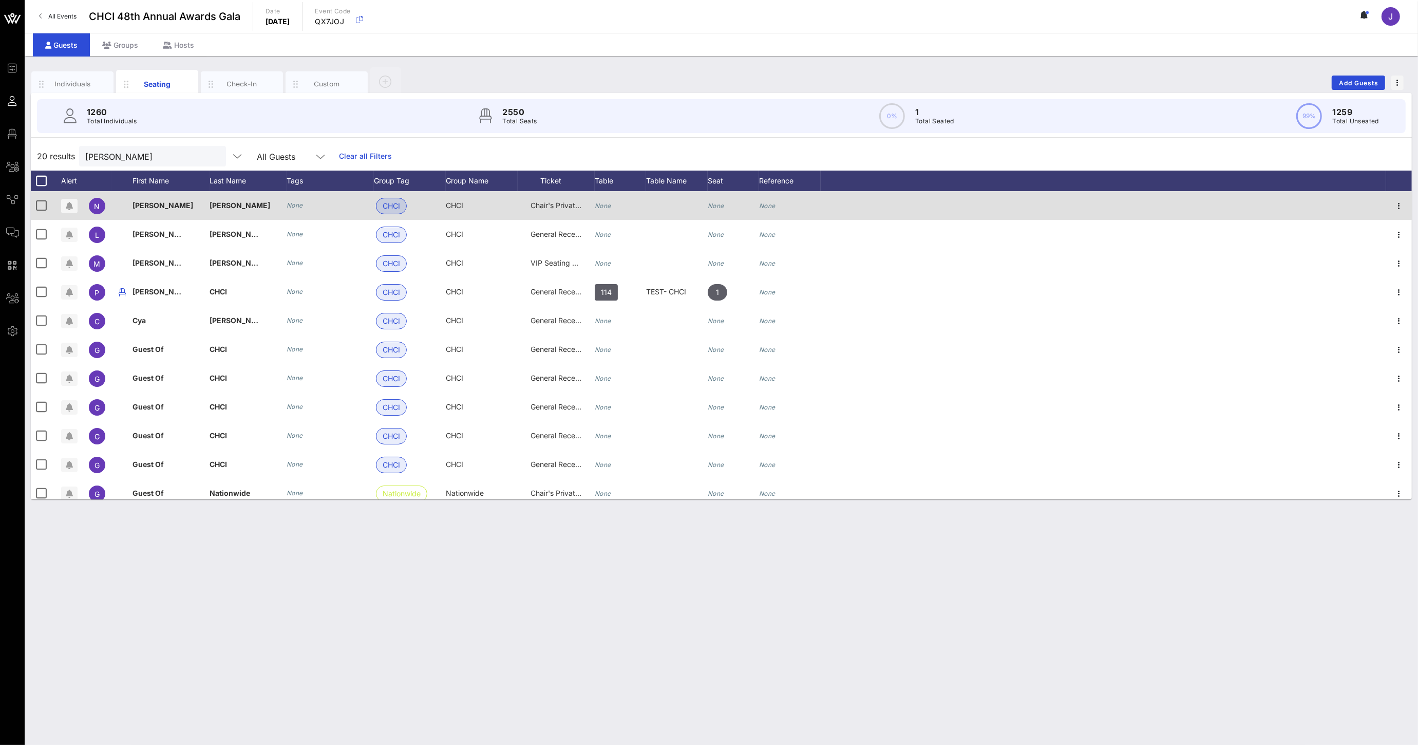
click at [405, 207] on span "CHCI" at bounding box center [391, 206] width 31 height 16
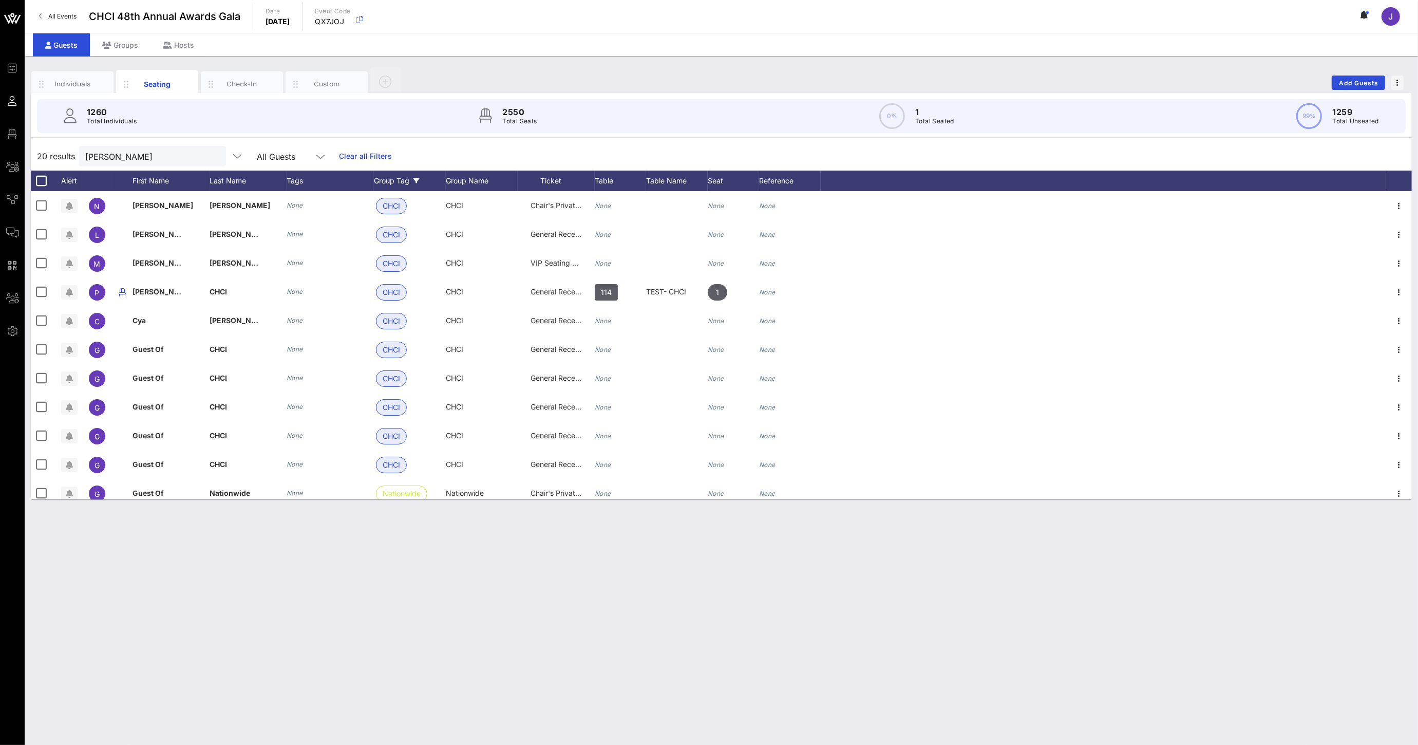
click at [402, 189] on div "Group Tag" at bounding box center [410, 180] width 72 height 21
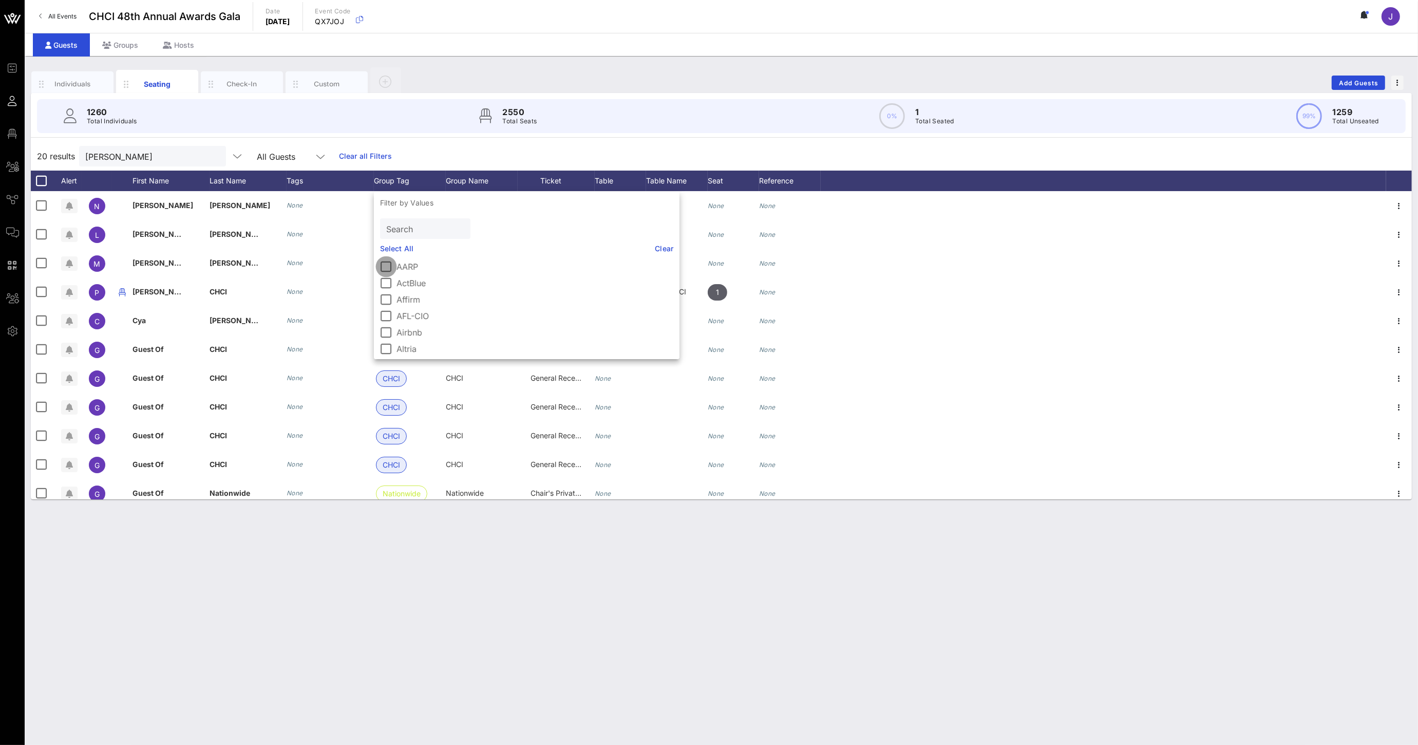
click at [384, 264] on div at bounding box center [385, 266] width 17 height 17
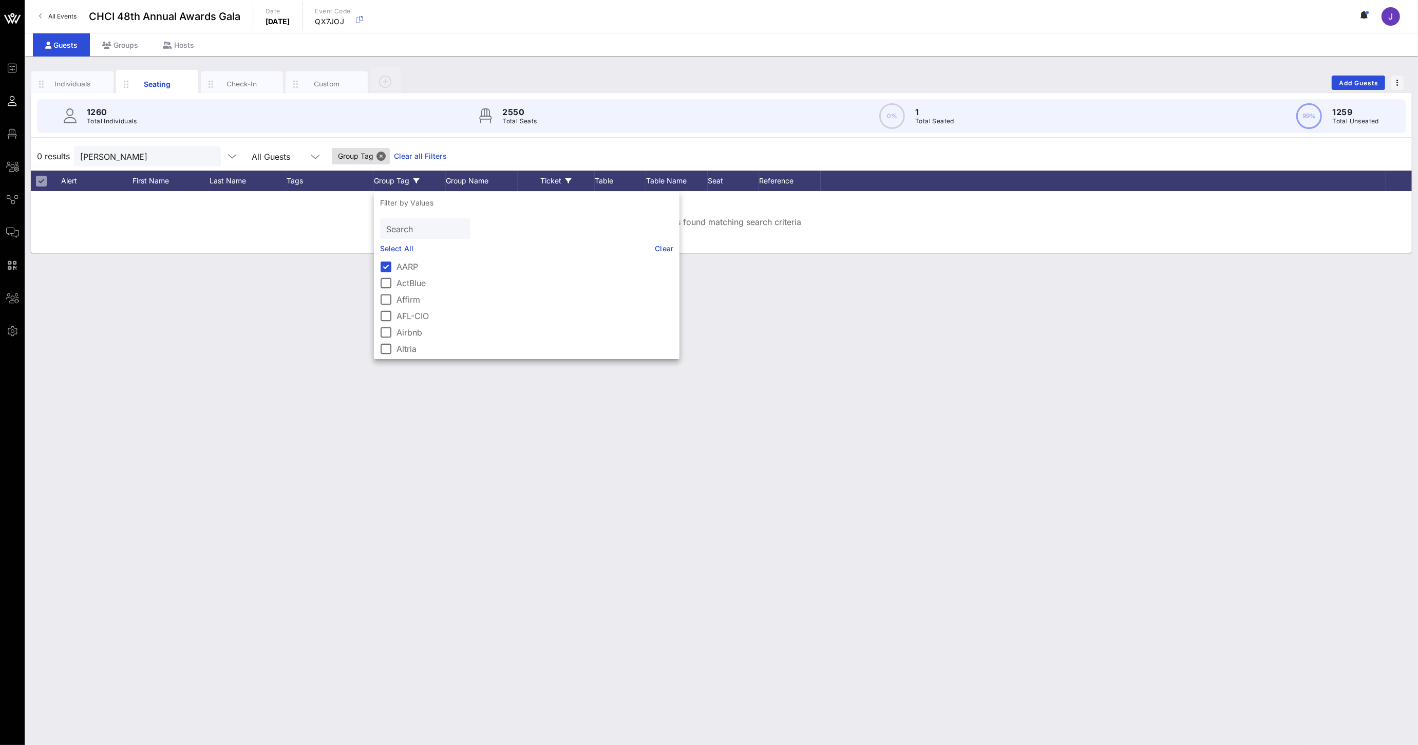
click at [384, 266] on div at bounding box center [385, 266] width 17 height 17
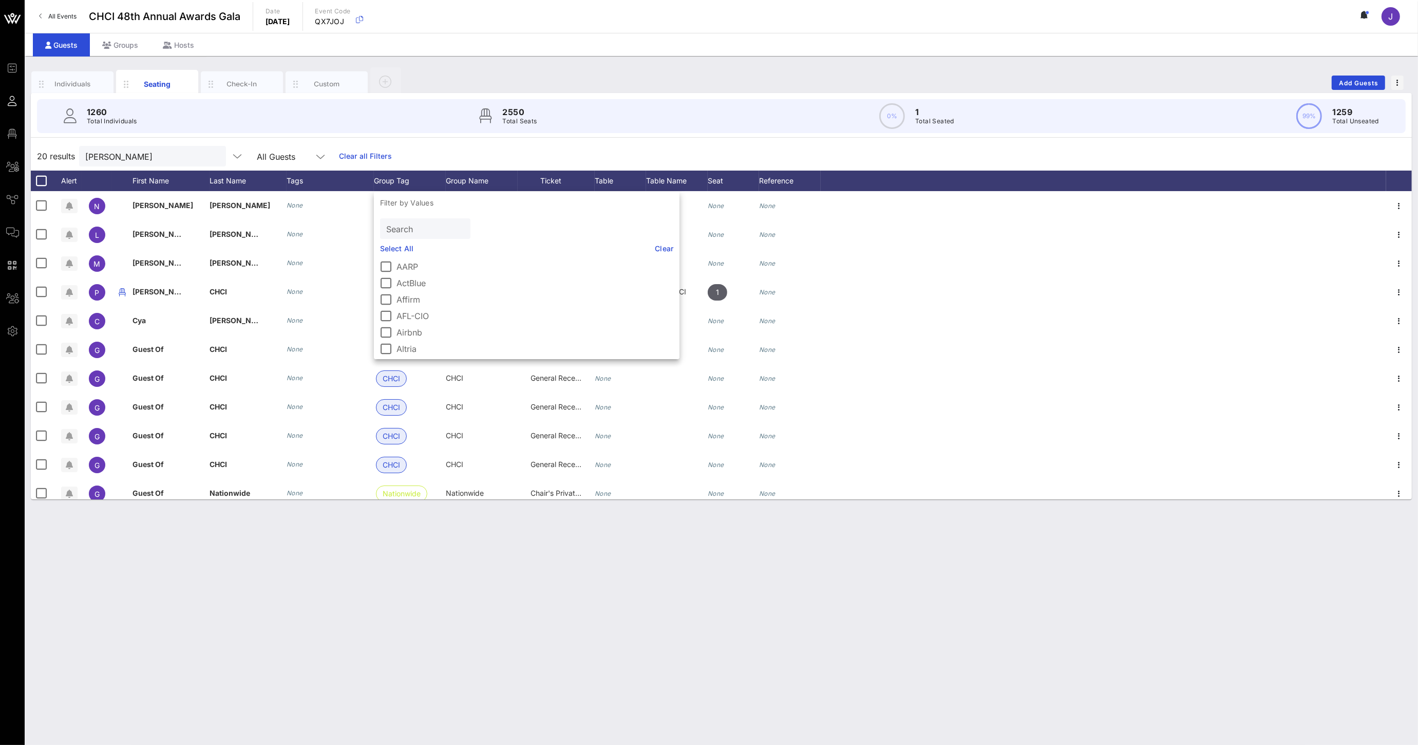
click at [792, 548] on div "Individuals Seating Check-In Custom Add Guests 1260 Total Individuals 2550 Tota…" at bounding box center [721, 400] width 1393 height 689
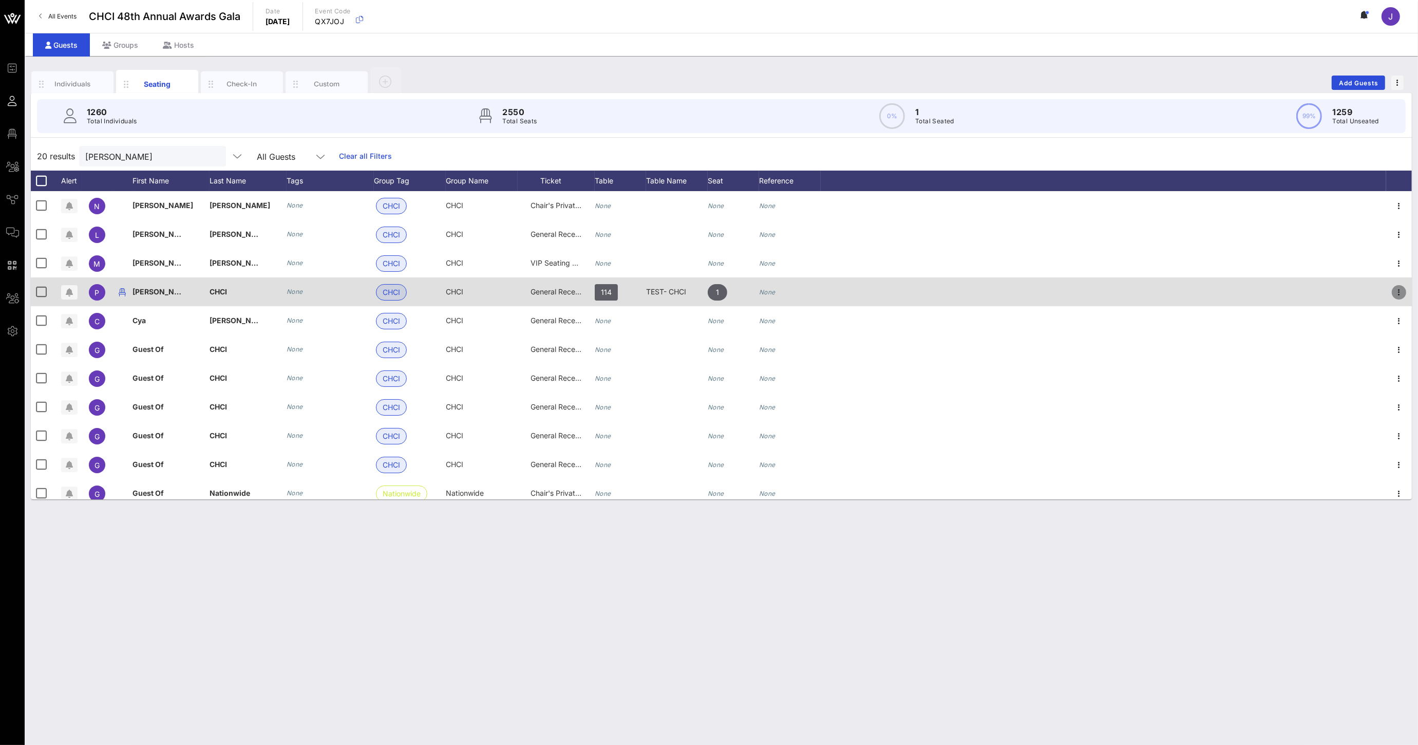
click at [1393, 291] on icon "button" at bounding box center [1399, 292] width 12 height 12
click at [585, 289] on div "General Reception" at bounding box center [556, 297] width 77 height 41
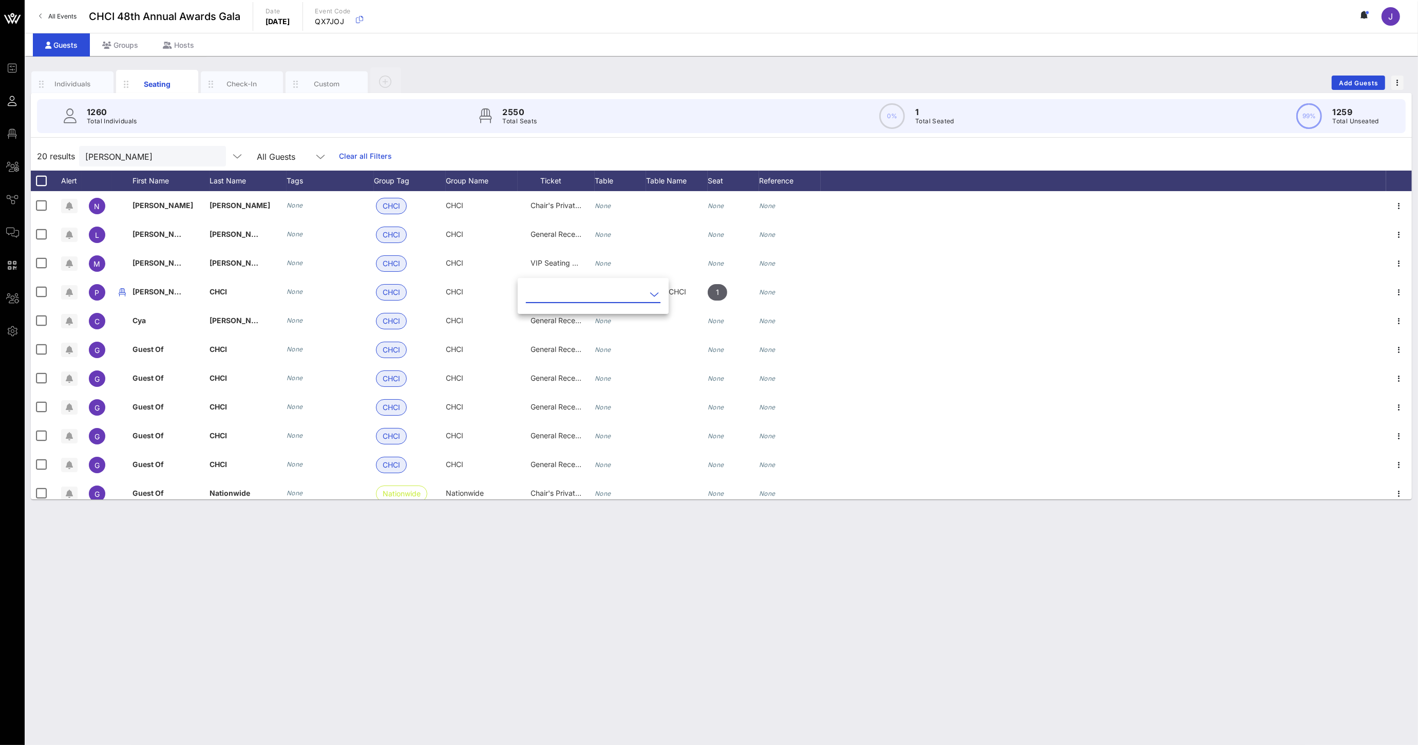
click at [650, 293] on icon at bounding box center [654, 294] width 9 height 12
click at [469, 695] on div "Individuals Seating Check-In Custom Add Guests 1260 Total Individuals 2550 Tota…" at bounding box center [721, 400] width 1393 height 689
click at [452, 601] on div "Individuals Seating Check-In Custom Add Guests 1260 Total Individuals 2550 Tota…" at bounding box center [721, 400] width 1393 height 689
click at [122, 46] on div "Groups" at bounding box center [120, 44] width 61 height 23
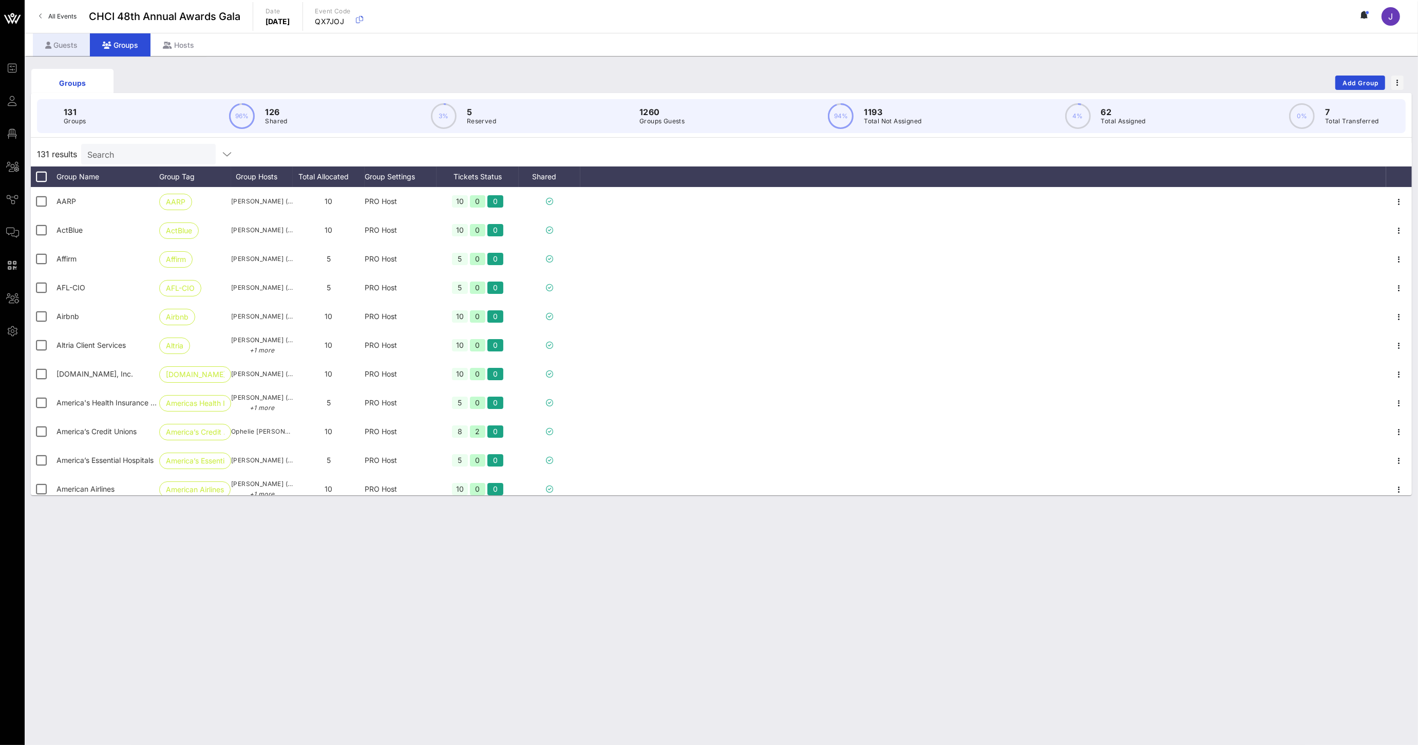
click at [64, 47] on div "Guests" at bounding box center [61, 44] width 57 height 23
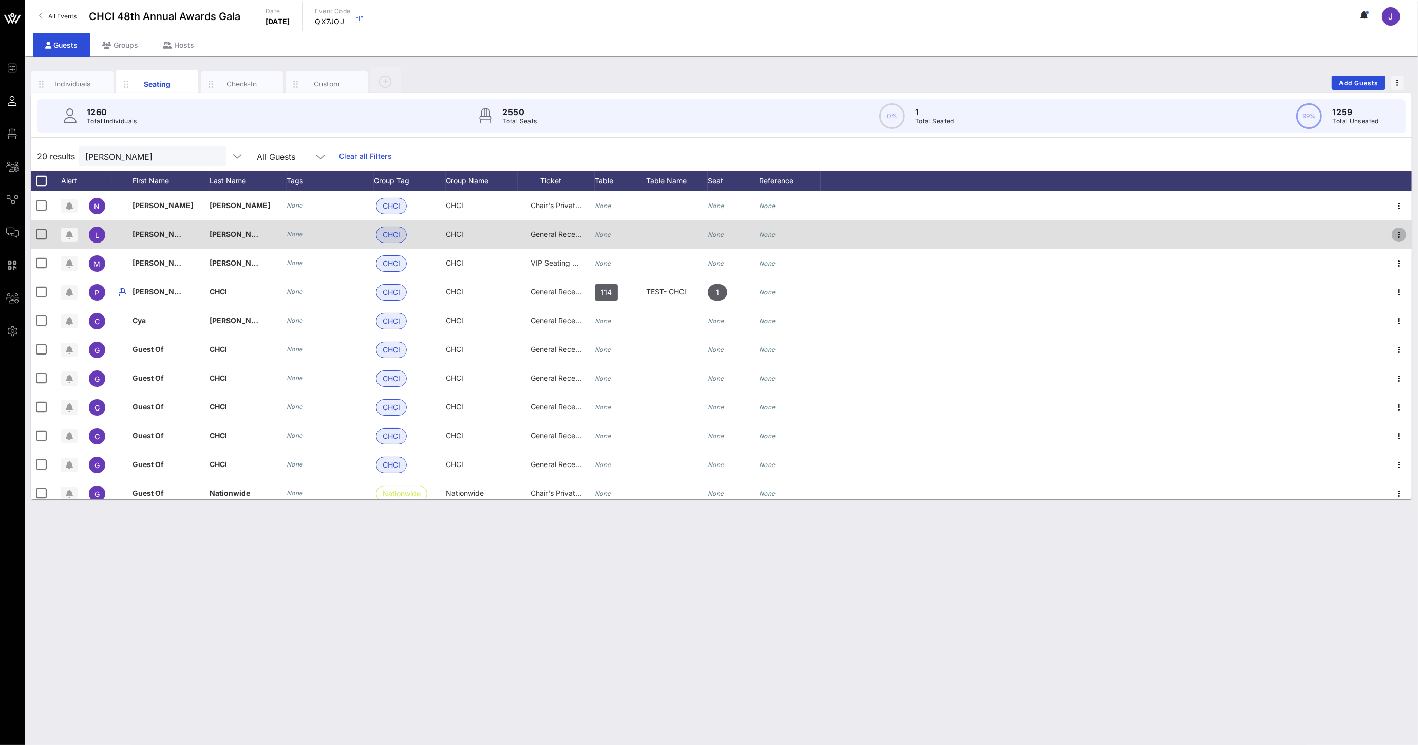
click at [1393, 233] on icon "button" at bounding box center [1399, 235] width 12 height 12
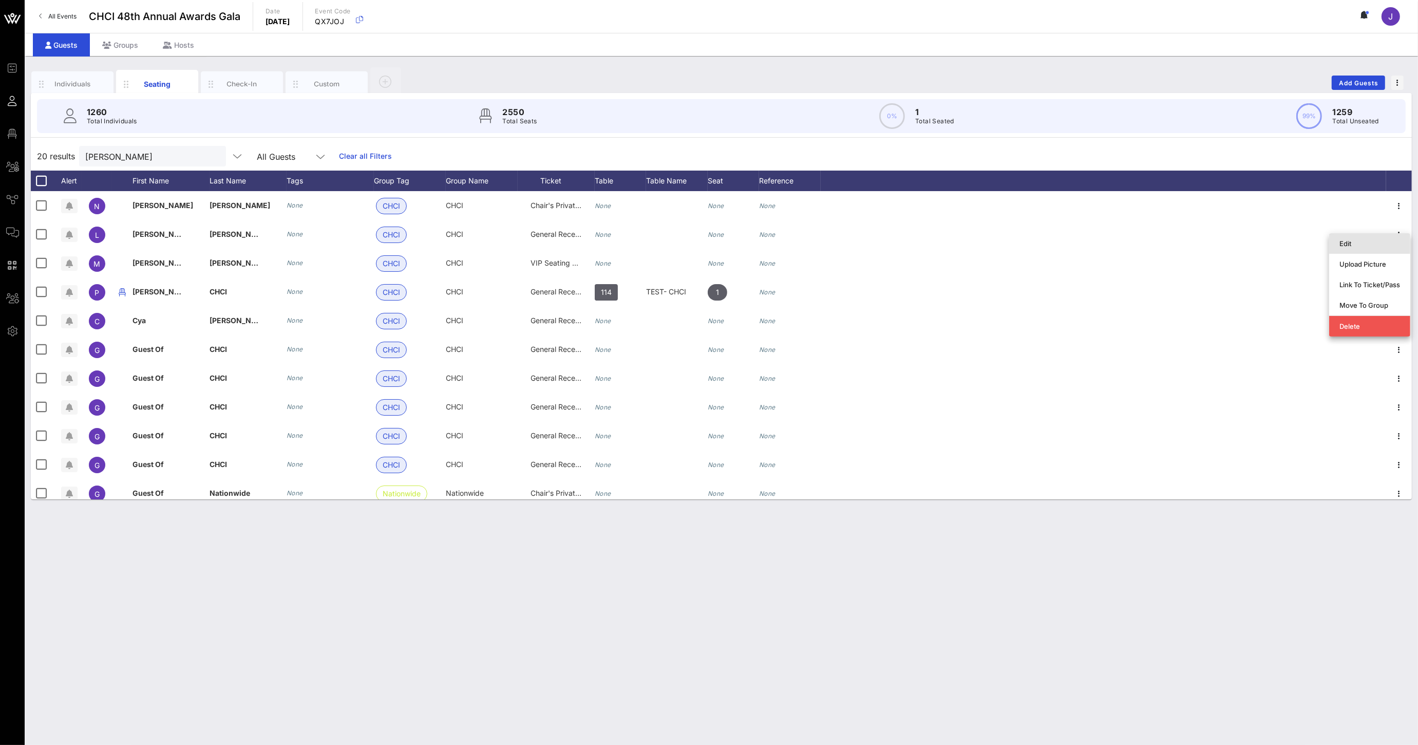
click at [1370, 247] on div "Edit" at bounding box center [1369, 243] width 61 height 16
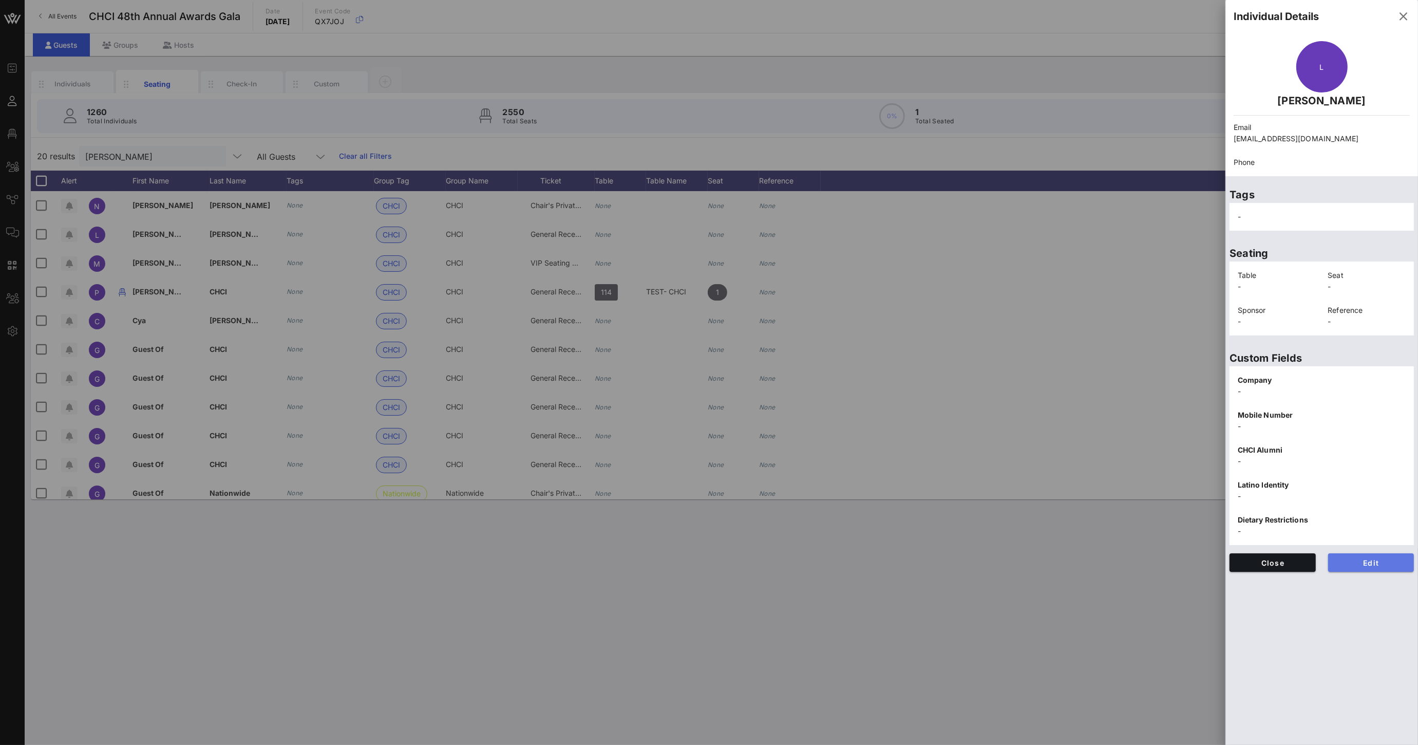
click at [1371, 562] on span "Edit" at bounding box center [1371, 562] width 70 height 9
